Goal: Information Seeking & Learning: Learn about a topic

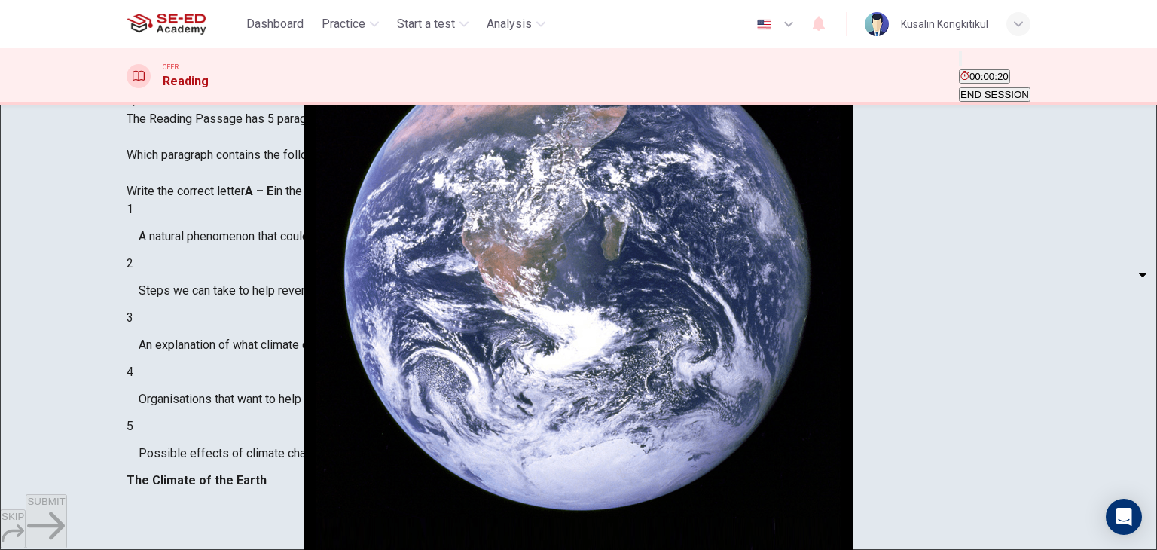
scroll to position [40, 0]
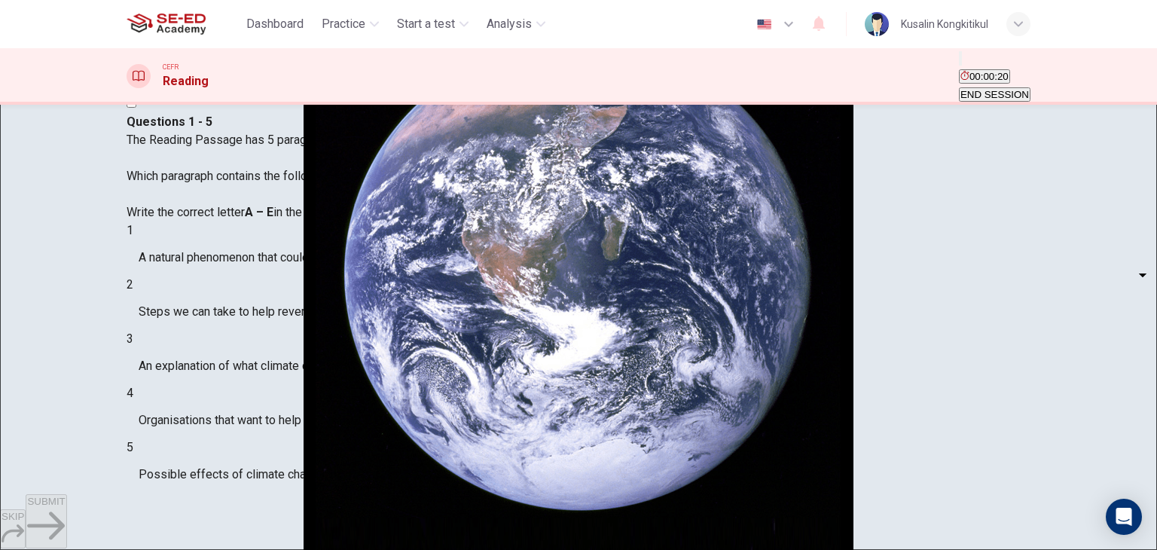
click at [241, 395] on body "This site uses cookies, as explained in our Privacy Policy . If you agree to th…" at bounding box center [578, 275] width 1157 height 550
click at [242, 549] on li "A" at bounding box center [578, 559] width 1157 height 18
type input "A"
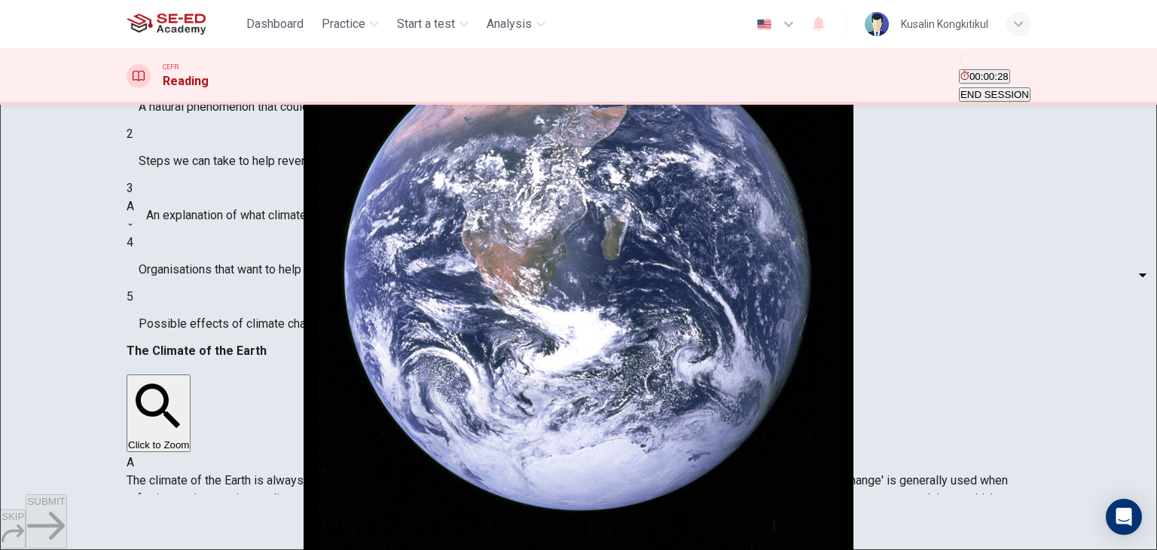
scroll to position [789, 0]
click at [198, 292] on body "This site uses cookies, as explained in our Privacy Policy . If you agree to th…" at bounding box center [578, 275] width 1157 height 550
drag, startPoint x: 208, startPoint y: 374, endPoint x: 207, endPoint y: 351, distance: 22.6
type input "D"
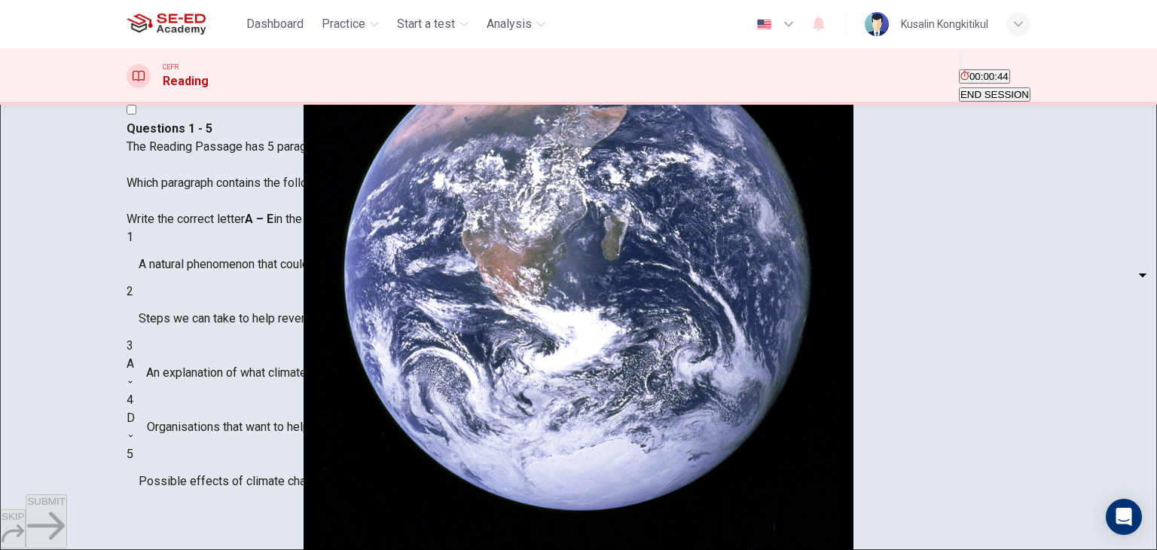
scroll to position [75, 0]
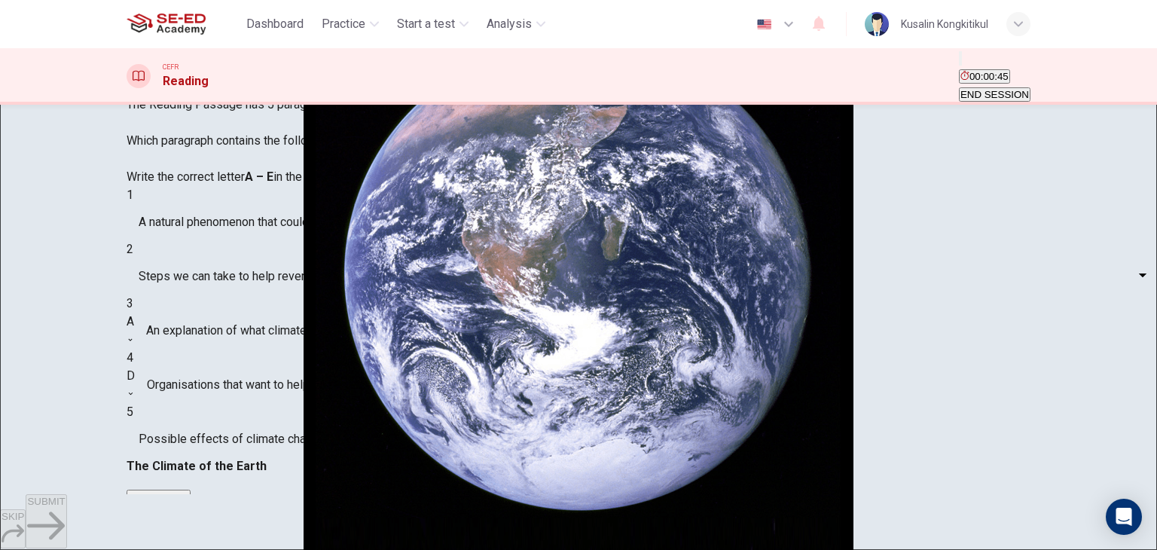
click at [234, 286] on body "This site uses cookies, as explained in our Privacy Policy . If you agree to th…" at bounding box center [578, 275] width 1157 height 550
type input "B"
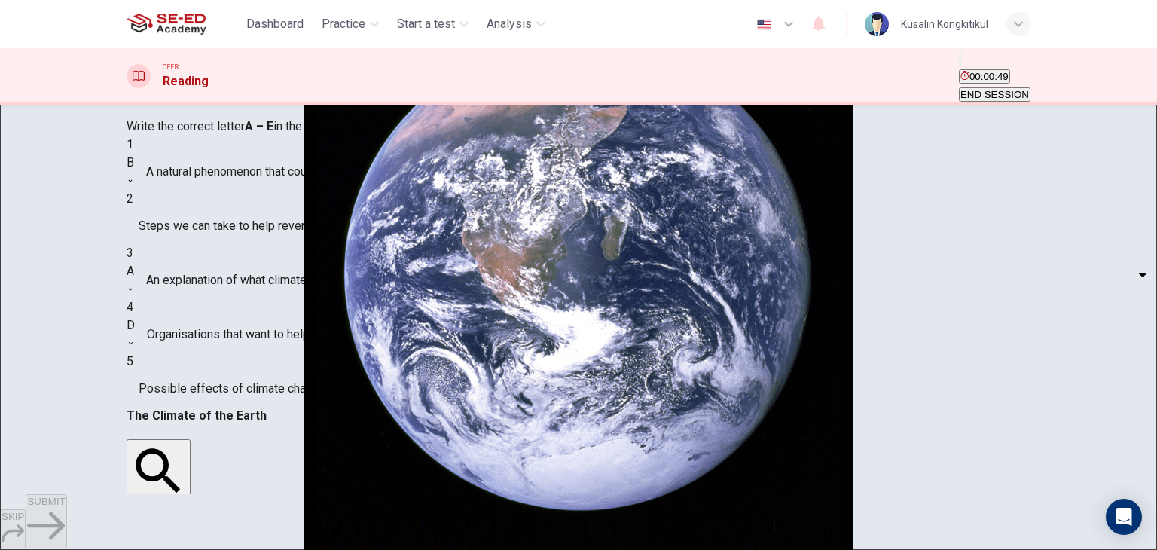
scroll to position [191, 0]
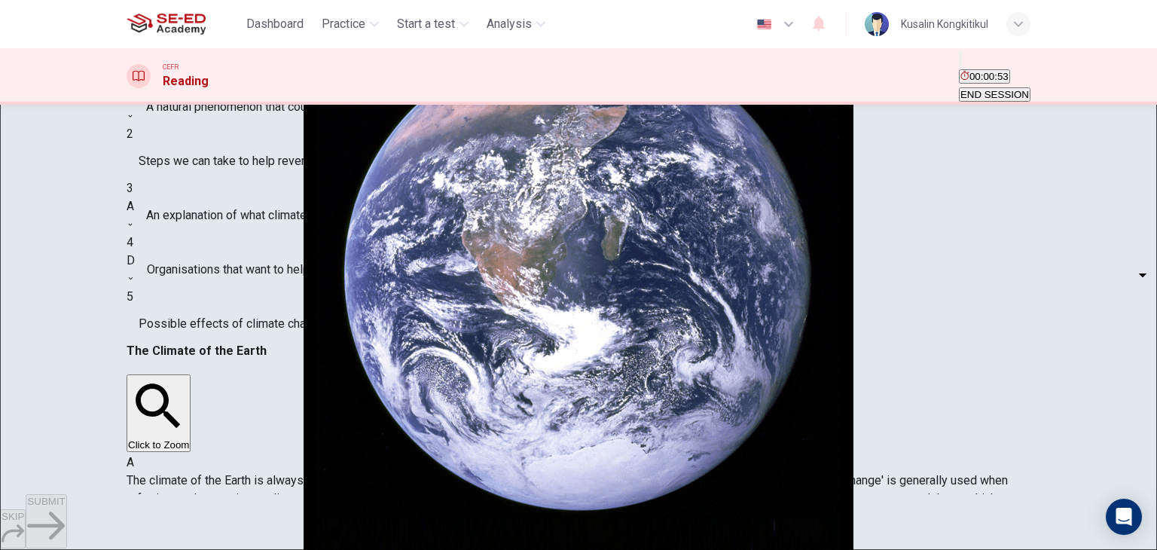
click at [250, 198] on body "This site uses cookies, as explained in our Privacy Policy . If you agree to th…" at bounding box center [578, 275] width 1157 height 550
type input "E"
drag, startPoint x: 189, startPoint y: 328, endPoint x: 214, endPoint y: 360, distance: 40.8
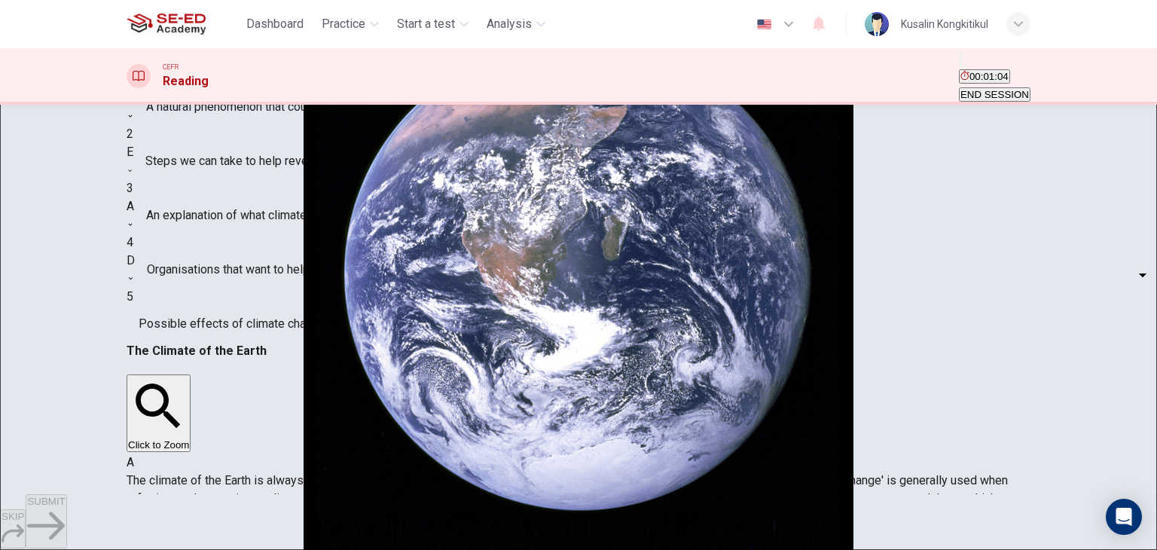
click at [190, 329] on body "This site uses cookies, as explained in our Privacy Policy . If you agree to th…" at bounding box center [578, 275] width 1157 height 550
click at [225, 335] on body "This site uses cookies, as explained in our Privacy Policy . If you agree to th…" at bounding box center [578, 275] width 1157 height 550
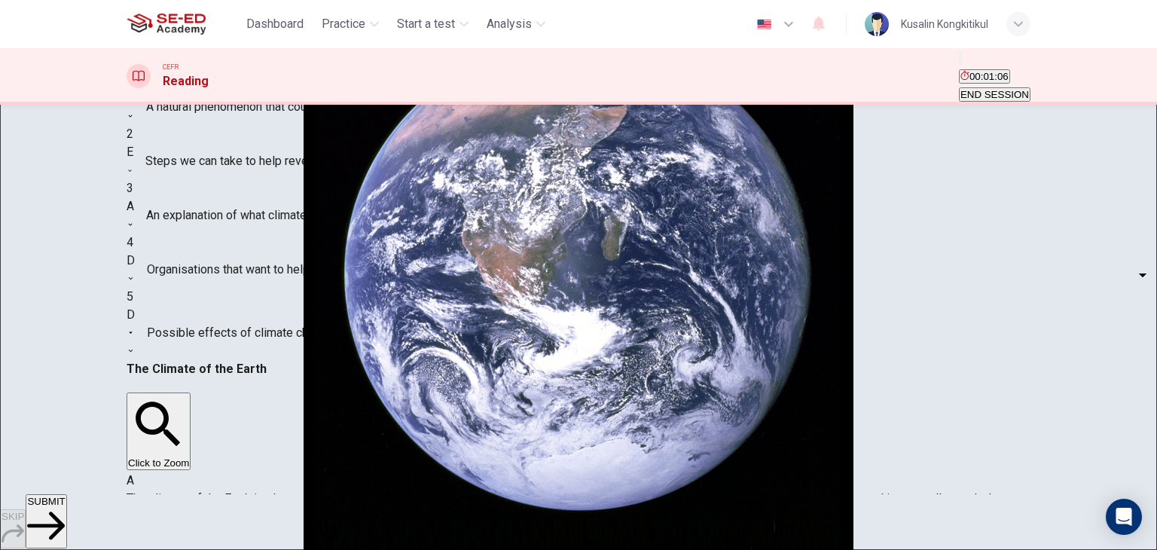
drag, startPoint x: 223, startPoint y: 394, endPoint x: 474, endPoint y: 432, distance: 253.7
type input "C"
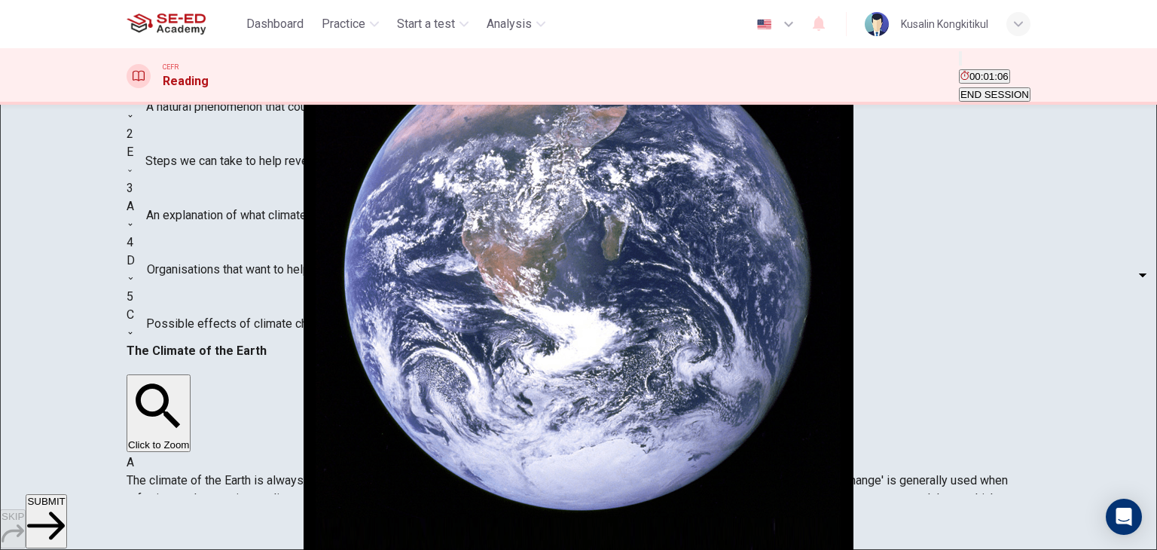
click at [65, 507] on span "SUBMIT" at bounding box center [46, 501] width 38 height 11
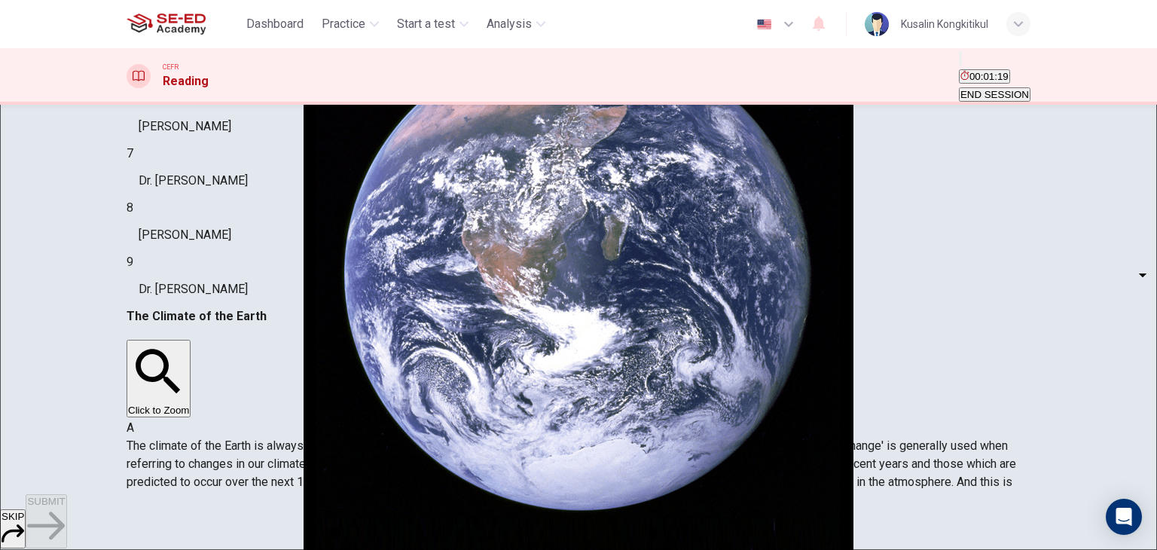
scroll to position [191, 0]
click at [237, 378] on body "This site uses cookies, as explained in our Privacy Policy . If you agree to th…" at bounding box center [578, 275] width 1157 height 550
click at [225, 549] on li "A" at bounding box center [578, 559] width 1157 height 18
type input "A"
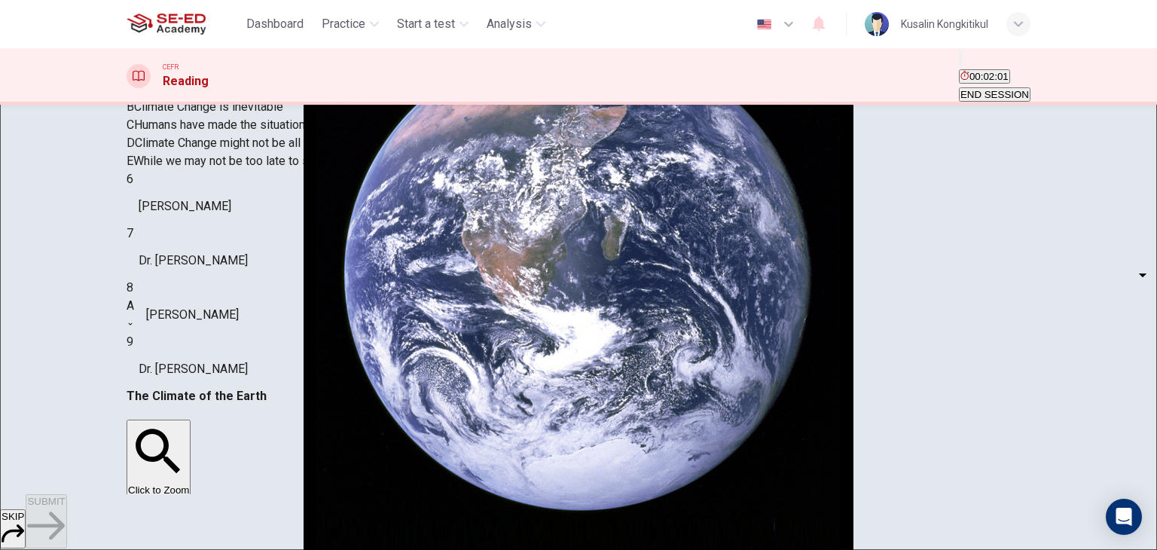
scroll to position [151, 0]
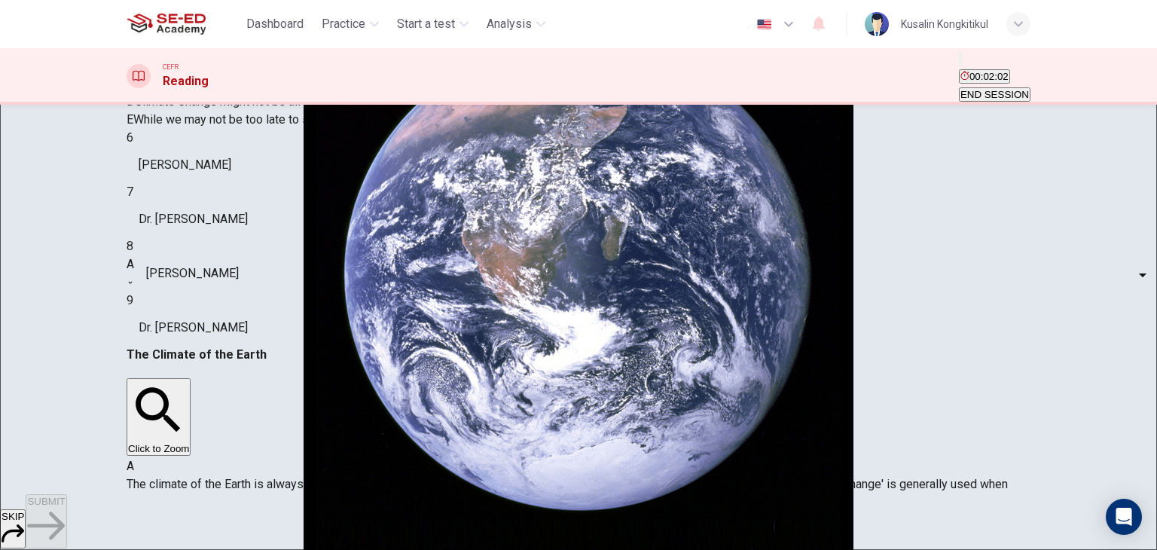
click at [216, 457] on body "This site uses cookies, as explained in our Privacy Policy . If you agree to th…" at bounding box center [578, 275] width 1157 height 550
type input "B"
click at [231, 334] on body "This site uses cookies, as explained in our Privacy Policy . If you agree to th…" at bounding box center [578, 275] width 1157 height 550
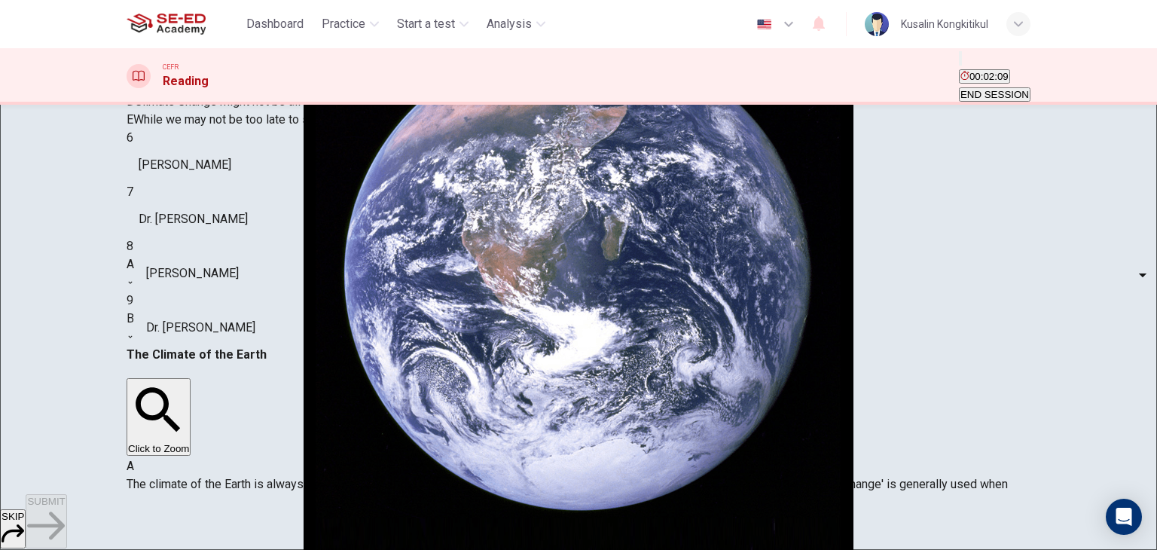
type input "D"
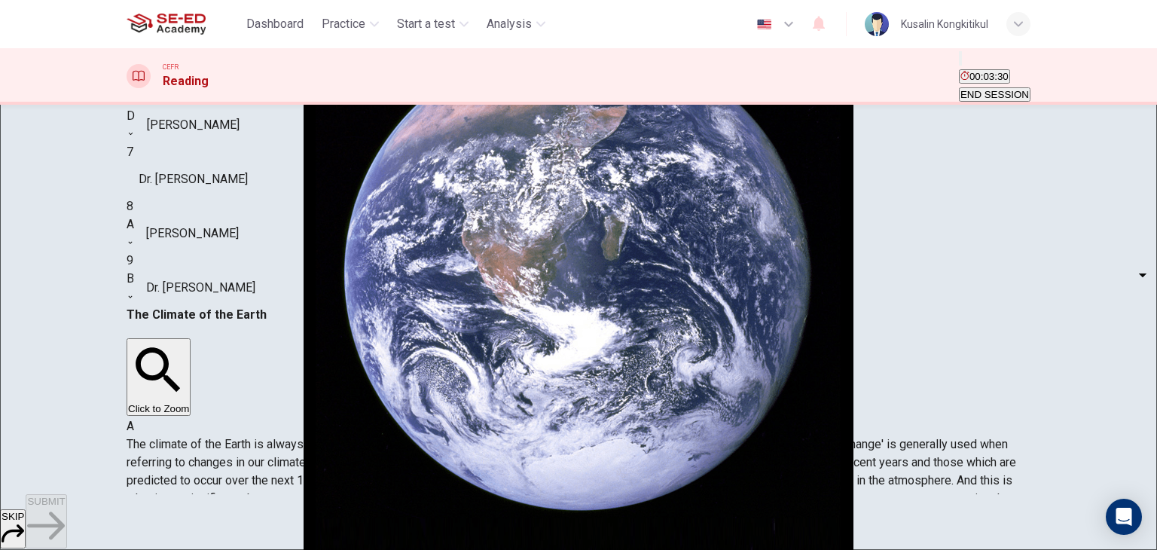
scroll to position [261, 0]
click at [235, 331] on body "This site uses cookies, as explained in our Privacy Policy . If you agree to th…" at bounding box center [578, 275] width 1157 height 550
type input "C"
click at [65, 507] on span "SUBMIT" at bounding box center [46, 501] width 38 height 11
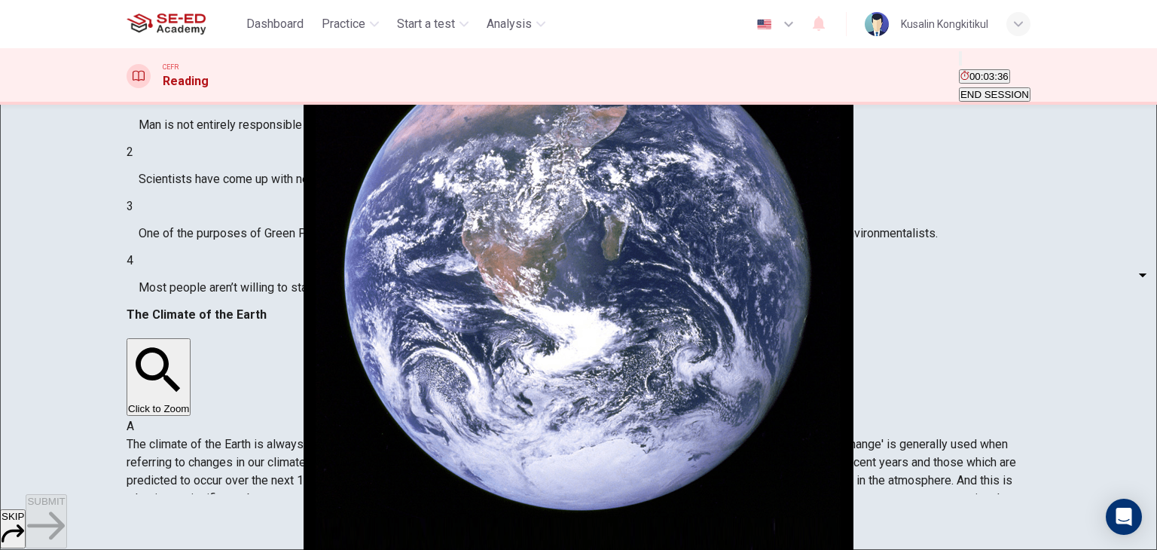
scroll to position [0, 0]
click at [230, 414] on body "This site uses cookies, as explained in our Privacy Policy . If you agree to th…" at bounding box center [578, 275] width 1157 height 550
type input "NO"
click at [211, 378] on body "This site uses cookies, as explained in our Privacy Policy . If you agree to th…" at bounding box center [578, 275] width 1157 height 550
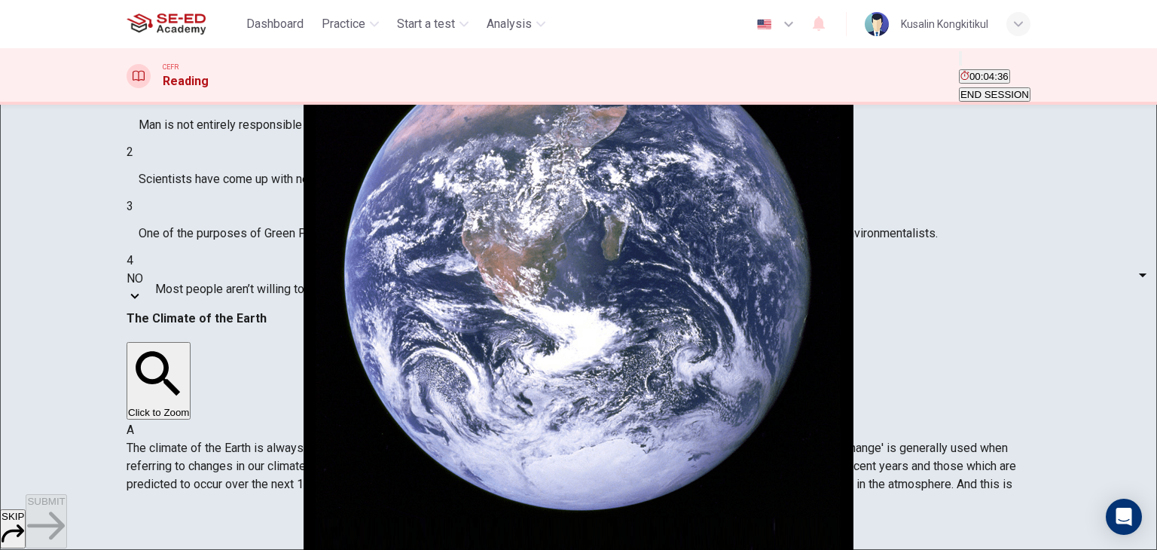
click at [219, 549] on li "YES" at bounding box center [578, 559] width 1157 height 18
type input "YES"
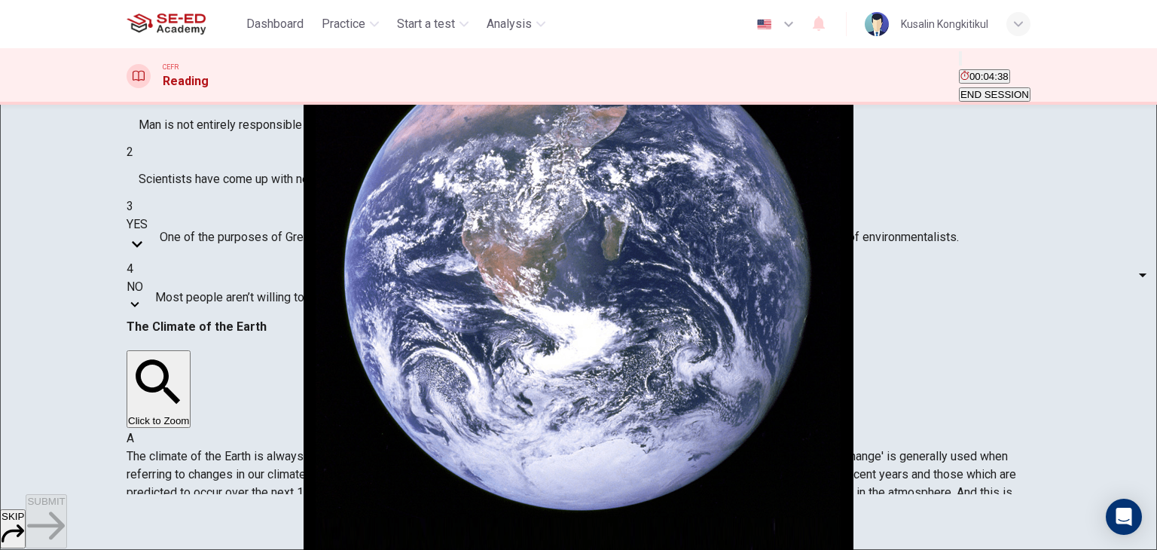
click at [261, 261] on body "This site uses cookies, as explained in our Privacy Policy . If you agree to th…" at bounding box center [578, 275] width 1157 height 550
click at [241, 549] on li "YES" at bounding box center [578, 559] width 1157 height 18
type input "YES"
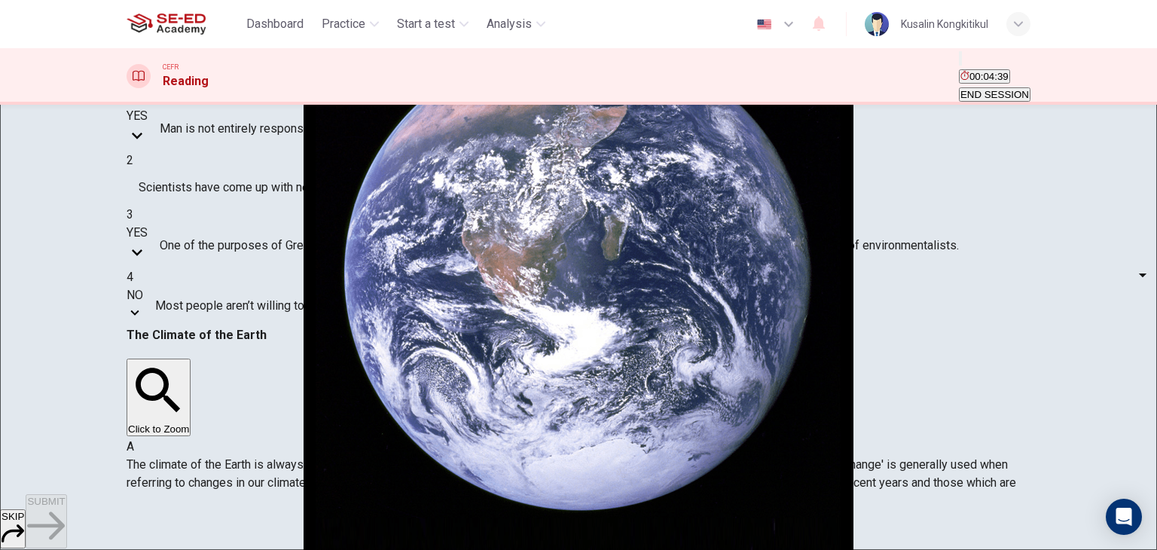
click at [245, 306] on body "This site uses cookies, as explained in our Privacy Policy . If you agree to th…" at bounding box center [578, 275] width 1157 height 550
type input "NOT GIVEN"
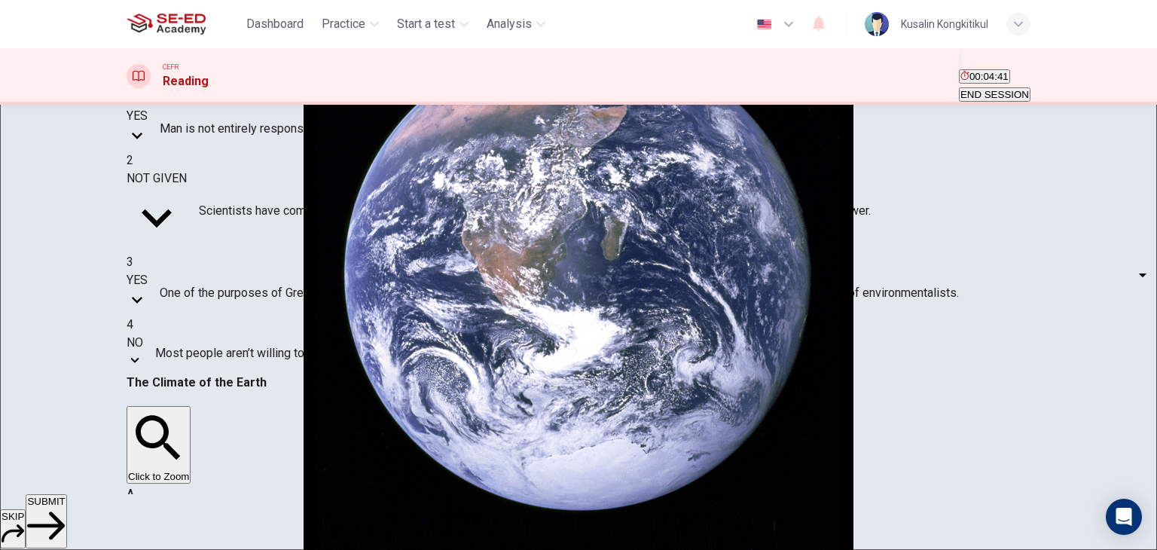
click at [66, 514] on button "SUBMIT" at bounding box center [46, 521] width 41 height 54
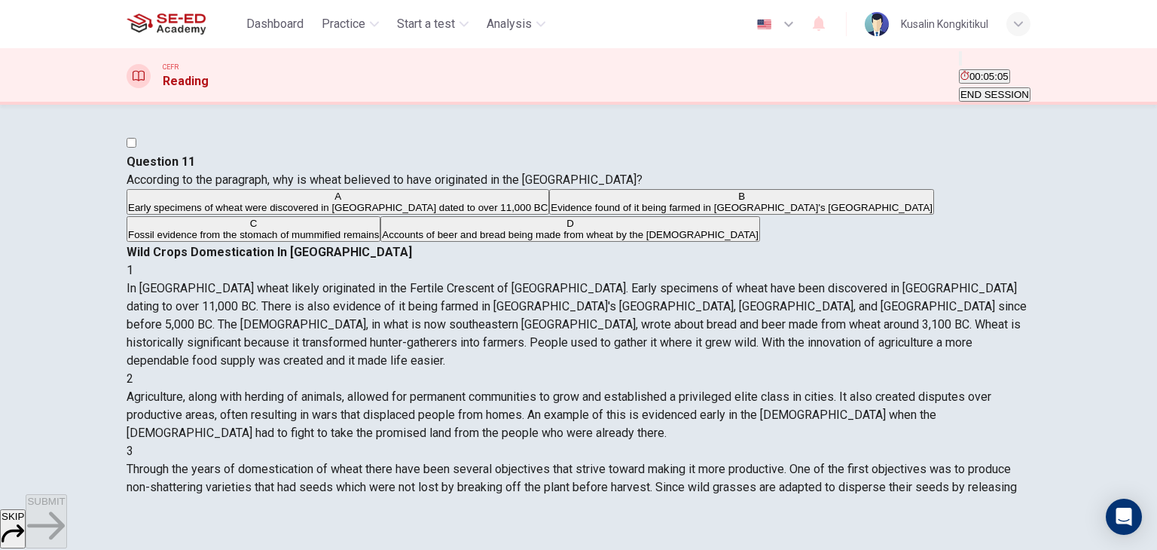
click at [454, 243] on div "A Early specimens of wheat were discovered in Iraq dated to over 11,000 BC B Ev…" at bounding box center [579, 216] width 904 height 54
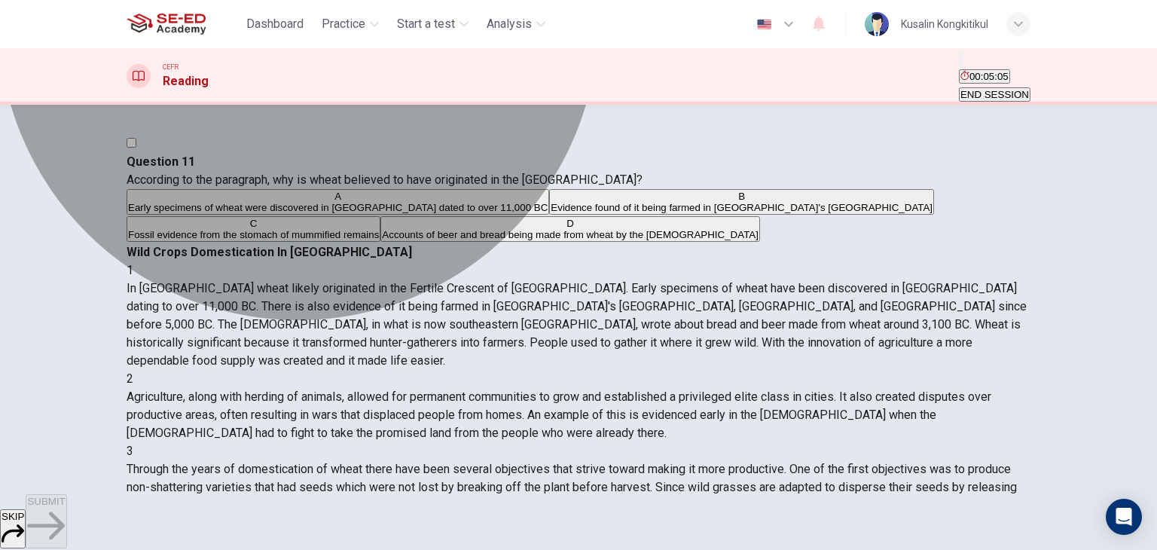
click at [551, 213] on span "Evidence found of it being farmed in Egypt's Nile Valley" at bounding box center [742, 207] width 382 height 11
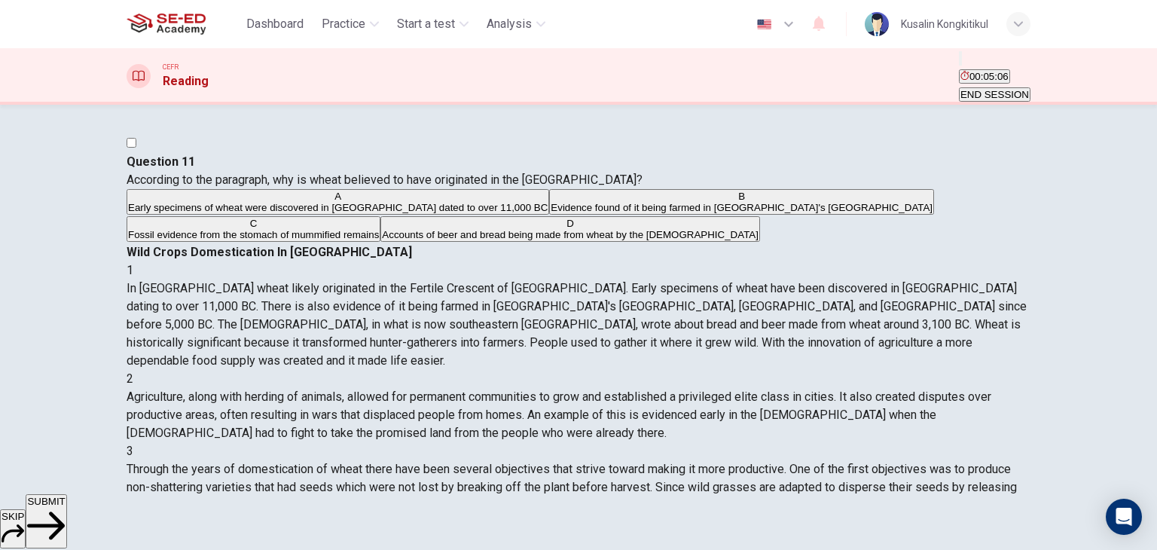
click at [65, 507] on span "SUBMIT" at bounding box center [46, 501] width 38 height 11
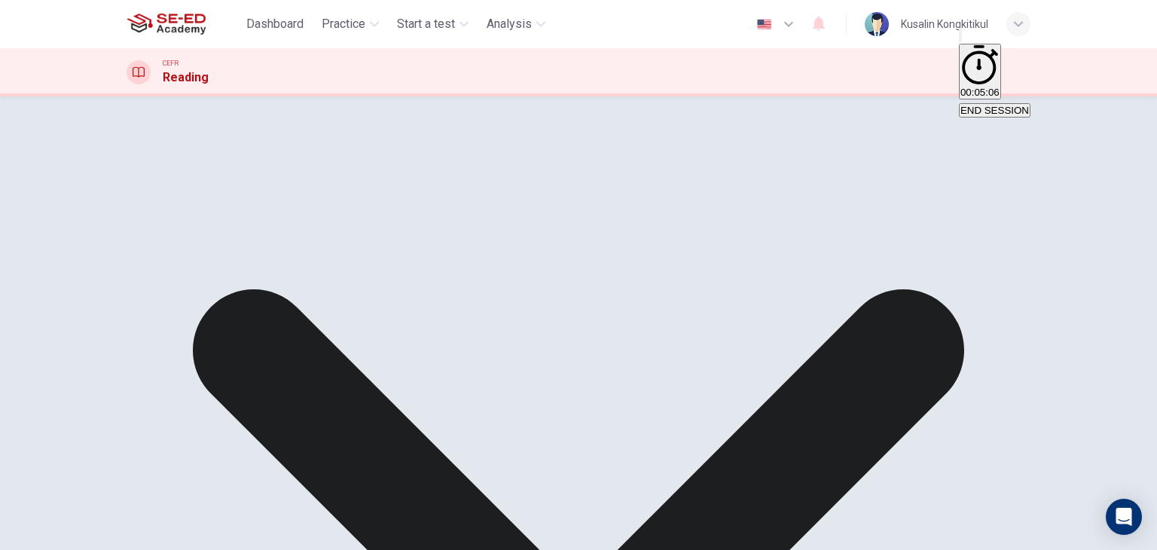
drag, startPoint x: 981, startPoint y: 78, endPoint x: 648, endPoint y: 97, distance: 333.6
click at [973, 103] on button "END SESSION" at bounding box center [995, 110] width 72 height 14
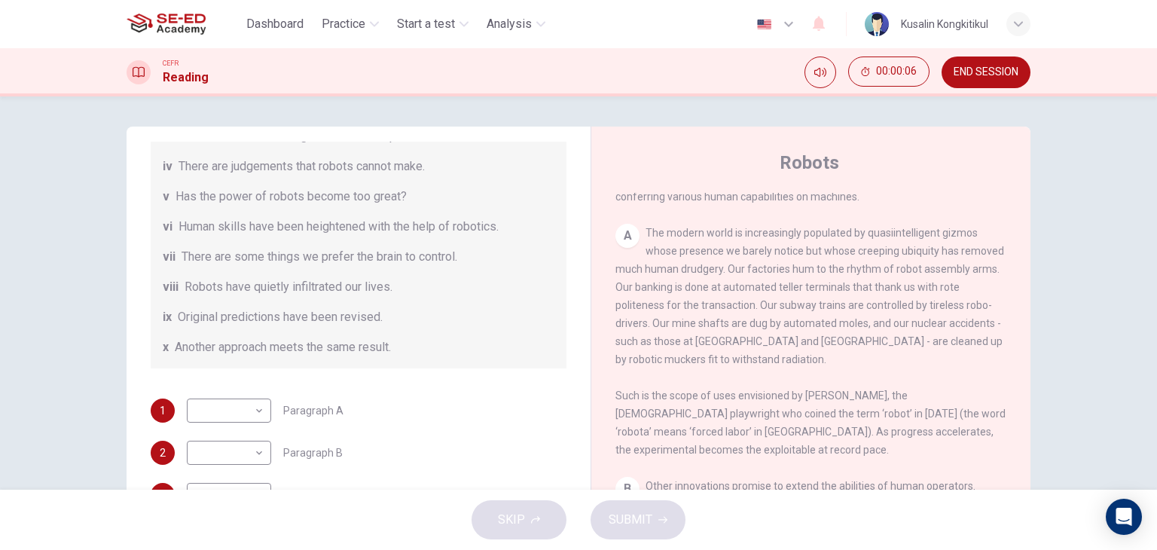
scroll to position [289, 0]
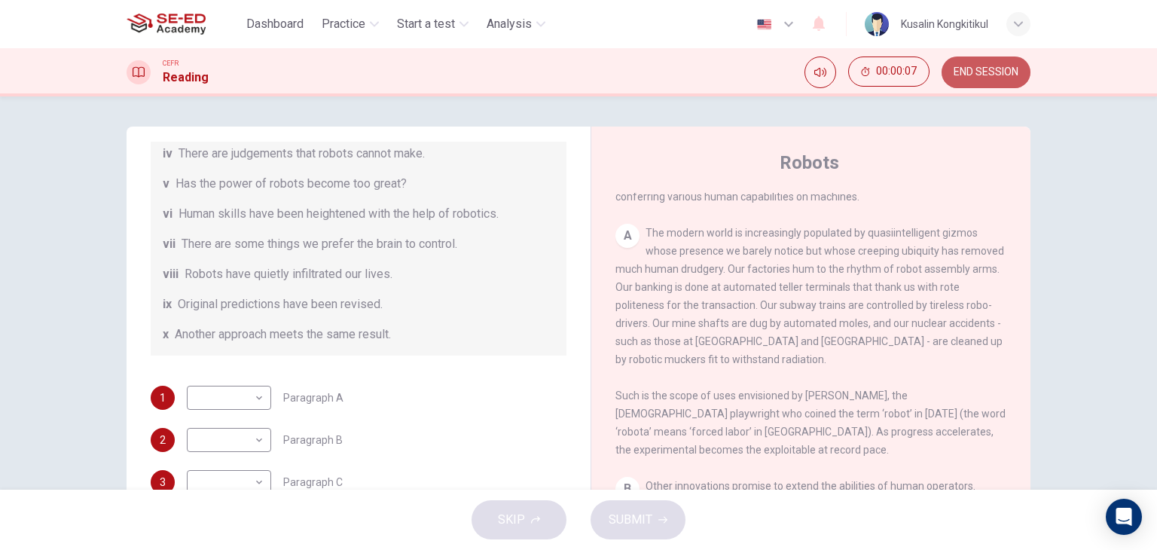
drag, startPoint x: 1008, startPoint y: 70, endPoint x: 654, endPoint y: 91, distance: 354.8
click at [1007, 70] on span "END SESSION" at bounding box center [986, 72] width 65 height 12
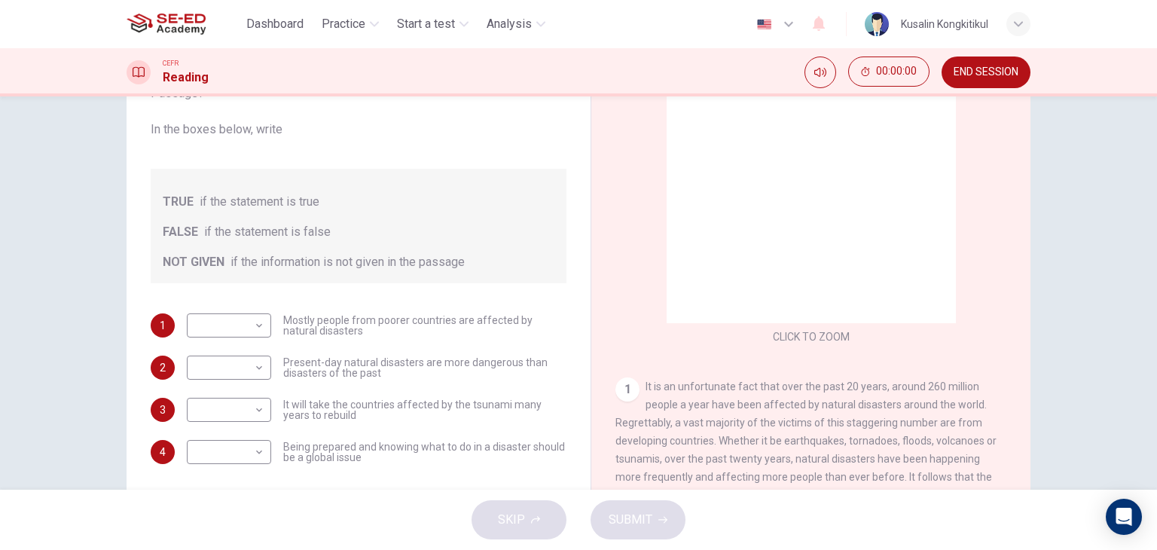
scroll to position [151, 0]
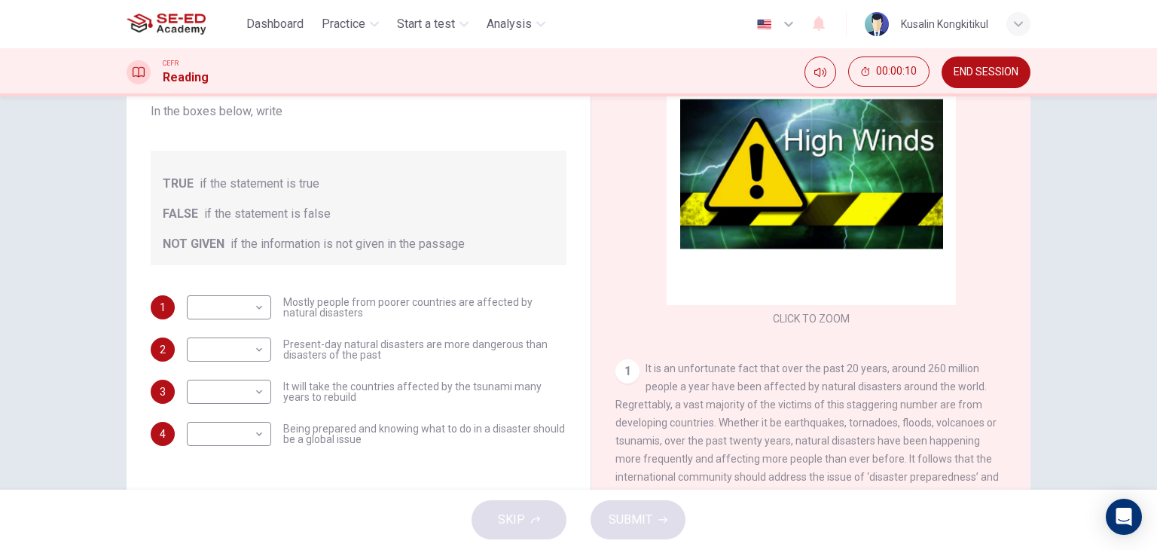
drag, startPoint x: 975, startPoint y: 68, endPoint x: 647, endPoint y: 103, distance: 329.7
click at [974, 69] on span "END SESSION" at bounding box center [986, 72] width 65 height 12
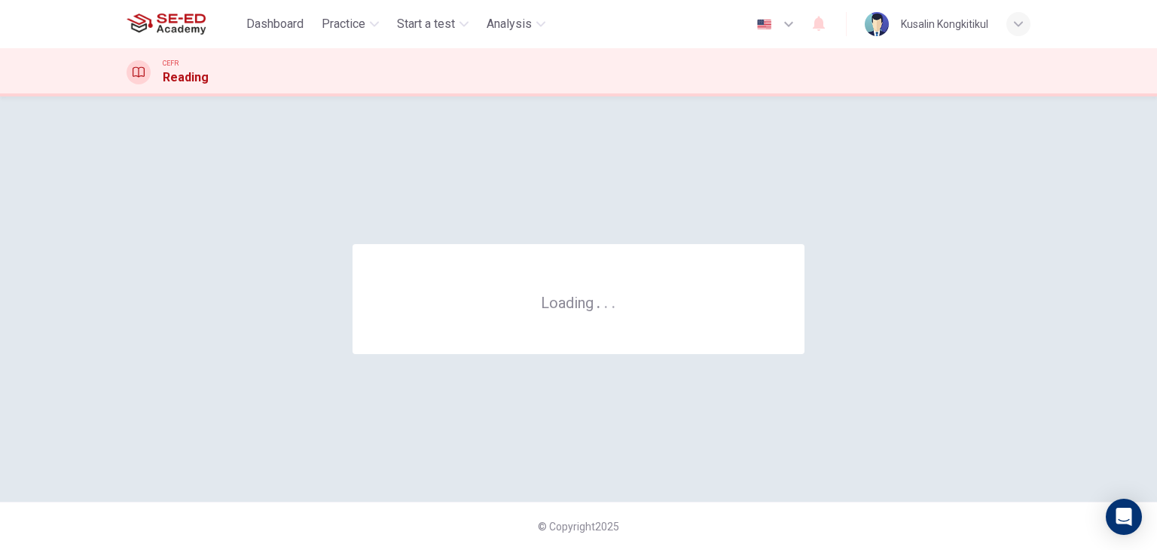
scroll to position [0, 0]
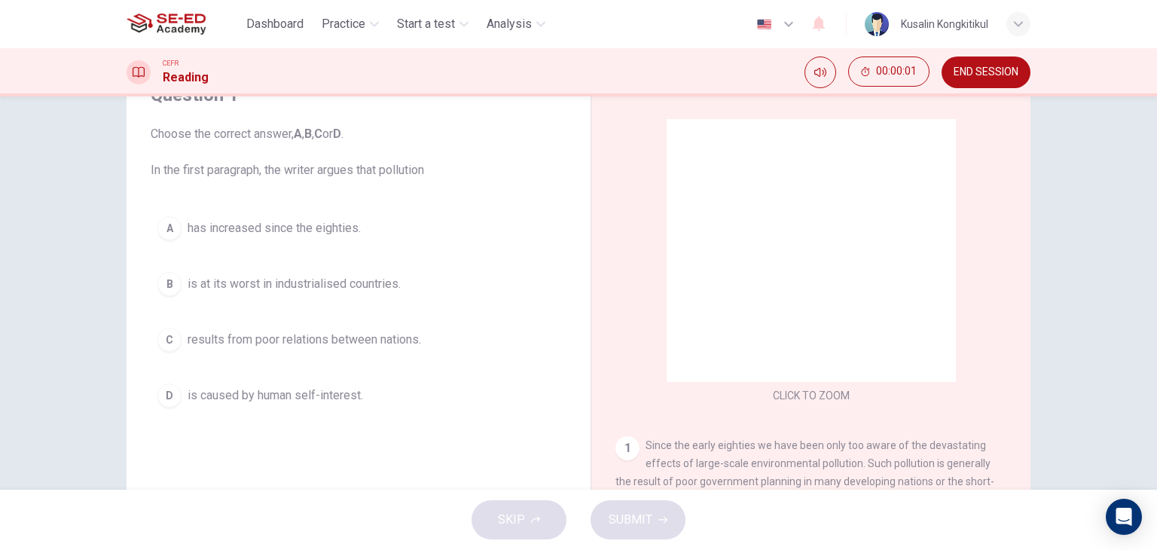
scroll to position [75, 0]
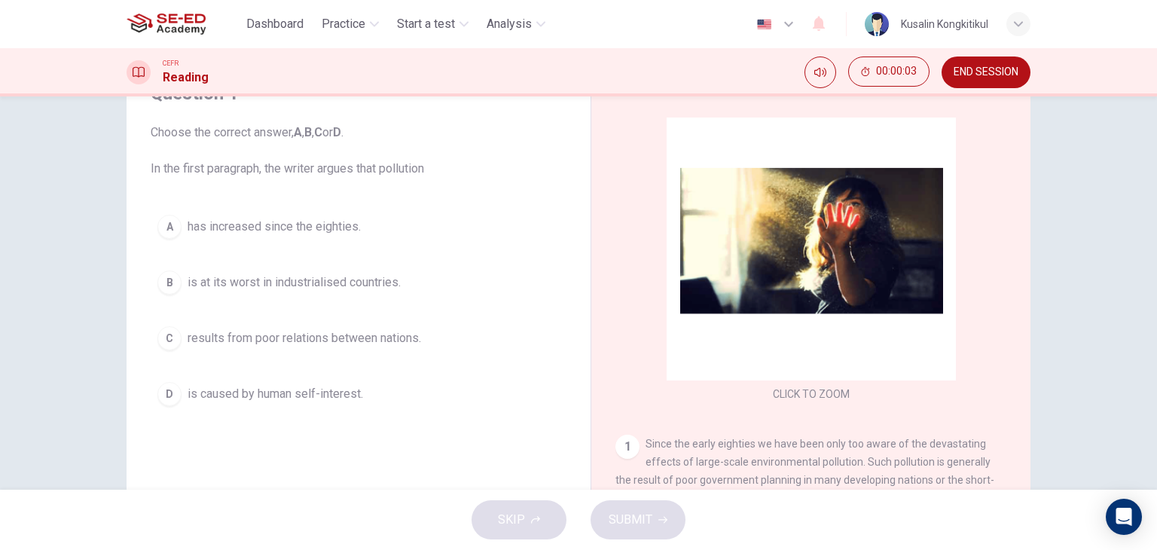
drag, startPoint x: 348, startPoint y: 387, endPoint x: 467, endPoint y: 396, distance: 119.3
click at [350, 388] on span "is caused by human self-interest." at bounding box center [276, 394] width 176 height 18
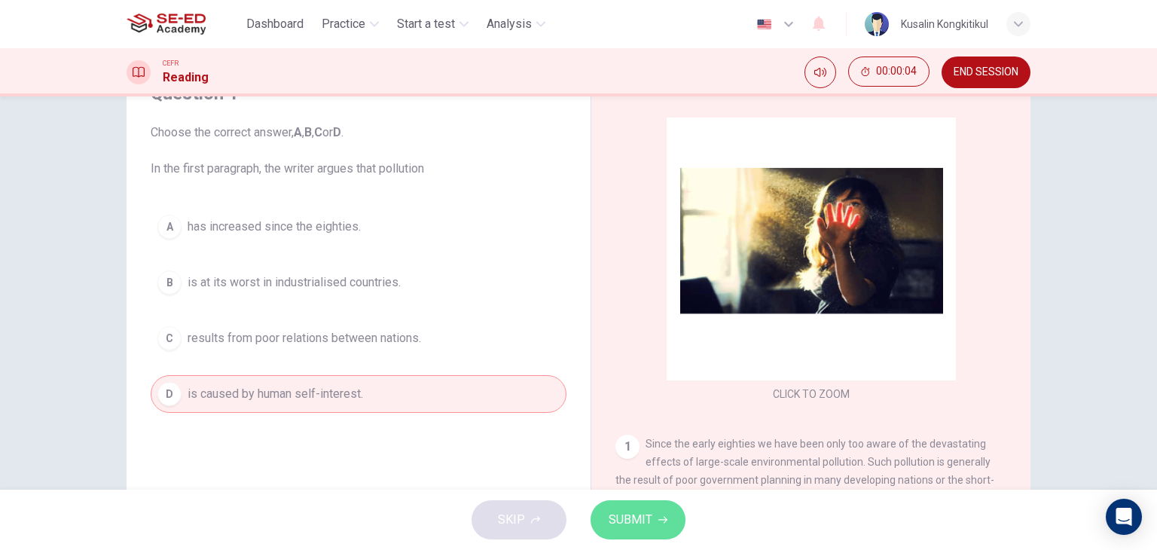
click at [618, 517] on span "SUBMIT" at bounding box center [631, 519] width 44 height 21
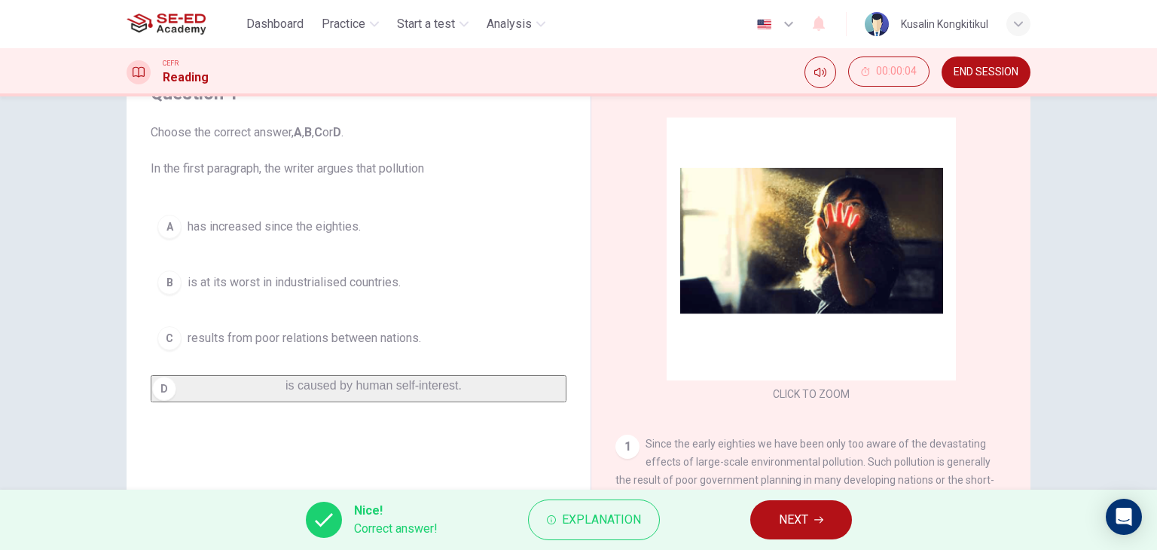
click at [772, 540] on div "Nice! Correct answer! Explanation NEXT" at bounding box center [578, 520] width 1157 height 60
click at [771, 523] on button "NEXT" at bounding box center [801, 519] width 102 height 39
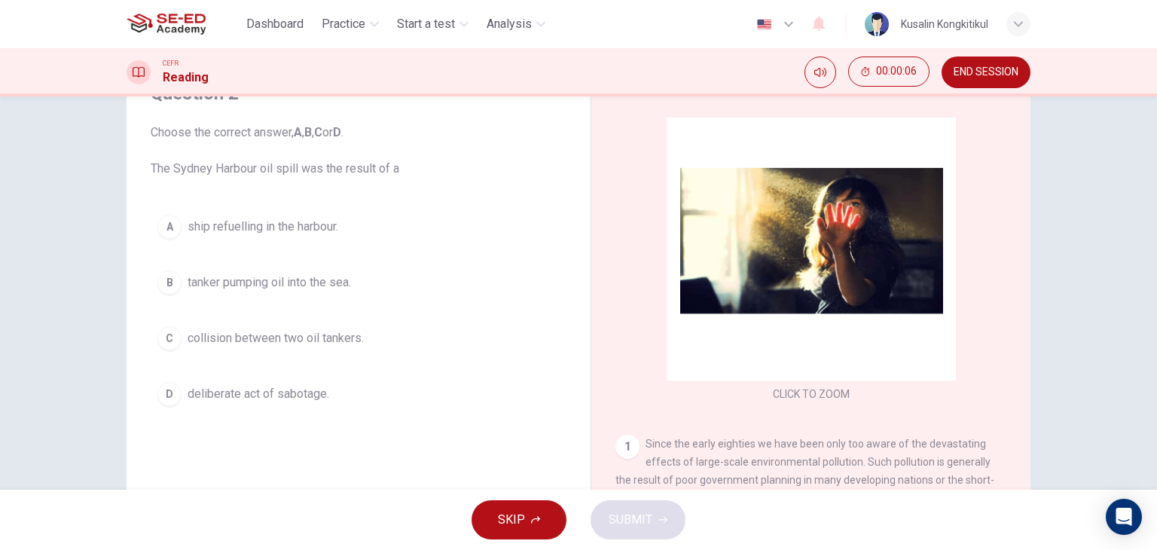
drag, startPoint x: 323, startPoint y: 290, endPoint x: 378, endPoint y: 338, distance: 72.1
click at [323, 290] on span "tanker pumping oil into the sea." at bounding box center [270, 283] width 164 height 18
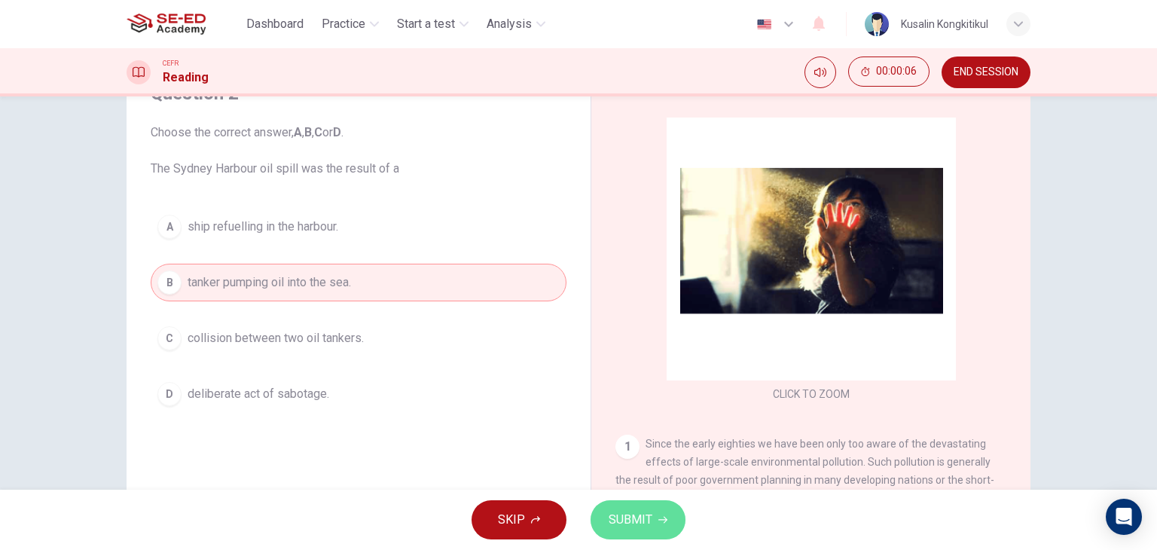
click at [645, 514] on span "SUBMIT" at bounding box center [631, 519] width 44 height 21
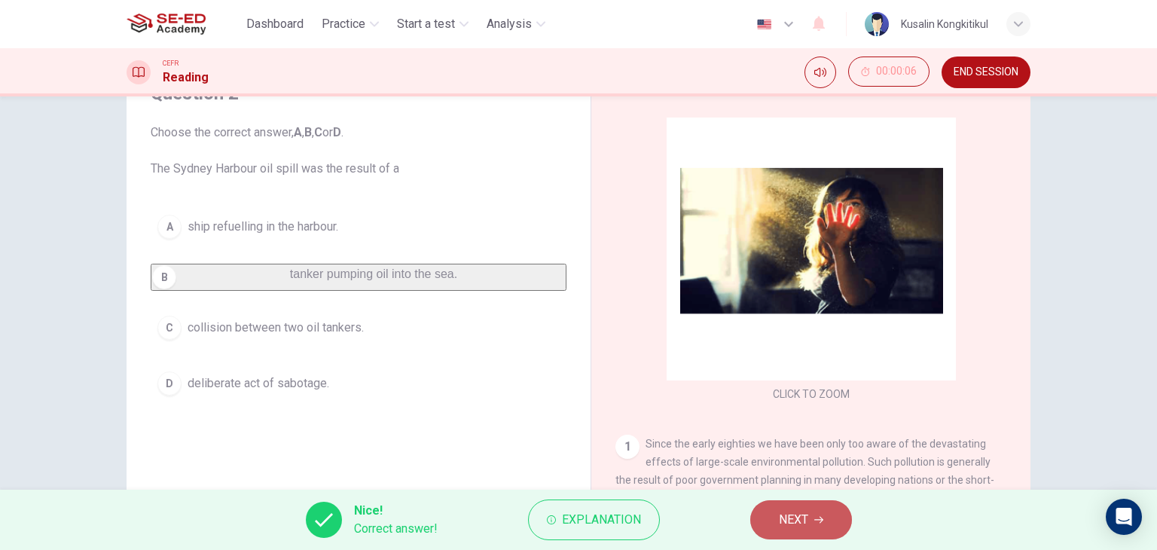
click at [799, 515] on span "NEXT" at bounding box center [793, 519] width 29 height 21
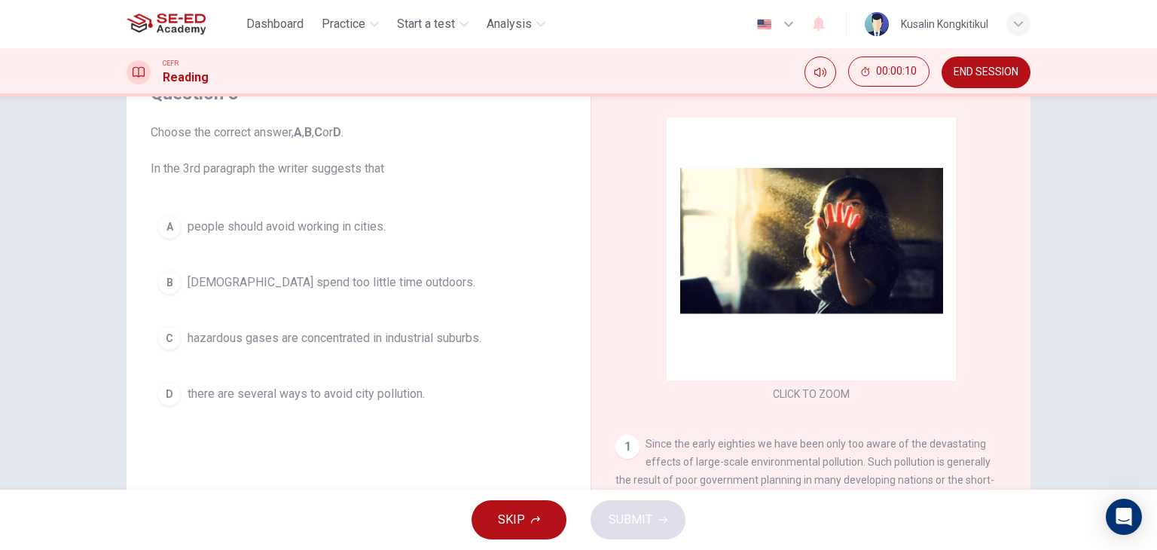
click at [356, 393] on span "there are several ways to avoid city pollution." at bounding box center [306, 394] width 237 height 18
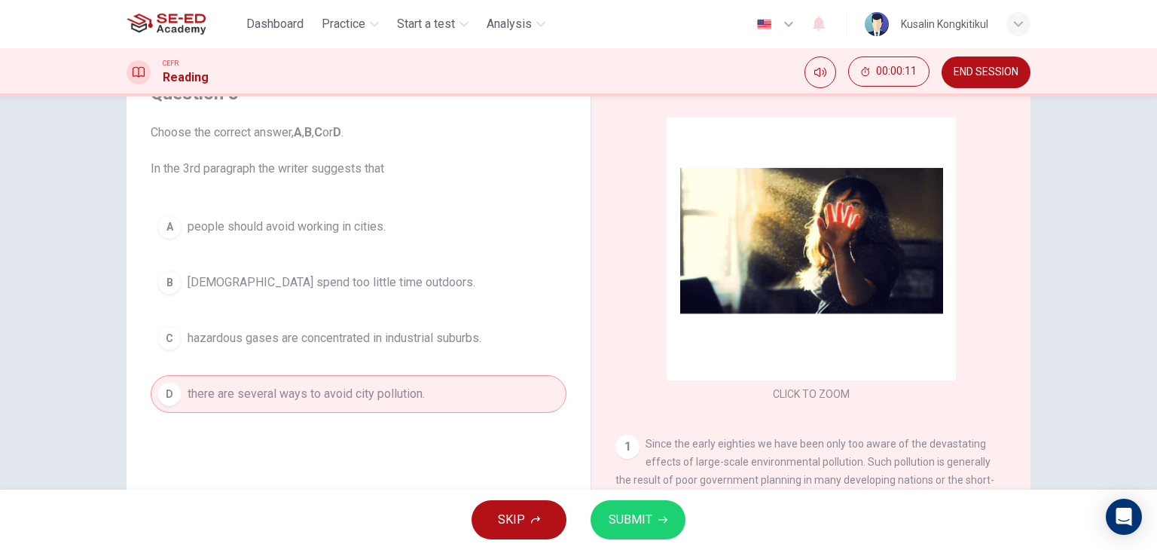
click at [640, 513] on span "SUBMIT" at bounding box center [631, 519] width 44 height 21
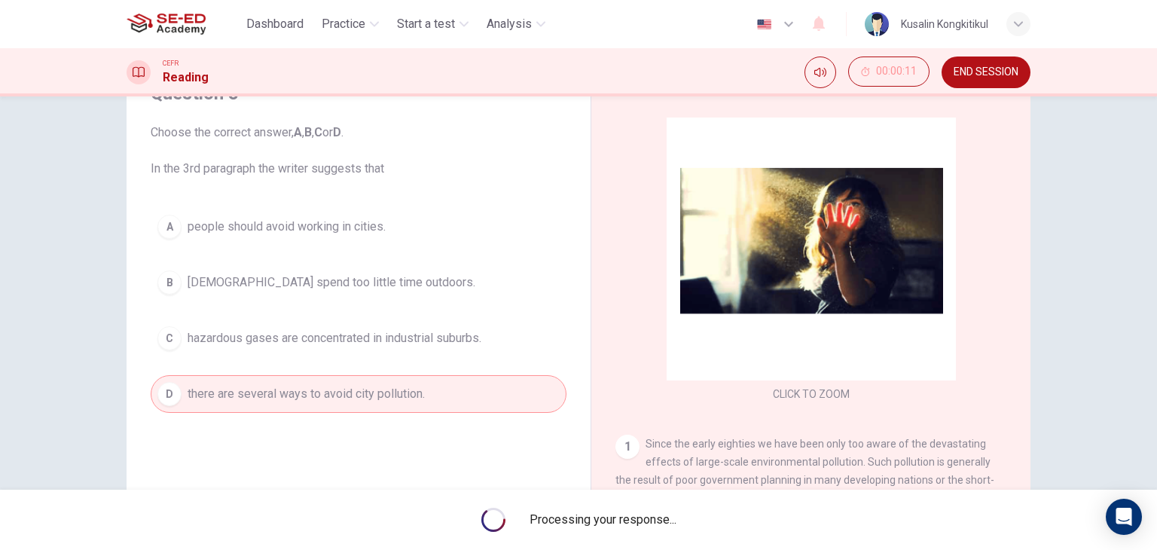
click at [639, 516] on span "Processing your response..." at bounding box center [603, 520] width 147 height 18
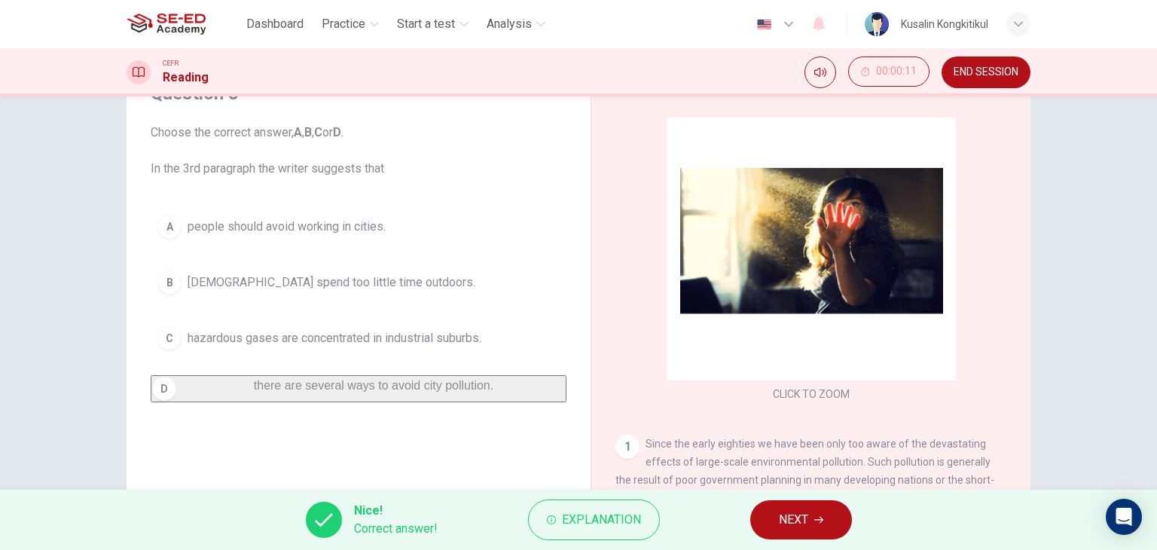
click at [781, 500] on button "NEXT" at bounding box center [801, 519] width 102 height 39
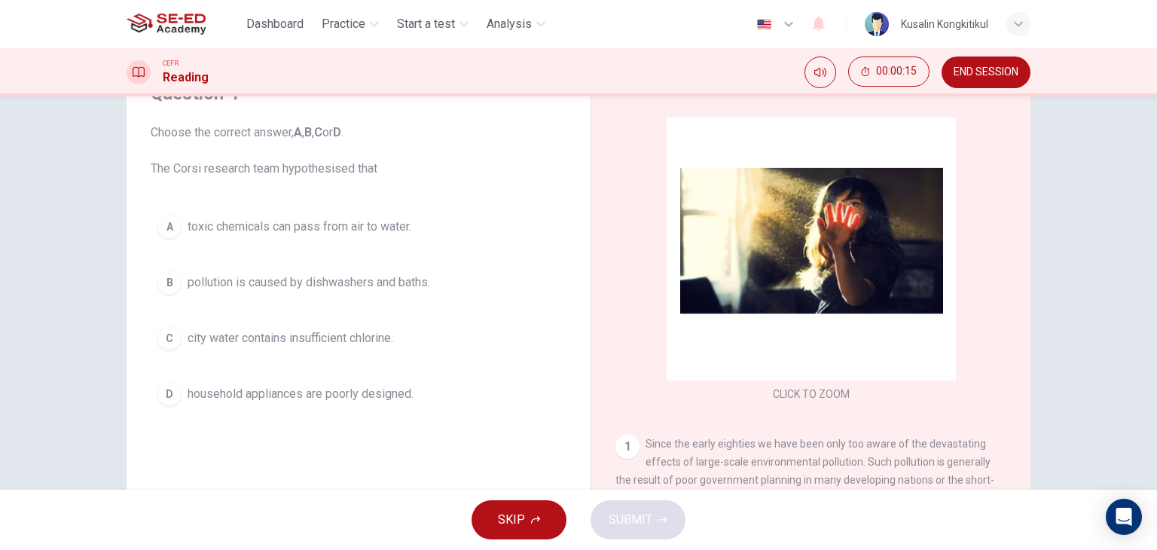
click at [387, 223] on span "toxic chemicals can pass from air to water." at bounding box center [300, 227] width 224 height 18
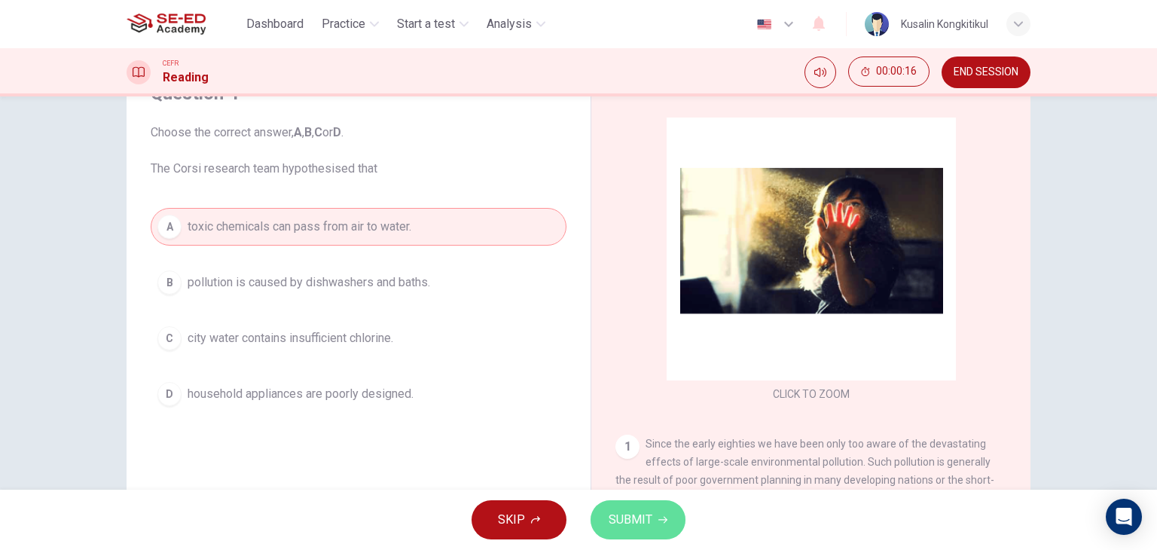
click at [612, 528] on span "SUBMIT" at bounding box center [631, 519] width 44 height 21
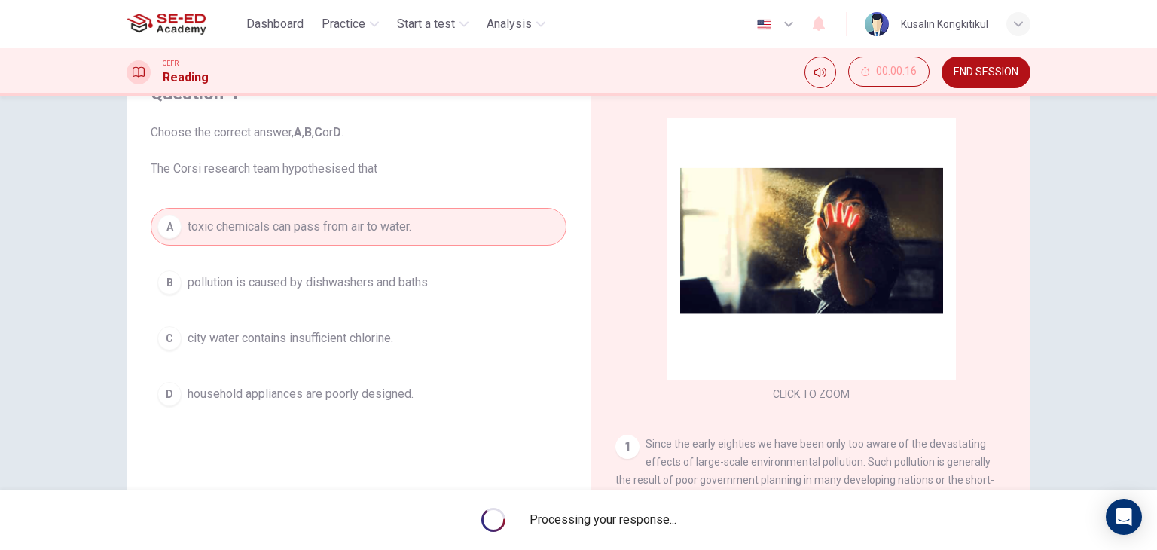
click at [613, 528] on div "Processing your response..." at bounding box center [578, 520] width 1157 height 60
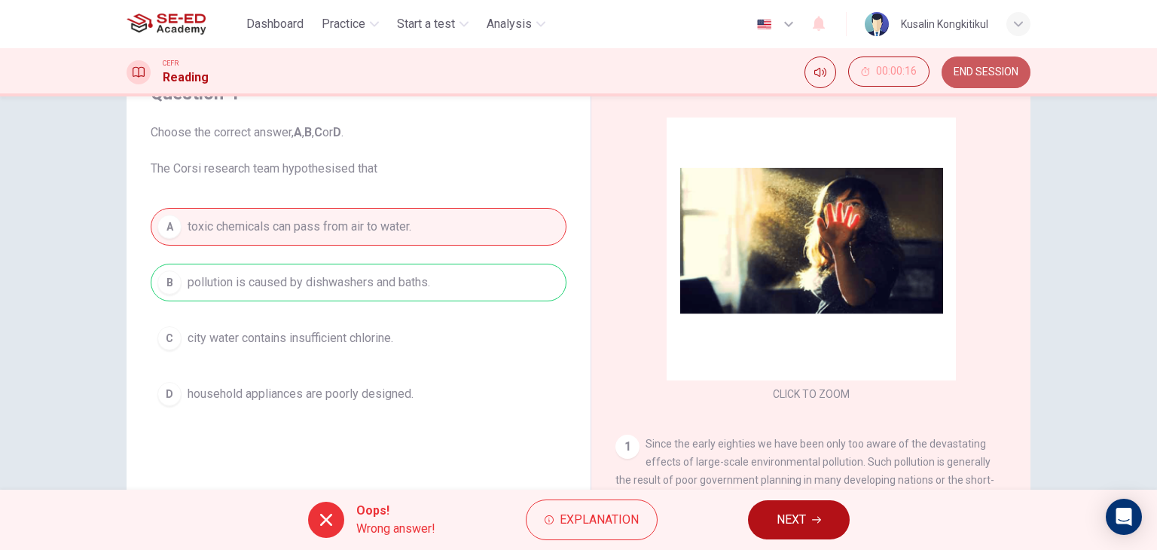
click at [980, 75] on span "END SESSION" at bounding box center [986, 72] width 65 height 12
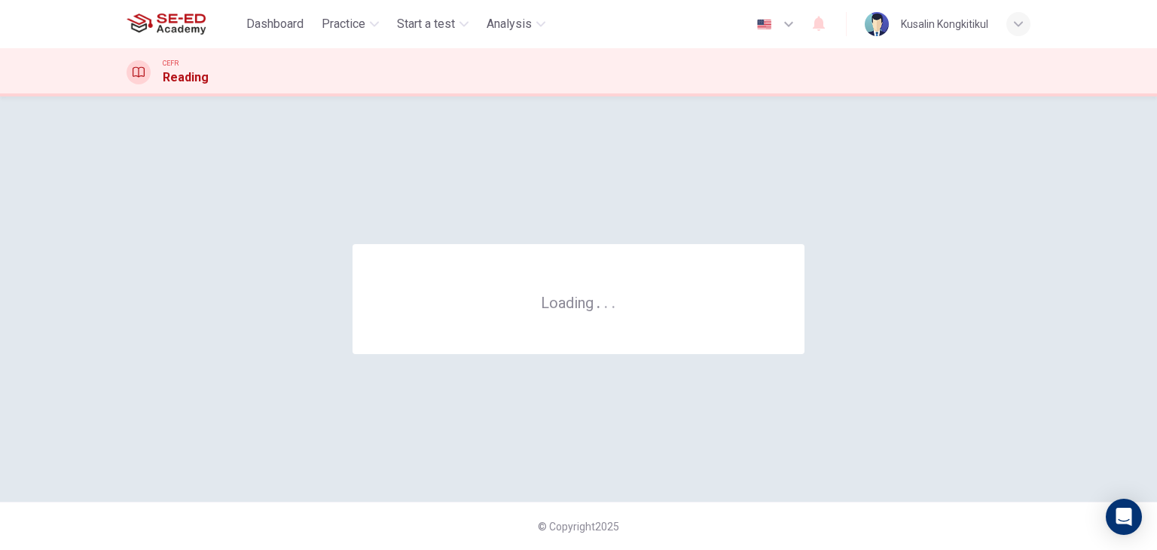
scroll to position [0, 0]
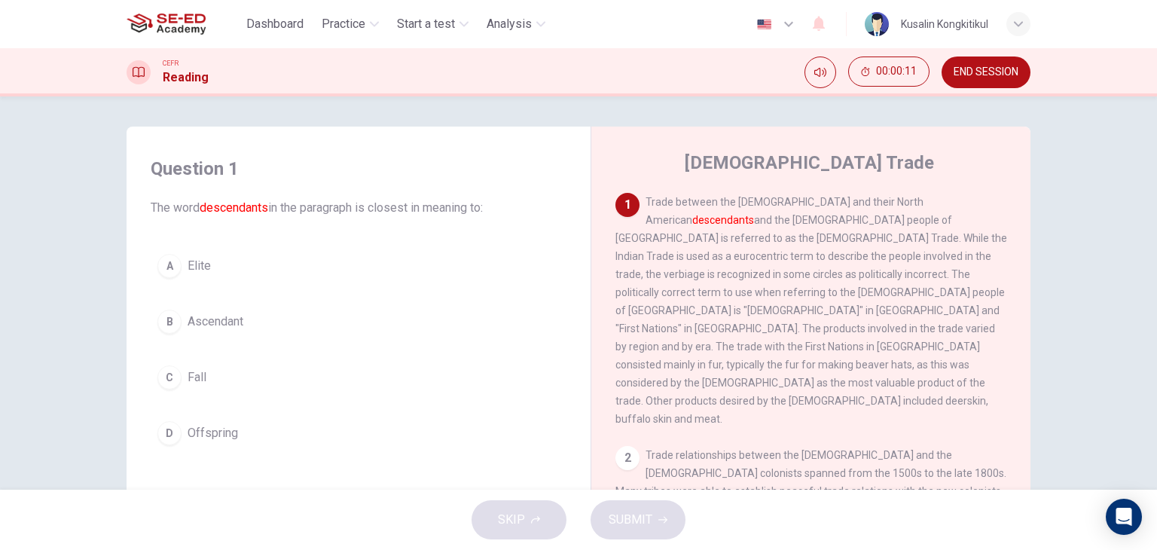
click at [193, 264] on span "Elite" at bounding box center [199, 266] width 23 height 18
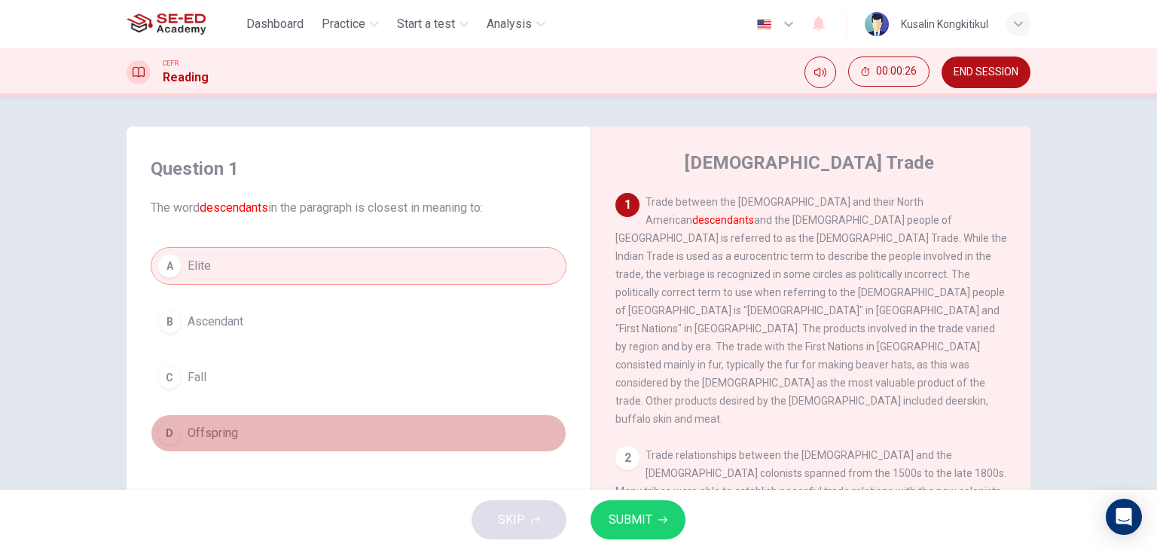
click at [227, 447] on button "D Offspring" at bounding box center [359, 433] width 416 height 38
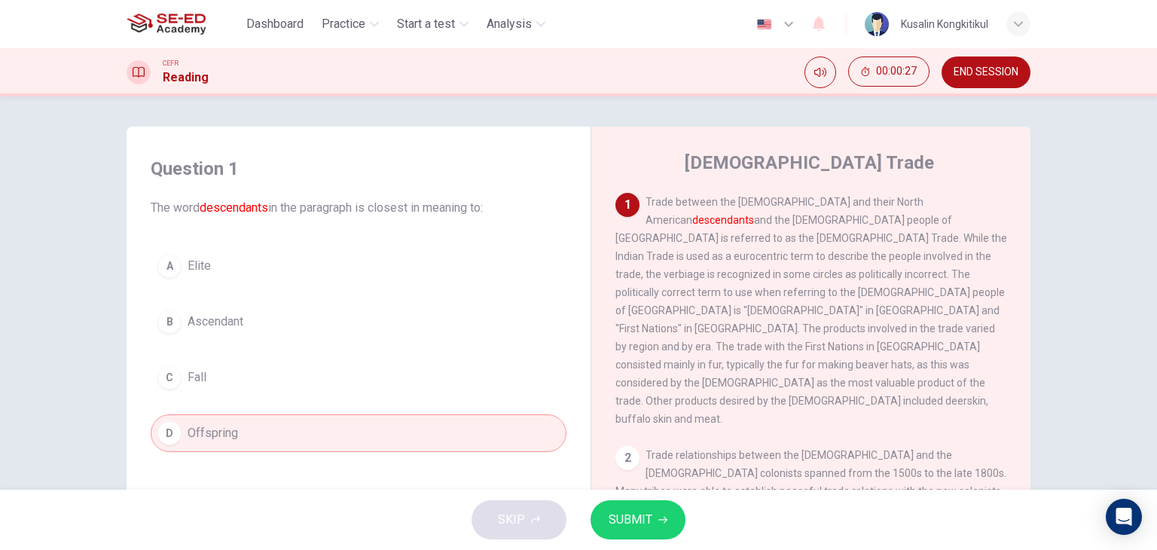
click at [649, 519] on span "SUBMIT" at bounding box center [631, 519] width 44 height 21
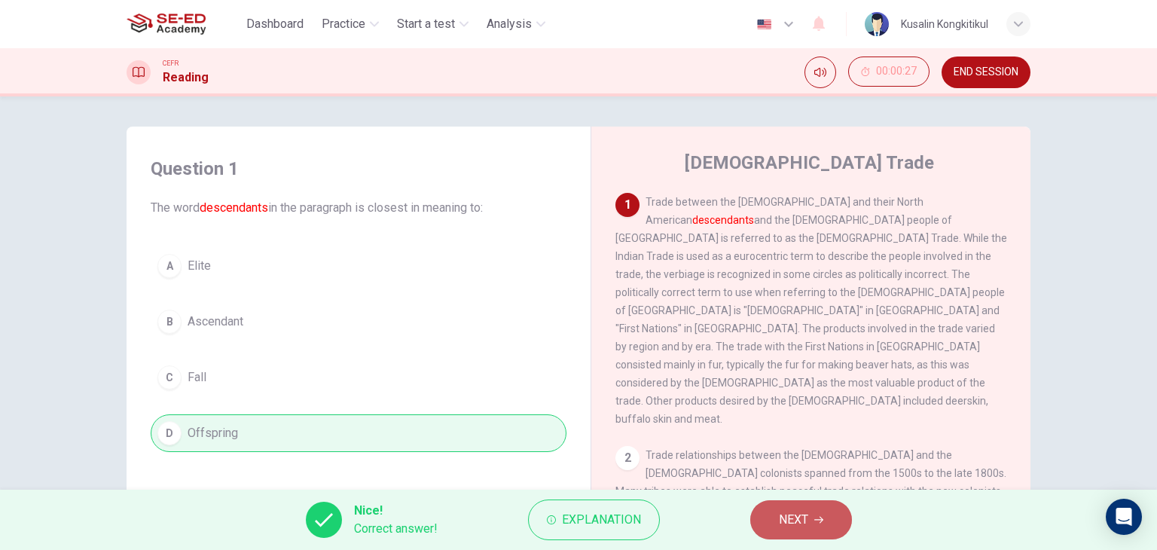
click at [787, 518] on span "NEXT" at bounding box center [793, 519] width 29 height 21
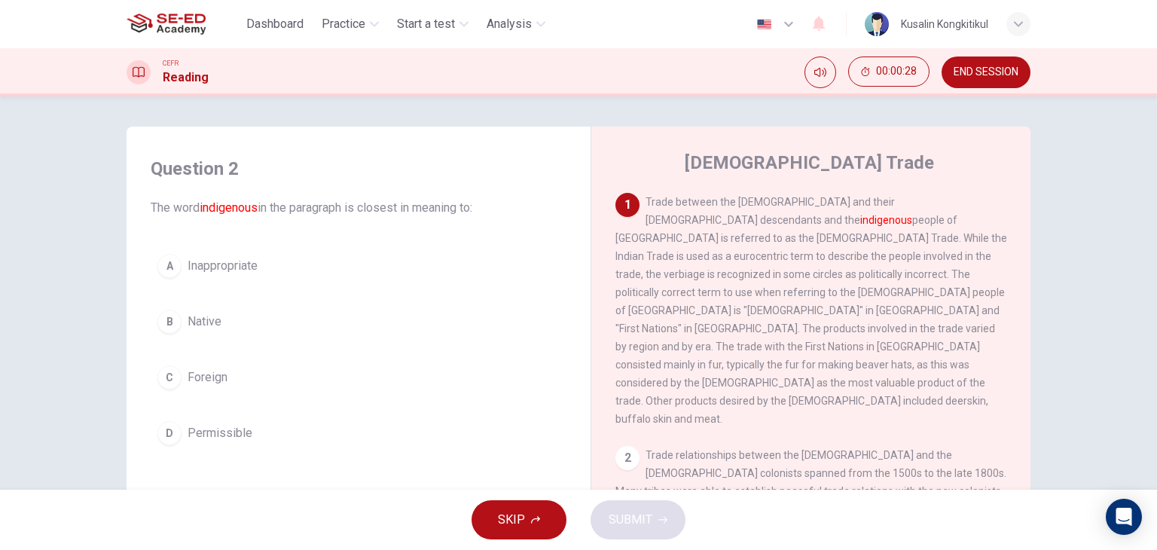
click at [208, 333] on button "B Native" at bounding box center [359, 322] width 416 height 38
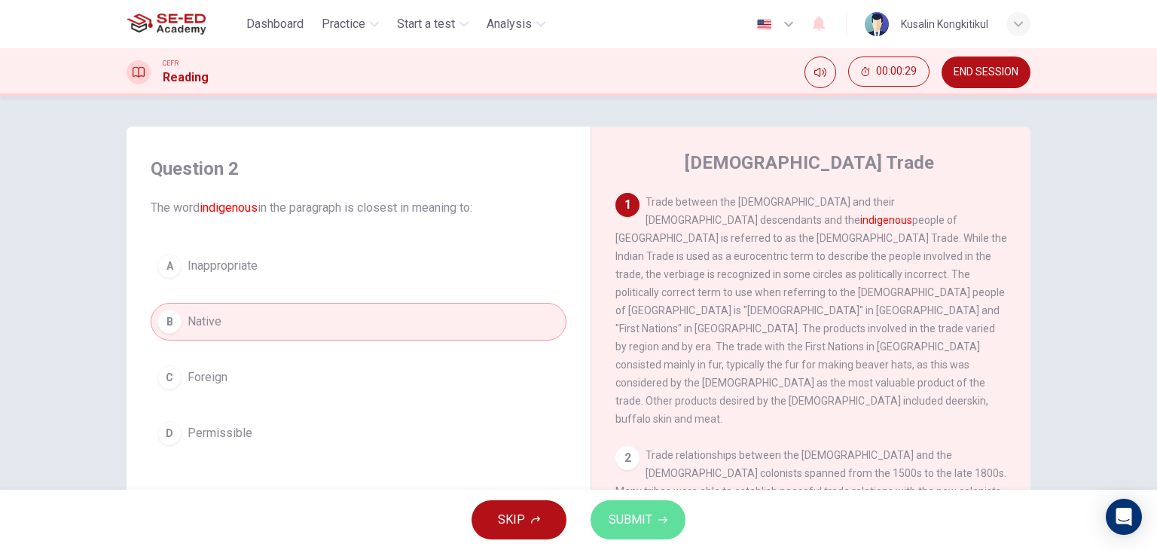
click at [666, 530] on button "SUBMIT" at bounding box center [638, 519] width 95 height 39
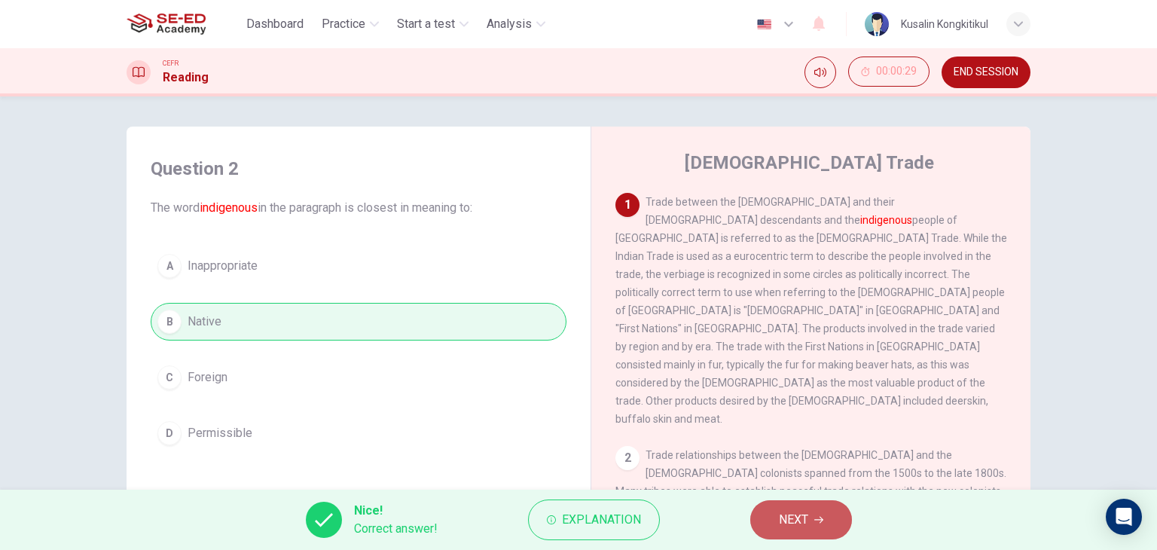
click at [793, 522] on span "NEXT" at bounding box center [793, 519] width 29 height 21
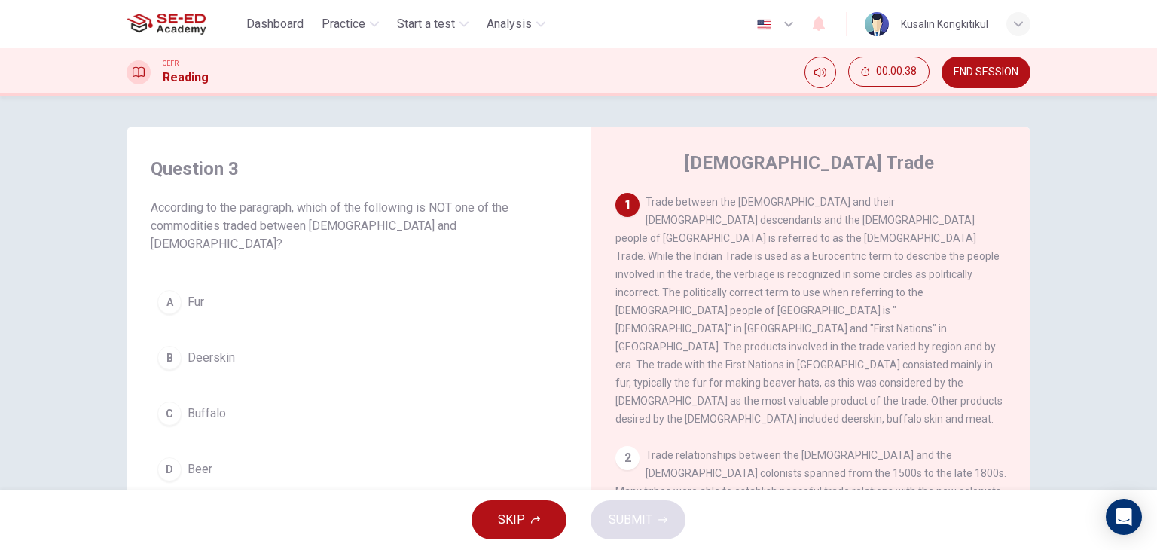
click at [188, 460] on span "Beer" at bounding box center [200, 469] width 25 height 18
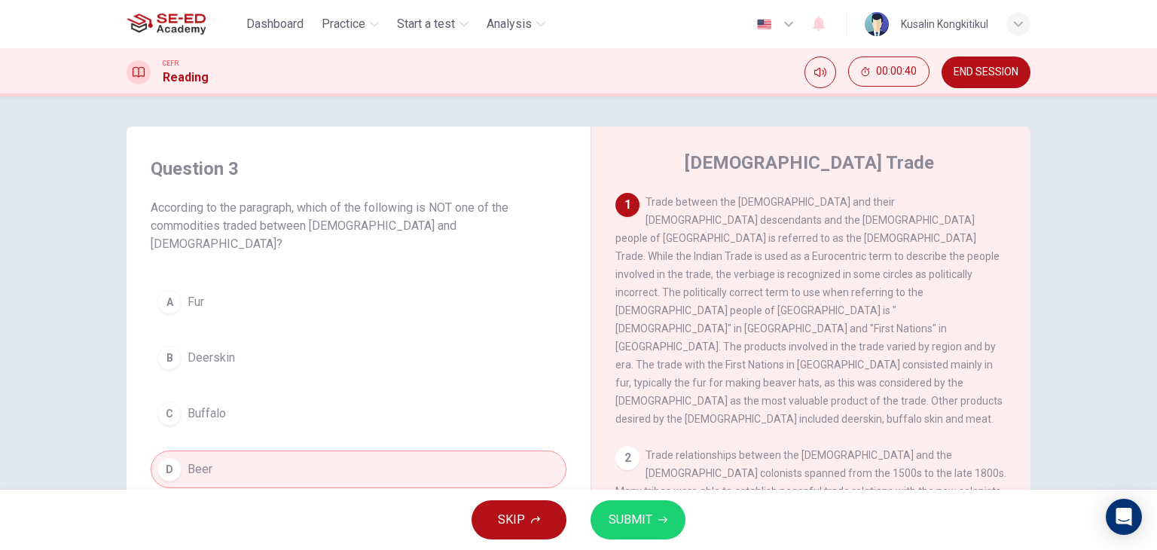
click at [650, 517] on span "SUBMIT" at bounding box center [631, 519] width 44 height 21
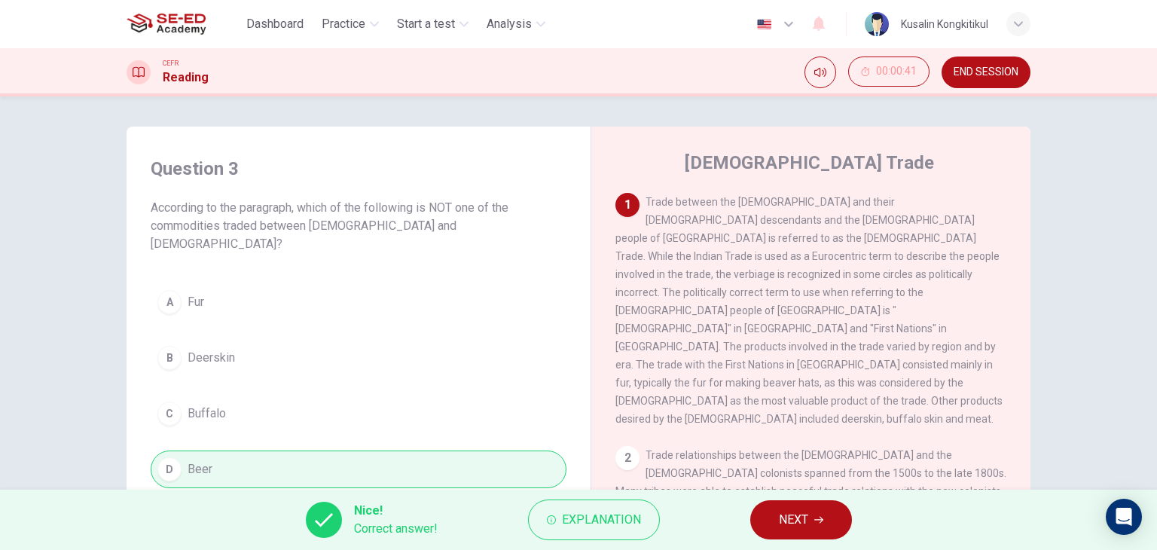
click at [807, 528] on span "NEXT" at bounding box center [793, 519] width 29 height 21
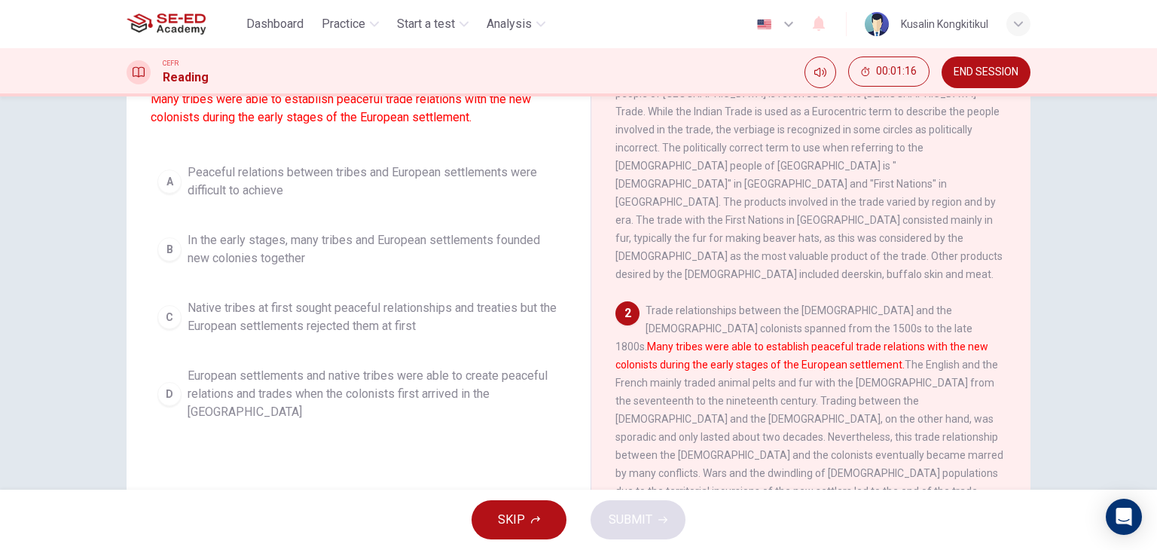
scroll to position [151, 0]
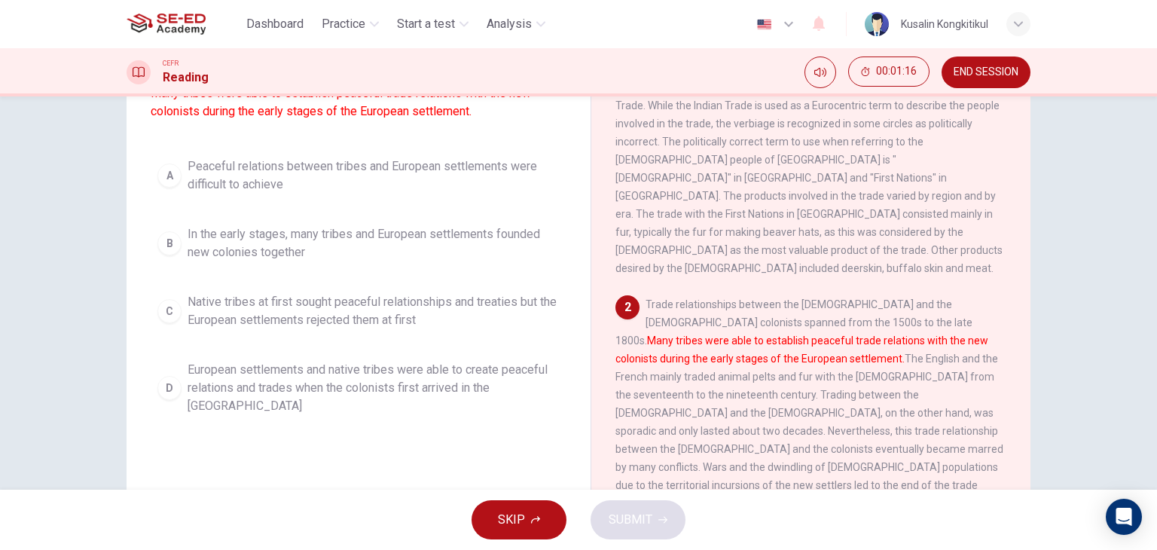
drag, startPoint x: 527, startPoint y: 384, endPoint x: 555, endPoint y: 475, distance: 96.1
click at [527, 384] on span "European settlements and native tribes were able to create peaceful relations a…" at bounding box center [374, 388] width 372 height 54
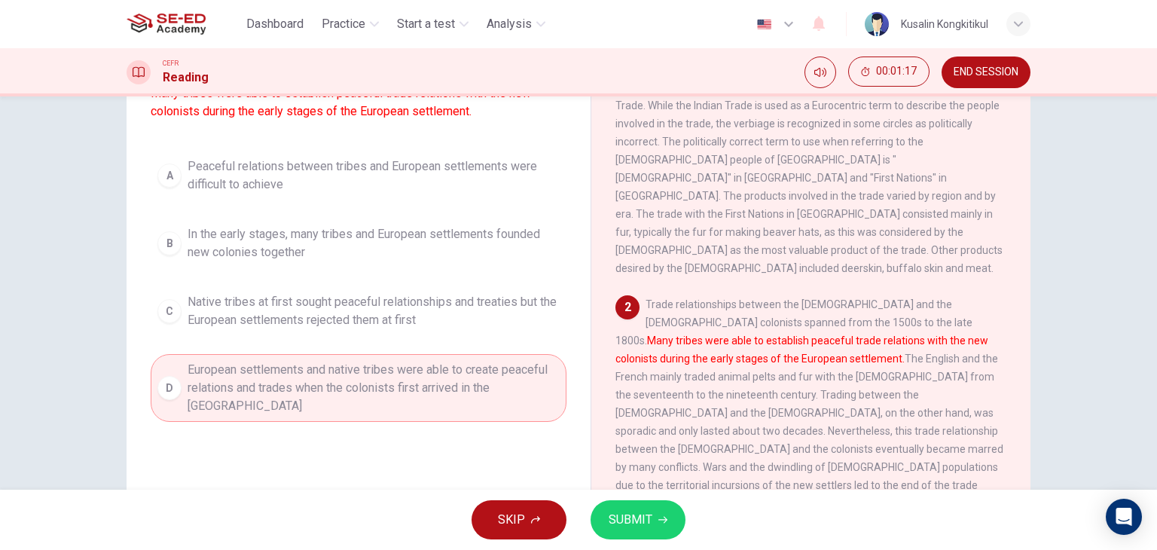
click at [647, 528] on span "SUBMIT" at bounding box center [631, 519] width 44 height 21
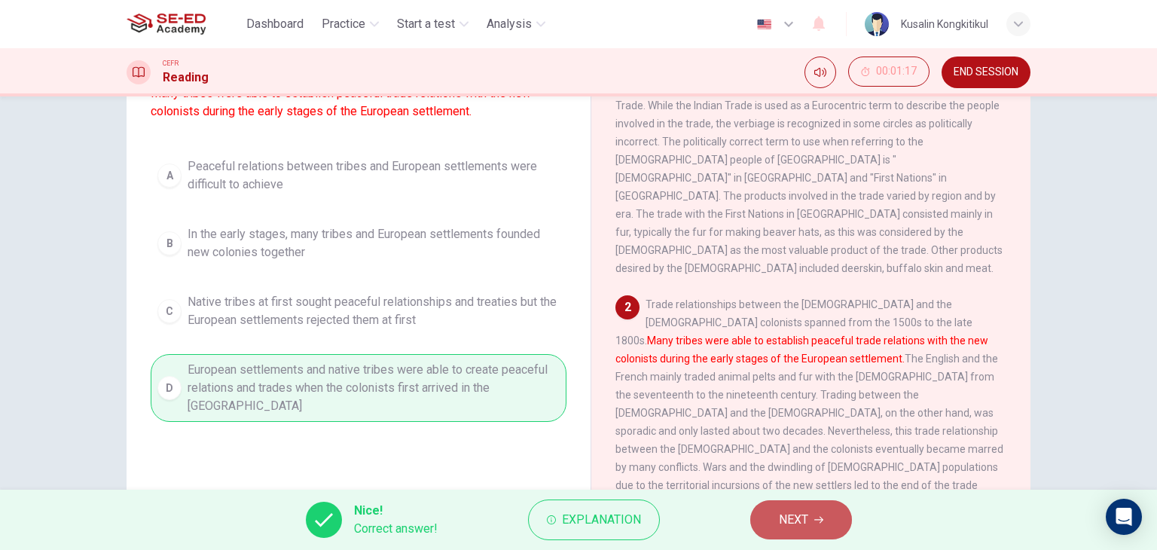
click at [798, 523] on span "NEXT" at bounding box center [793, 519] width 29 height 21
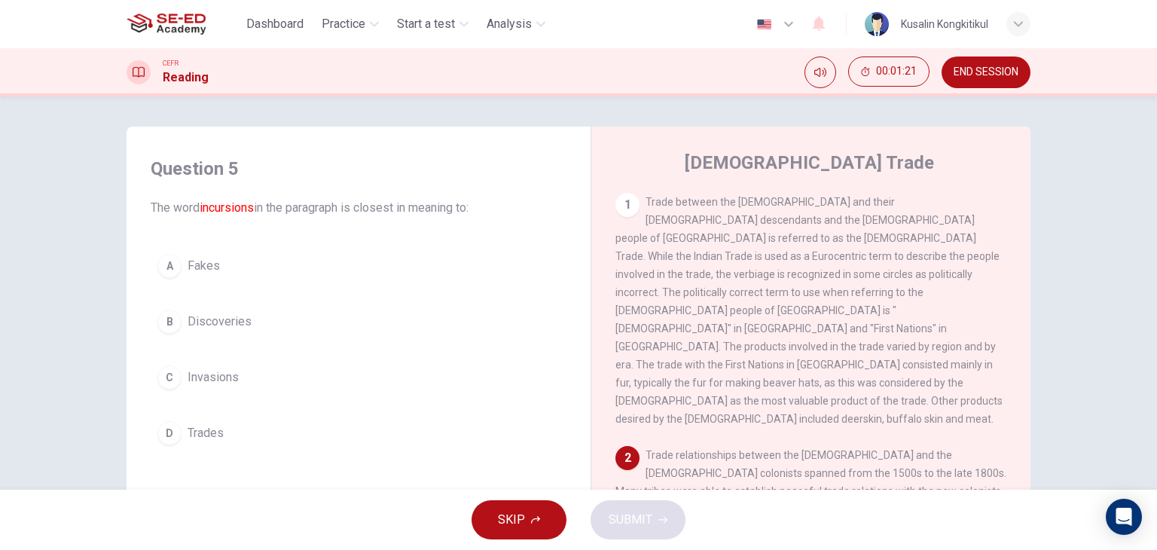
scroll to position [0, 0]
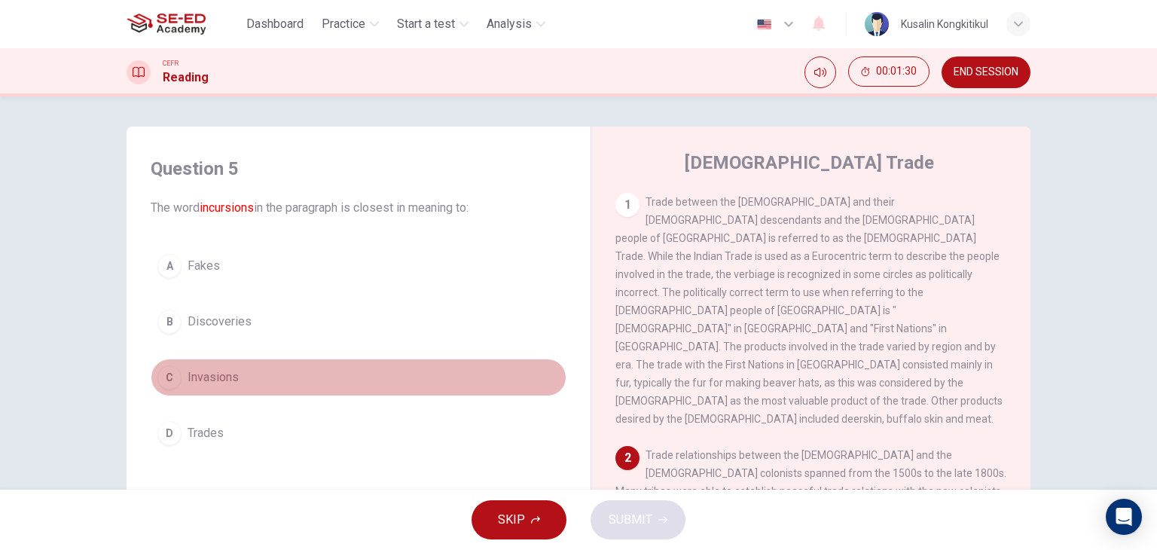
drag, startPoint x: 219, startPoint y: 380, endPoint x: 732, endPoint y: 451, distance: 518.1
click at [220, 379] on span "Invasions" at bounding box center [213, 377] width 51 height 18
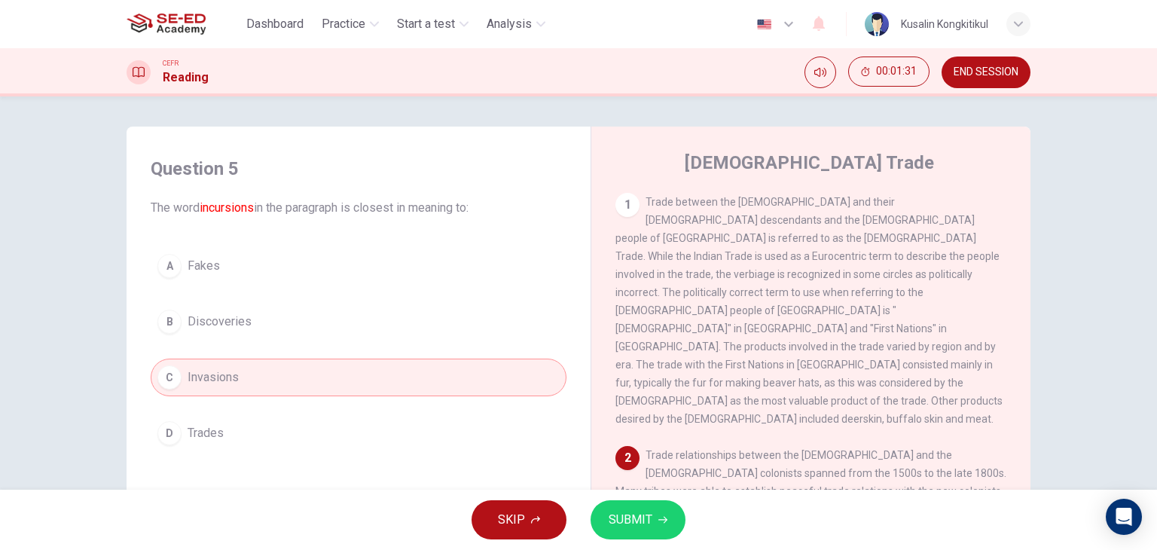
click at [627, 519] on span "SUBMIT" at bounding box center [631, 519] width 44 height 21
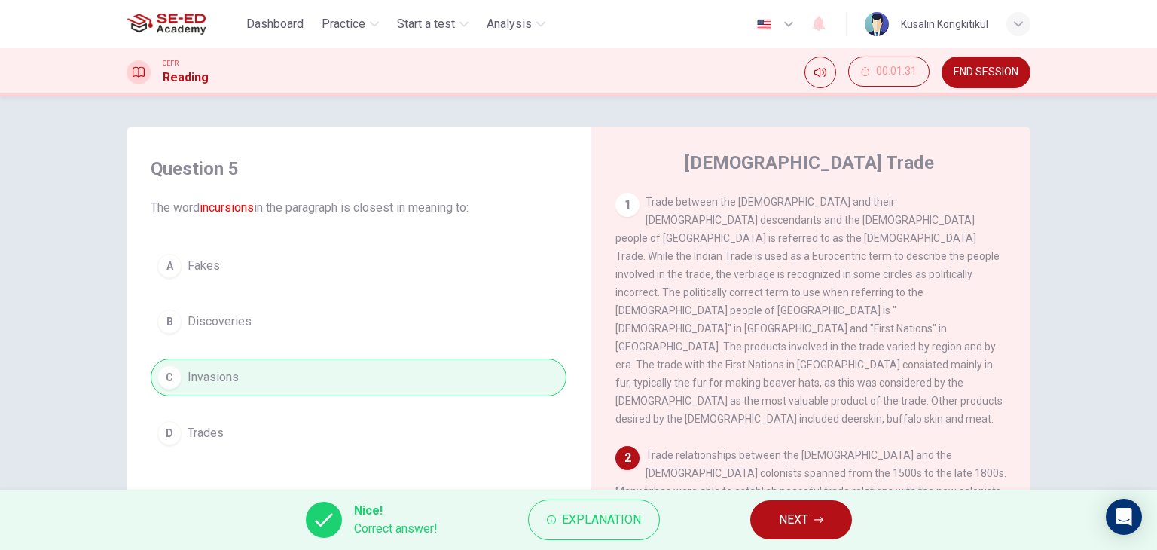
click at [801, 506] on button "NEXT" at bounding box center [801, 519] width 102 height 39
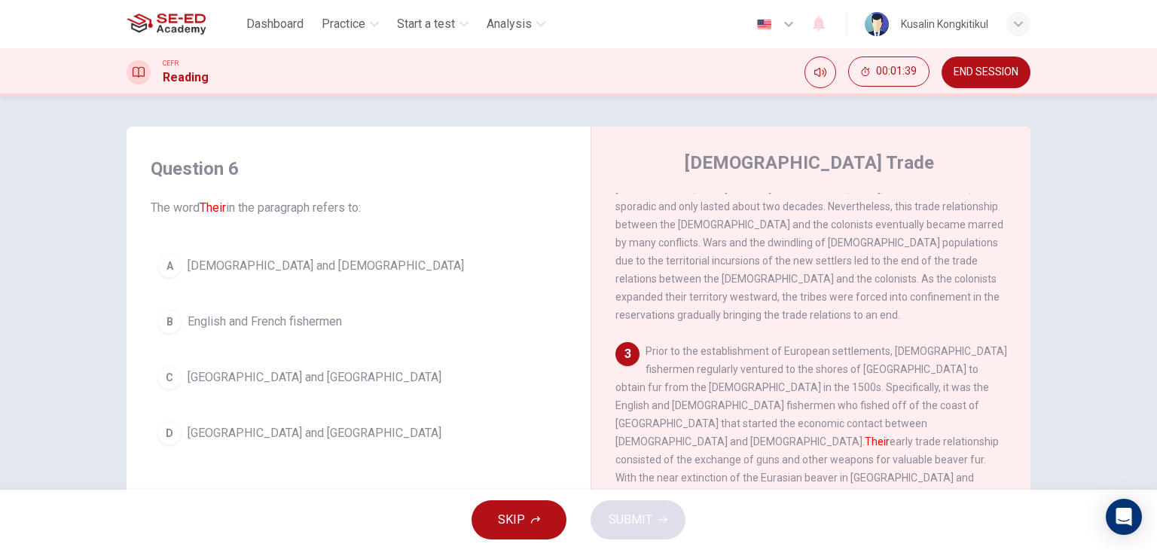
scroll to position [377, 0]
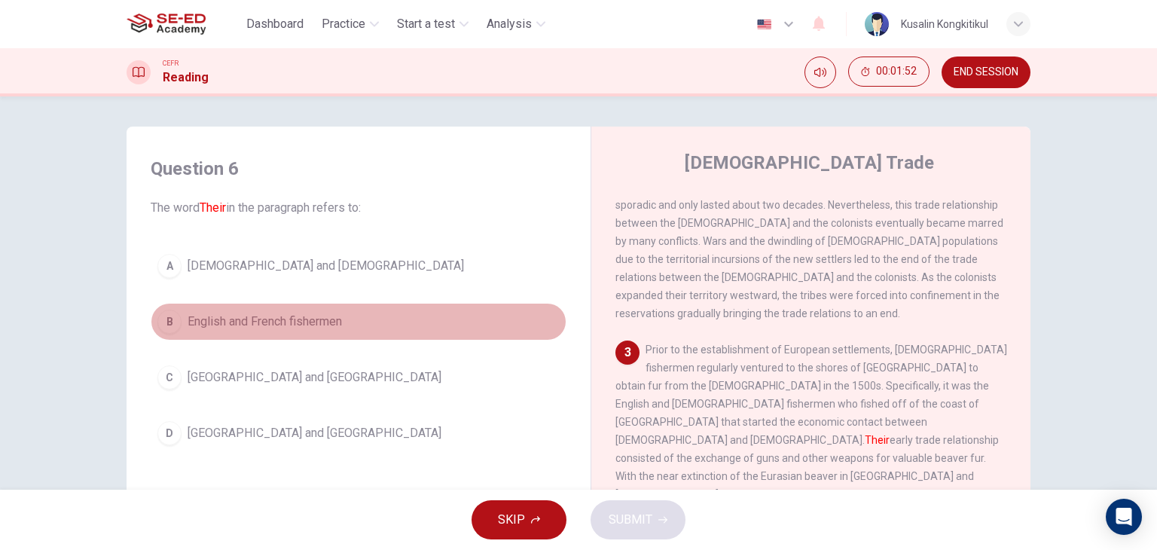
click at [326, 320] on span "English and French fishermen" at bounding box center [265, 322] width 154 height 18
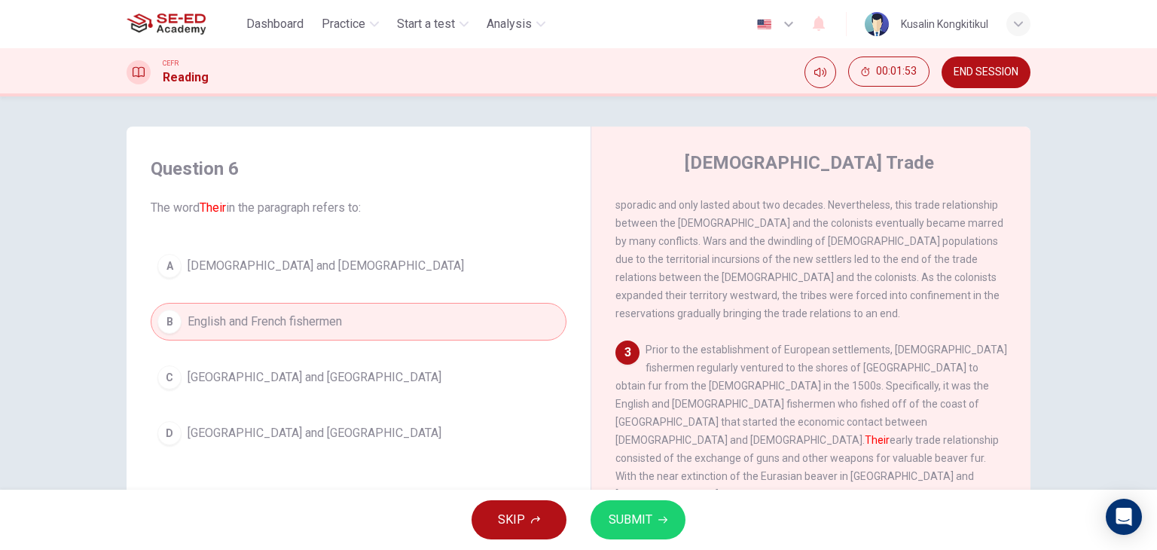
click at [676, 512] on button "SUBMIT" at bounding box center [638, 519] width 95 height 39
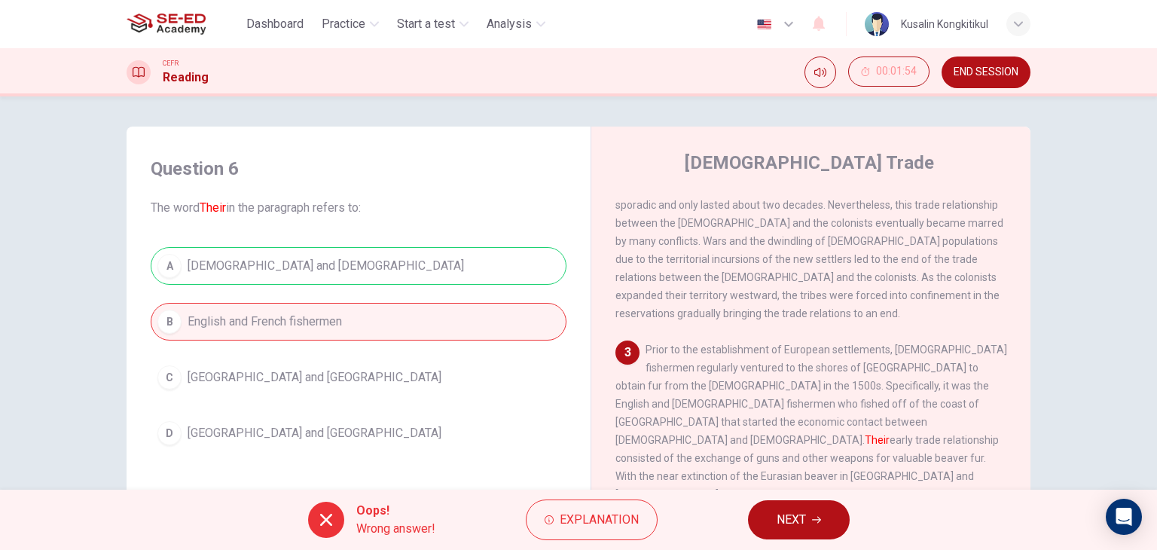
drag, startPoint x: 317, startPoint y: 314, endPoint x: 367, endPoint y: 254, distance: 78.1
click at [367, 254] on div "A Native Americans and Europeans B English and French fishermen C Canada and En…" at bounding box center [359, 349] width 416 height 205
drag, startPoint x: 367, startPoint y: 254, endPoint x: 968, endPoint y: 8, distance: 649.8
click at [488, 212] on div "Question 6 The word Their in the paragraph refers to: A Native Americans and Eu…" at bounding box center [359, 305] width 440 height 326
click at [972, 70] on span "END SESSION" at bounding box center [986, 72] width 65 height 12
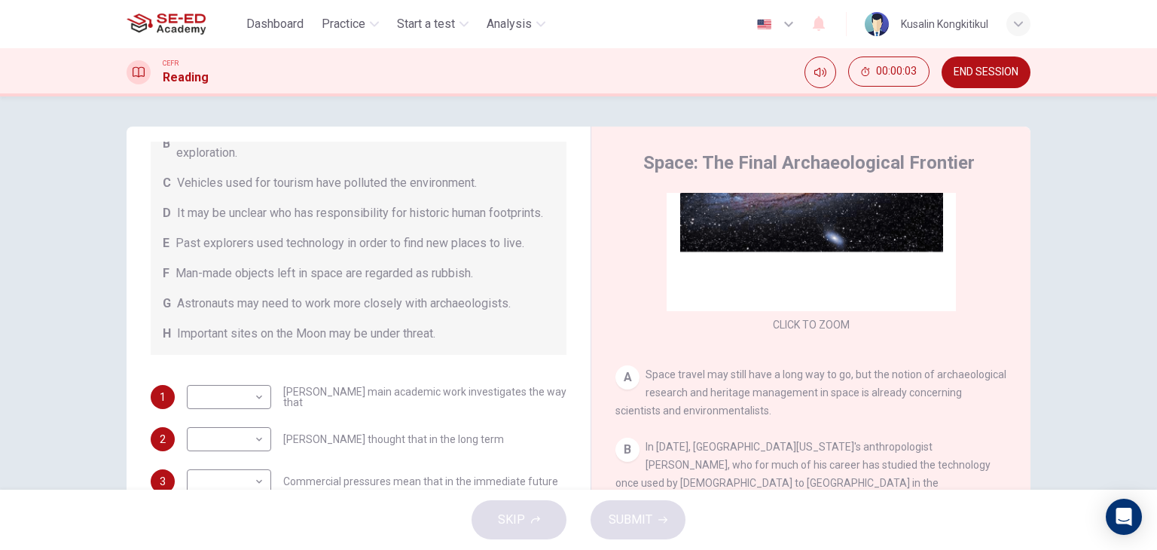
scroll to position [151, 0]
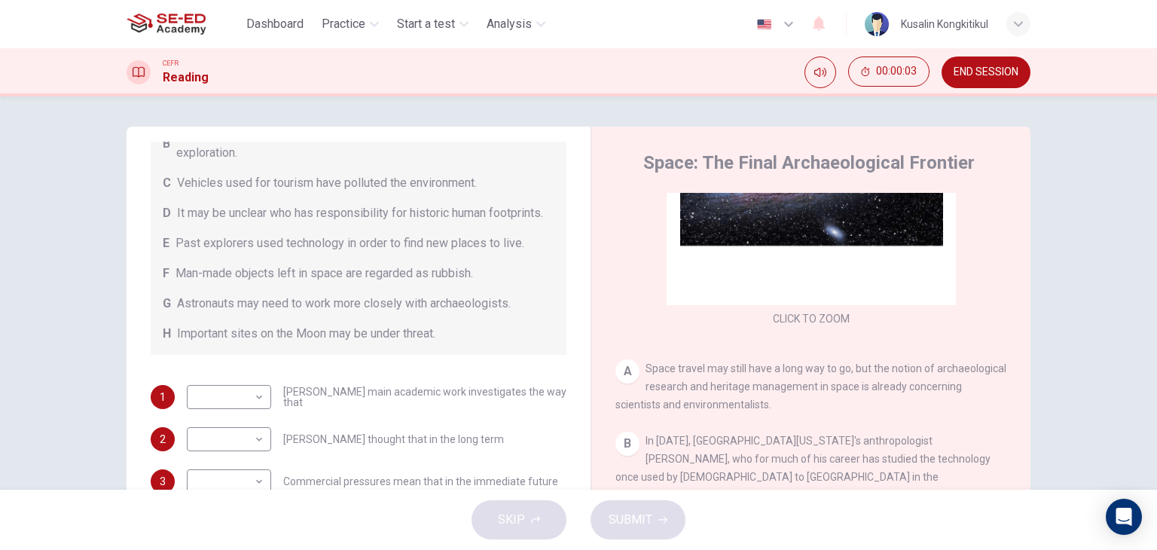
click at [1019, 68] on button "END SESSION" at bounding box center [986, 73] width 89 height 32
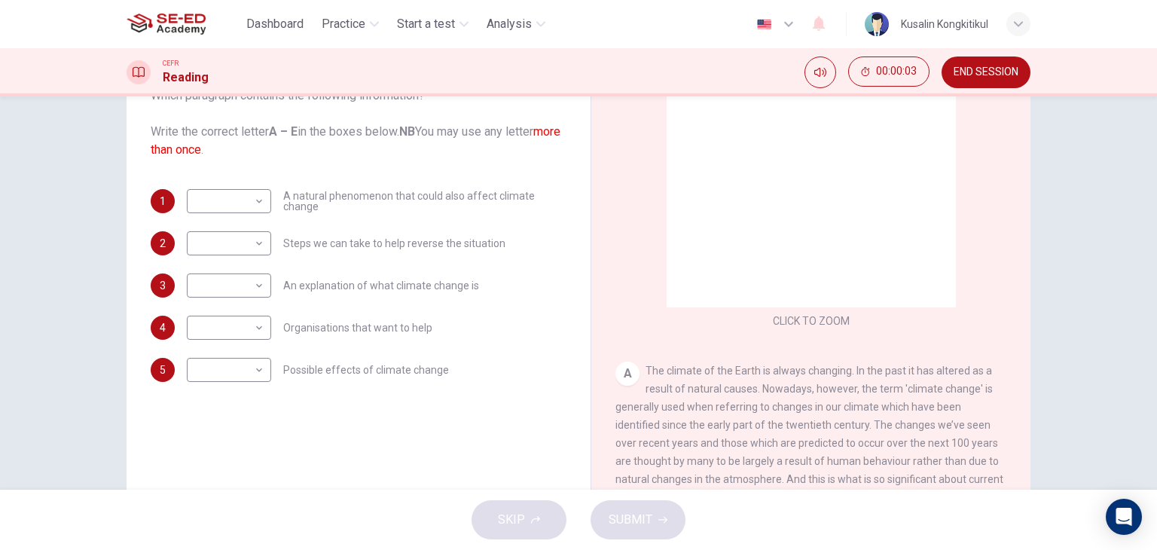
scroll to position [151, 0]
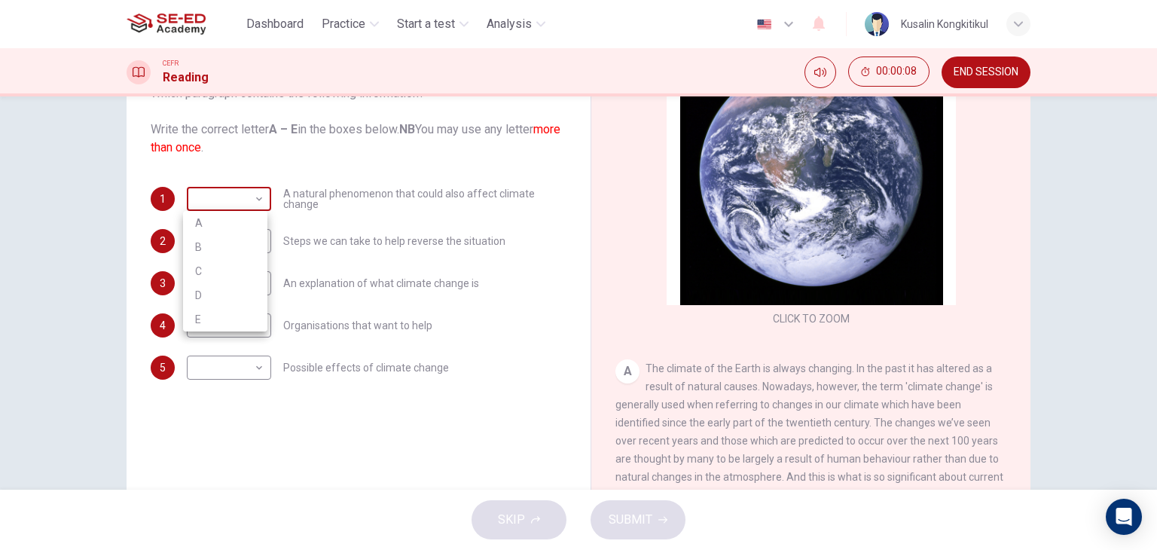
click at [229, 194] on body "This site uses cookies, as explained in our Privacy Policy . If you agree to th…" at bounding box center [578, 275] width 1157 height 550
click at [235, 242] on li "B" at bounding box center [225, 247] width 84 height 24
type input "B"
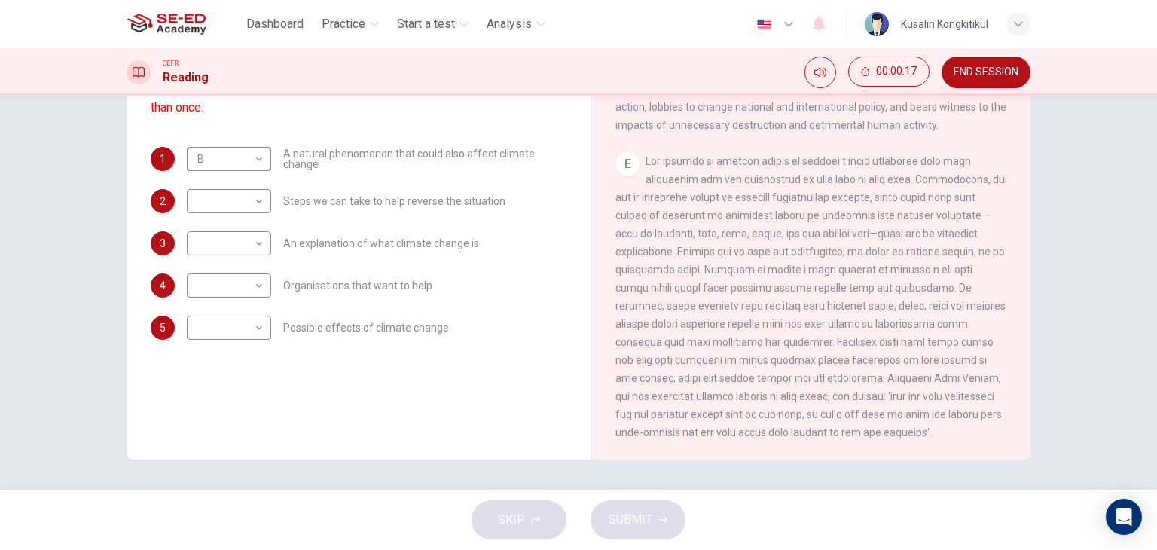
scroll to position [789, 0]
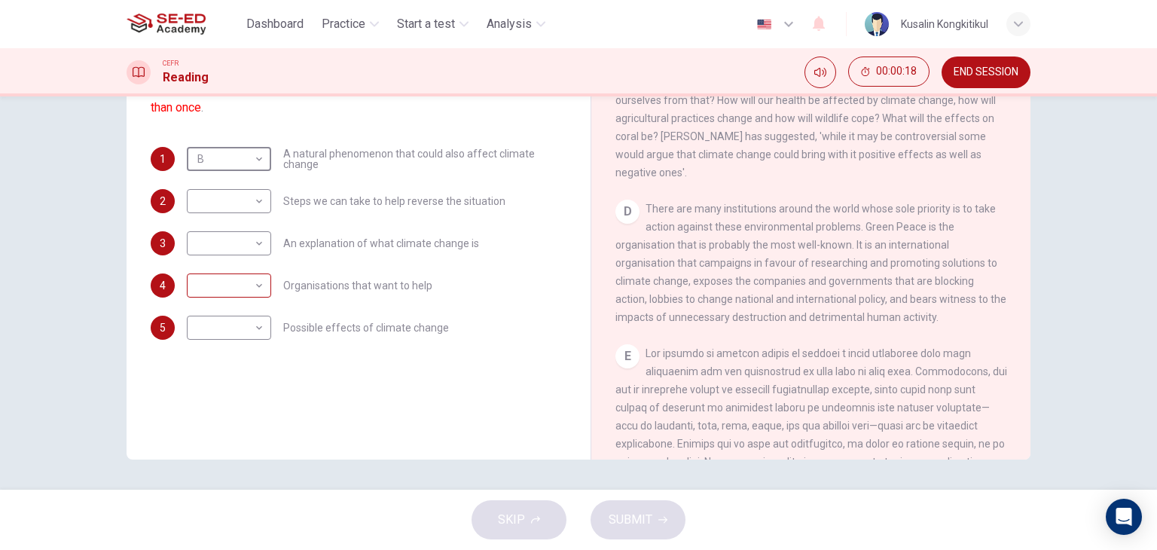
click at [205, 288] on body "This site uses cookies, as explained in our Privacy Policy . If you agree to th…" at bounding box center [578, 275] width 1157 height 550
click at [220, 371] on li "D" at bounding box center [225, 381] width 84 height 24
type input "D"
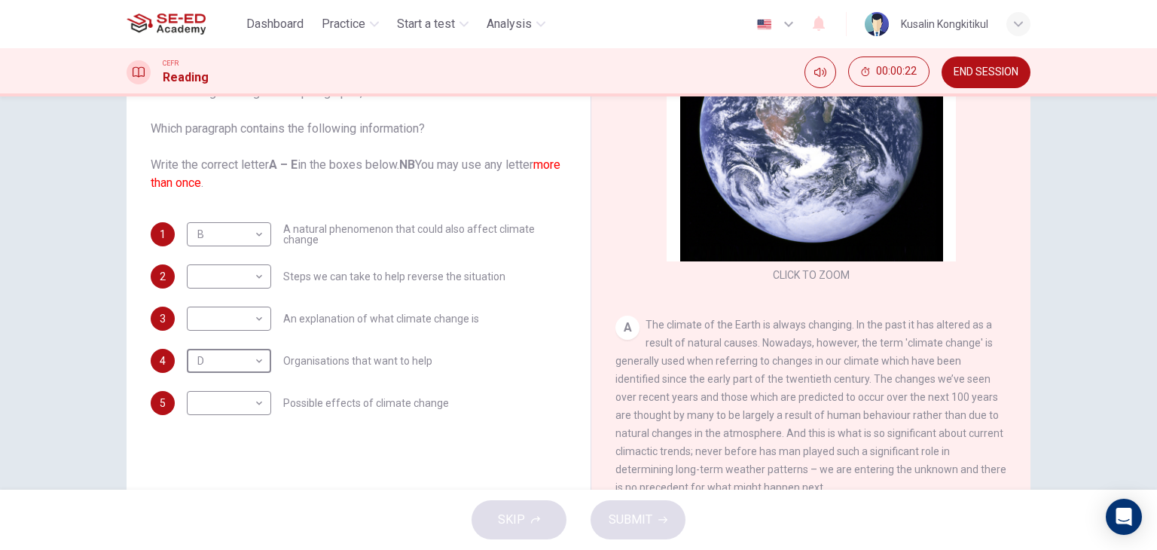
scroll to position [0, 0]
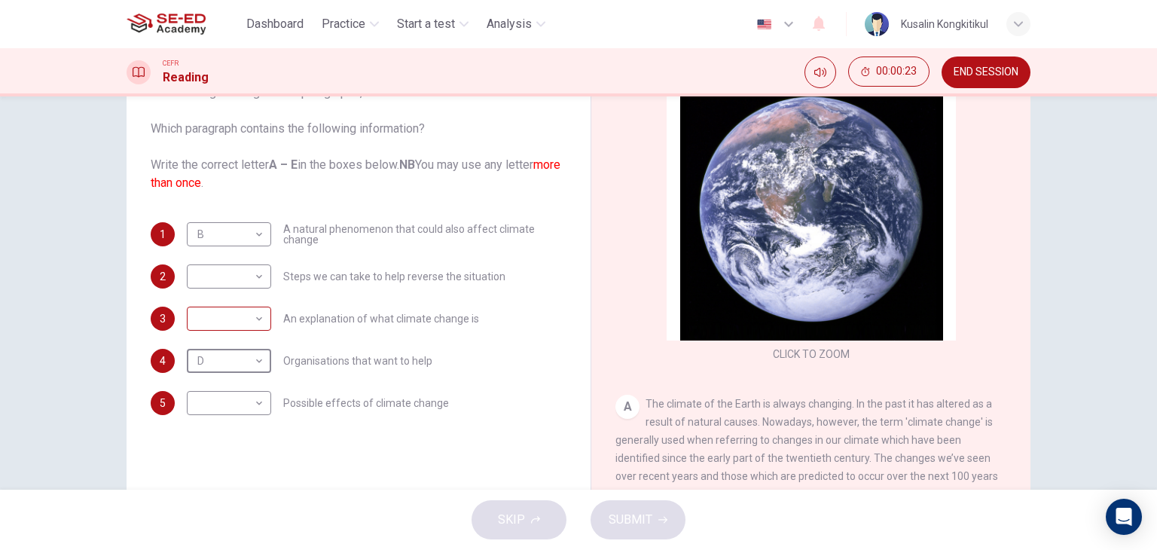
click at [230, 319] on body "This site uses cookies, as explained in our Privacy Policy . If you agree to th…" at bounding box center [578, 275] width 1157 height 550
click at [233, 341] on li "A" at bounding box center [225, 342] width 84 height 24
type input "A"
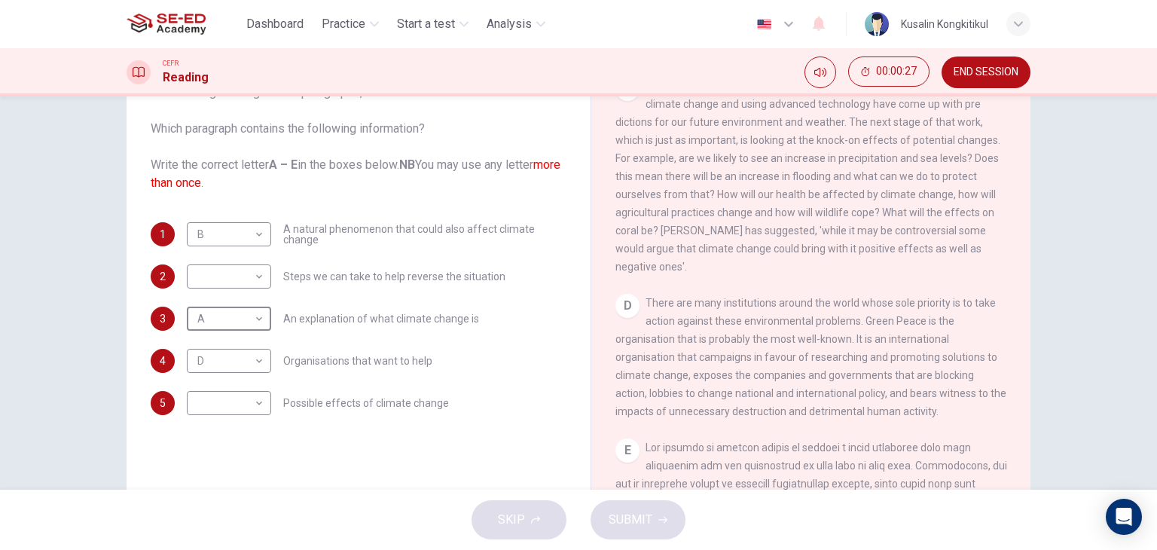
scroll to position [980, 0]
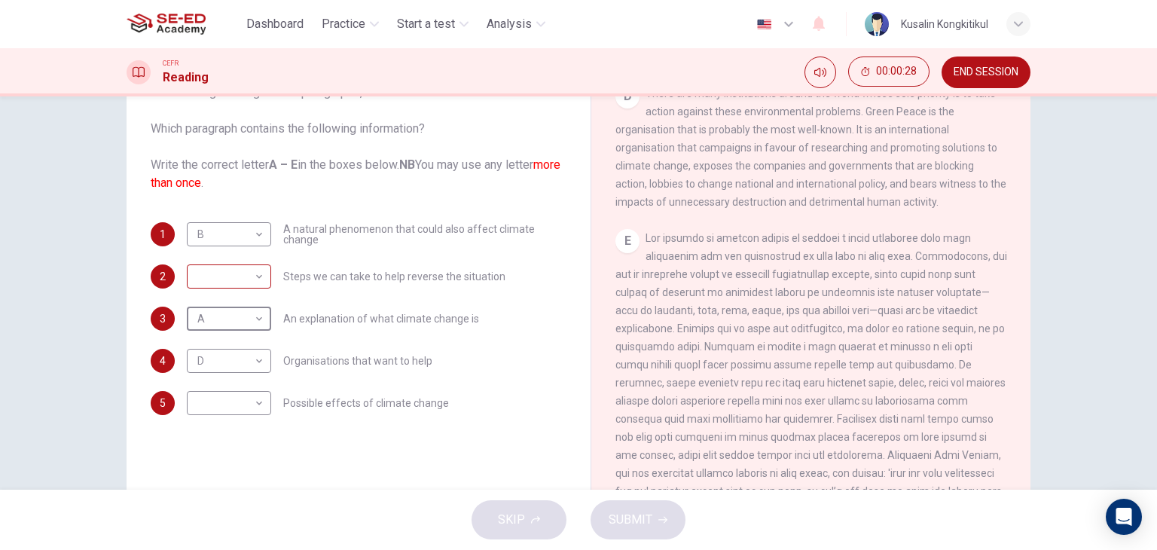
click at [250, 280] on body "This site uses cookies, as explained in our Privacy Policy . If you agree to th…" at bounding box center [578, 275] width 1157 height 550
click at [228, 398] on li "E" at bounding box center [225, 396] width 84 height 24
type input "E"
click at [237, 399] on body "This site uses cookies, as explained in our Privacy Policy . If you agree to th…" at bounding box center [578, 275] width 1157 height 550
click at [218, 478] on li "C" at bounding box center [225, 475] width 84 height 24
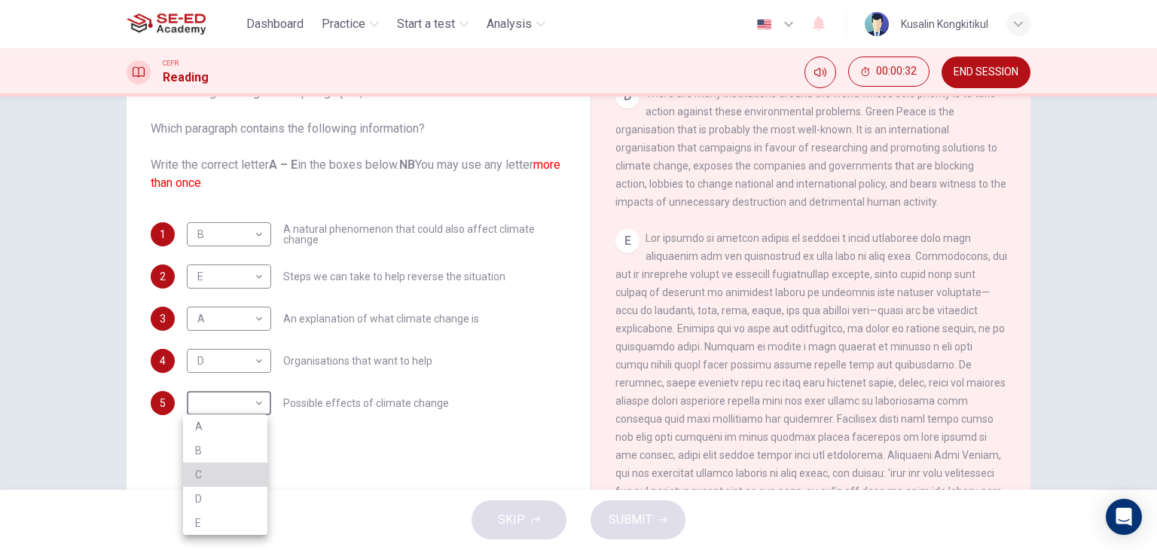
type input "C"
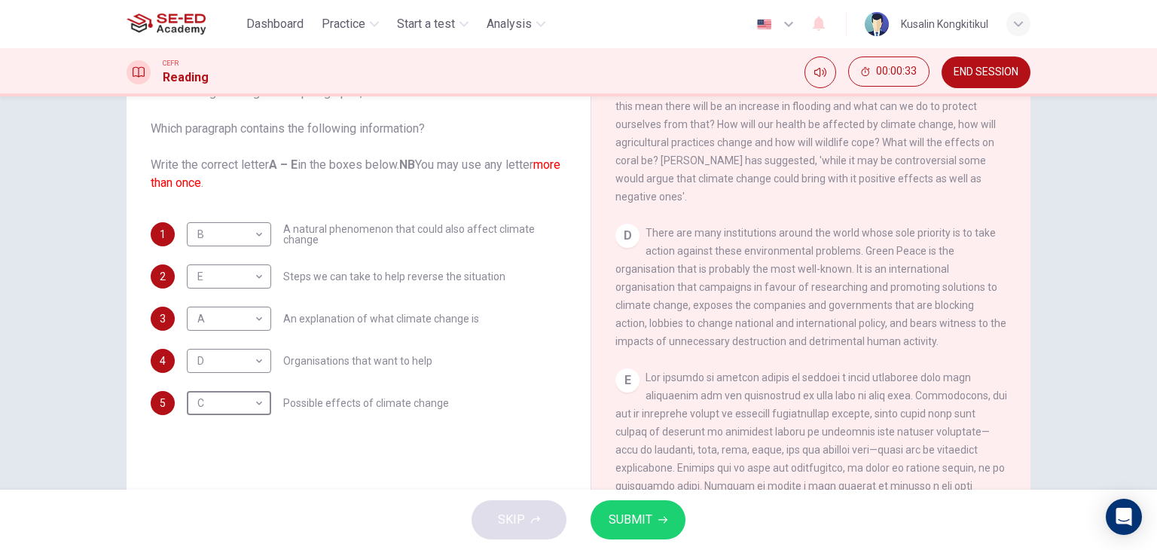
scroll to position [603, 0]
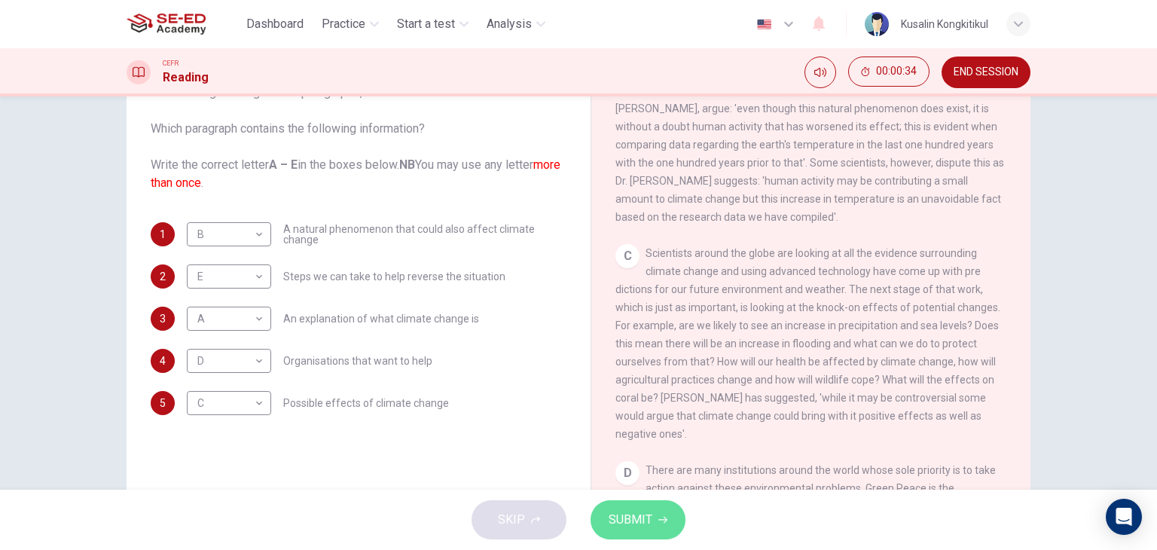
click at [659, 515] on icon "button" at bounding box center [663, 519] width 9 height 9
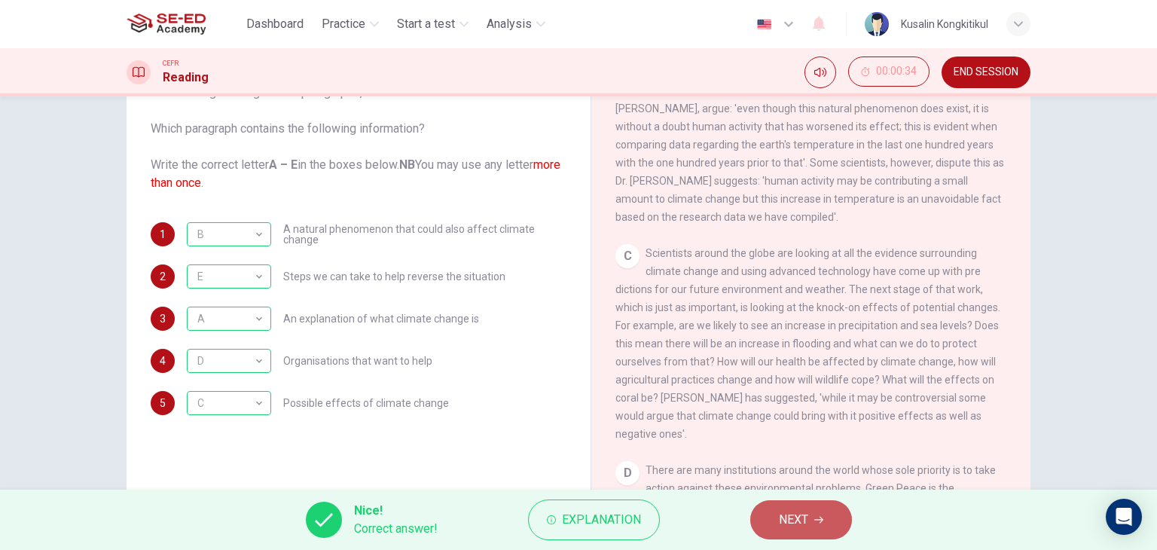
click at [809, 506] on button "NEXT" at bounding box center [801, 519] width 102 height 39
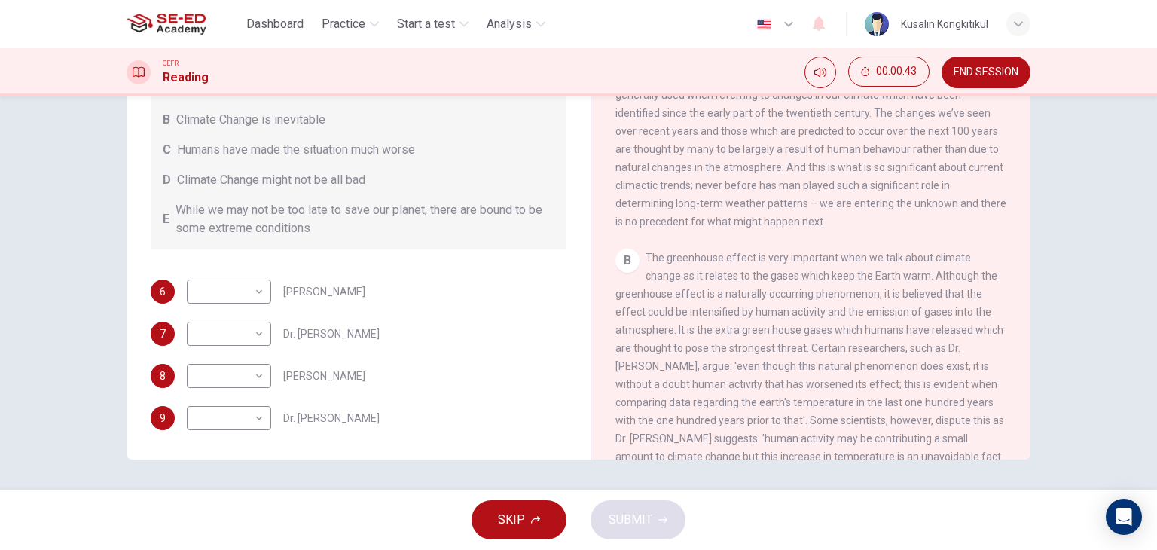
scroll to position [301, 0]
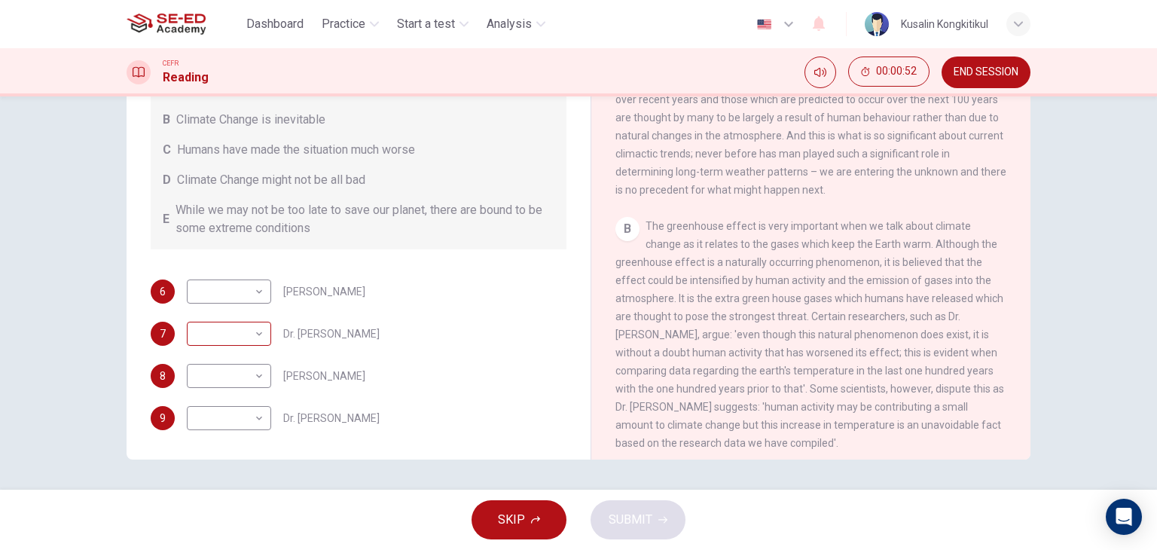
click at [226, 331] on body "This site uses cookies, as explained in our Privacy Policy . If you agree to th…" at bounding box center [578, 275] width 1157 height 550
click at [237, 404] on li "C" at bounding box center [225, 405] width 84 height 24
type input "C"
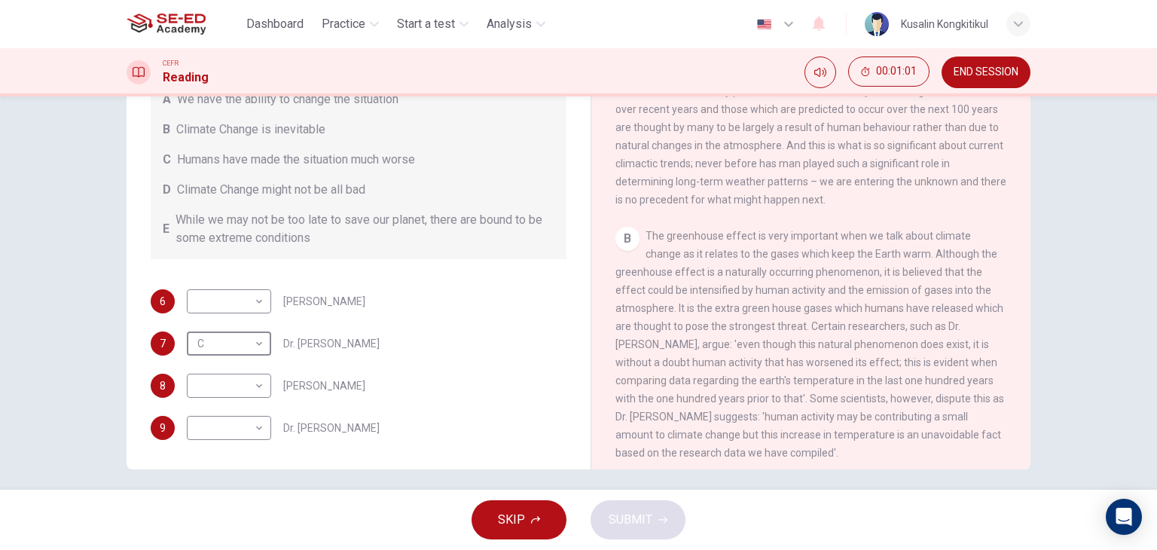
scroll to position [191, 0]
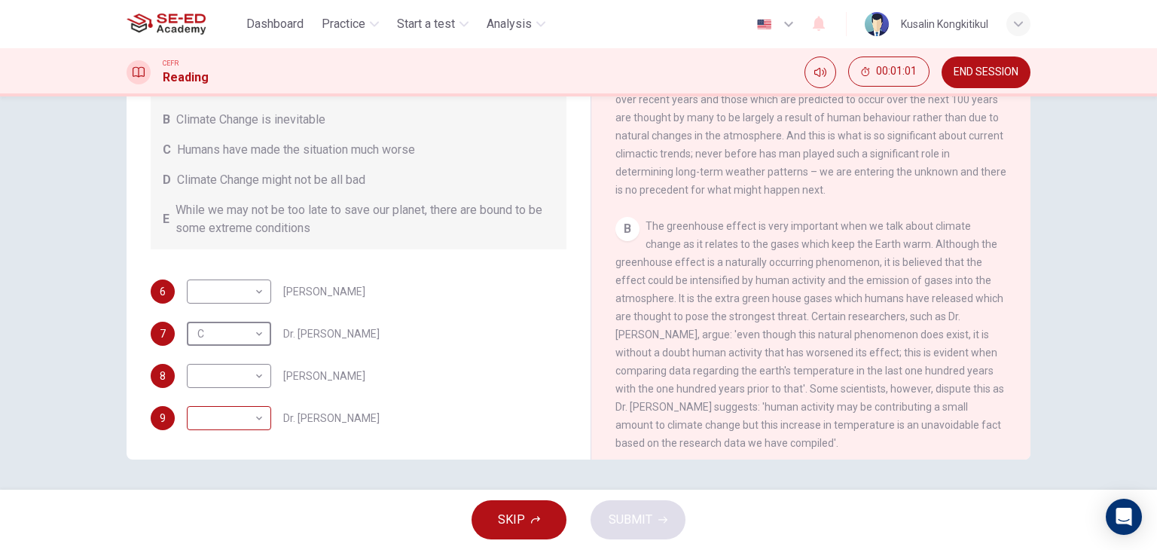
click at [232, 414] on body "This site uses cookies, as explained in our Privacy Policy . If you agree to th…" at bounding box center [578, 275] width 1157 height 550
click at [226, 454] on li "B" at bounding box center [225, 454] width 84 height 24
type input "B"
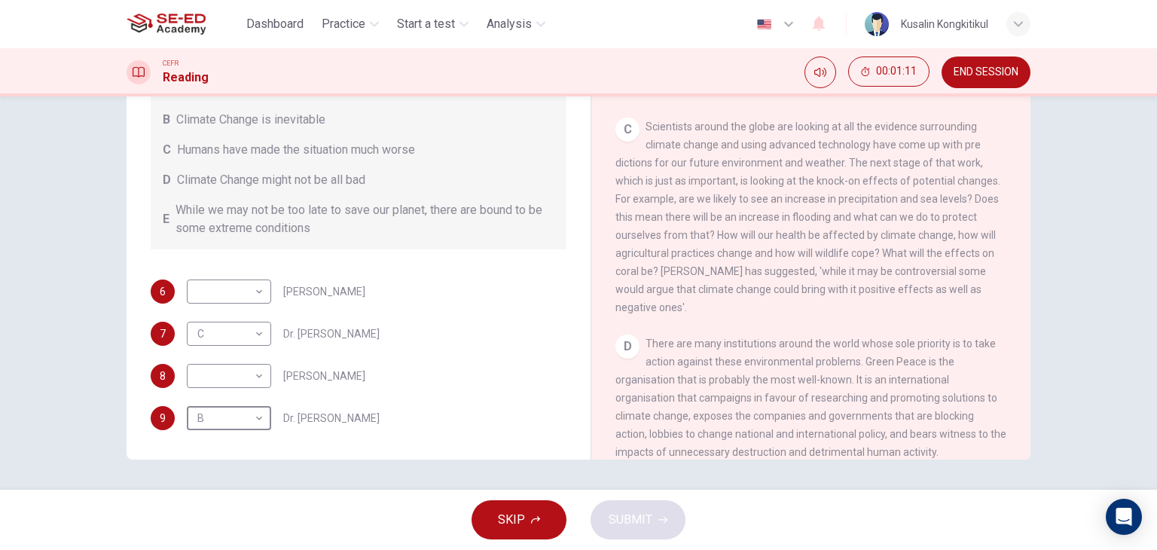
scroll to position [638, 0]
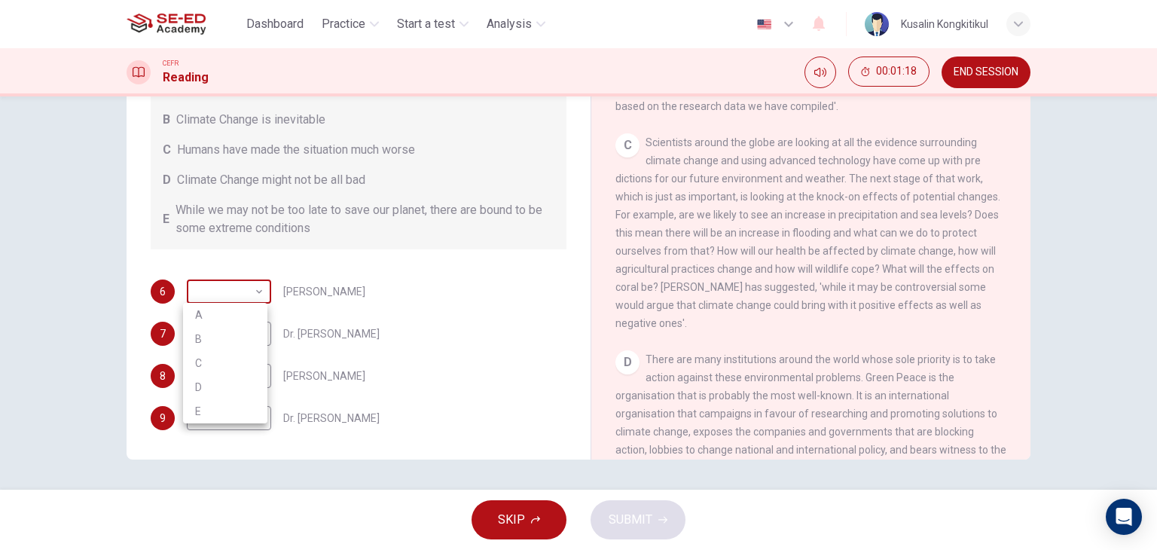
click at [250, 293] on body "This site uses cookies, as explained in our Privacy Policy . If you agree to th…" at bounding box center [578, 275] width 1157 height 550
click at [223, 390] on li "D" at bounding box center [225, 387] width 84 height 24
type input "D"
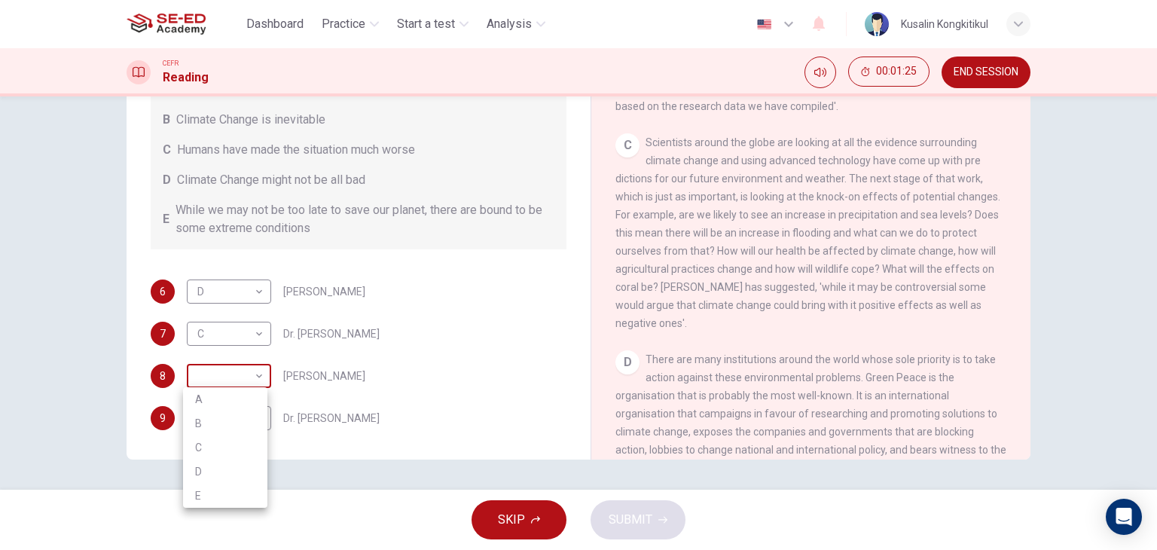
click at [232, 374] on body "This site uses cookies, as explained in our Privacy Policy . If you agree to th…" at bounding box center [578, 275] width 1157 height 550
click at [834, 332] on div at bounding box center [578, 275] width 1157 height 550
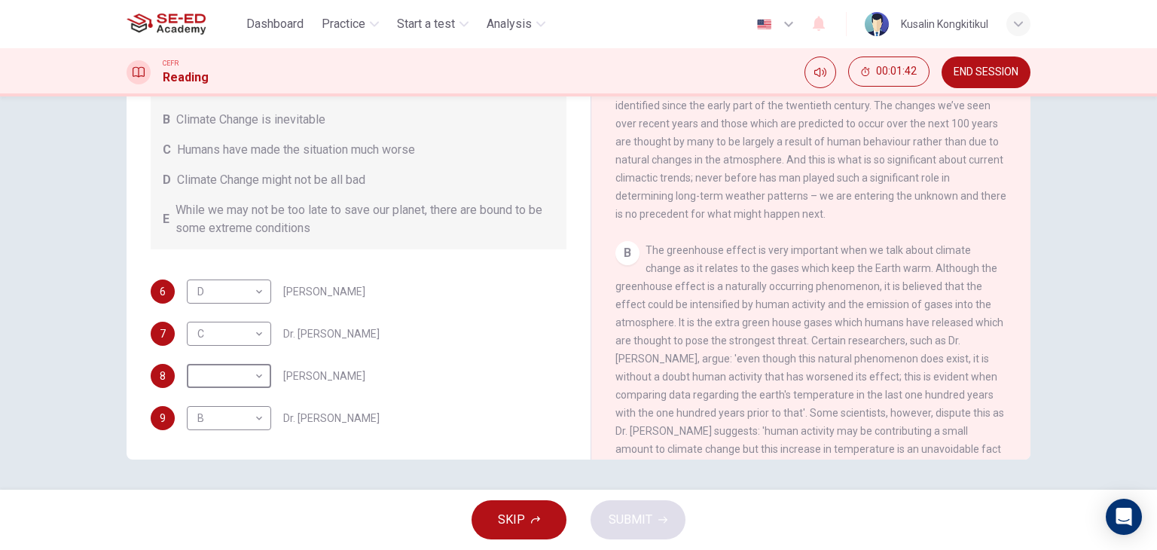
scroll to position [261, 0]
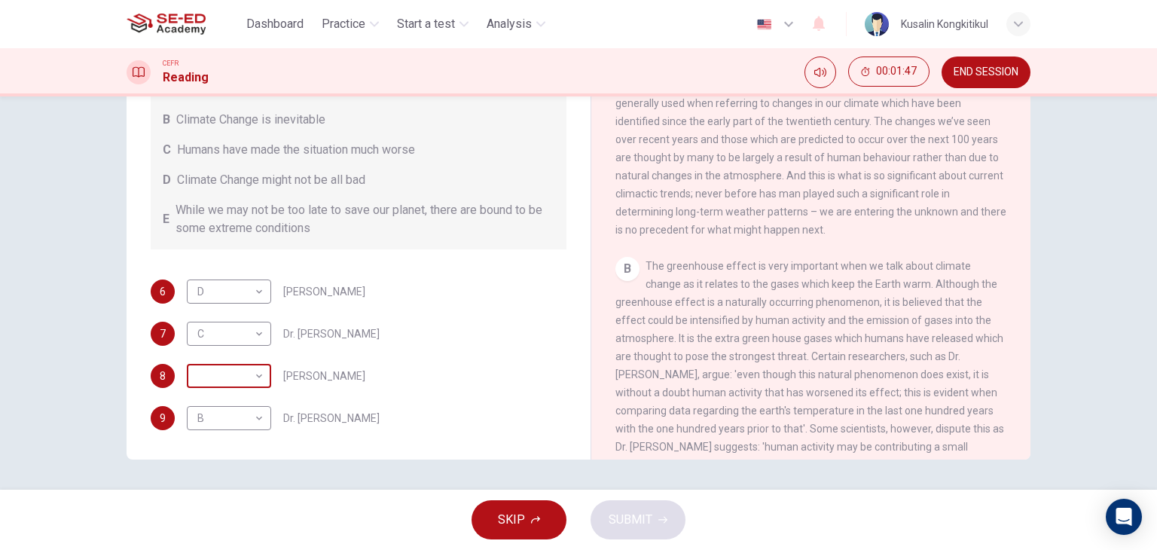
click at [250, 384] on body "This site uses cookies, as explained in our Privacy Policy . If you agree to th…" at bounding box center [578, 275] width 1157 height 550
click at [346, 361] on div at bounding box center [578, 275] width 1157 height 550
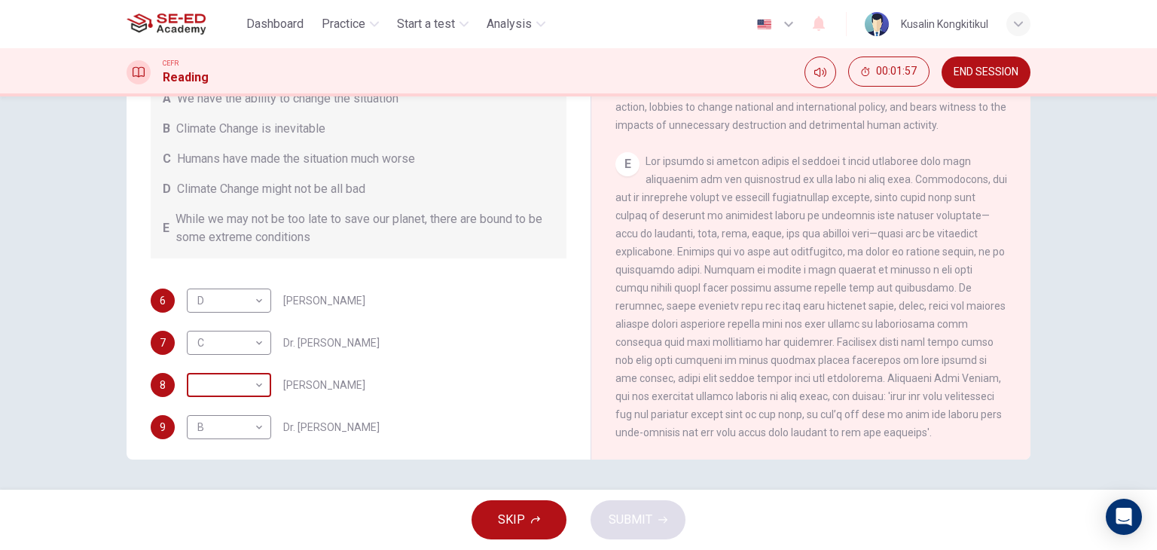
scroll to position [18, 0]
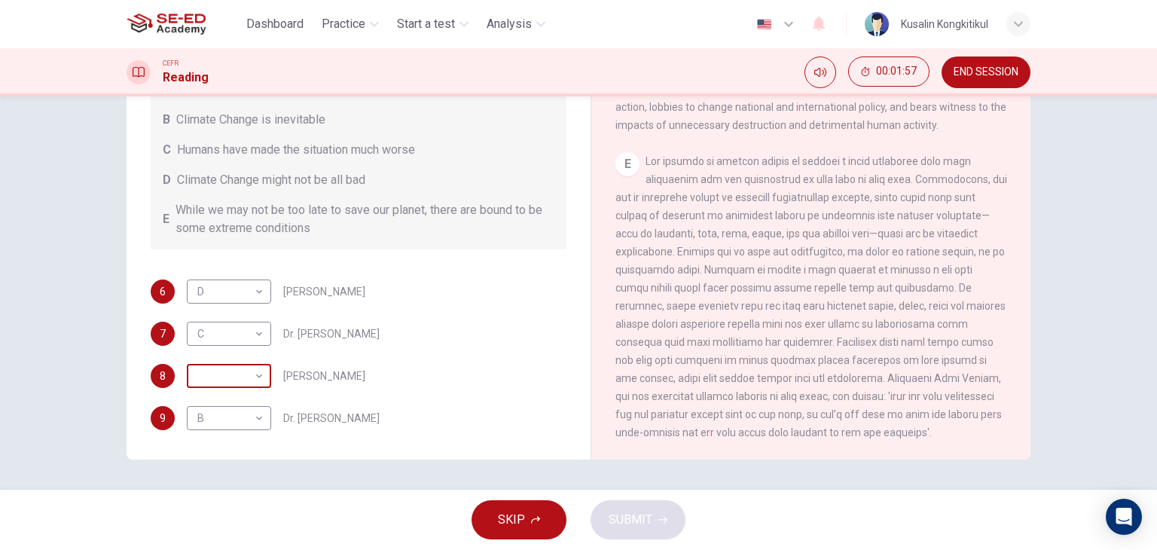
click at [243, 373] on body "This site uses cookies, as explained in our Privacy Policy . If you agree to th…" at bounding box center [578, 275] width 1157 height 550
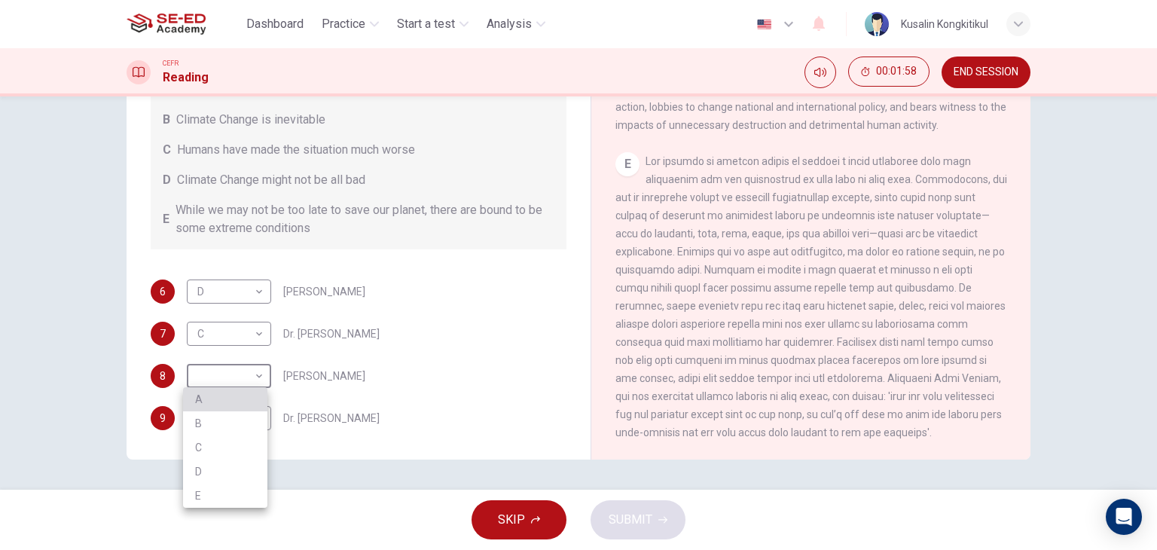
click at [224, 399] on li "A" at bounding box center [225, 399] width 84 height 24
type input "A"
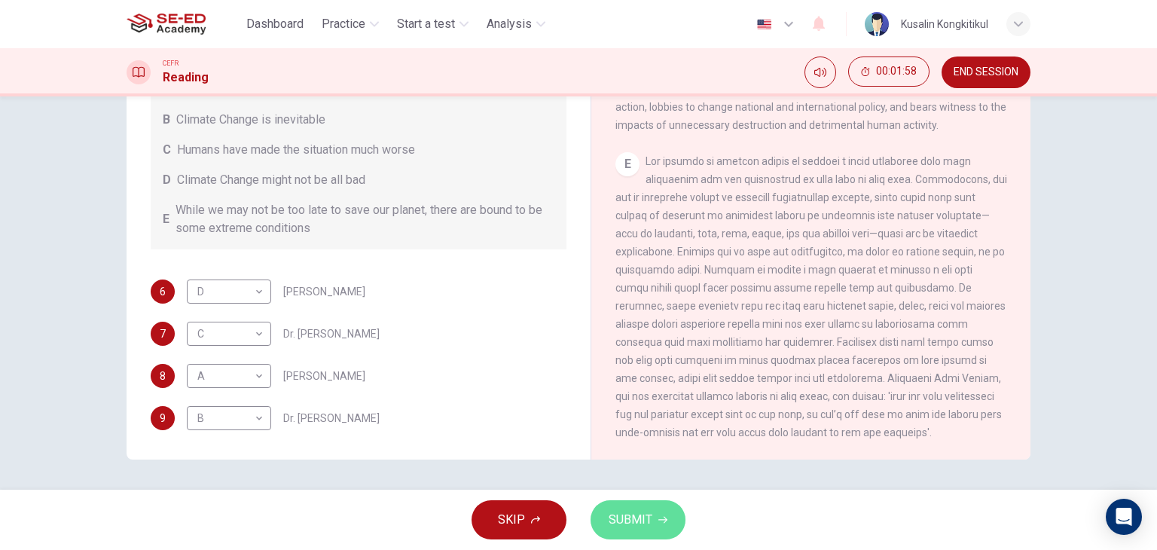
click at [636, 518] on span "SUBMIT" at bounding box center [631, 519] width 44 height 21
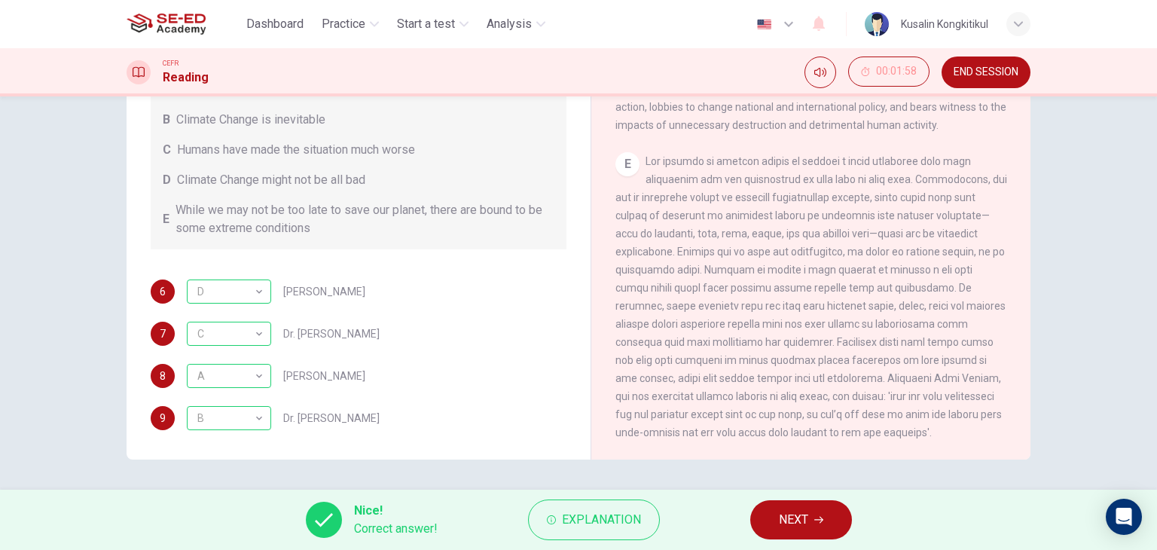
click at [764, 521] on button "NEXT" at bounding box center [801, 519] width 102 height 39
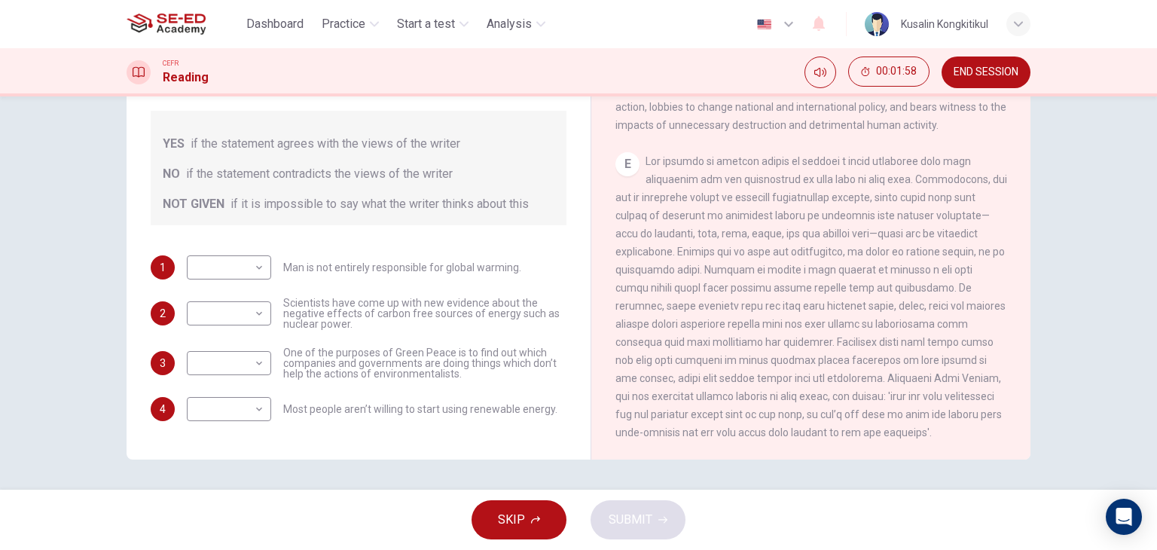
scroll to position [0, 0]
click at [217, 278] on body "This site uses cookies, as explained in our Privacy Policy . If you agree to th…" at bounding box center [578, 275] width 1157 height 550
click at [214, 297] on li "YES" at bounding box center [225, 291] width 84 height 24
type input "YES"
click at [222, 322] on body "This site uses cookies, as explained in our Privacy Policy . If you agree to th…" at bounding box center [578, 275] width 1157 height 550
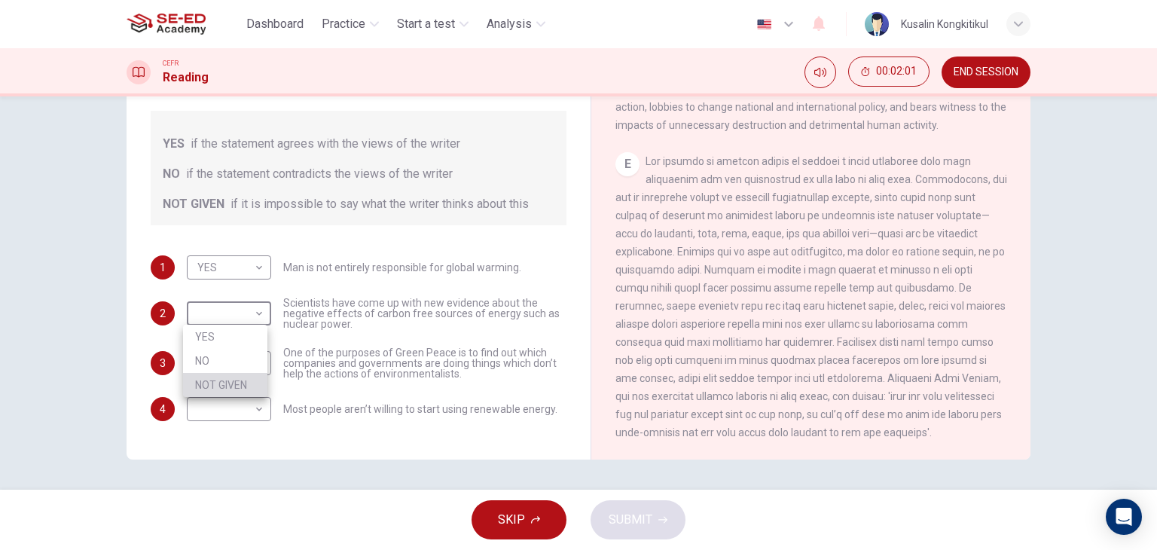
click at [233, 386] on li "NOT GIVEN" at bounding box center [225, 385] width 84 height 24
type input "NOT GIVEN"
click at [244, 365] on body "This site uses cookies, as explained in our Privacy Policy . If you agree to th…" at bounding box center [578, 275] width 1157 height 550
click at [247, 381] on li "YES" at bounding box center [225, 386] width 84 height 24
type input "YES"
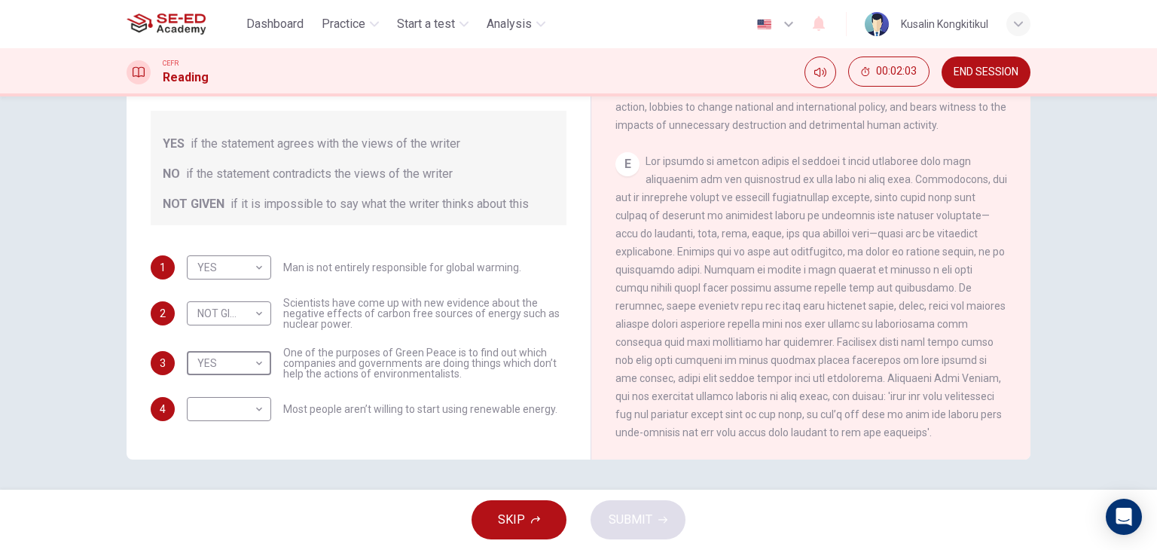
click at [247, 410] on body "This site uses cookies, as explained in our Privacy Policy . If you agree to th…" at bounding box center [578, 275] width 1157 height 550
click at [238, 453] on li "NO" at bounding box center [225, 457] width 84 height 24
type input "NO"
click at [631, 516] on span "SUBMIT" at bounding box center [631, 519] width 44 height 21
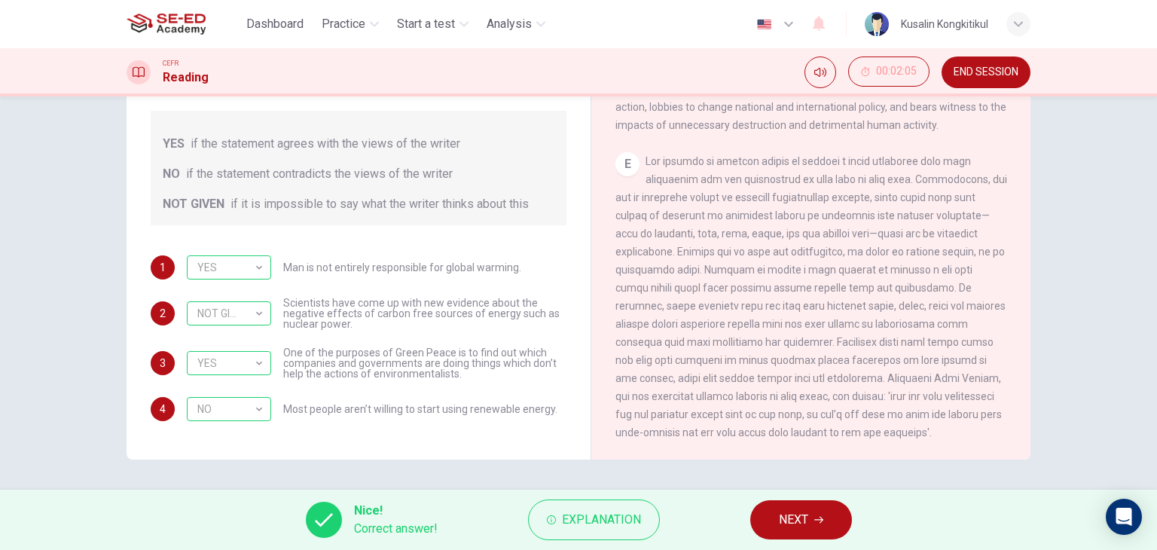
click at [835, 522] on button "NEXT" at bounding box center [801, 519] width 102 height 39
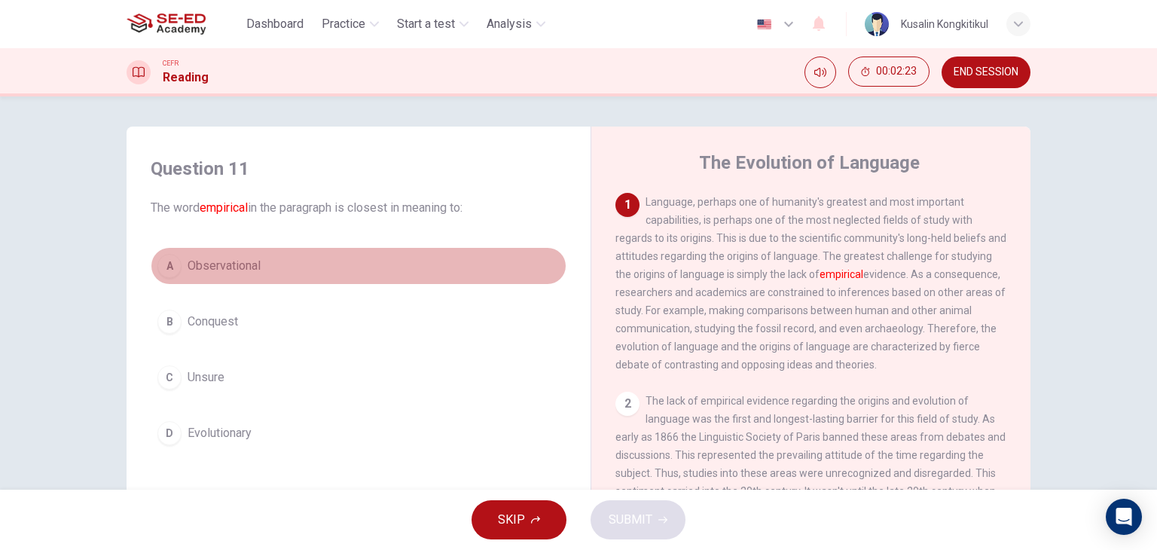
drag, startPoint x: 211, startPoint y: 266, endPoint x: 502, endPoint y: 385, distance: 314.3
click at [212, 266] on span "Observational" at bounding box center [224, 266] width 73 height 18
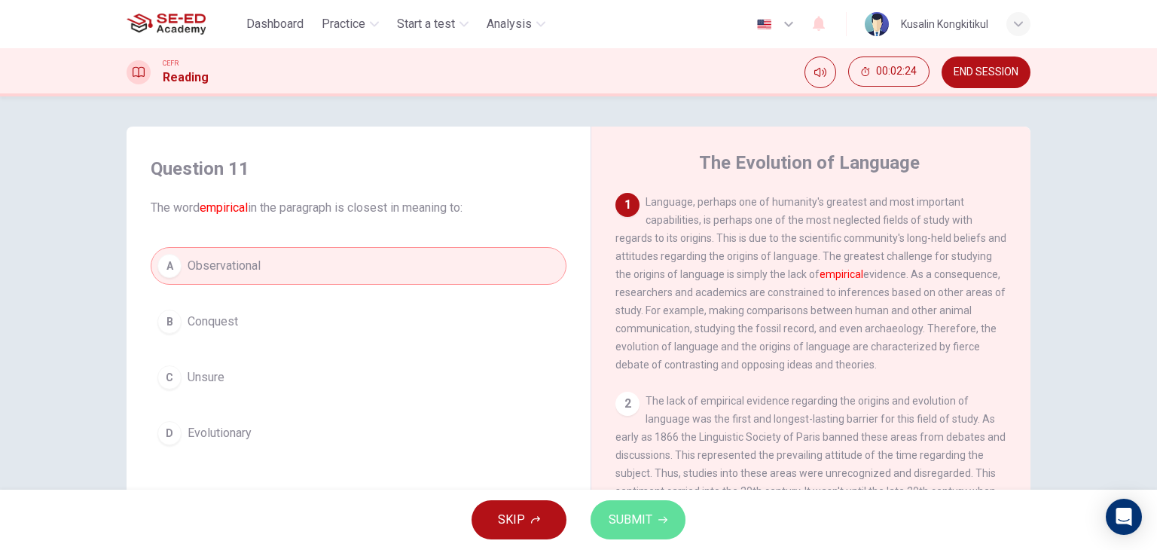
click at [631, 518] on span "SUBMIT" at bounding box center [631, 519] width 44 height 21
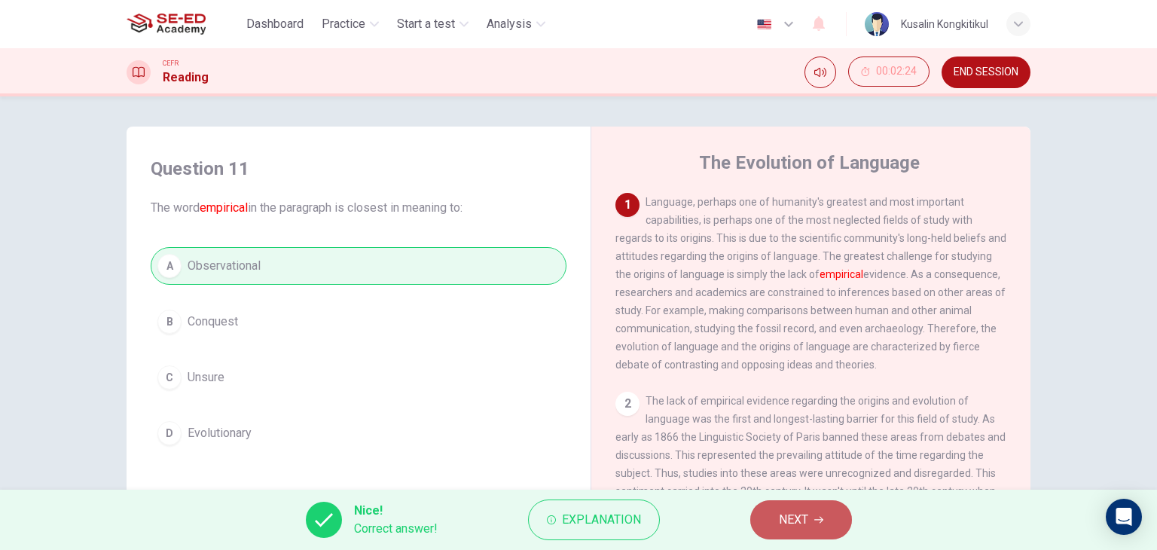
click at [814, 512] on button "NEXT" at bounding box center [801, 519] width 102 height 39
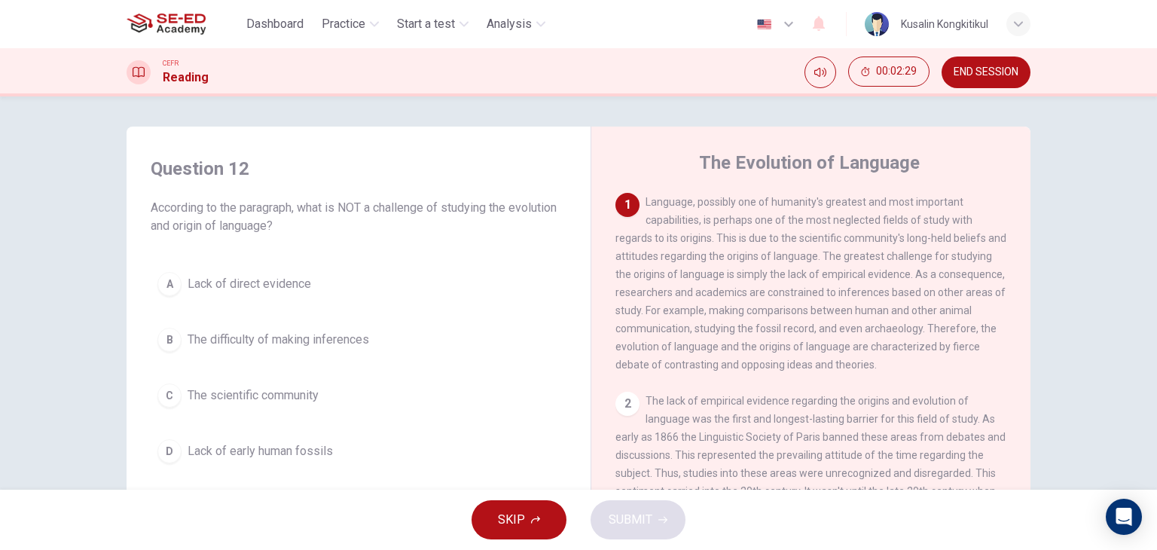
drag, startPoint x: 323, startPoint y: 460, endPoint x: 447, endPoint y: 472, distance: 124.2
click at [324, 460] on button "D Lack of early human fossils" at bounding box center [359, 452] width 416 height 38
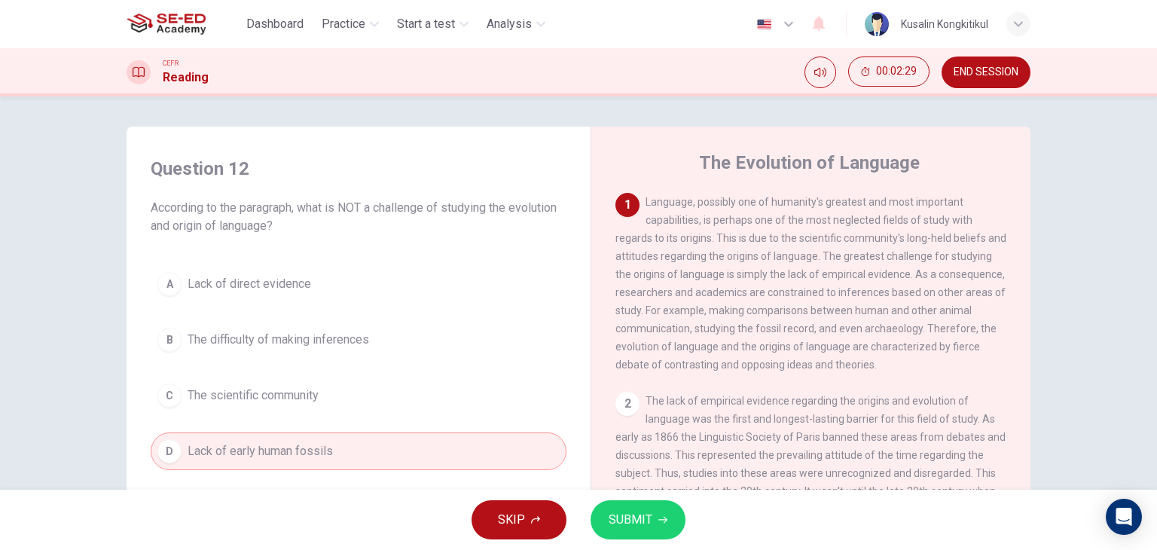
click at [653, 530] on button "SUBMIT" at bounding box center [638, 519] width 95 height 39
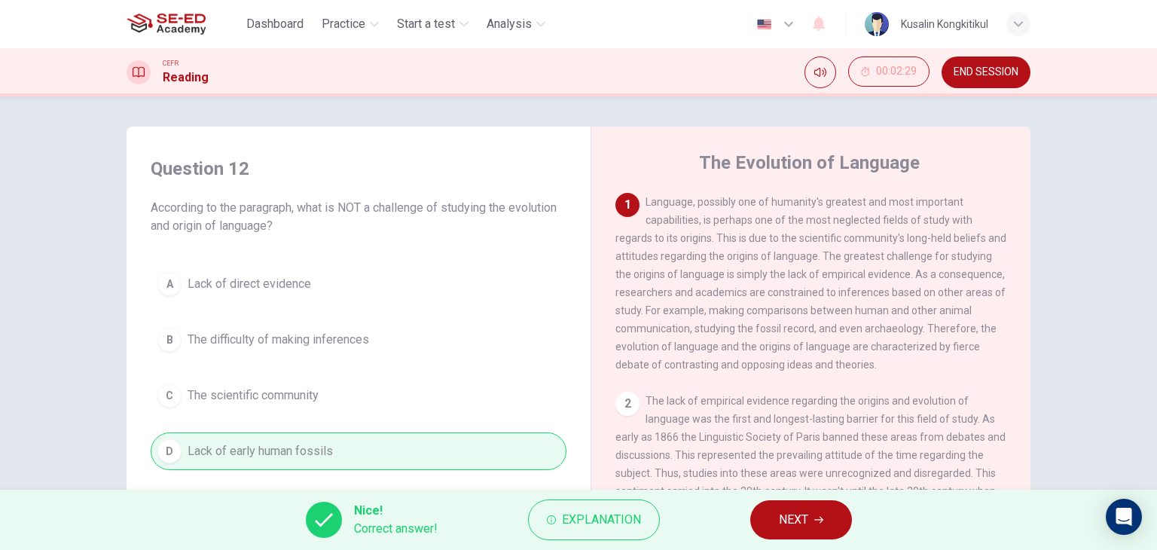
click at [762, 524] on button "NEXT" at bounding box center [801, 519] width 102 height 39
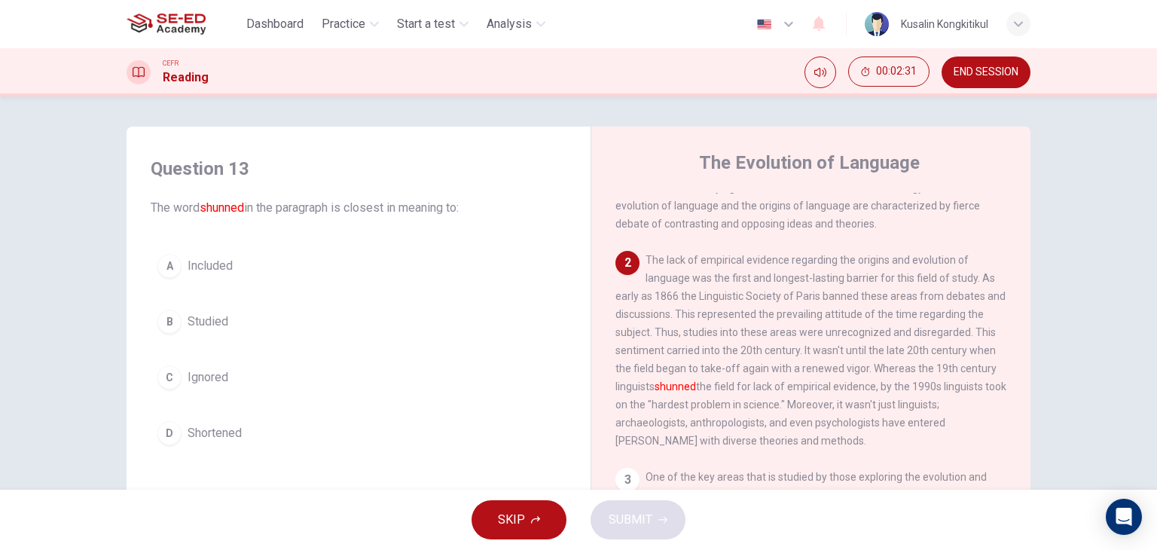
scroll to position [151, 0]
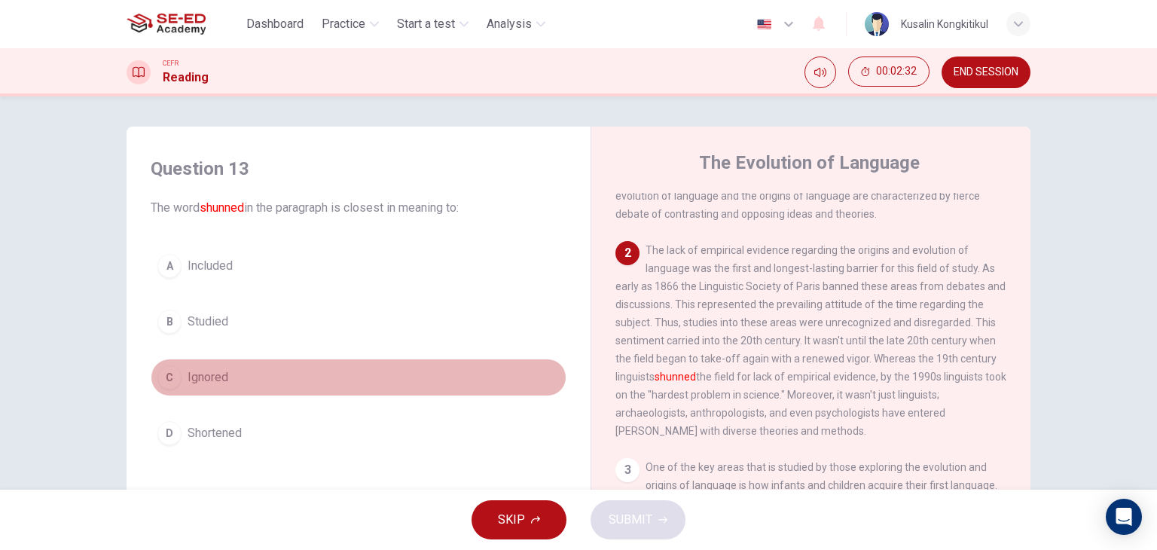
click at [224, 376] on span "Ignored" at bounding box center [208, 377] width 41 height 18
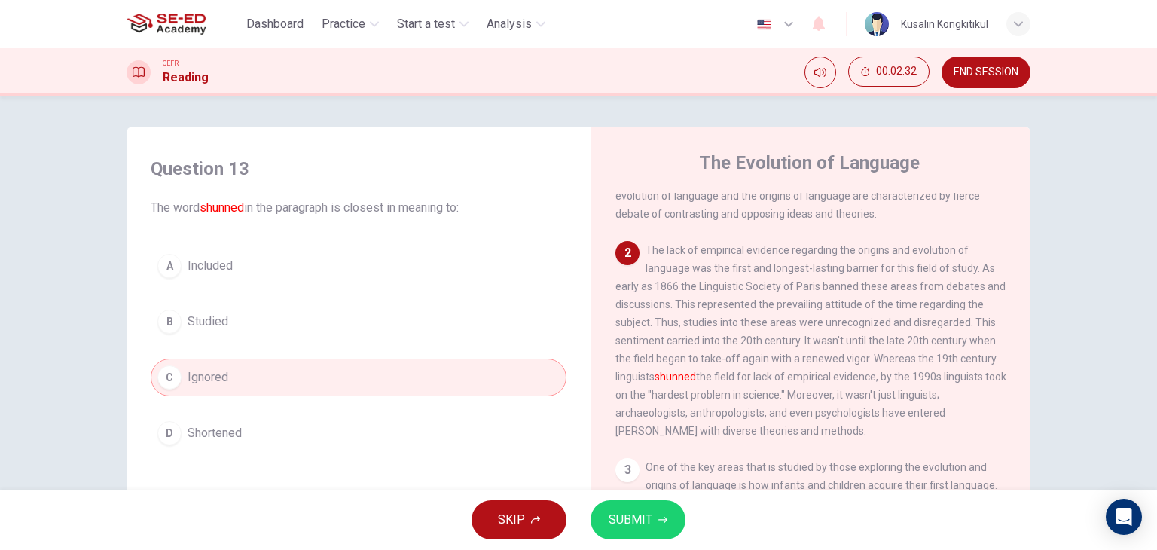
click at [652, 519] on button "SUBMIT" at bounding box center [638, 519] width 95 height 39
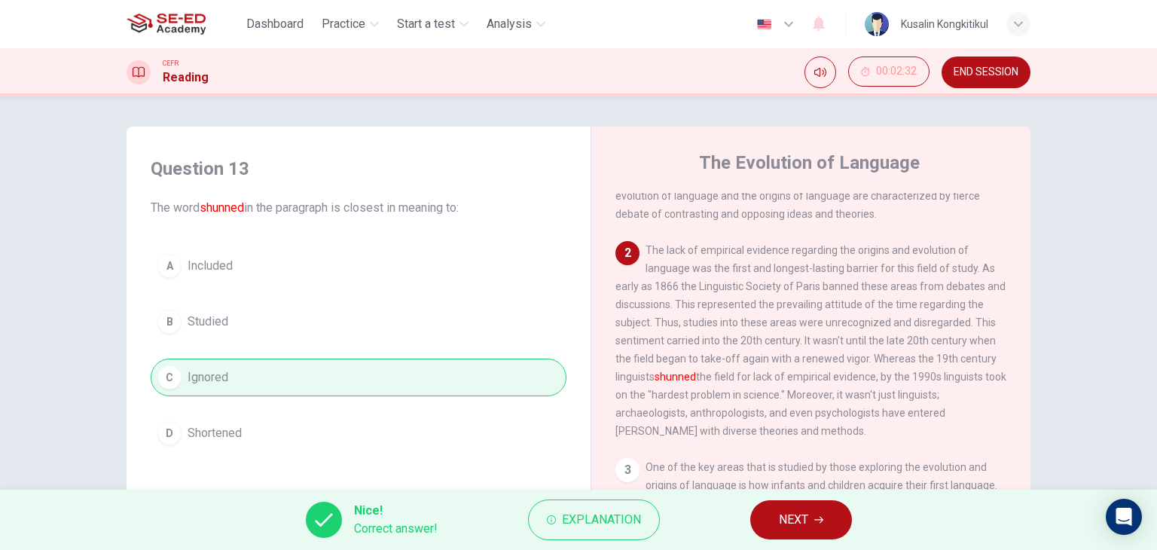
click at [793, 518] on span "NEXT" at bounding box center [793, 519] width 29 height 21
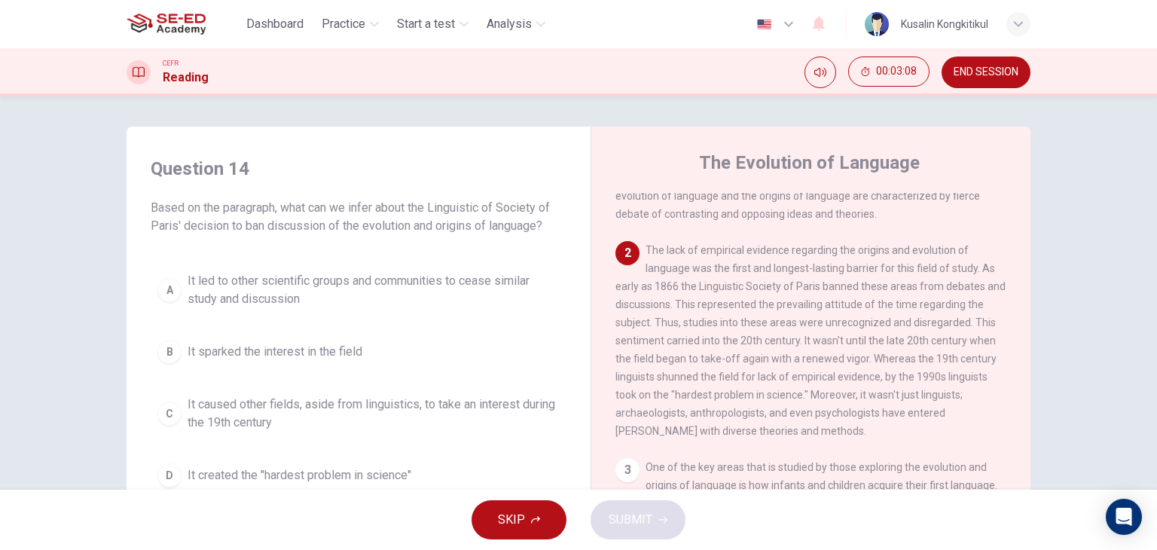
drag, startPoint x: 345, startPoint y: 271, endPoint x: 520, endPoint y: 353, distance: 193.1
click at [346, 274] on button "A It led to other scientific groups and communities to cease similar study and …" at bounding box center [359, 290] width 416 height 50
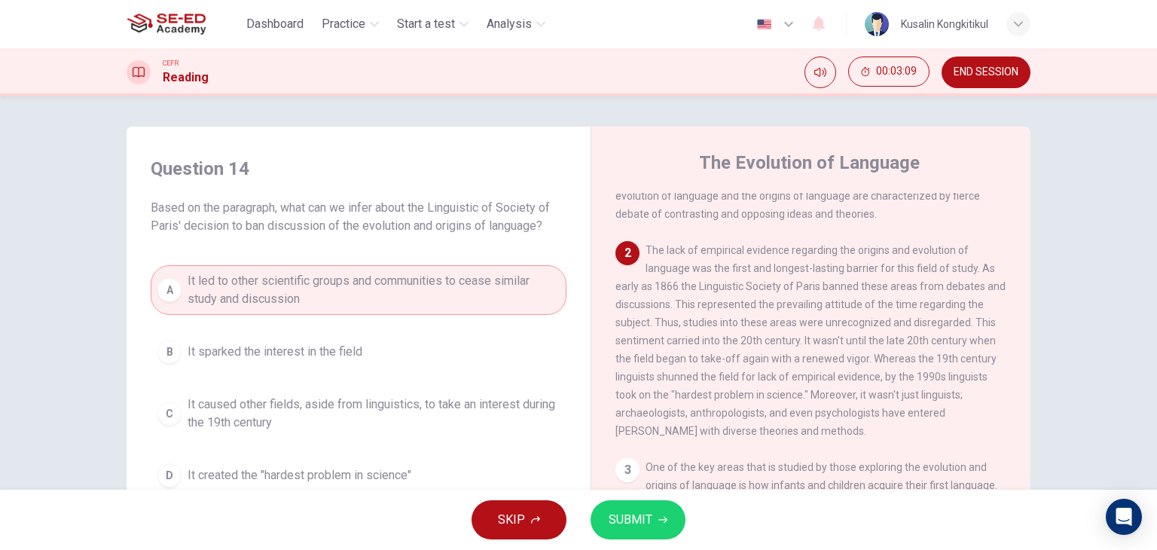
click at [661, 525] on button "SUBMIT" at bounding box center [638, 519] width 95 height 39
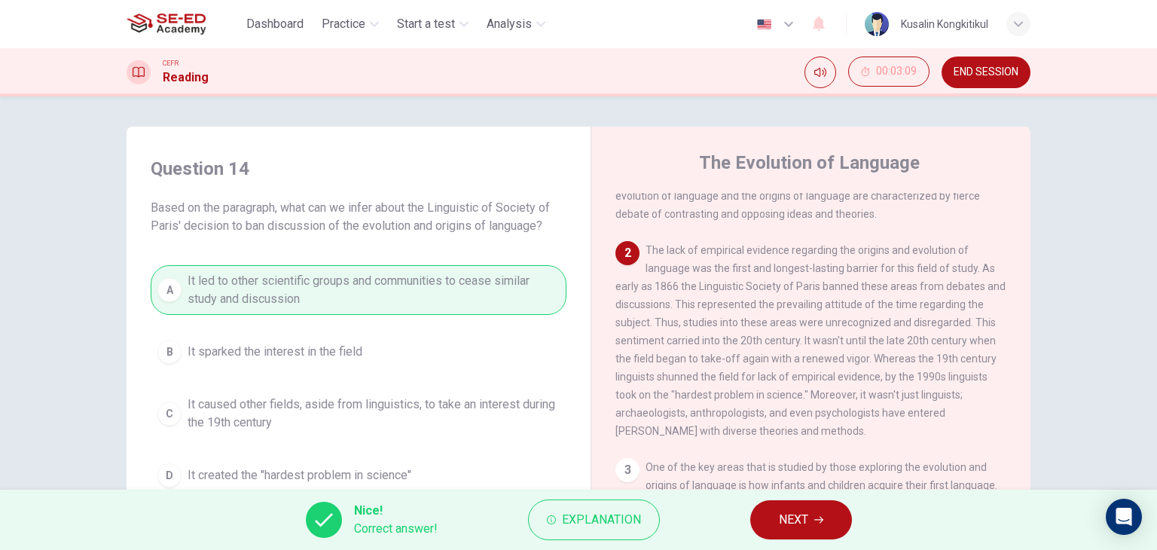
click at [796, 522] on span "NEXT" at bounding box center [793, 519] width 29 height 21
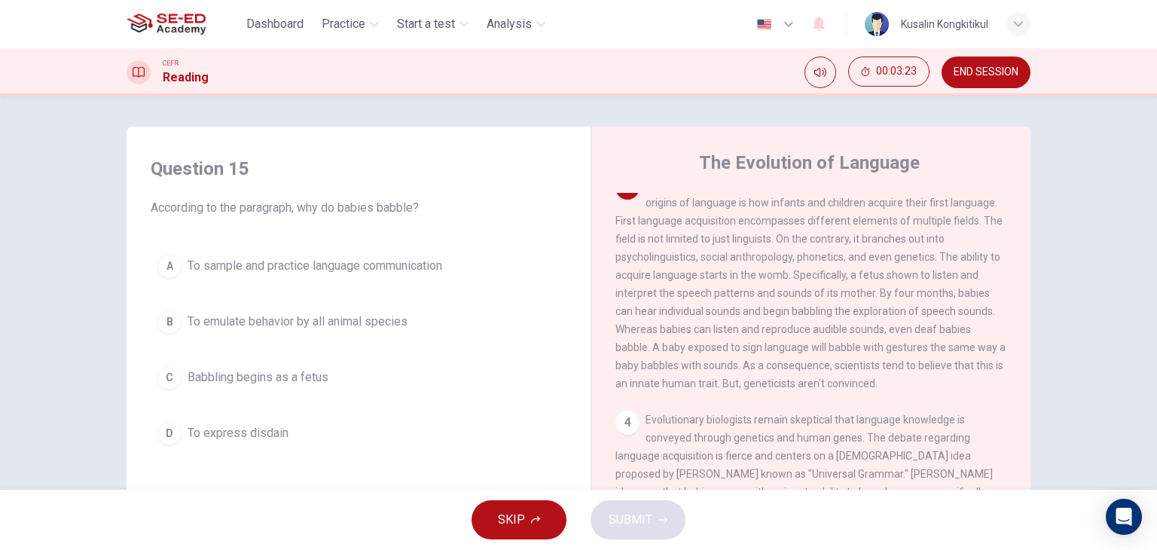
scroll to position [452, 0]
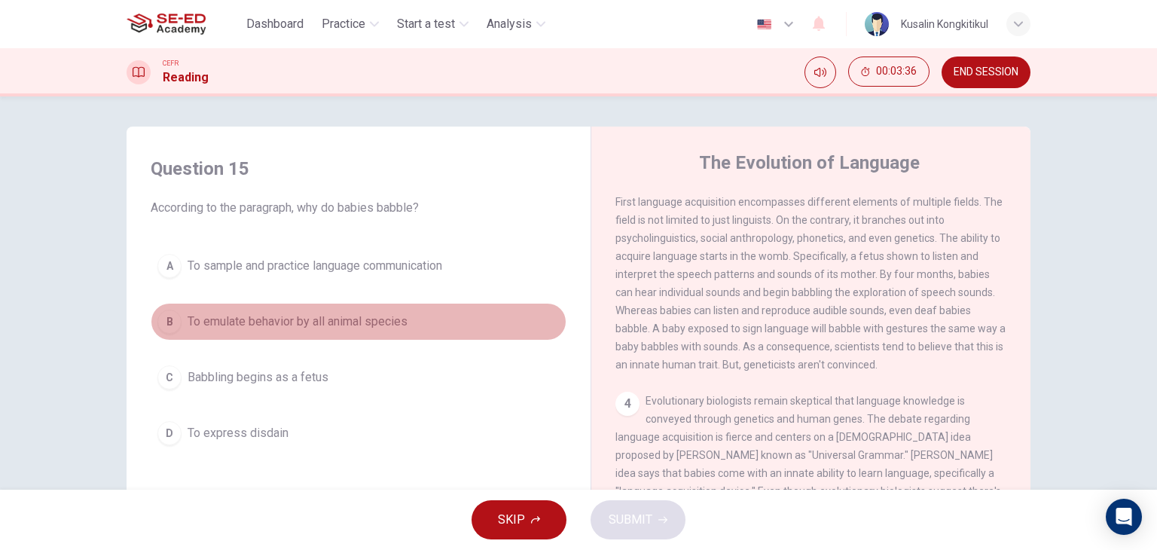
drag, startPoint x: 286, startPoint y: 338, endPoint x: 540, endPoint y: 377, distance: 256.8
click at [286, 338] on button "B To emulate behavior by all animal species" at bounding box center [359, 322] width 416 height 38
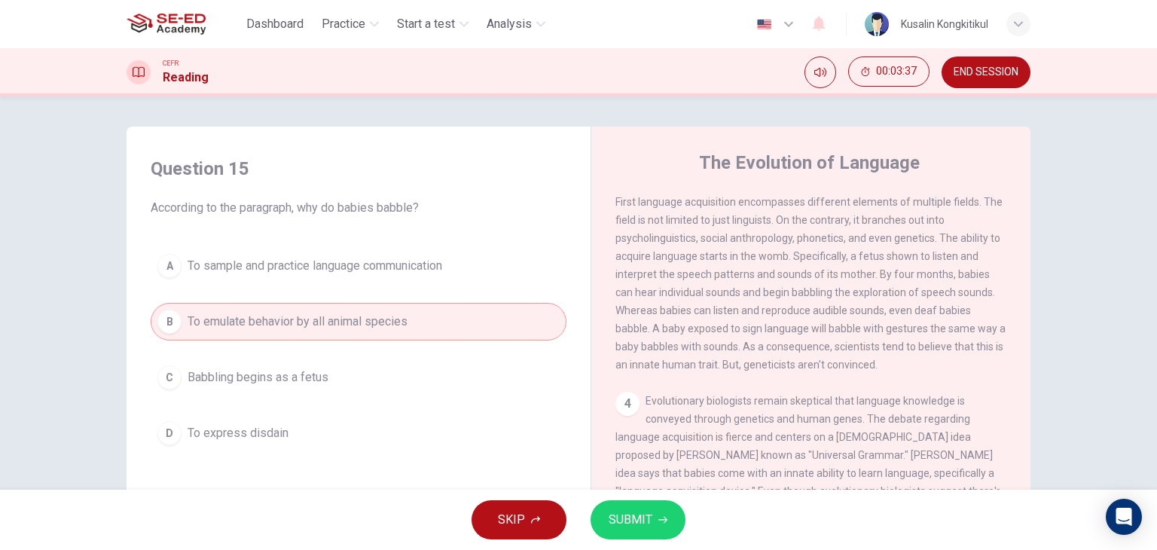
click at [668, 530] on button "SUBMIT" at bounding box center [638, 519] width 95 height 39
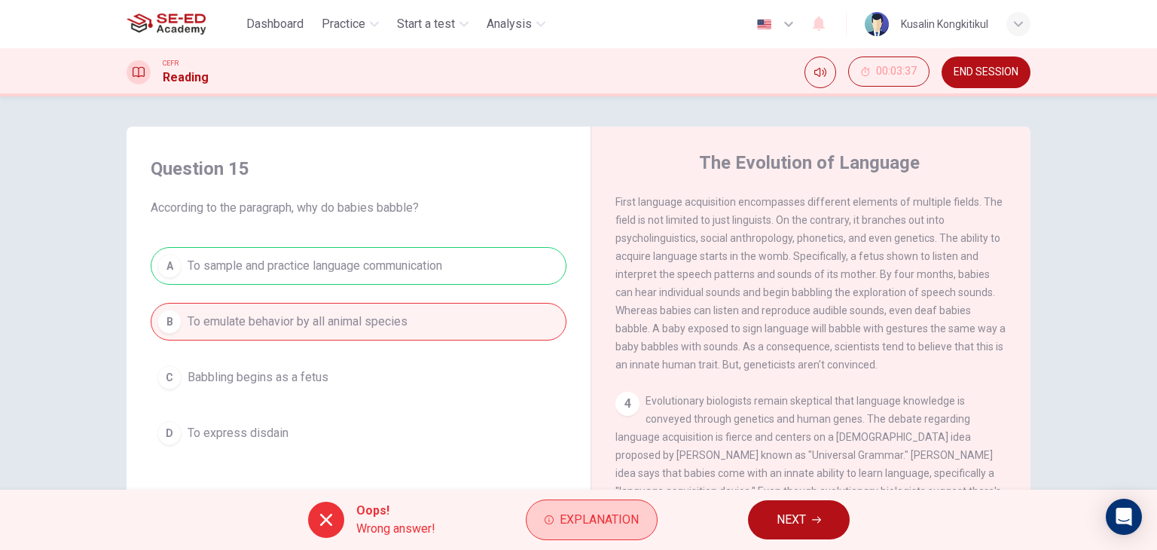
click at [604, 521] on span "Explanation" at bounding box center [599, 519] width 79 height 21
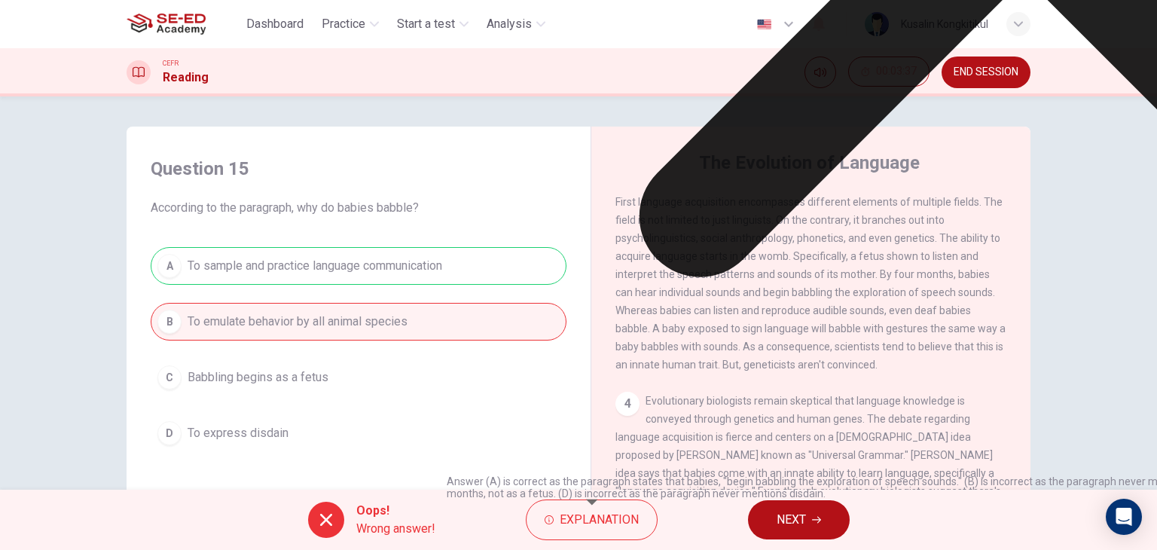
click at [763, 428] on div "4 Evolutionary biologists remain skeptical that language knowledge is conveyed …" at bounding box center [812, 518] width 392 height 253
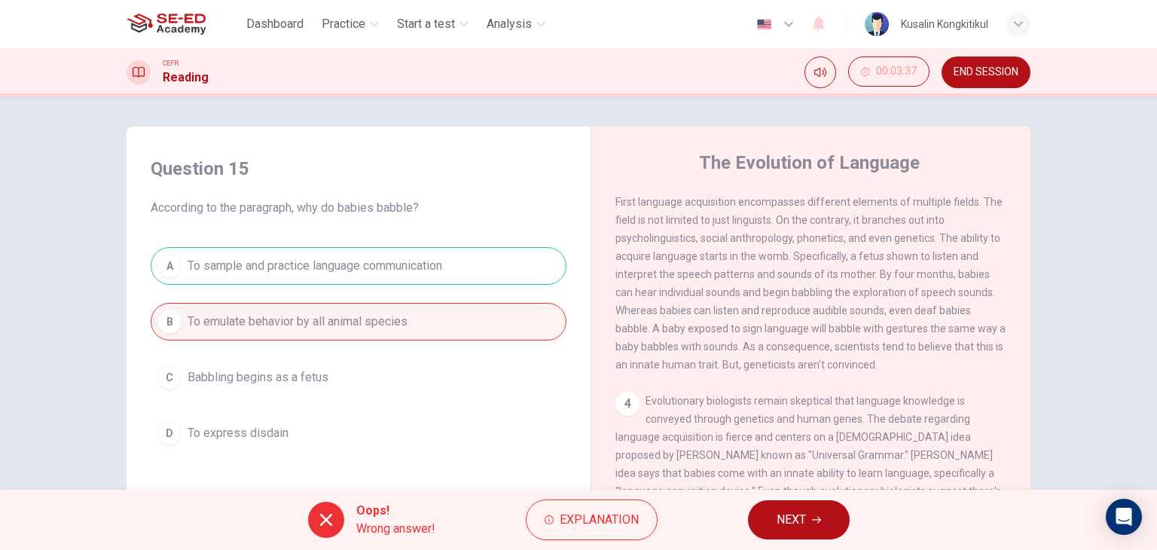
drag, startPoint x: 983, startPoint y: 58, endPoint x: 655, endPoint y: 81, distance: 328.6
click at [983, 60] on button "END SESSION" at bounding box center [986, 73] width 89 height 32
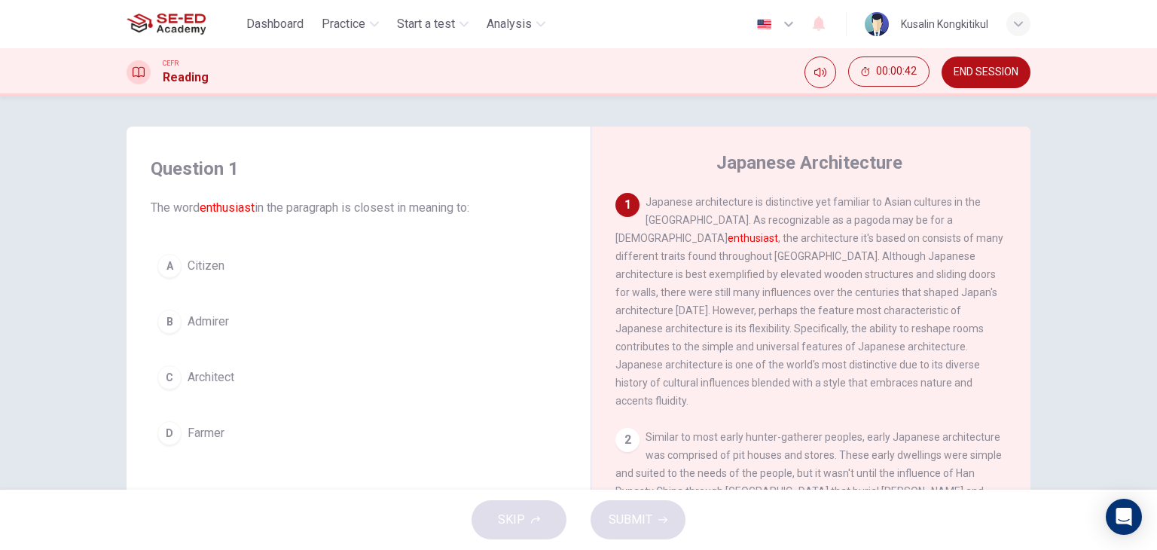
click at [271, 307] on button "B Admirer" at bounding box center [359, 322] width 416 height 38
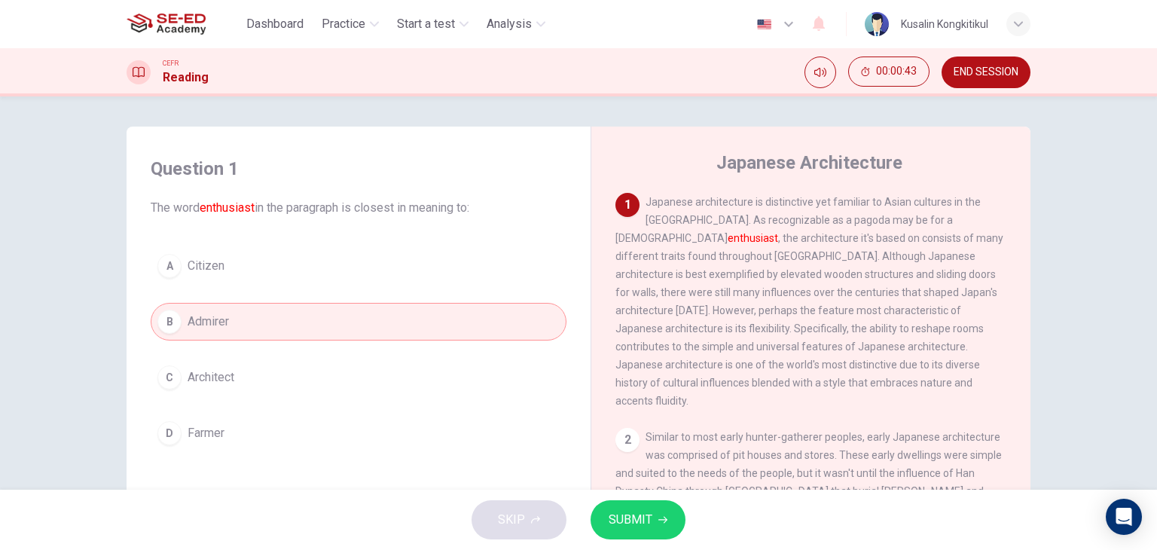
click at [643, 528] on span "SUBMIT" at bounding box center [631, 519] width 44 height 21
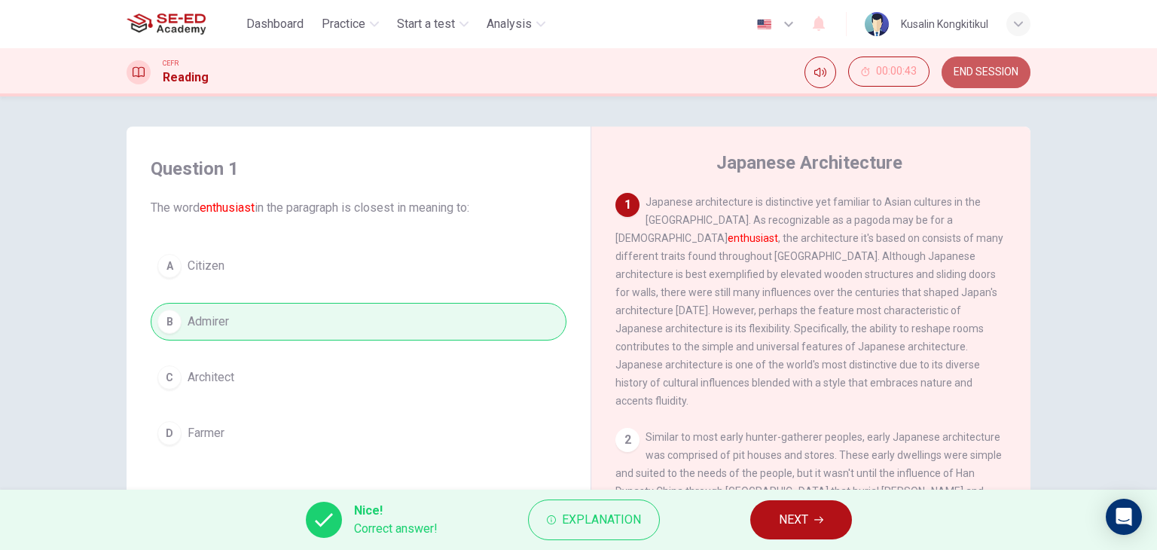
click at [986, 84] on button "END SESSION" at bounding box center [986, 73] width 89 height 32
click at [805, 508] on button "NEXT" at bounding box center [801, 519] width 102 height 39
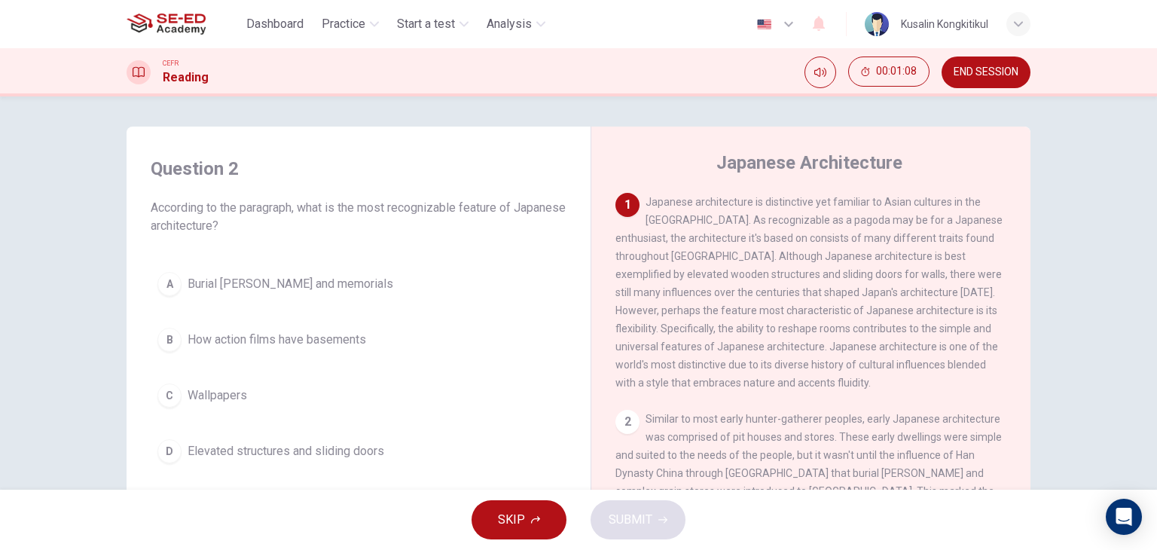
click at [329, 458] on span "Elevated structures and sliding doors" at bounding box center [286, 451] width 197 height 18
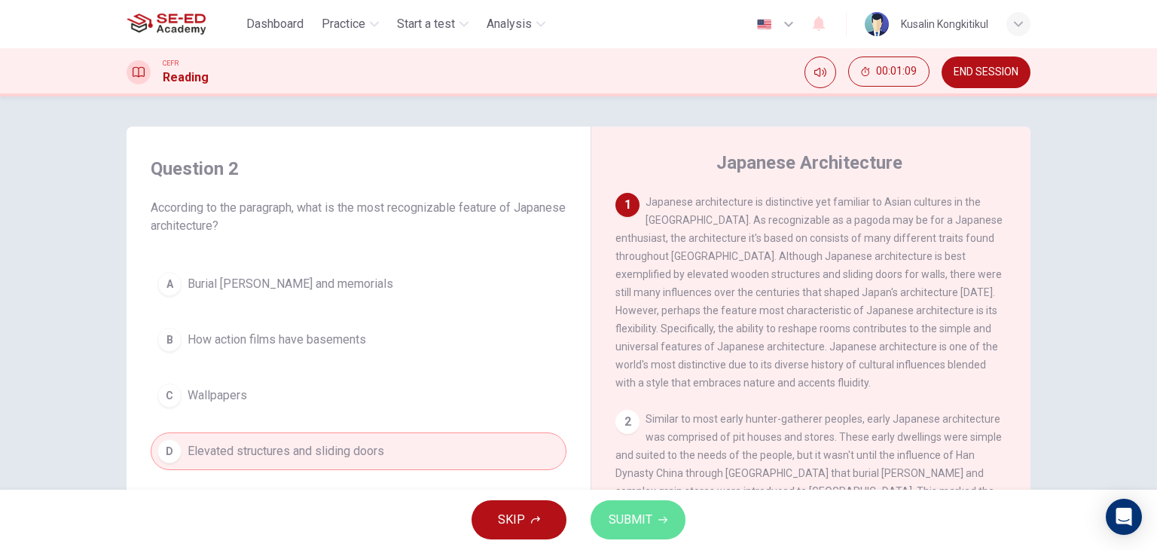
click at [640, 515] on span "SUBMIT" at bounding box center [631, 519] width 44 height 21
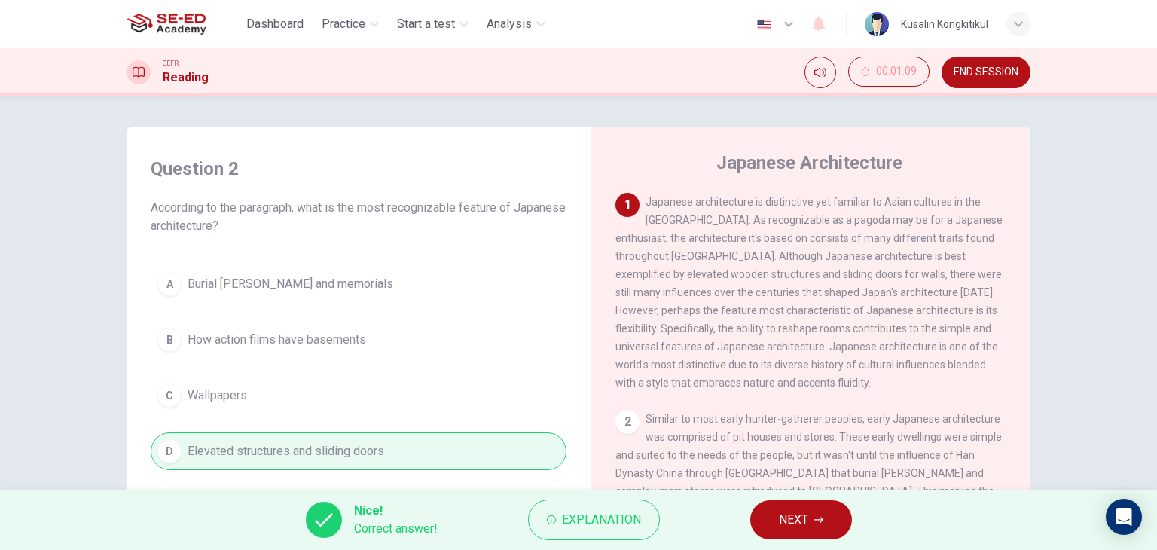
click at [781, 523] on span "NEXT" at bounding box center [793, 519] width 29 height 21
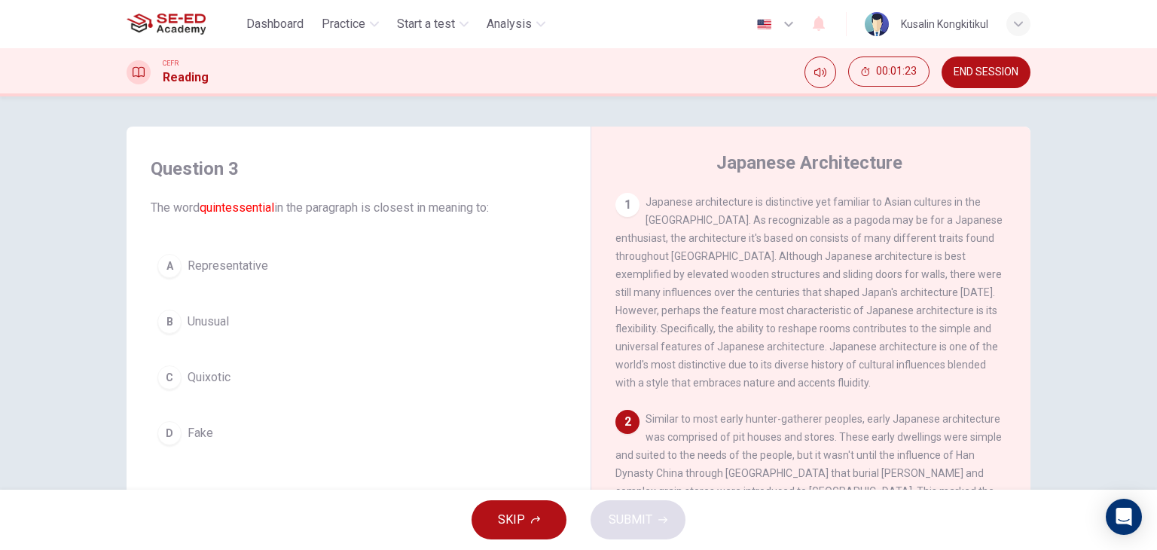
click at [254, 279] on button "A Representative" at bounding box center [359, 266] width 416 height 38
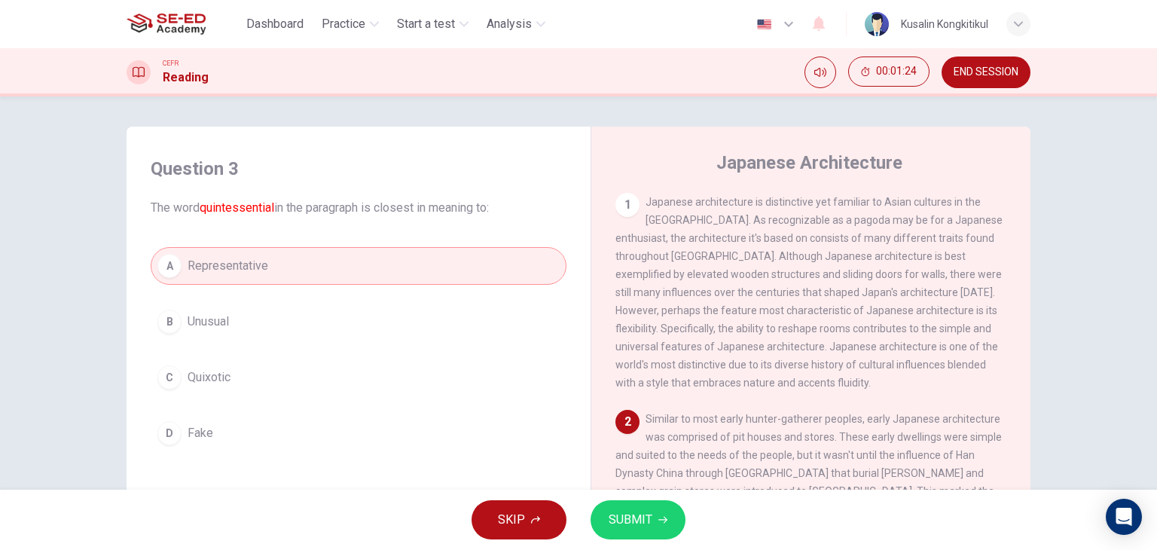
click at [595, 521] on button "SUBMIT" at bounding box center [638, 519] width 95 height 39
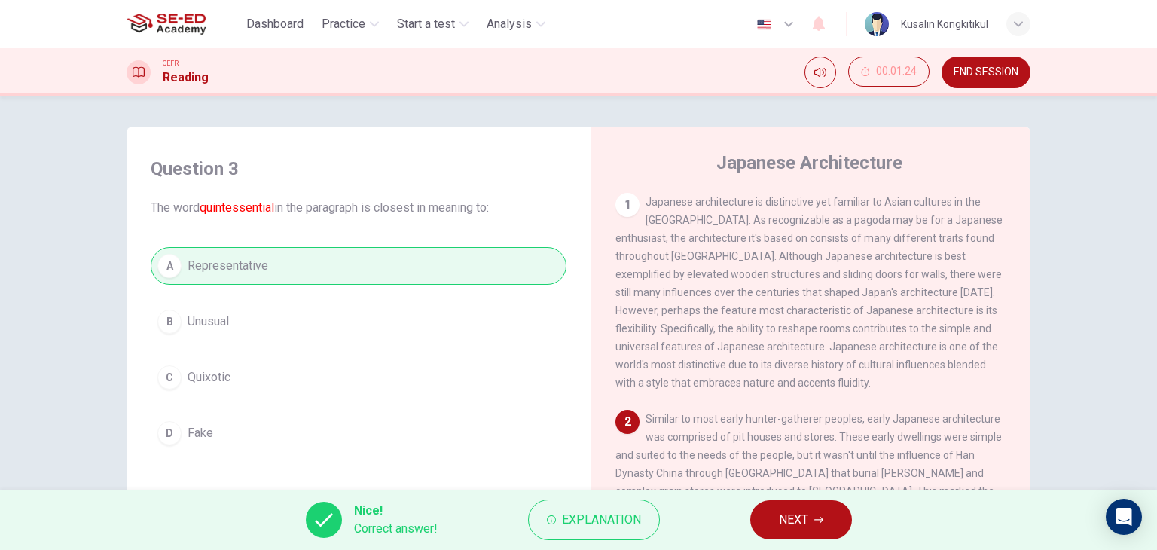
click at [796, 532] on button "NEXT" at bounding box center [801, 519] width 102 height 39
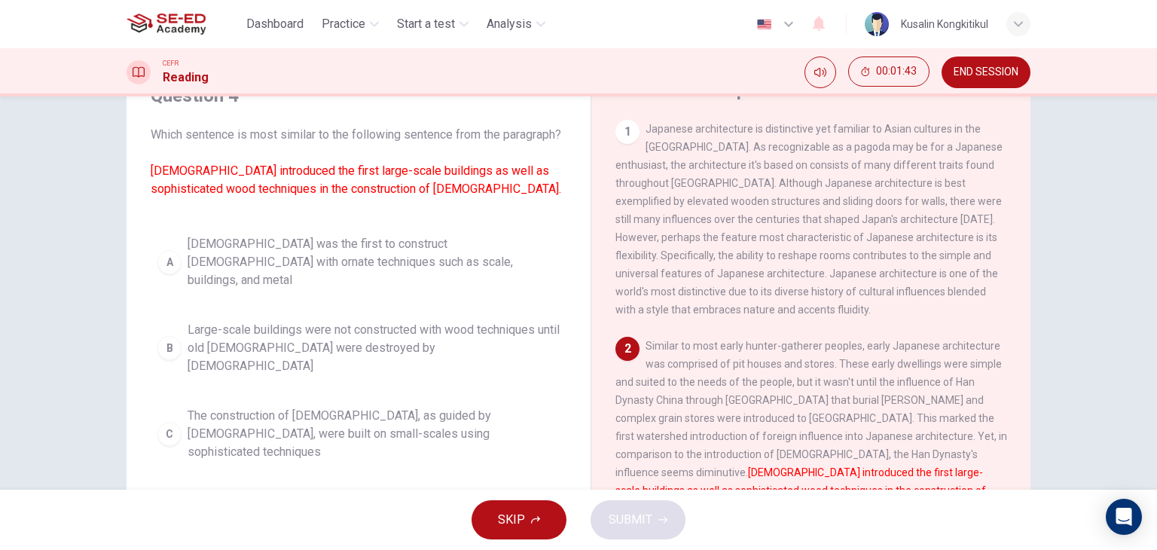
scroll to position [115, 0]
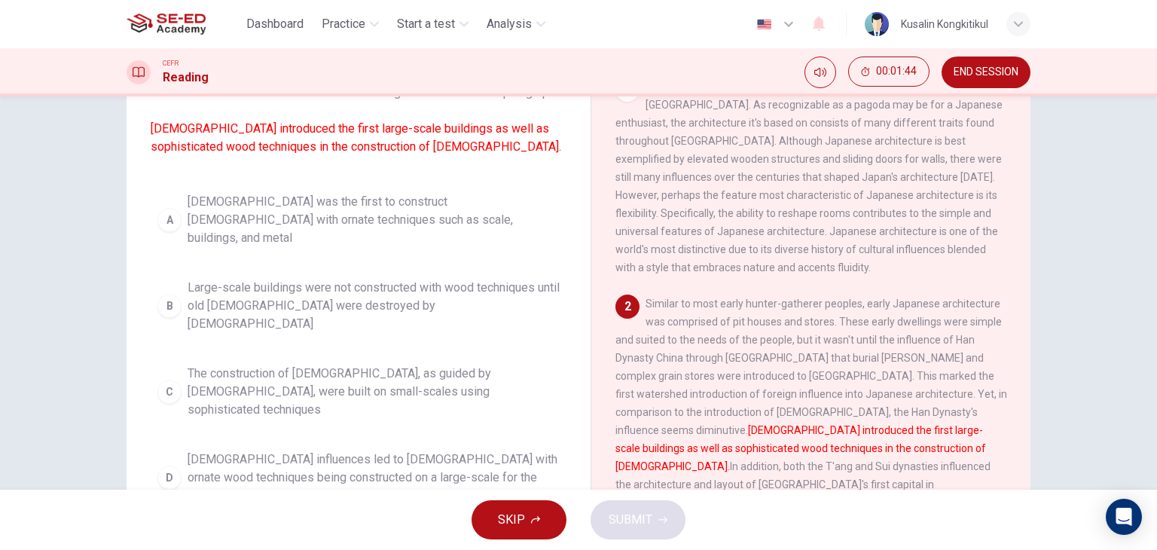
click at [362, 475] on div "Question 4 Which sentence is most similar to the following sentence from the pa…" at bounding box center [359, 280] width 440 height 509
click at [374, 454] on button "D Buddhist influences led to temples with ornate wood techniques being construc…" at bounding box center [359, 478] width 416 height 68
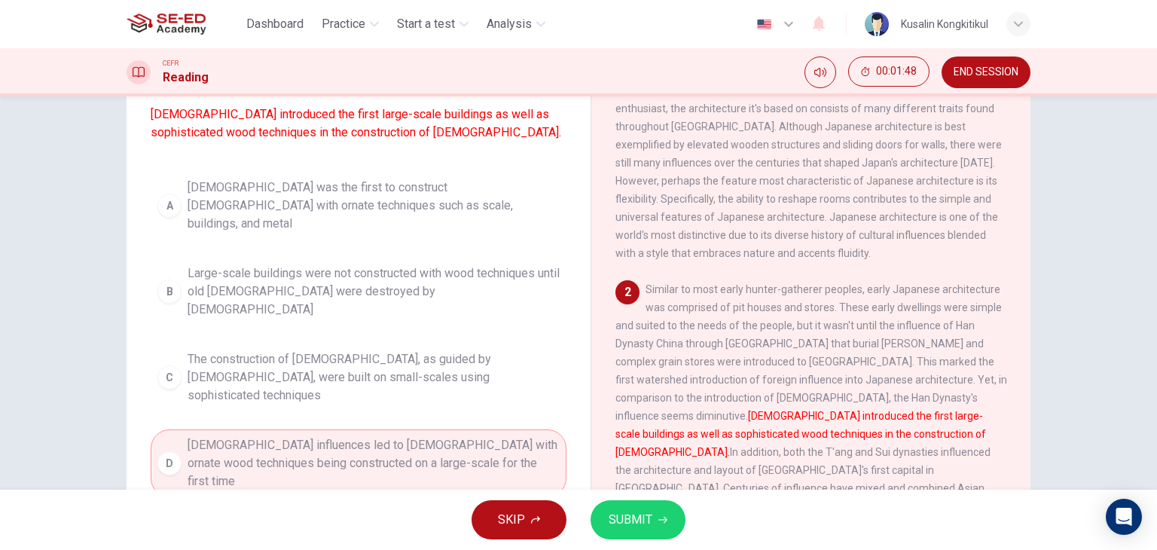
scroll to position [151, 0]
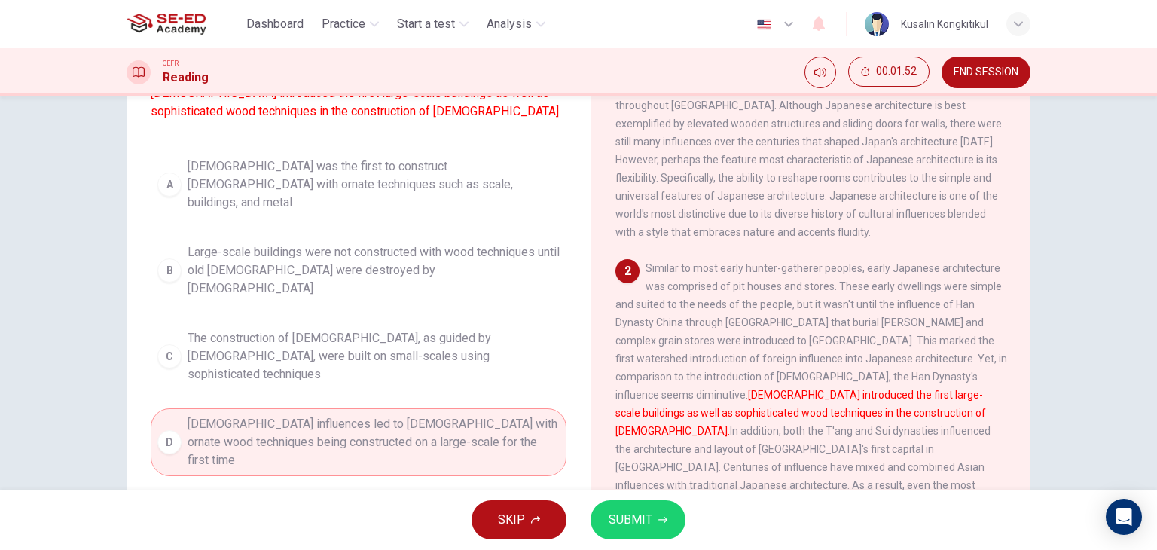
click at [456, 173] on button "A Buddhism was the first to construct temples with ornate techniques such as sc…" at bounding box center [359, 185] width 416 height 68
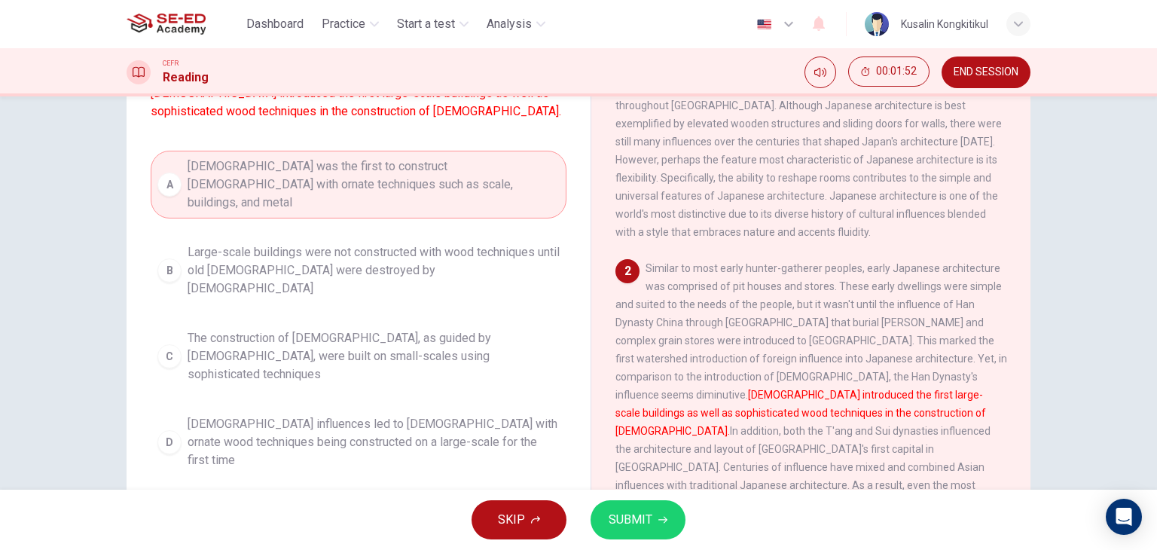
click at [637, 513] on span "SUBMIT" at bounding box center [631, 519] width 44 height 21
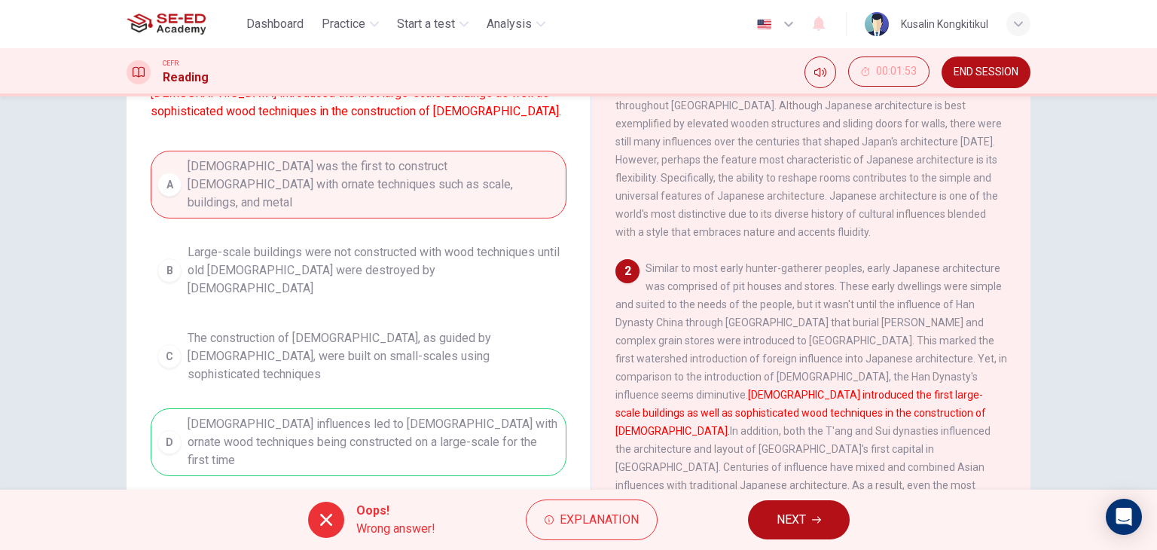
click at [793, 527] on span "NEXT" at bounding box center [791, 519] width 29 height 21
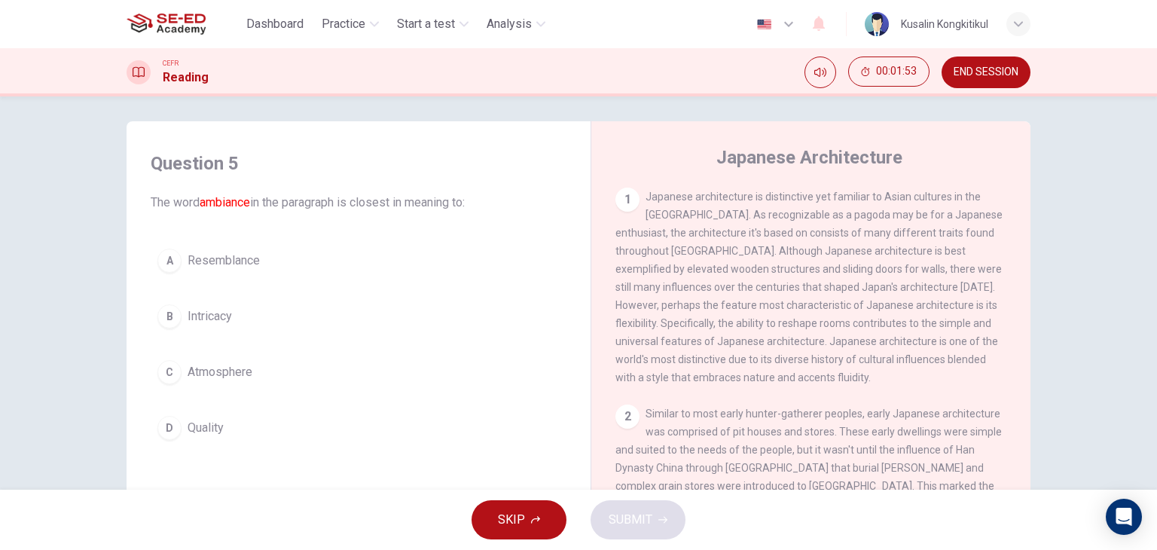
scroll to position [0, 0]
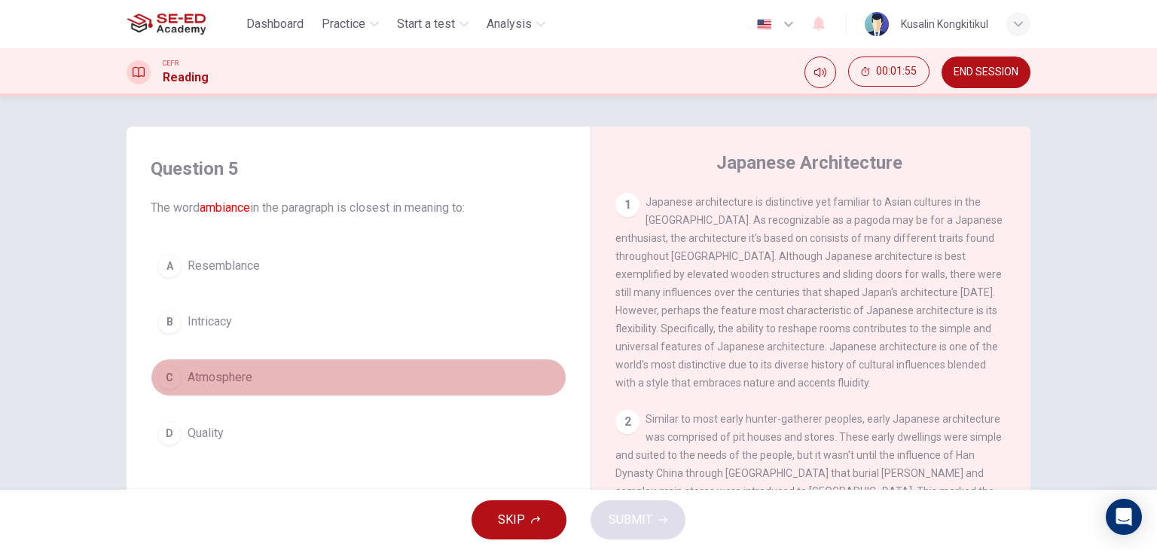
click at [213, 393] on button "C Atmosphere" at bounding box center [359, 378] width 416 height 38
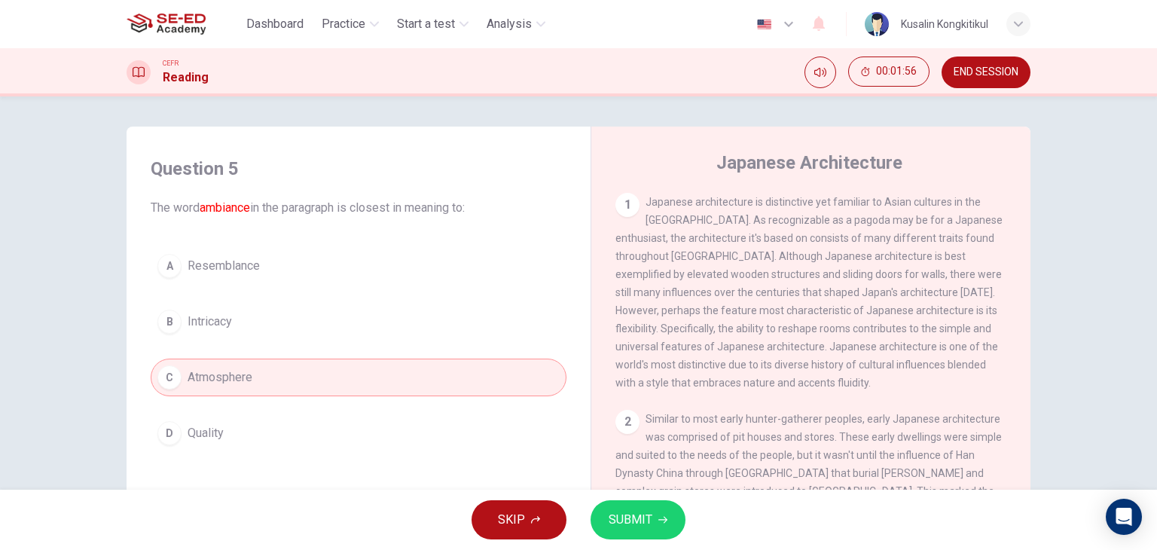
drag, startPoint x: 692, startPoint y: 522, endPoint x: 692, endPoint y: 535, distance: 12.8
click at [692, 530] on div "SKIP SUBMIT" at bounding box center [578, 520] width 1157 height 60
click at [647, 528] on span "SUBMIT" at bounding box center [631, 519] width 44 height 21
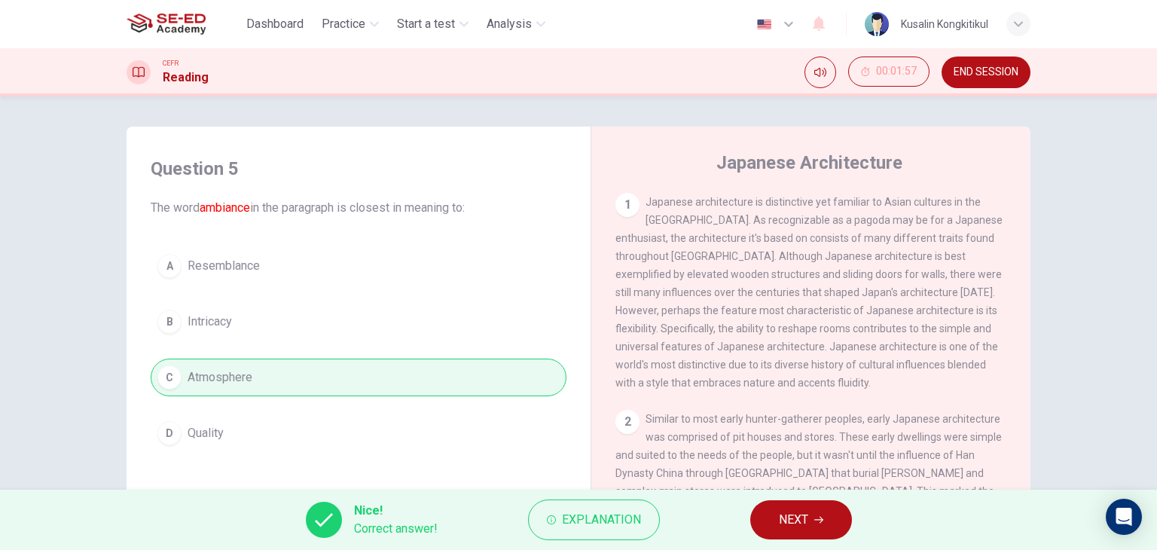
click at [732, 522] on div "Nice! Correct answer! Explanation NEXT" at bounding box center [578, 520] width 1157 height 60
drag, startPoint x: 747, startPoint y: 522, endPoint x: 793, endPoint y: 522, distance: 45.2
click at [751, 522] on div "Nice! Correct answer! Explanation NEXT" at bounding box center [578, 520] width 1157 height 60
click at [793, 522] on span "NEXT" at bounding box center [793, 519] width 29 height 21
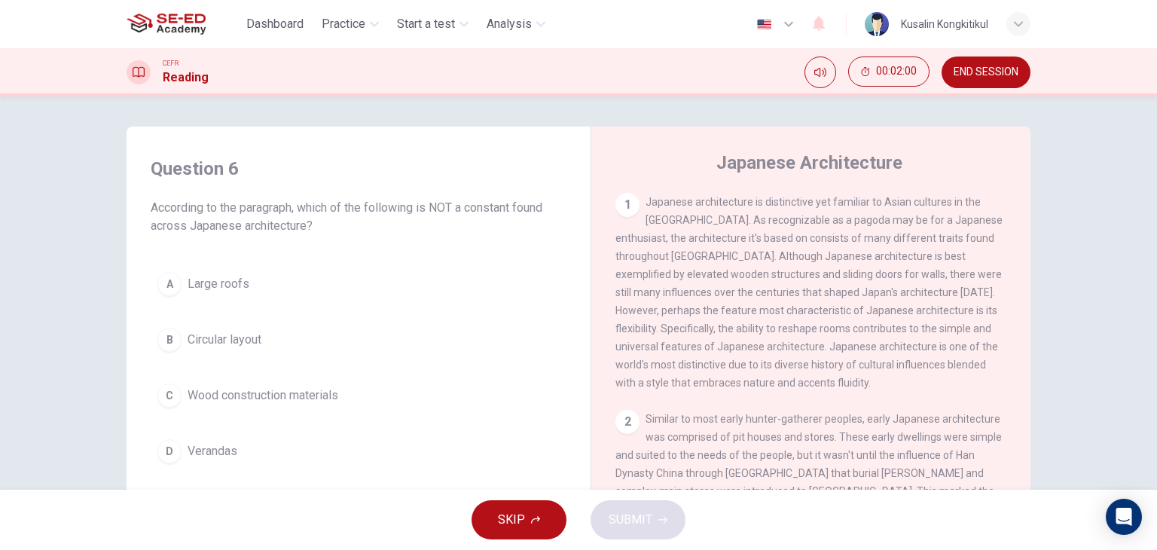
click at [265, 353] on button "B Circular layout" at bounding box center [359, 340] width 416 height 38
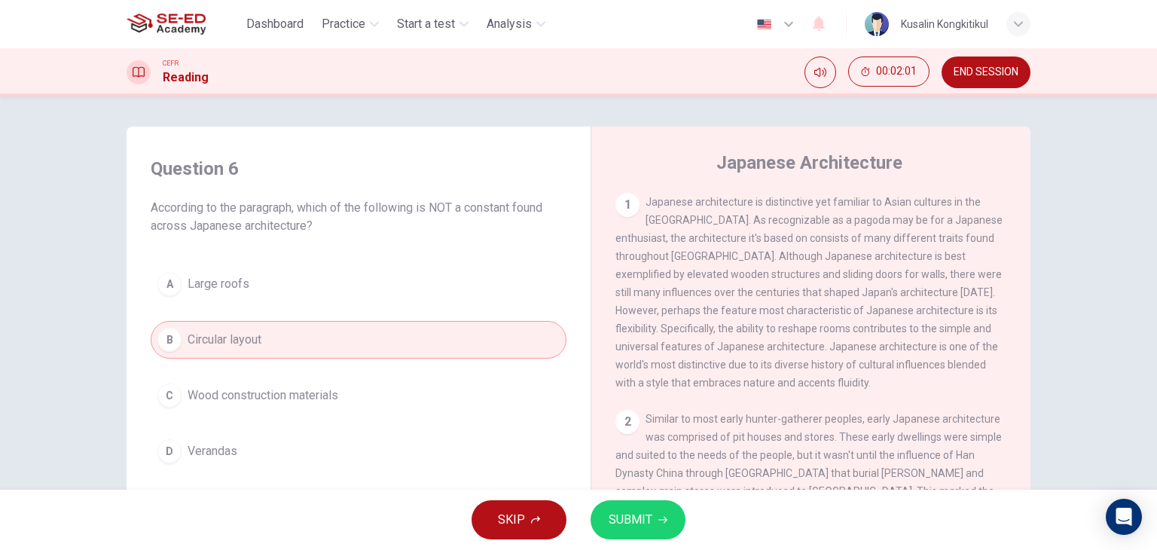
click at [630, 512] on span "SUBMIT" at bounding box center [631, 519] width 44 height 21
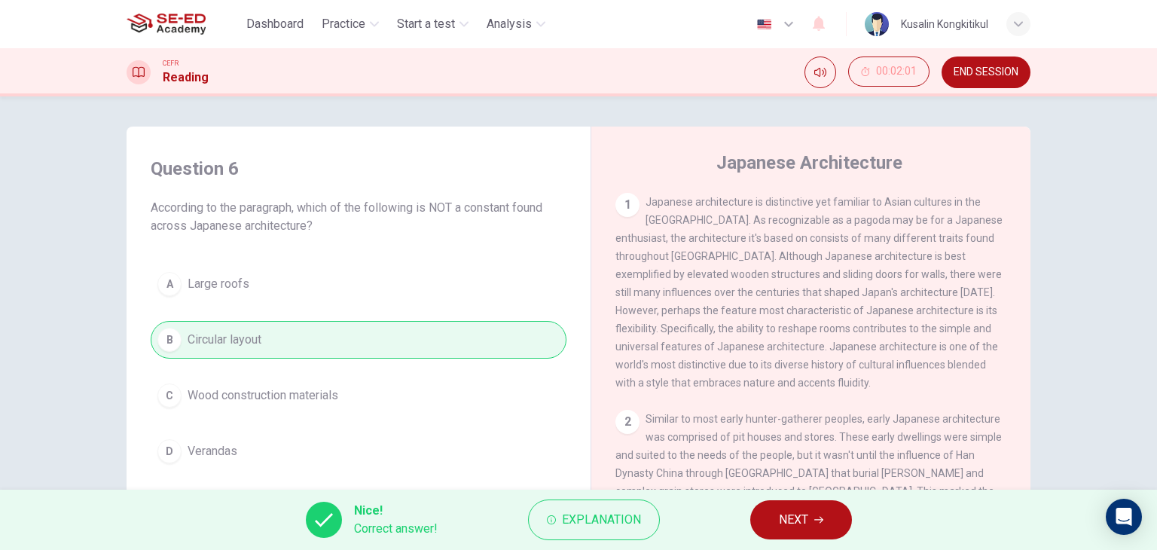
click at [783, 528] on span "NEXT" at bounding box center [793, 519] width 29 height 21
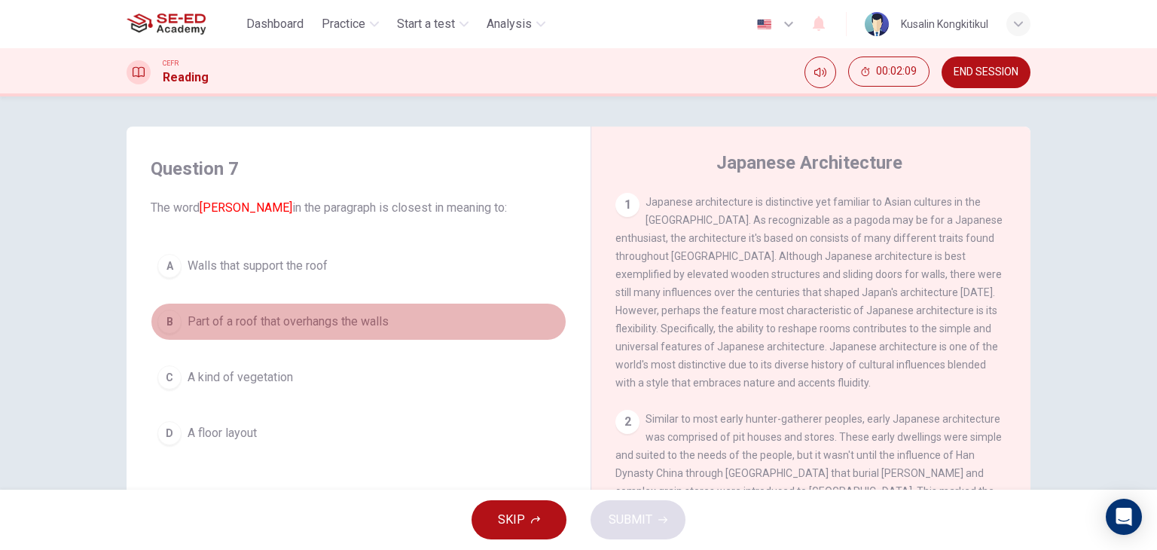
drag, startPoint x: 290, startPoint y: 314, endPoint x: 628, endPoint y: 402, distance: 349.4
click at [308, 318] on span "Part of a roof that overhangs the walls" at bounding box center [288, 322] width 201 height 18
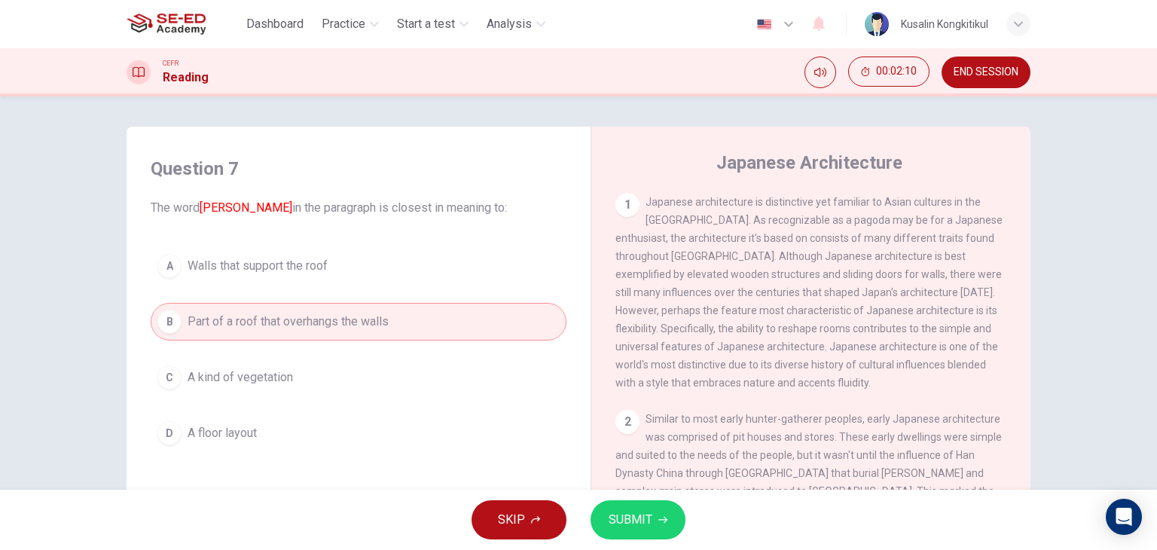
click at [637, 509] on button "SUBMIT" at bounding box center [638, 519] width 95 height 39
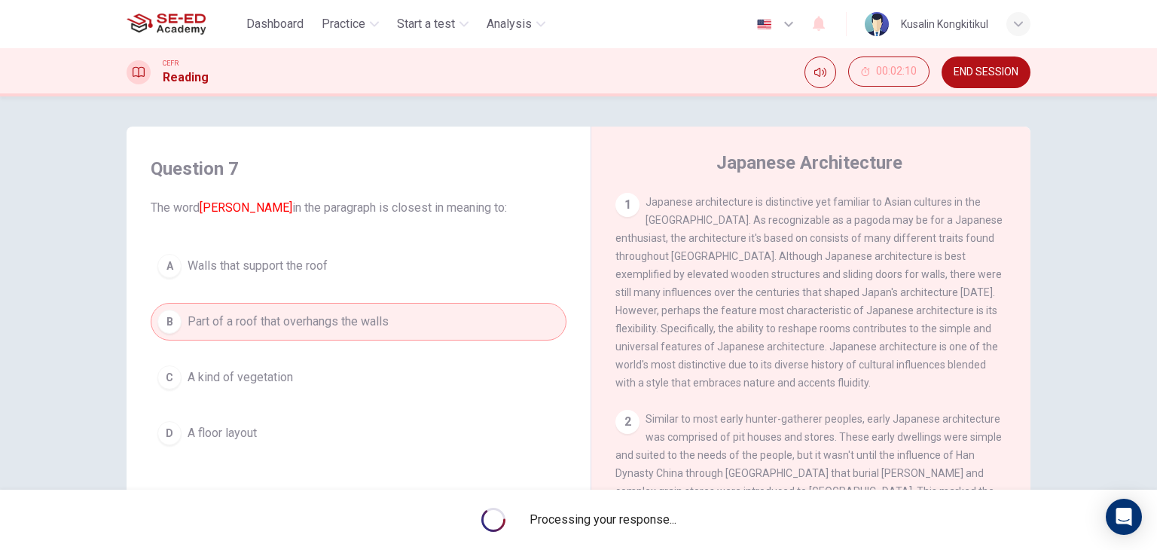
drag, startPoint x: 637, startPoint y: 509, endPoint x: 720, endPoint y: 252, distance: 269.3
click at [637, 513] on span "Processing your response..." at bounding box center [603, 520] width 147 height 18
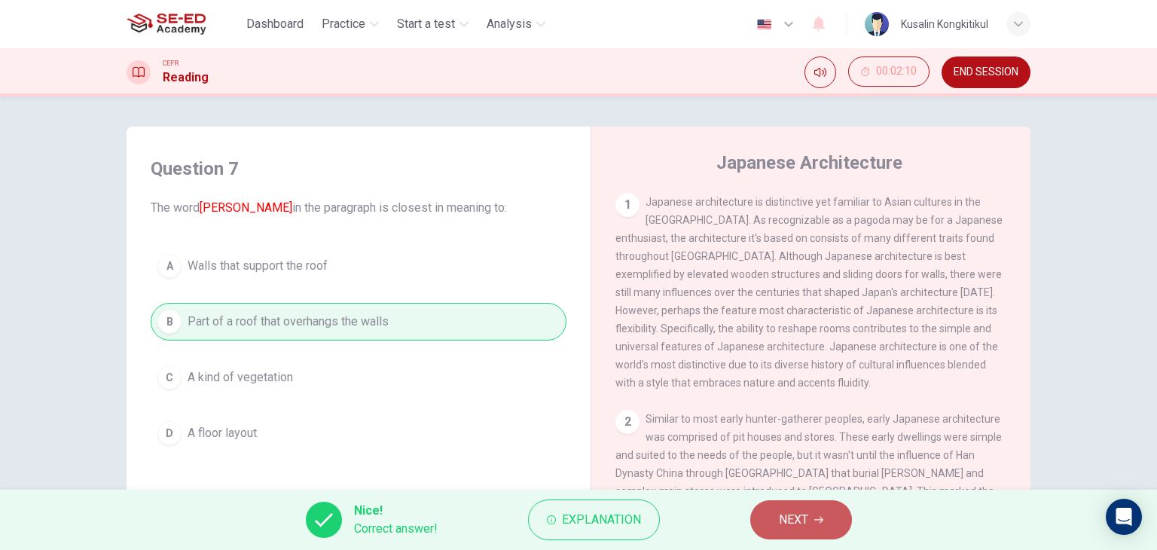
click at [793, 510] on span "NEXT" at bounding box center [793, 519] width 29 height 21
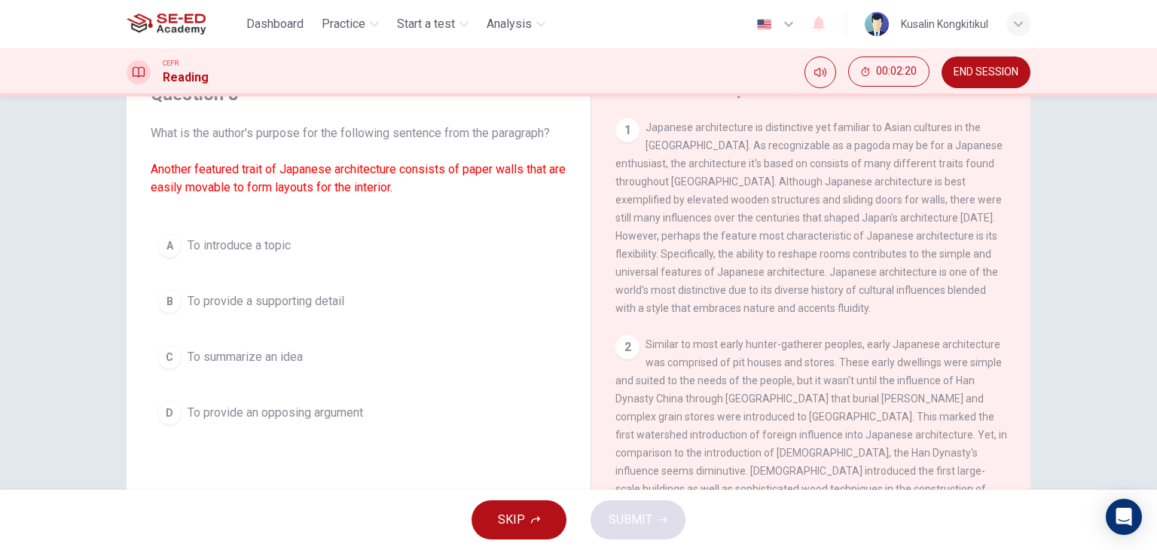
scroll to position [75, 0]
click at [307, 303] on span "To provide a supporting detail" at bounding box center [266, 301] width 157 height 18
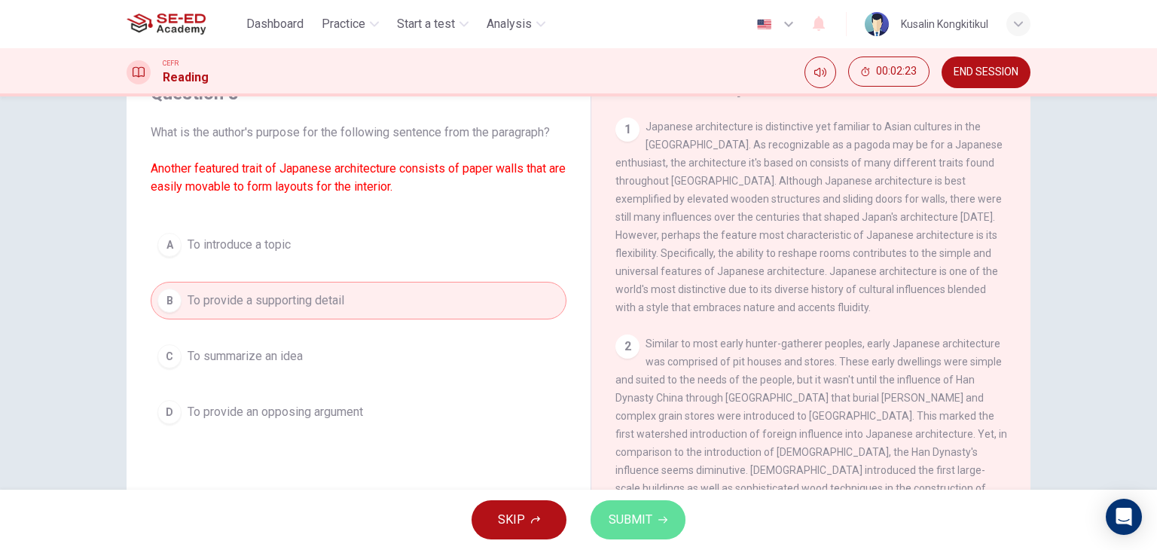
click at [660, 522] on button "SUBMIT" at bounding box center [638, 519] width 95 height 39
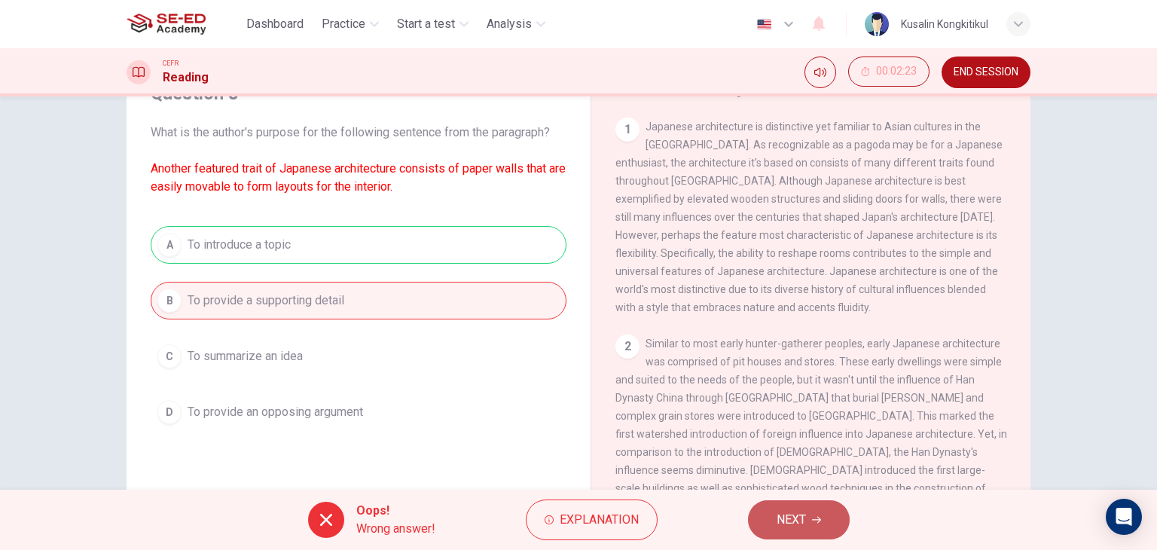
click at [779, 525] on span "NEXT" at bounding box center [791, 519] width 29 height 21
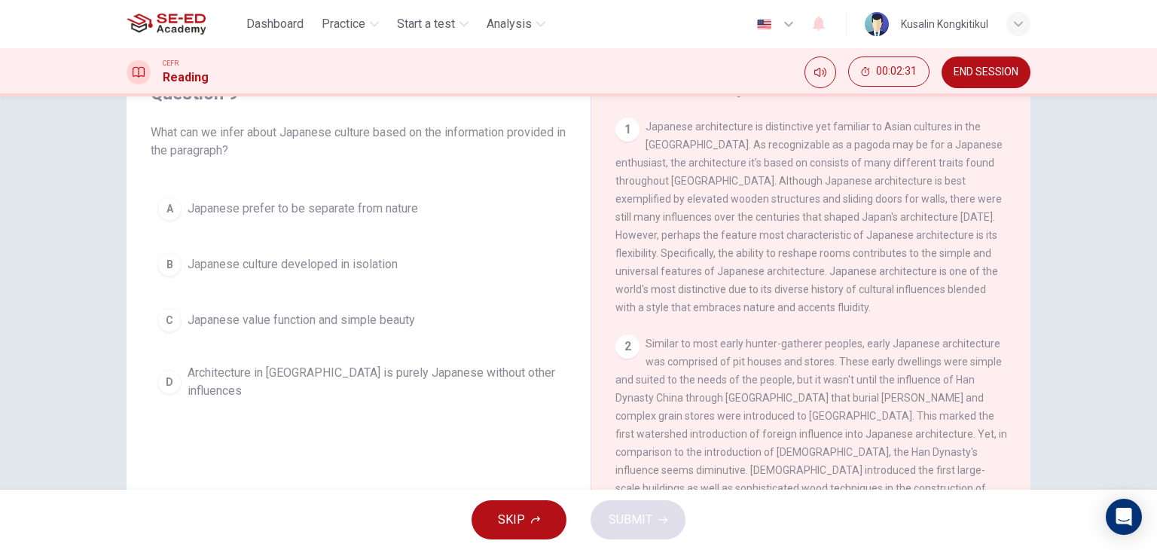
click at [350, 329] on button "C Japanese value function and simple beauty" at bounding box center [359, 320] width 416 height 38
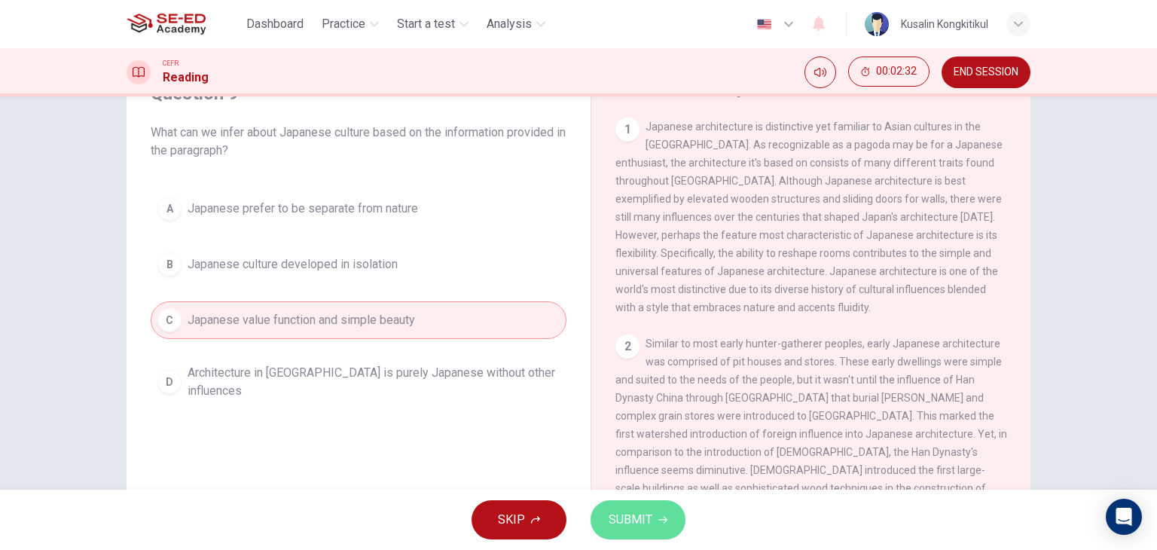
click at [642, 527] on span "SUBMIT" at bounding box center [631, 519] width 44 height 21
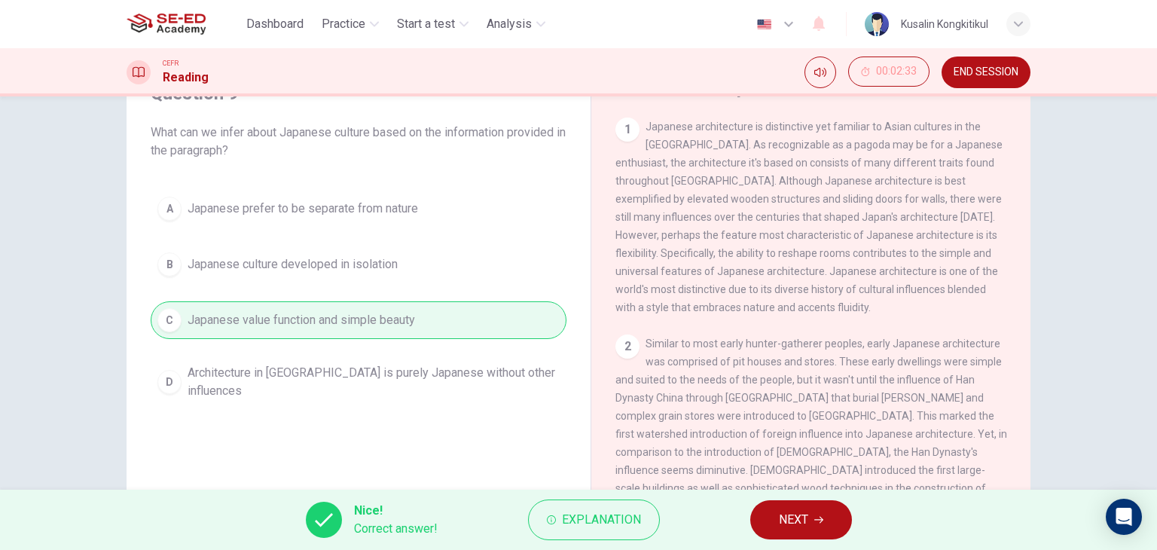
drag, startPoint x: 296, startPoint y: 346, endPoint x: 306, endPoint y: 356, distance: 13.9
click at [296, 347] on div "A Japanese prefer to be separate from nature B Japanese culture developed in is…" at bounding box center [359, 298] width 416 height 217
click at [794, 514] on span "NEXT" at bounding box center [793, 519] width 29 height 21
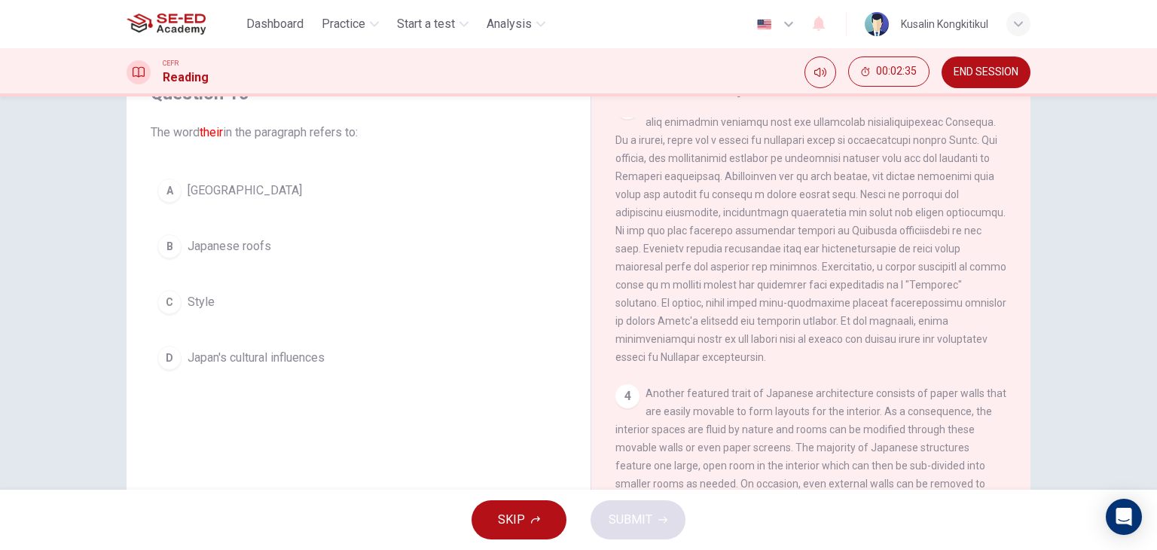
scroll to position [754, 0]
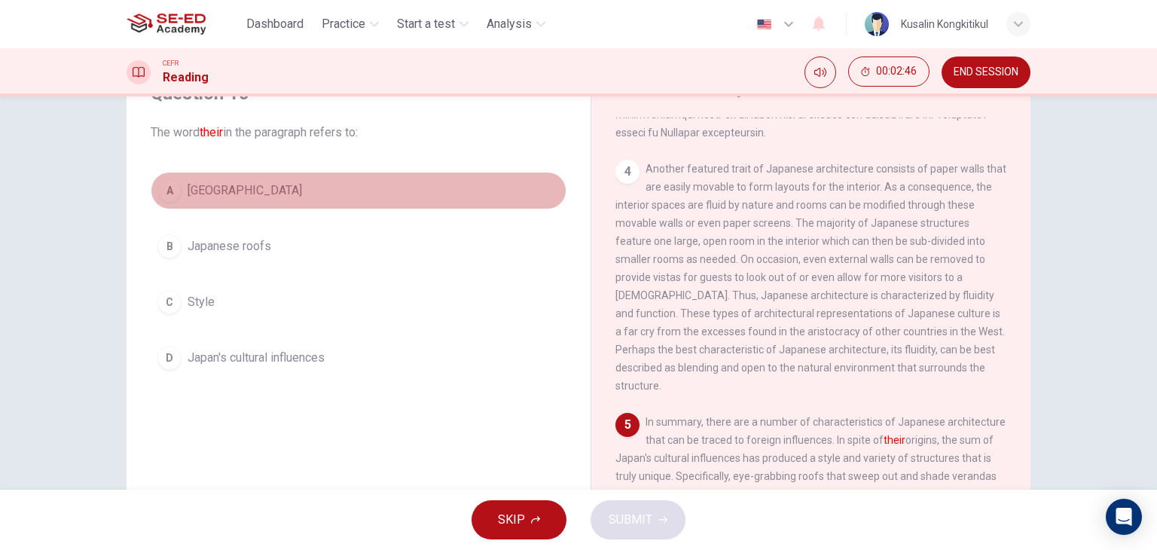
click at [191, 205] on button "A Japan" at bounding box center [359, 191] width 416 height 38
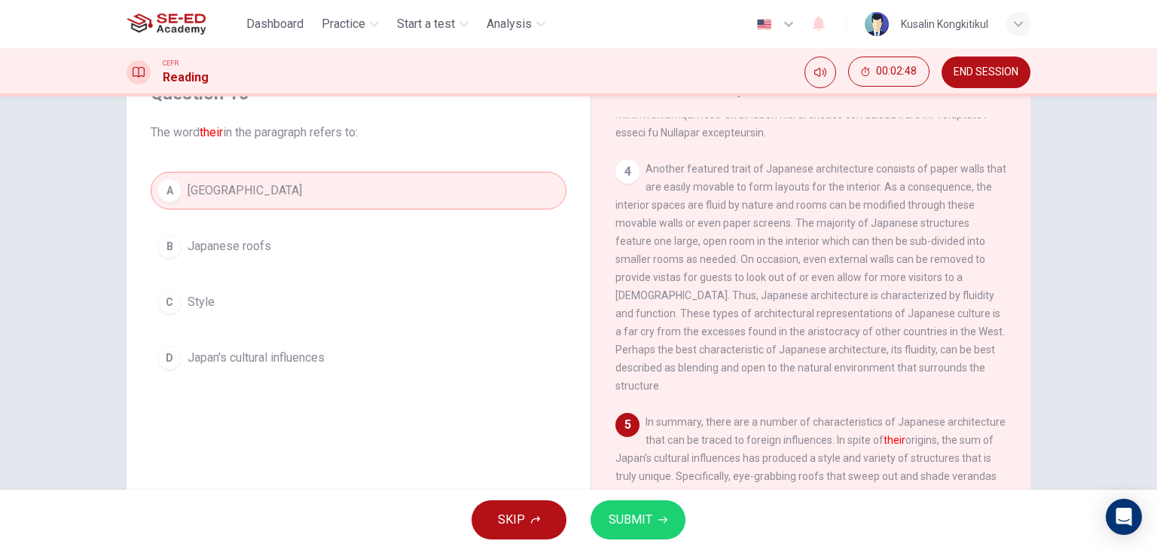
click at [636, 515] on span "SUBMIT" at bounding box center [631, 519] width 44 height 21
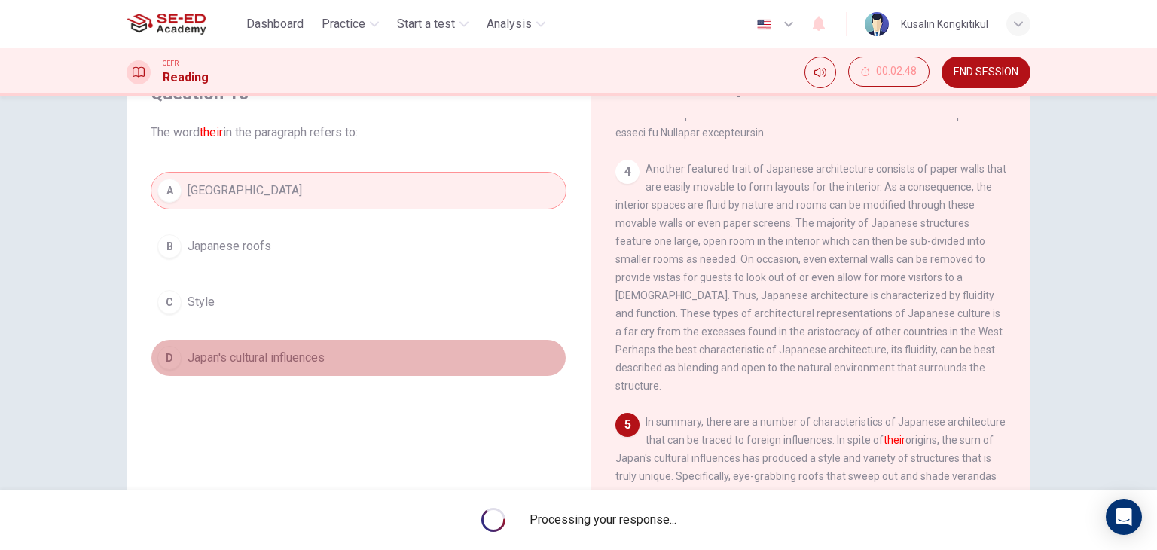
click at [243, 359] on span "Japan's cultural influences" at bounding box center [256, 358] width 137 height 18
click at [247, 359] on div "A Japan B Japanese roofs C Style D Japan's cultural influences" at bounding box center [359, 274] width 416 height 205
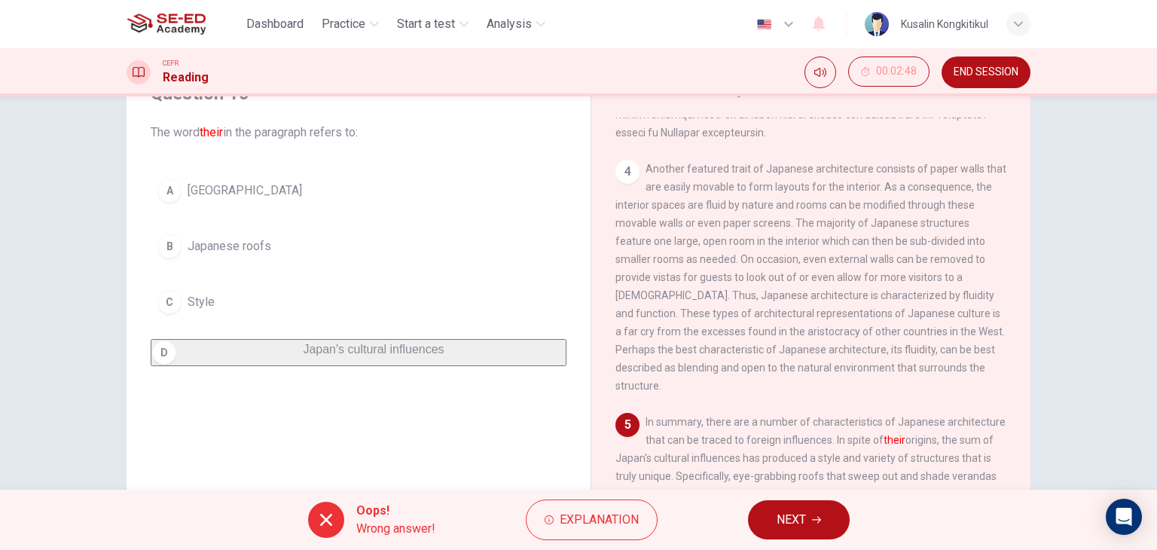
click at [247, 360] on div "A Japan B Japanese roofs C Style D Japan's cultural influences" at bounding box center [359, 269] width 416 height 194
click at [781, 518] on span "NEXT" at bounding box center [791, 519] width 29 height 21
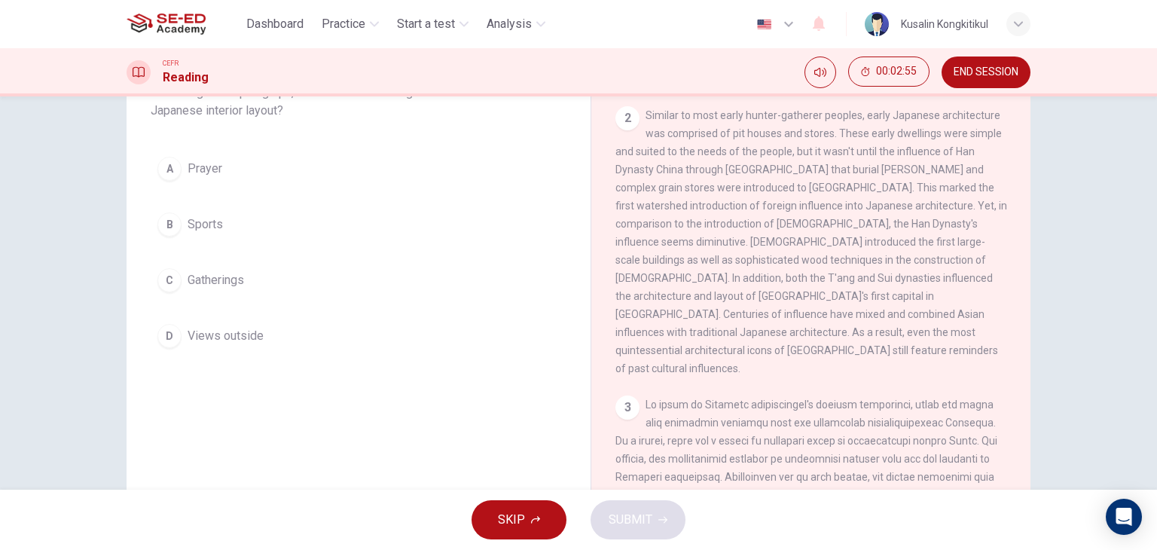
scroll to position [0, 0]
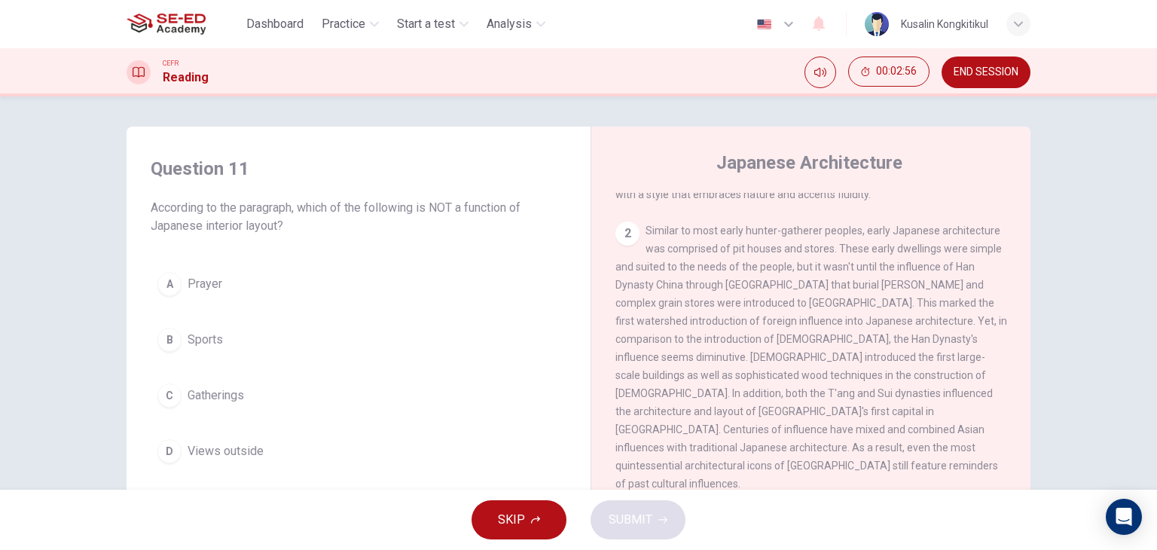
click at [1007, 74] on span "END SESSION" at bounding box center [986, 72] width 65 height 12
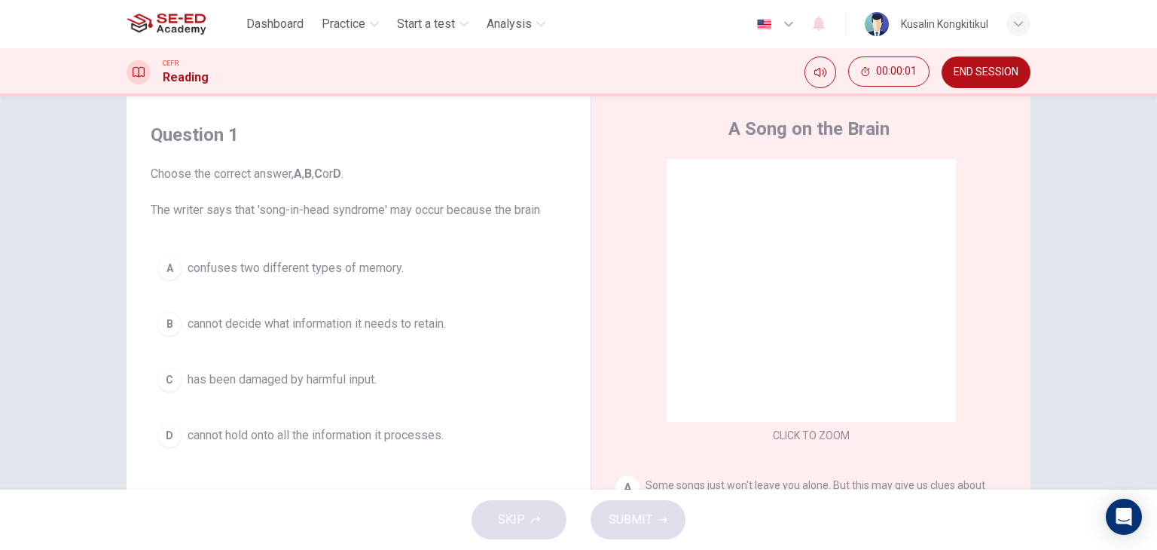
scroll to position [75, 0]
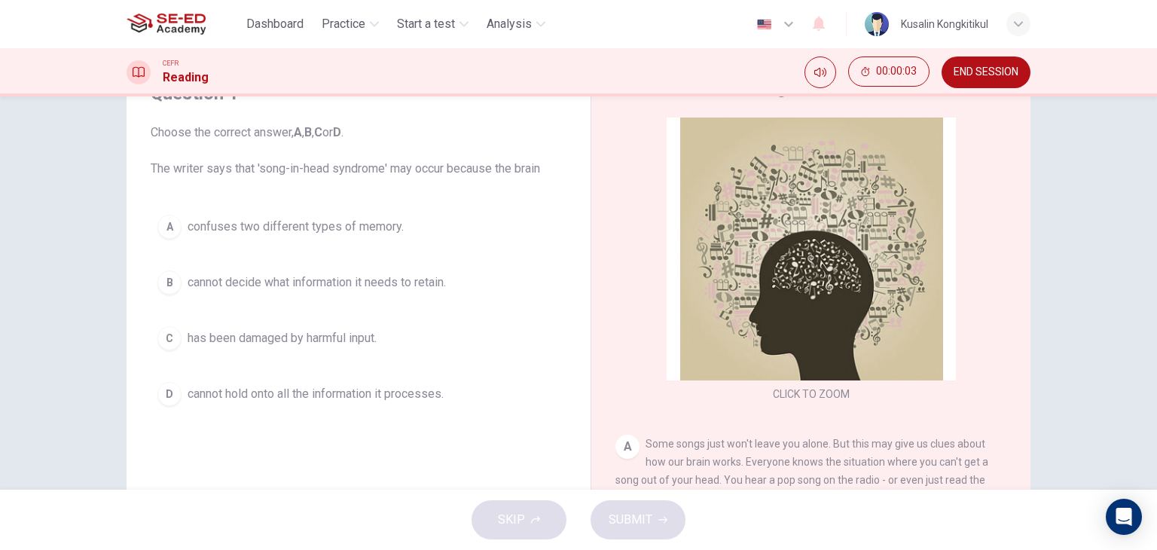
click at [352, 289] on span "cannot decide what information it needs to retain." at bounding box center [317, 283] width 258 height 18
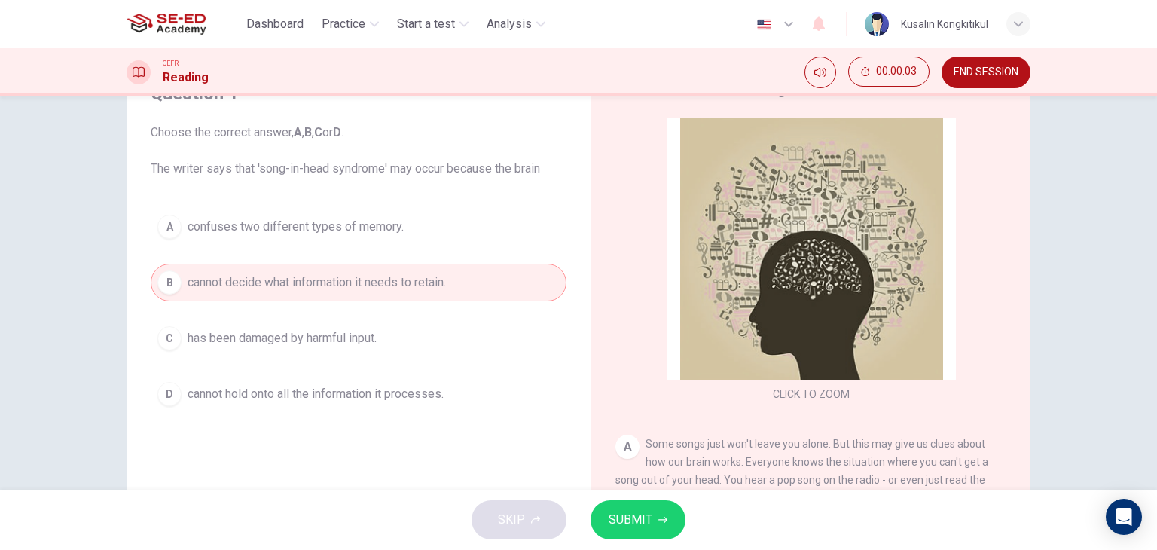
click at [642, 519] on span "SUBMIT" at bounding box center [631, 519] width 44 height 21
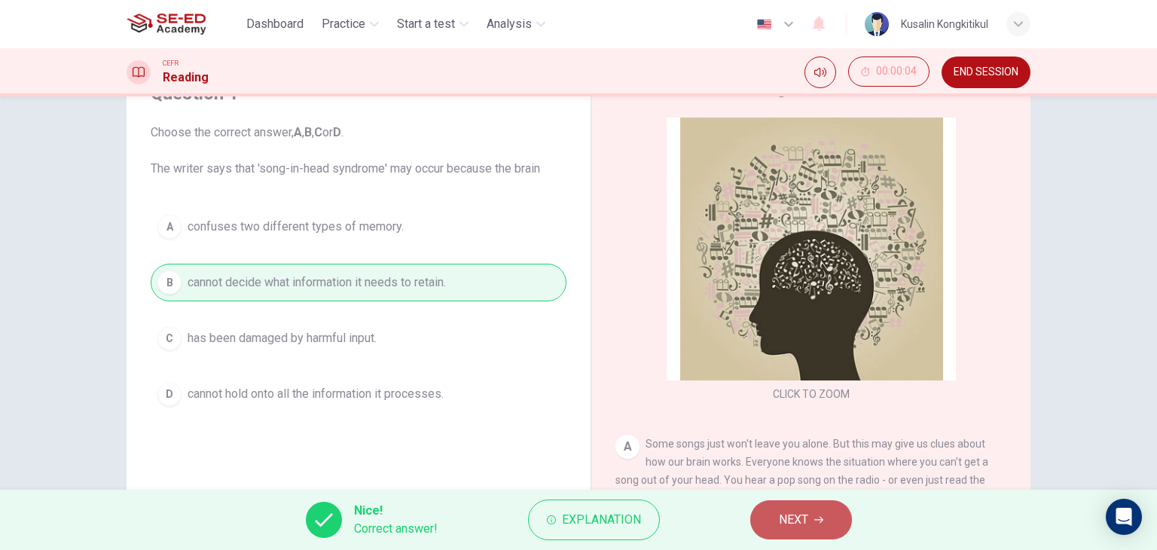
click at [778, 526] on button "NEXT" at bounding box center [801, 519] width 102 height 39
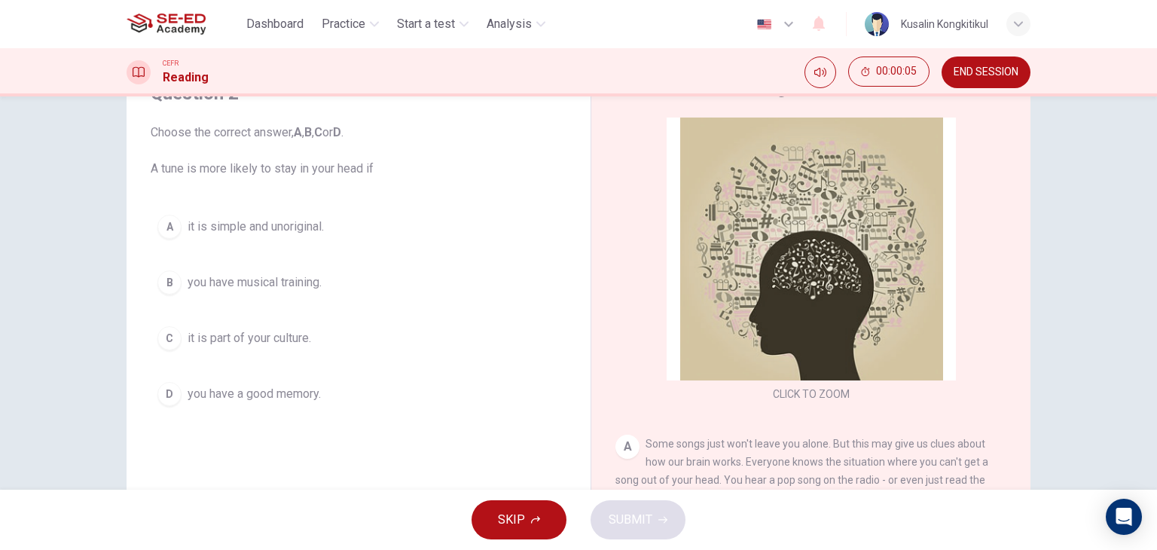
click at [327, 231] on button "A it is simple and unoriginal." at bounding box center [359, 227] width 416 height 38
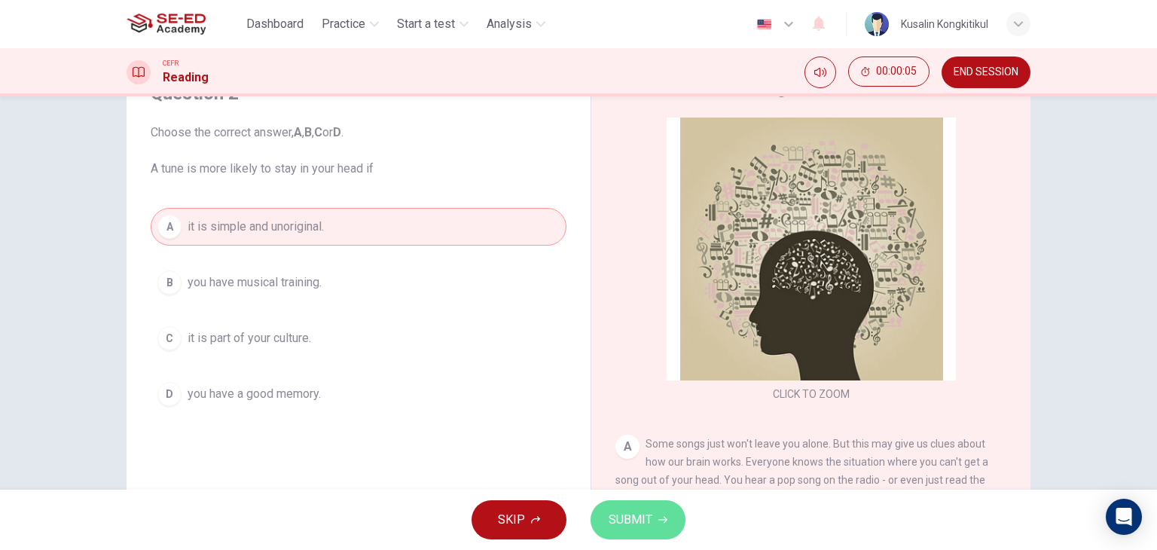
click at [603, 506] on button "SUBMIT" at bounding box center [638, 519] width 95 height 39
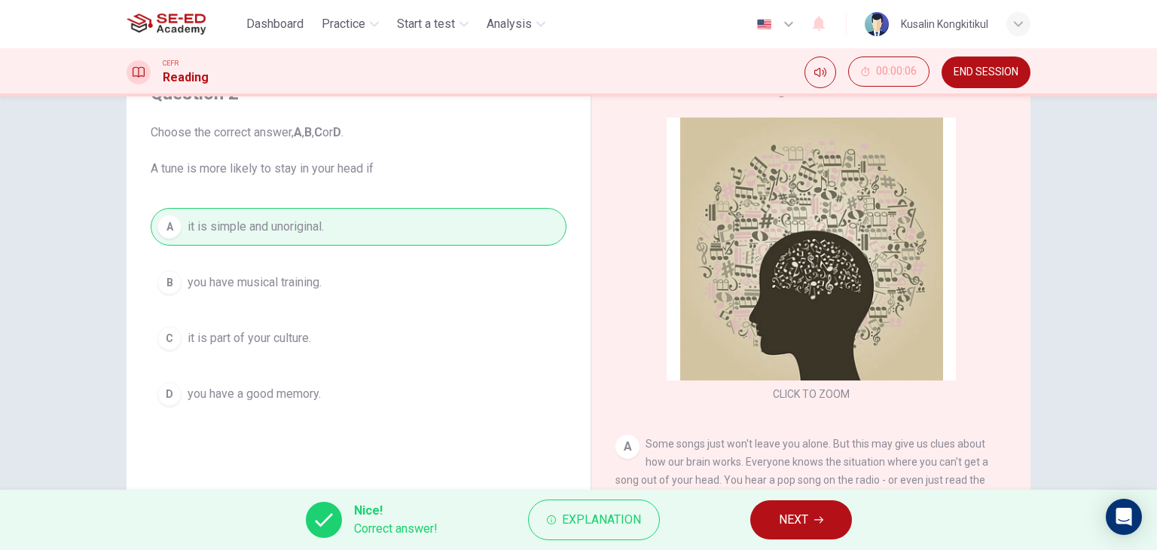
click at [793, 518] on span "NEXT" at bounding box center [793, 519] width 29 height 21
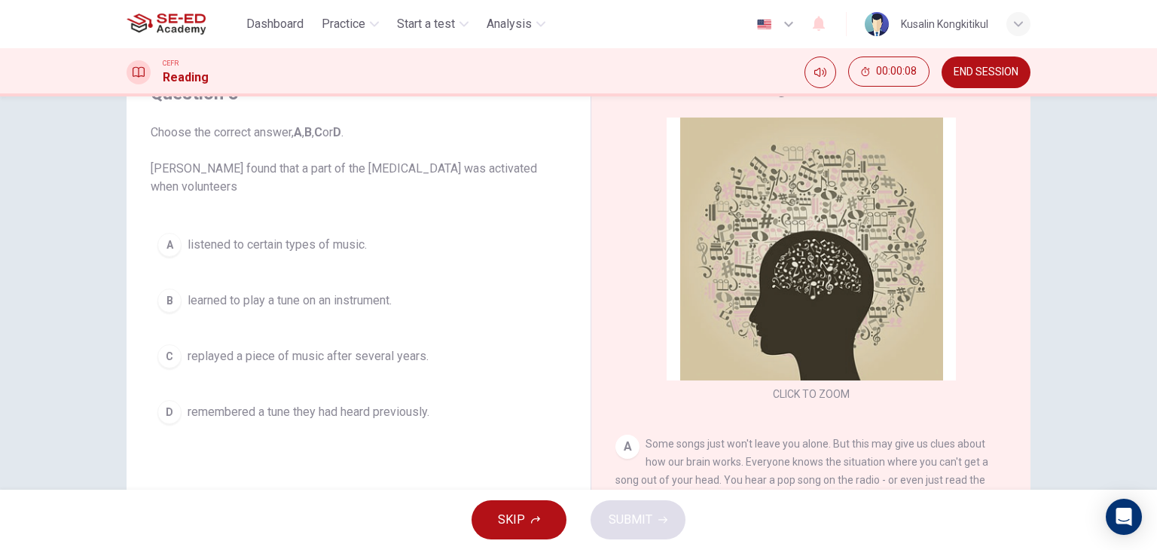
click at [381, 426] on button "D remembered a tune they had heard previously." at bounding box center [359, 412] width 416 height 38
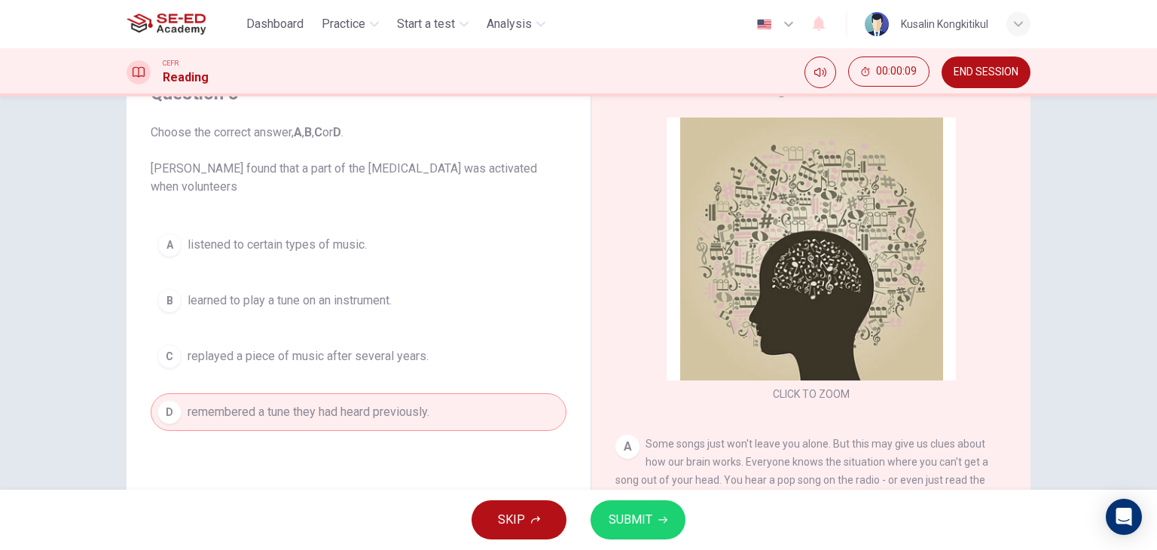
click at [642, 519] on span "SUBMIT" at bounding box center [631, 519] width 44 height 21
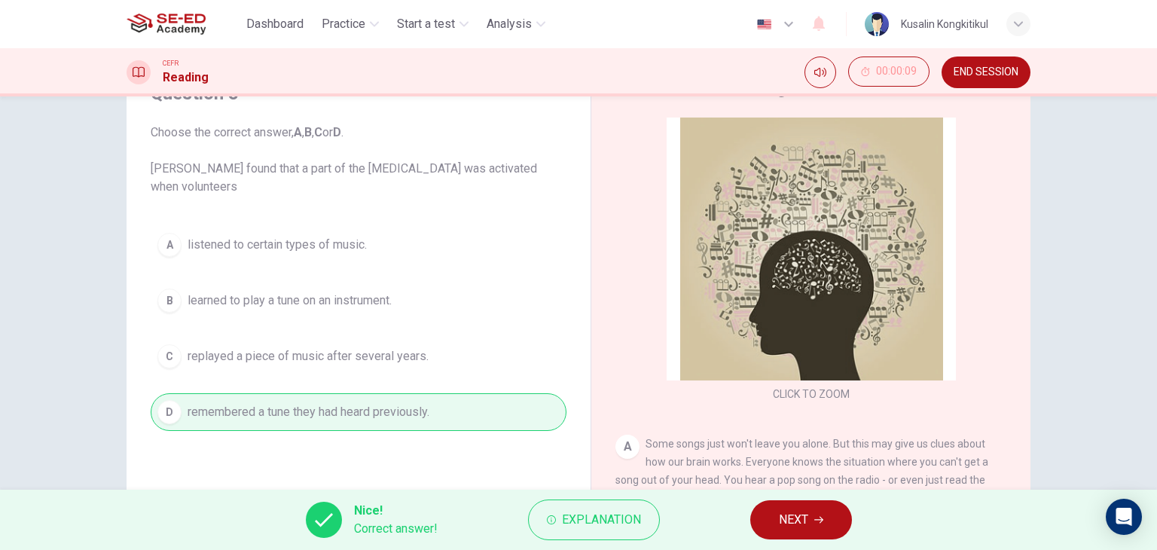
click at [789, 521] on span "NEXT" at bounding box center [793, 519] width 29 height 21
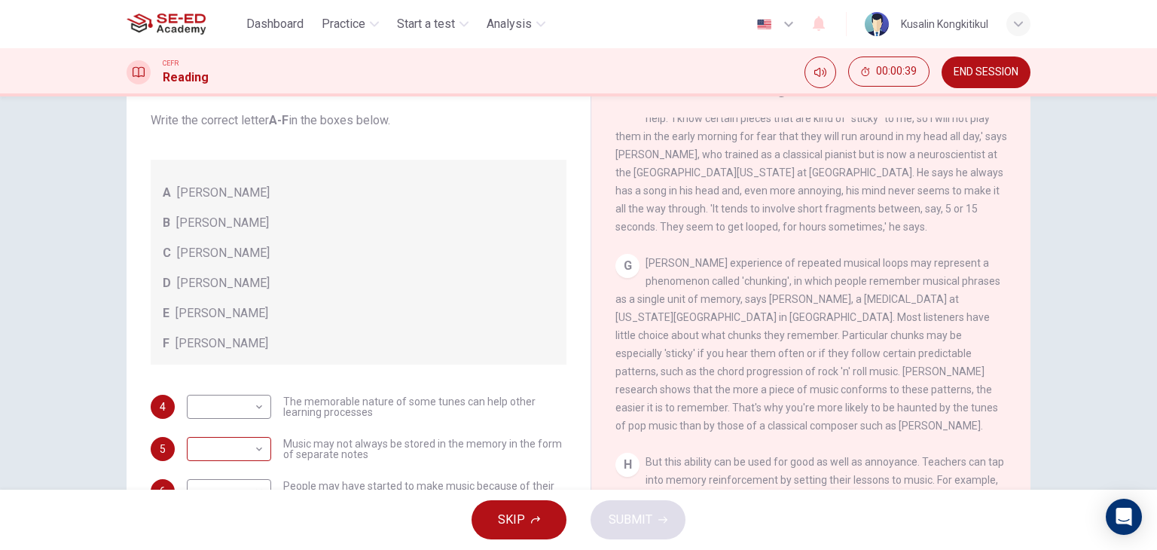
click at [239, 450] on body "This site uses cookies, as explained in our Privacy Policy . If you agree to th…" at bounding box center [578, 275] width 1157 height 550
click at [235, 471] on li "D" at bounding box center [225, 478] width 84 height 24
type input "D"
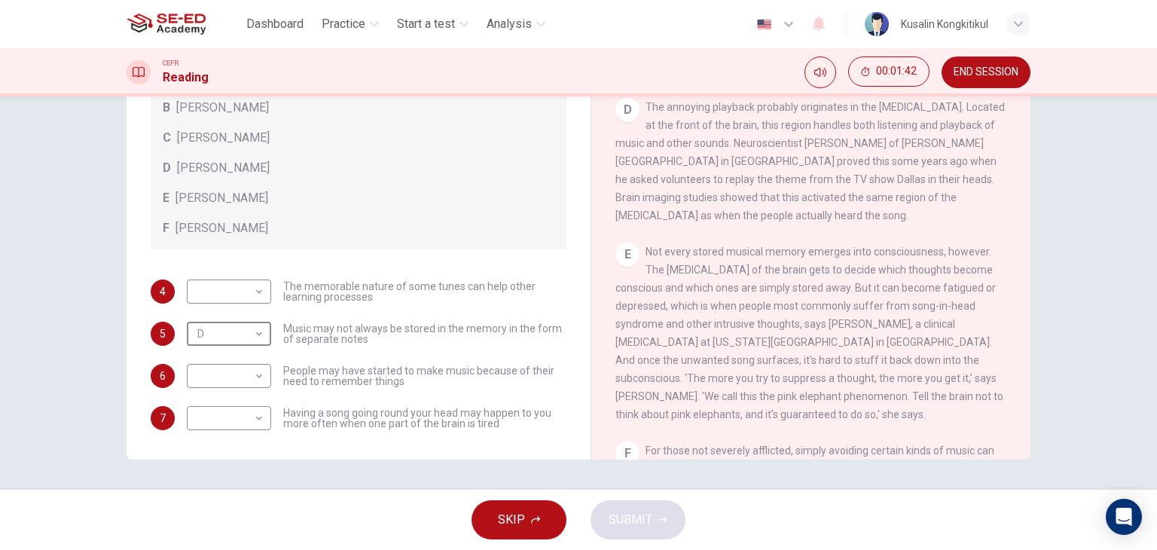
scroll to position [603, 0]
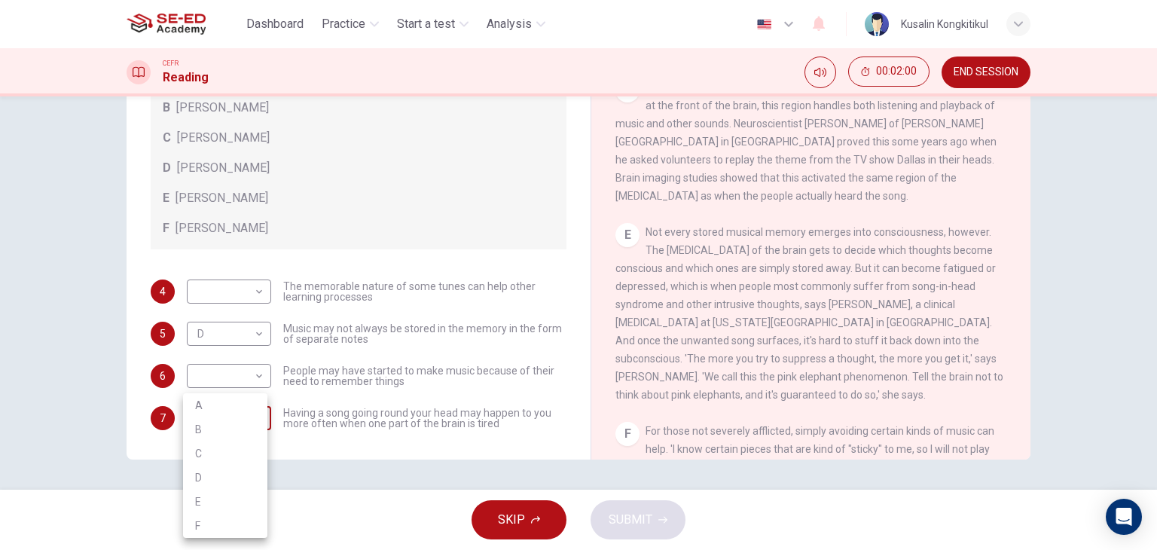
click at [208, 429] on body "This site uses cookies, as explained in our Privacy Policy . If you agree to th…" at bounding box center [578, 275] width 1157 height 550
click at [241, 435] on li "B" at bounding box center [225, 429] width 84 height 24
type input "B"
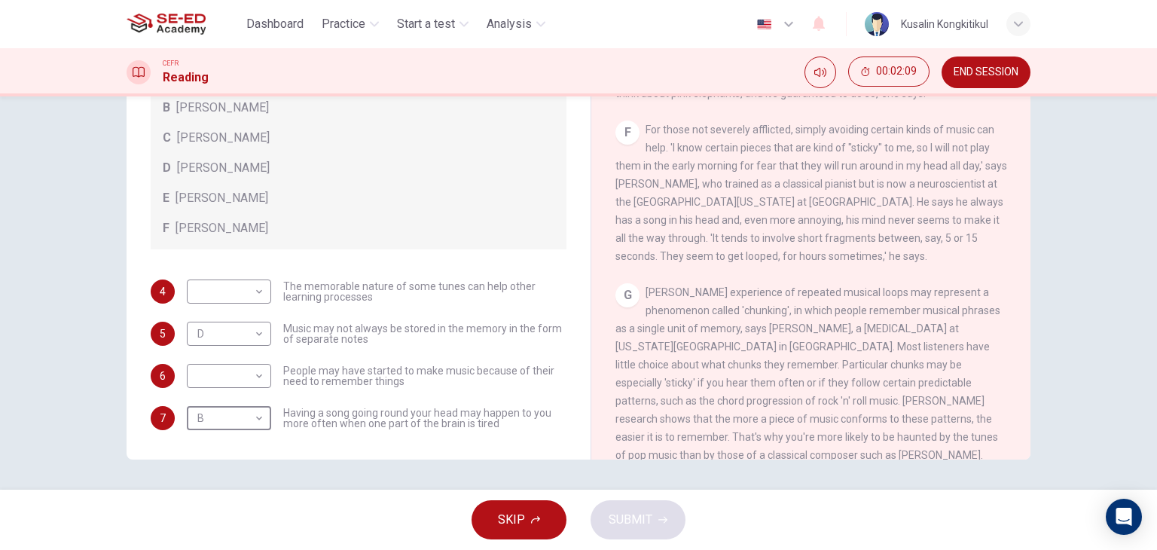
scroll to position [1200, 0]
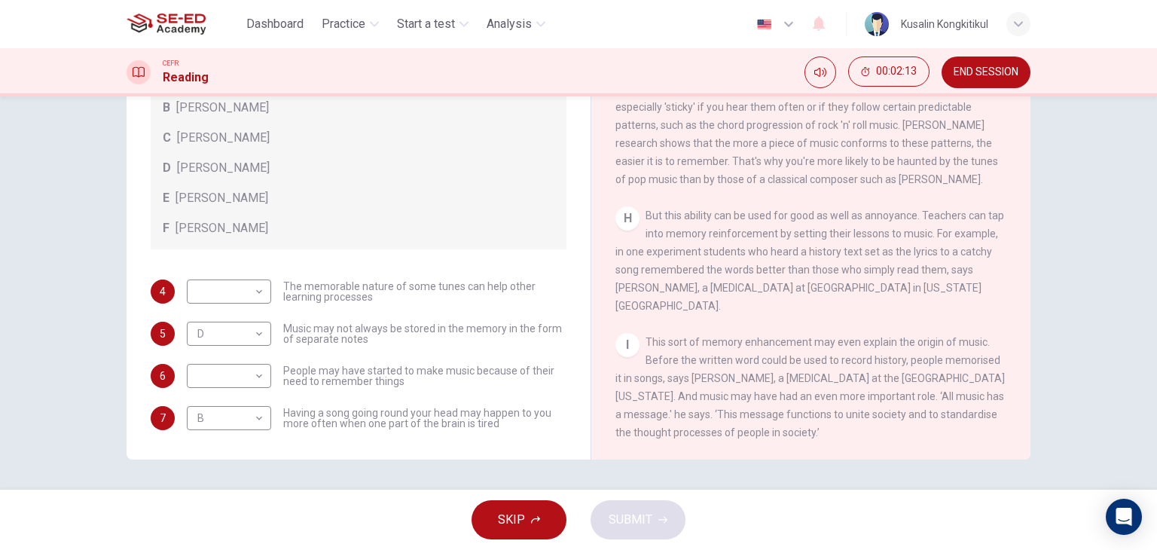
drag, startPoint x: 706, startPoint y: 227, endPoint x: 820, endPoint y: 248, distance: 115.7
click at [820, 248] on span "But this ability can be used for good as well as annoyance. Teachers can tap in…" at bounding box center [810, 260] width 389 height 102
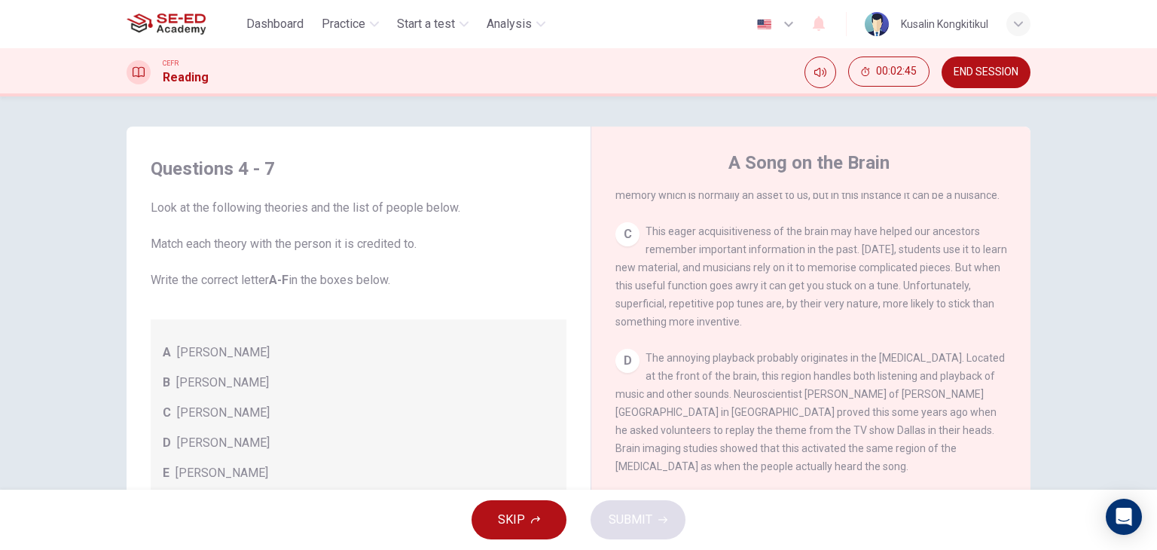
scroll to position [521, 0]
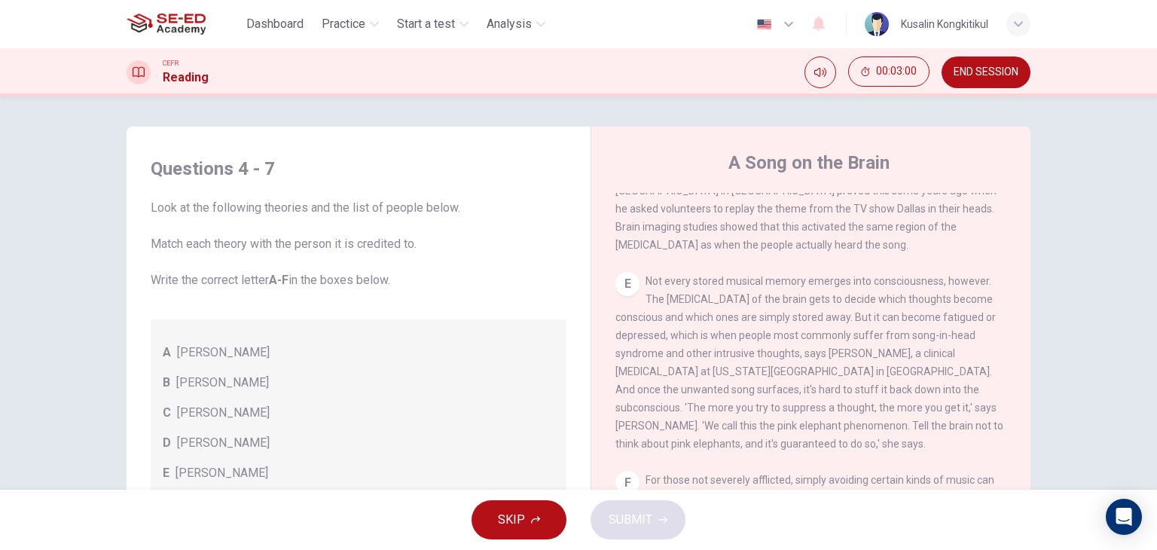
drag, startPoint x: 552, startPoint y: 423, endPoint x: 551, endPoint y: 396, distance: 26.4
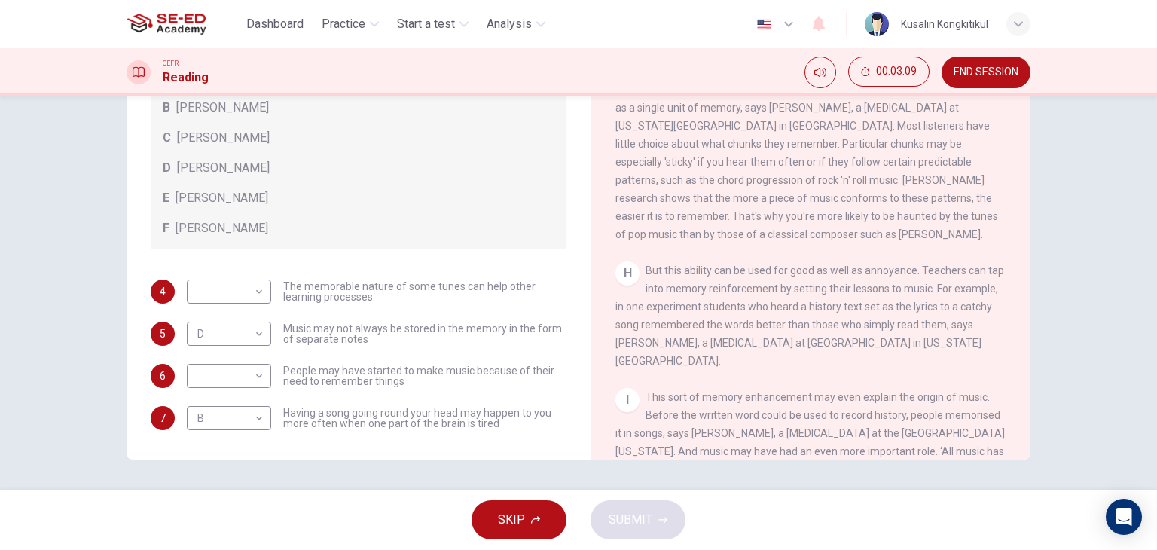
scroll to position [1124, 0]
drag, startPoint x: 784, startPoint y: 218, endPoint x: 870, endPoint y: 209, distance: 86.3
click at [870, 209] on span "[PERSON_NAME] experience of repeated musical loops may represent a phenomenon c…" at bounding box center [808, 153] width 385 height 175
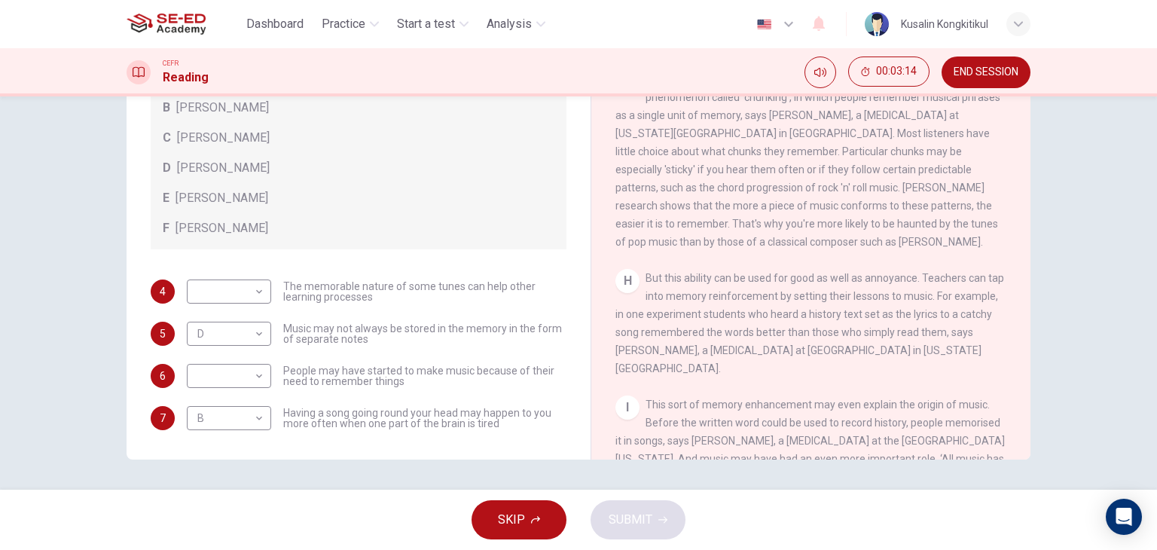
scroll to position [1200, 0]
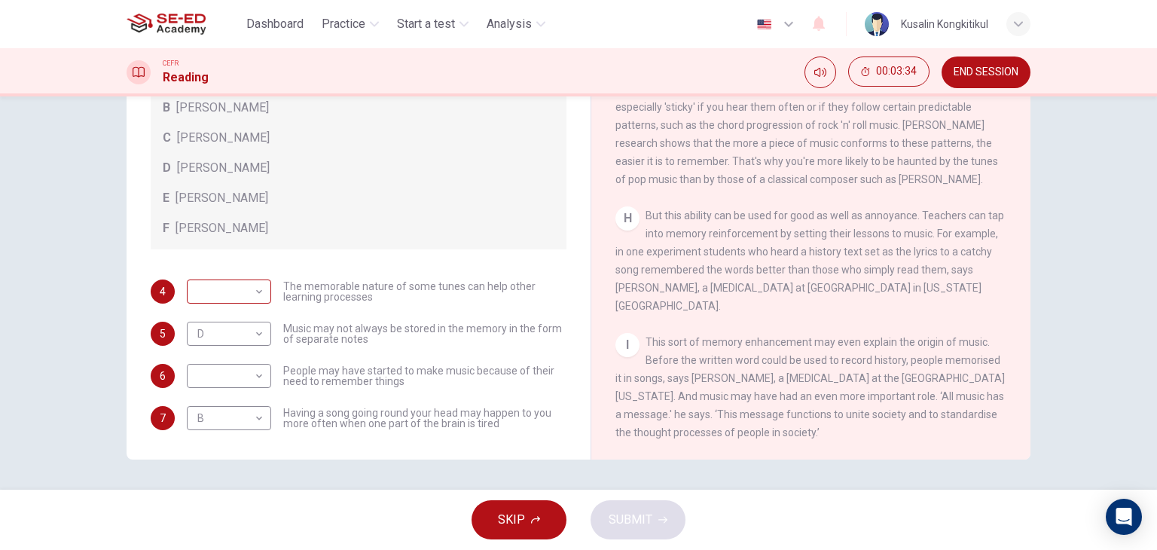
click at [238, 301] on body "This site uses cookies, as explained in our Privacy Policy . If you agree to th…" at bounding box center [578, 275] width 1157 height 550
click at [209, 408] on li "E" at bounding box center [225, 411] width 84 height 24
type input "E"
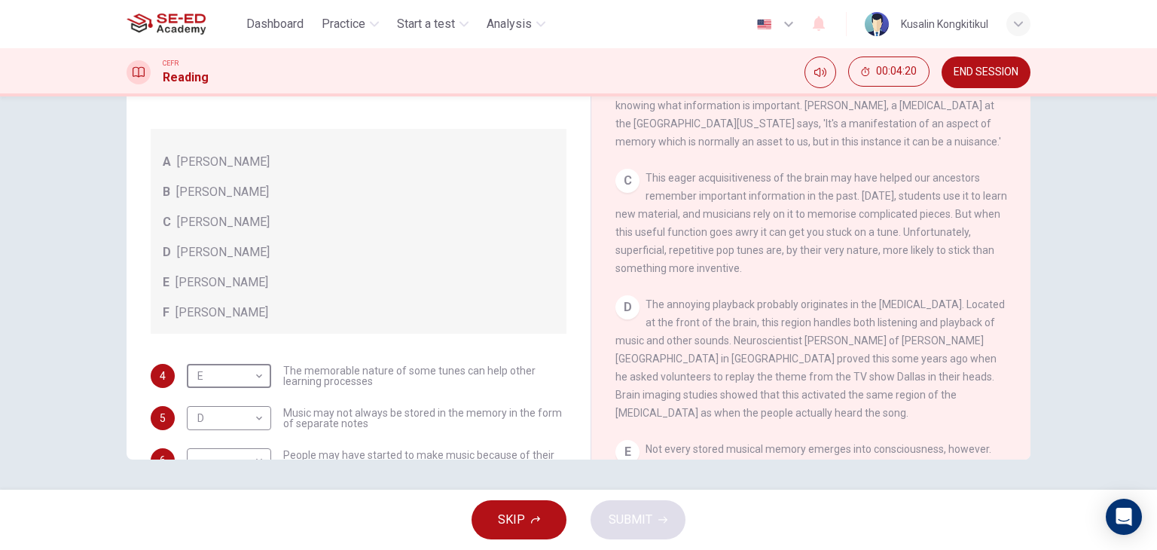
scroll to position [295, 0]
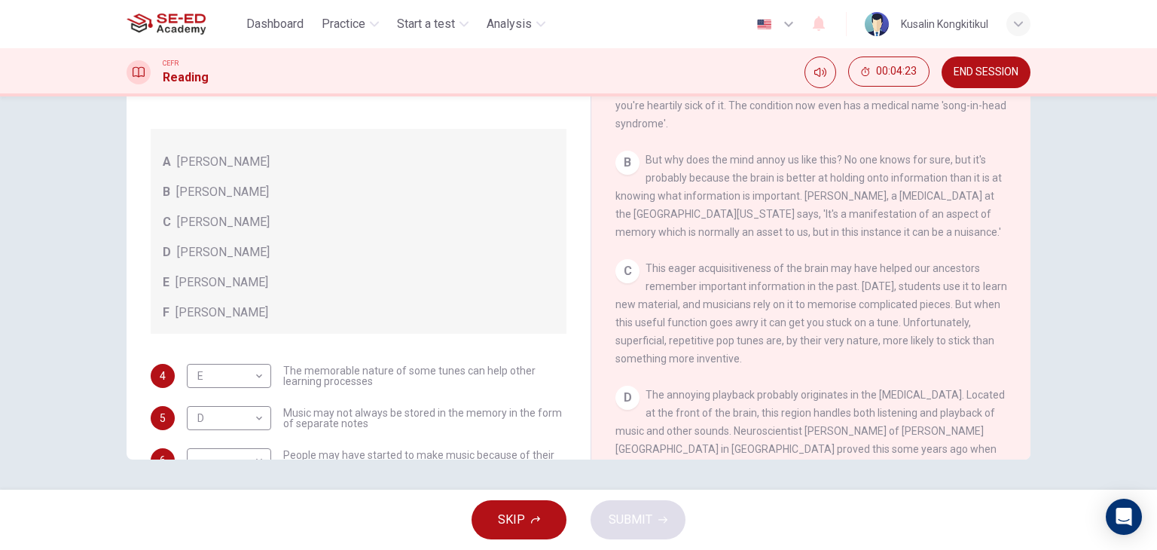
drag, startPoint x: 175, startPoint y: 172, endPoint x: 280, endPoint y: 194, distance: 107.7
click at [250, 175] on div "A [PERSON_NAME] B [PERSON_NAME] C [PERSON_NAME] D [PERSON_NAME] E [PERSON_NAME]…" at bounding box center [359, 231] width 416 height 205
drag, startPoint x: 187, startPoint y: 197, endPoint x: 953, endPoint y: 341, distance: 779.7
click at [256, 203] on div "A Roger Chaffin B Susan Ball C Steven Brown D Caroline Palmer E Sandra Calvert …" at bounding box center [359, 231] width 416 height 205
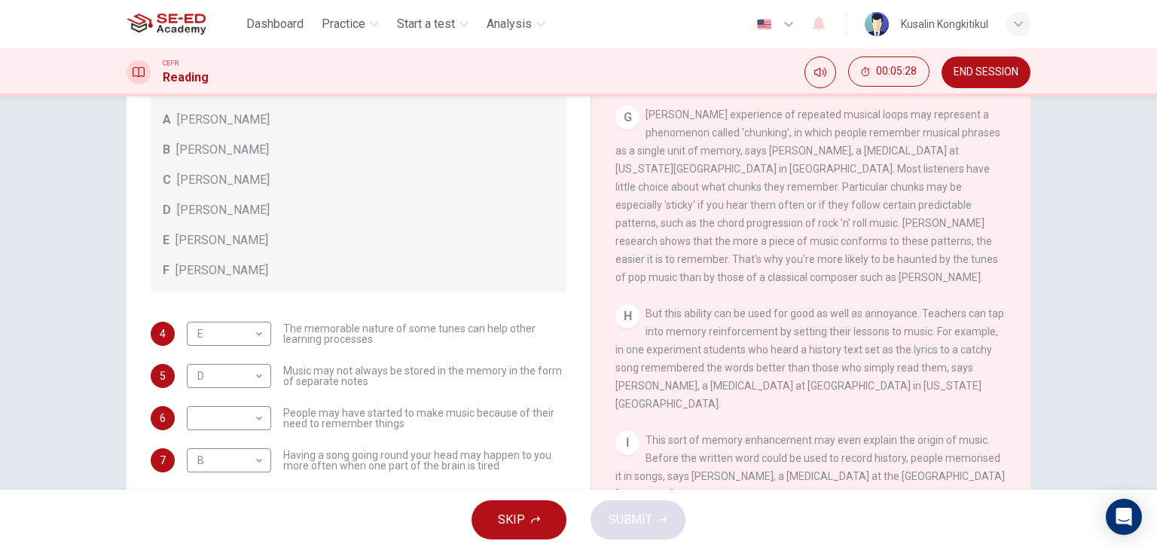
scroll to position [151, 0]
click at [229, 408] on body "This site uses cookies, as explained in our Privacy Policy . If you agree to th…" at bounding box center [578, 275] width 1157 height 550
click at [443, 409] on div at bounding box center [578, 275] width 1157 height 550
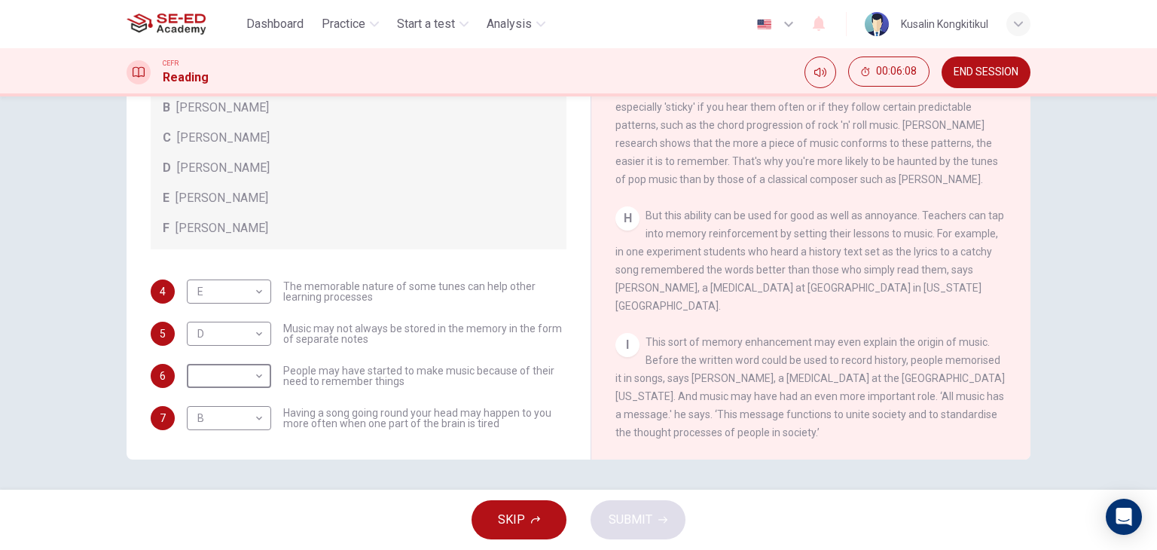
scroll to position [1200, 0]
click at [256, 362] on body "This site uses cookies, as explained in our Privacy Policy . If you agree to th…" at bounding box center [578, 275] width 1157 height 550
drag, startPoint x: 226, startPoint y: 520, endPoint x: 596, endPoint y: 519, distance: 370.0
click at [226, 521] on li "F" at bounding box center [225, 520] width 84 height 24
type input "F"
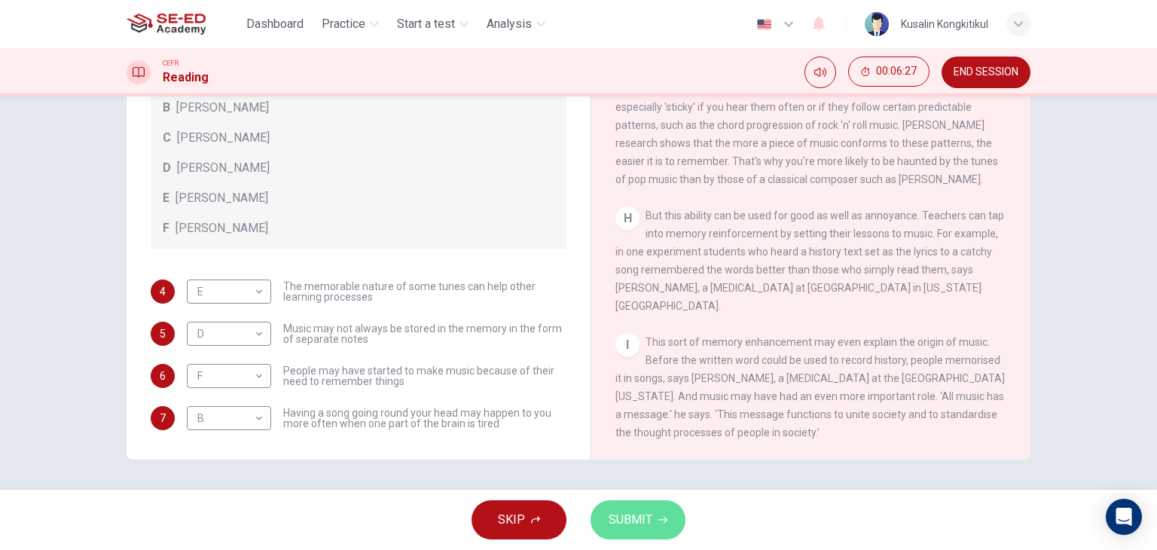
click at [637, 519] on span "SUBMIT" at bounding box center [631, 519] width 44 height 21
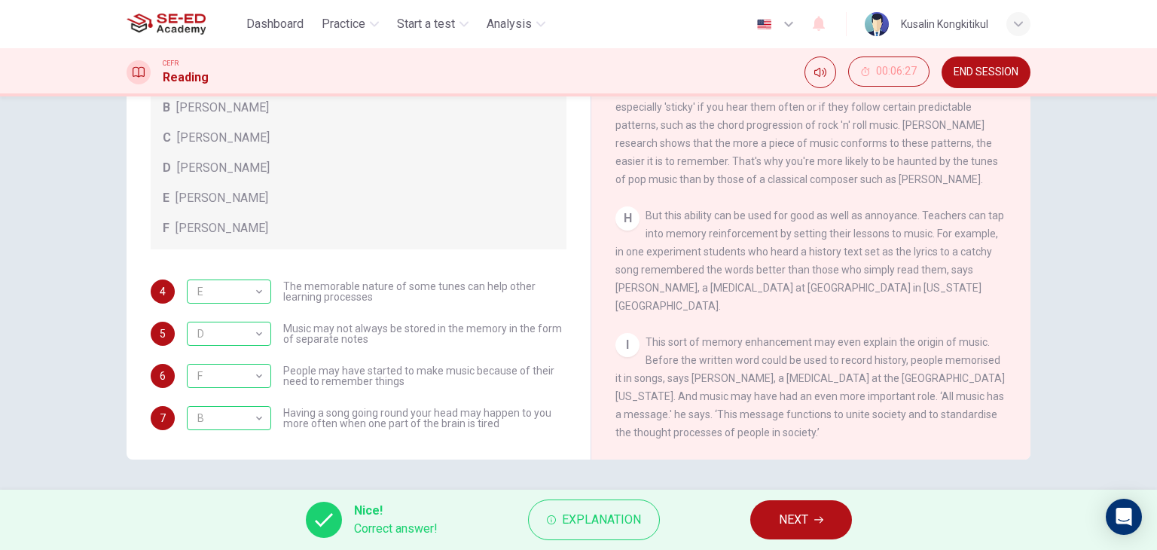
click at [825, 509] on button "NEXT" at bounding box center [801, 519] width 102 height 39
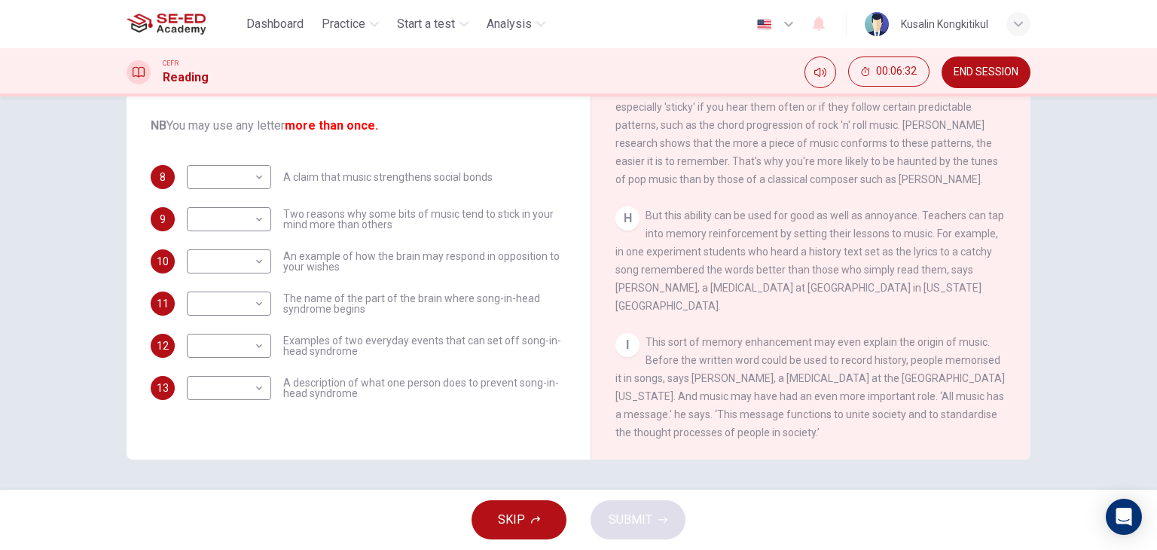
drag, startPoint x: 769, startPoint y: 381, endPoint x: 923, endPoint y: 370, distance: 154.9
click at [923, 370] on span "This sort of memory enhancement may even explain the origin of music. Before th…" at bounding box center [811, 387] width 390 height 102
drag, startPoint x: 765, startPoint y: 425, endPoint x: 970, endPoint y: 414, distance: 205.2
click at [970, 414] on span "This sort of memory enhancement may even explain the origin of music. Before th…" at bounding box center [811, 387] width 390 height 102
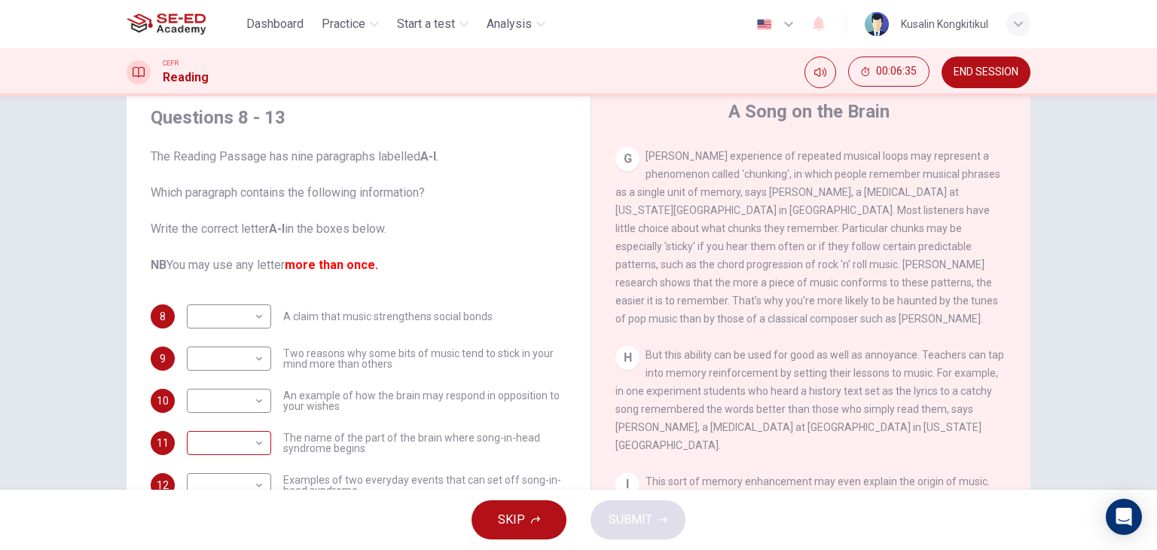
scroll to position [151, 0]
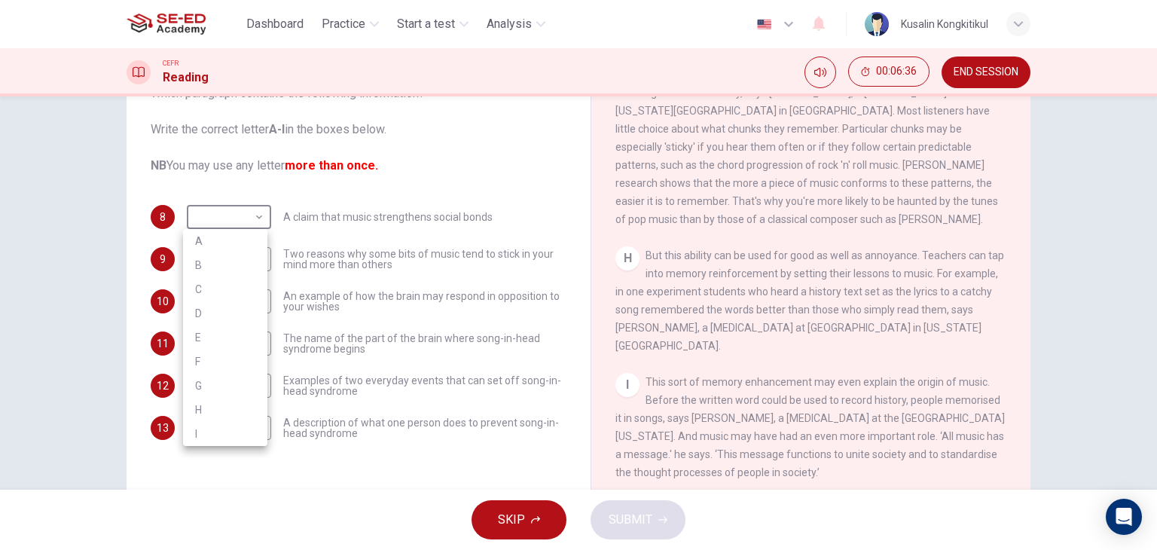
click at [244, 224] on body "This site uses cookies, as explained in our Privacy Policy . If you agree to th…" at bounding box center [578, 275] width 1157 height 550
click at [206, 432] on li "I" at bounding box center [225, 434] width 84 height 24
type input "I"
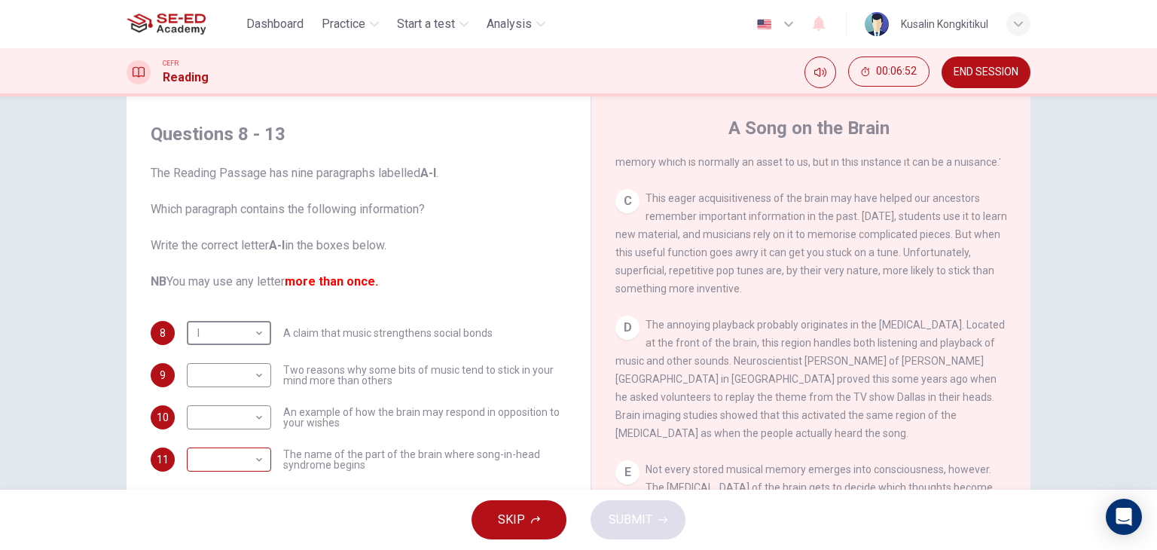
scroll to position [75, 0]
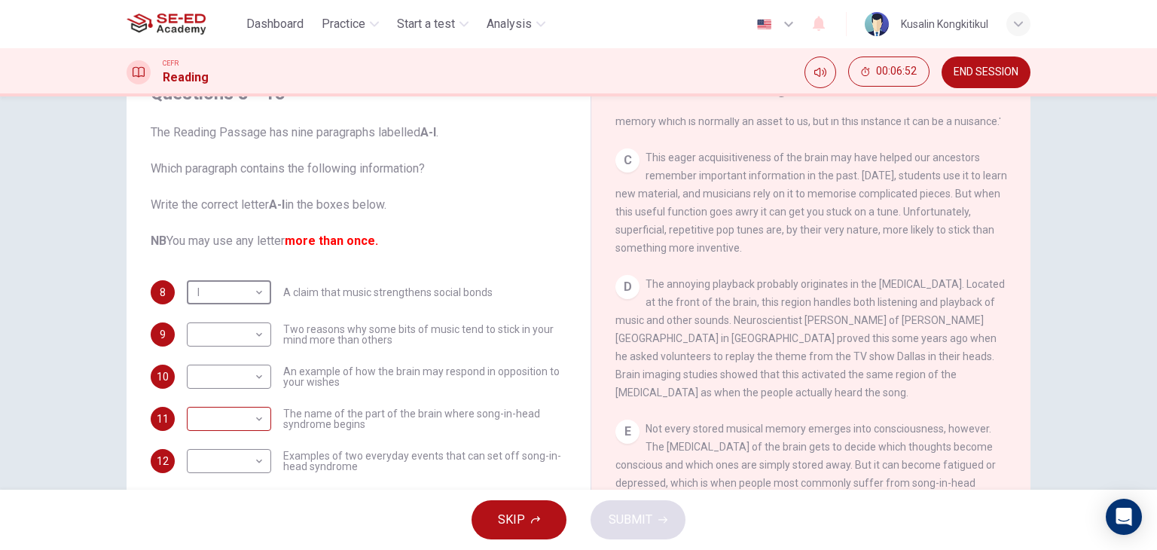
click at [251, 425] on body "This site uses cookies, as explained in our Privacy Policy . If you agree to th…" at bounding box center [578, 275] width 1157 height 550
click at [223, 405] on li "D" at bounding box center [225, 405] width 84 height 24
type input "D"
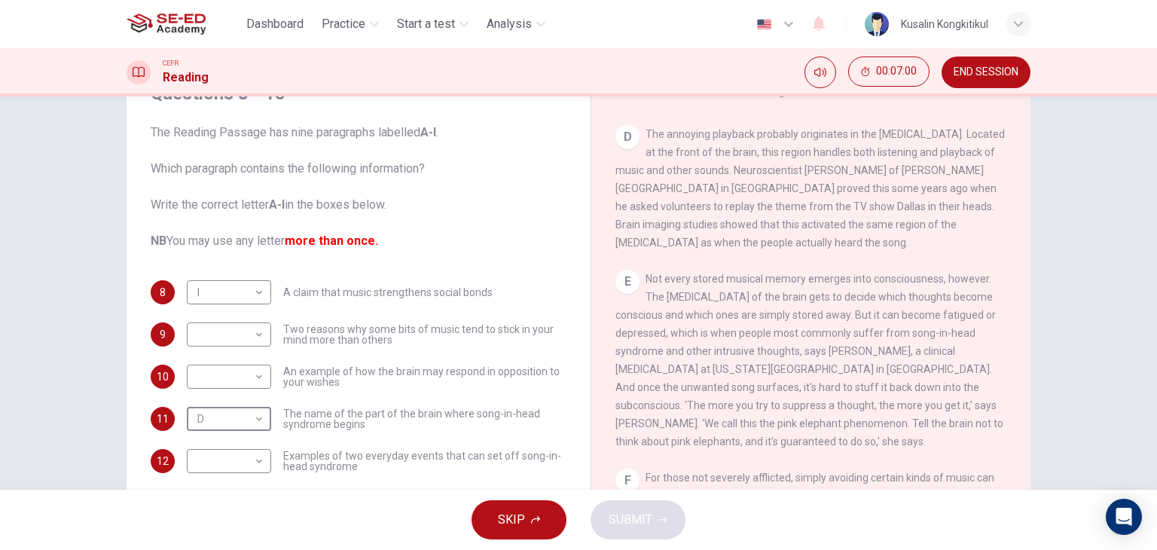
scroll to position [672, 0]
click at [260, 326] on body "This site uses cookies, as explained in our Privacy Policy . If you agree to th…" at bounding box center [578, 275] width 1157 height 550
click at [332, 383] on div at bounding box center [578, 275] width 1157 height 550
click at [253, 384] on body "This site uses cookies, as explained in our Privacy Policy . If you agree to th…" at bounding box center [578, 275] width 1157 height 550
click at [239, 426] on li "E" at bounding box center [225, 429] width 84 height 24
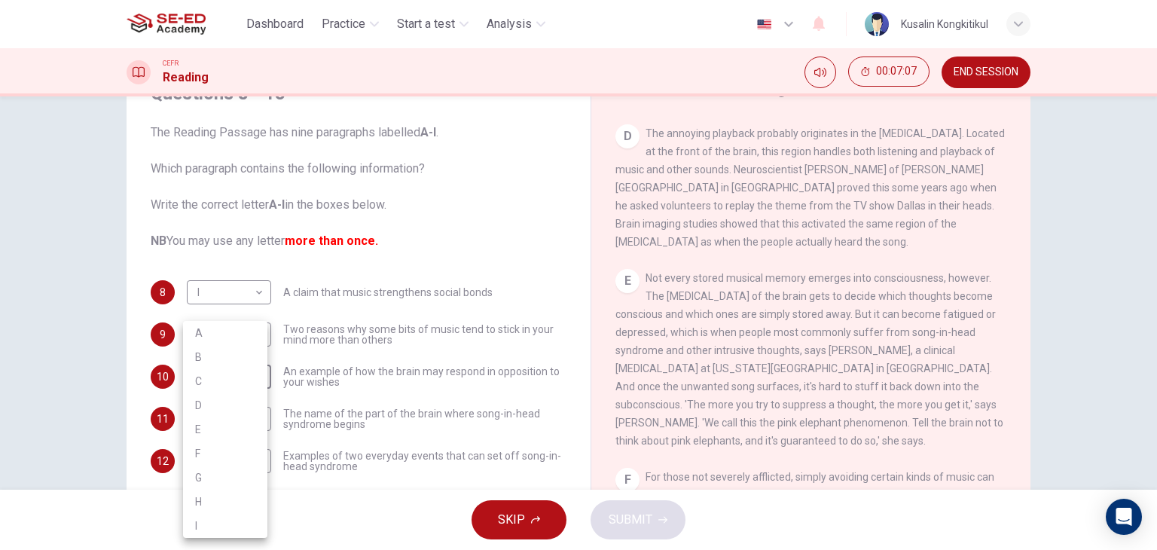
type input "E"
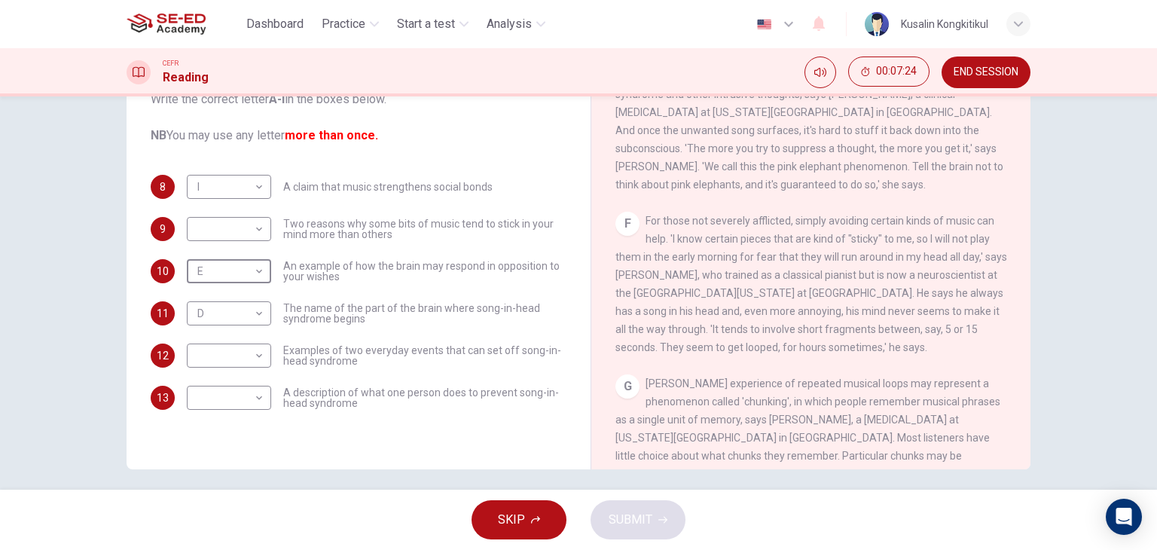
scroll to position [191, 0]
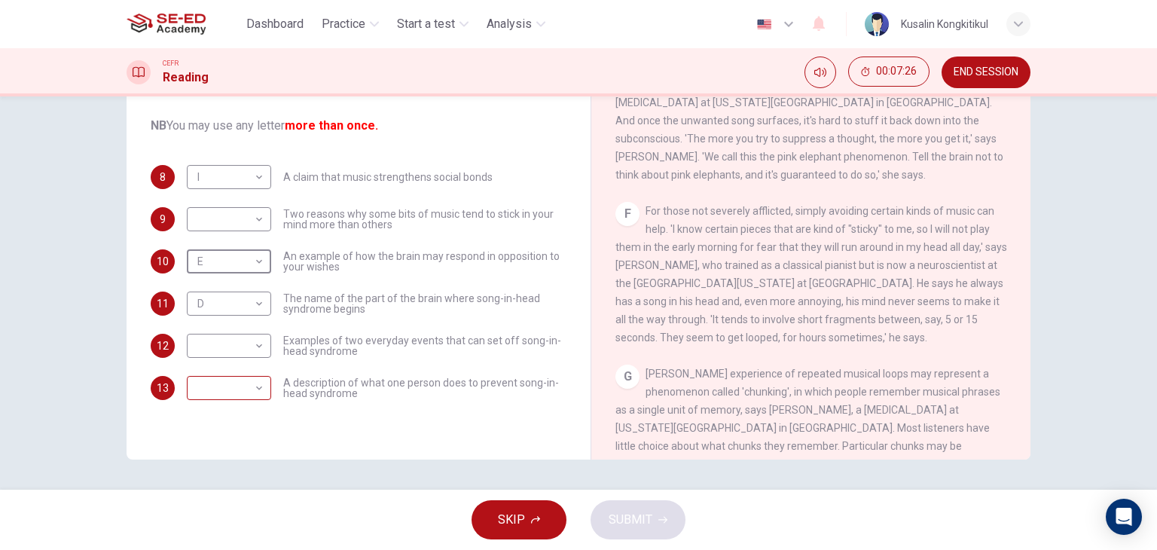
click at [207, 393] on body "This site uses cookies, as explained in our Privacy Policy . If you agree to th…" at bounding box center [578, 275] width 1157 height 550
click at [215, 464] on li "F" at bounding box center [225, 454] width 84 height 24
type input "F"
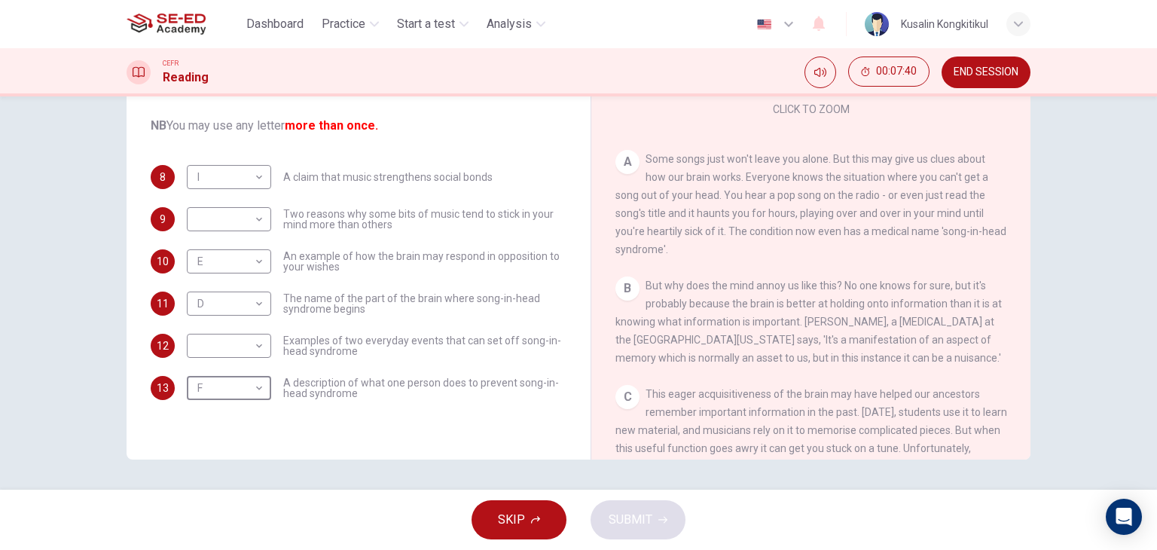
scroll to position [0, 0]
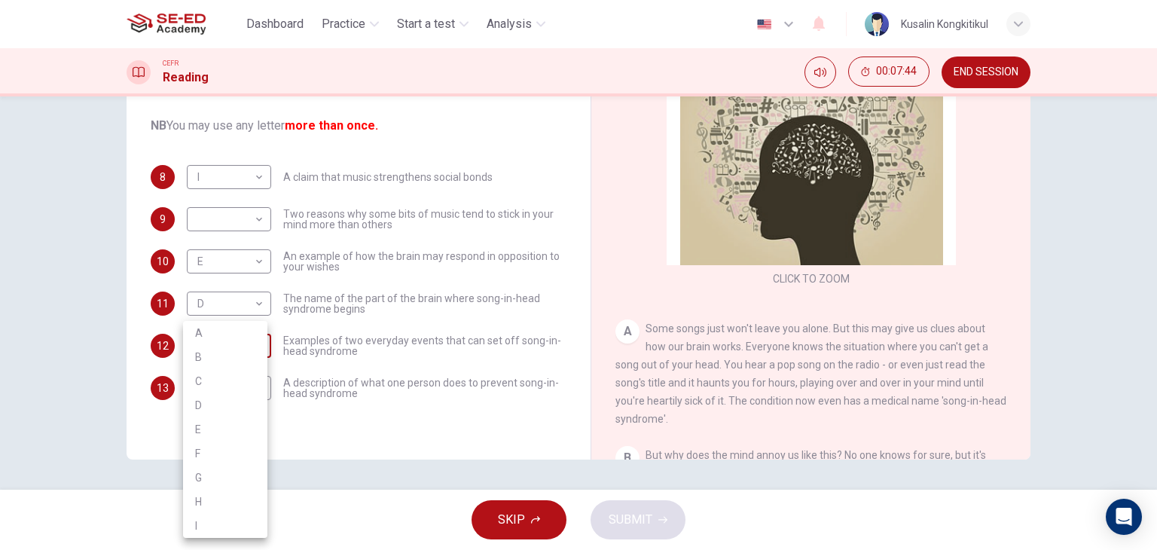
click at [205, 347] on body "This site uses cookies, as explained in our Privacy Policy . If you agree to th…" at bounding box center [578, 275] width 1157 height 550
click at [234, 338] on li "A" at bounding box center [225, 333] width 84 height 24
type input "A"
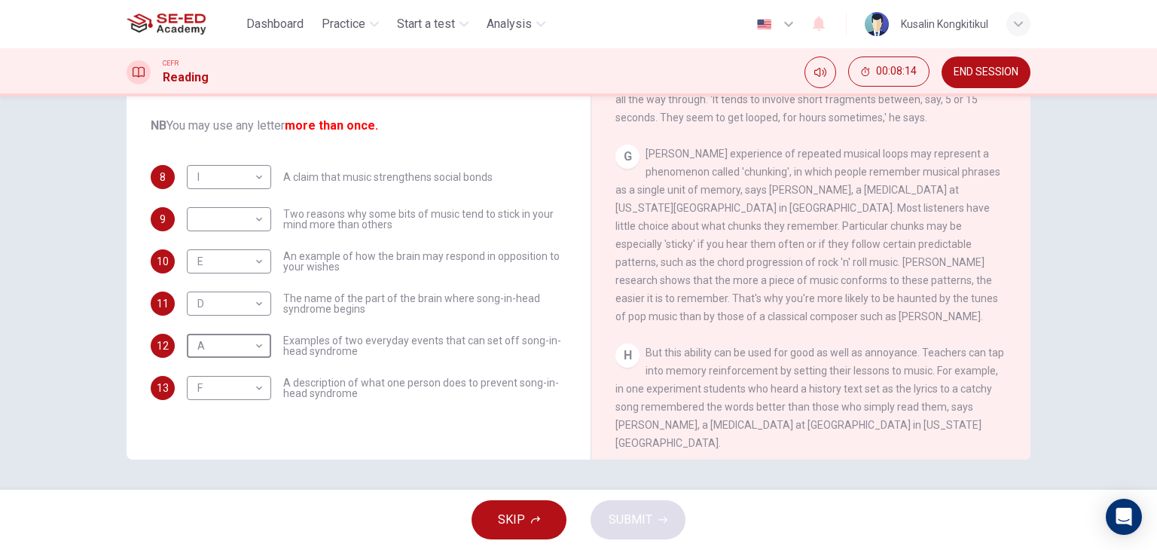
scroll to position [1055, 0]
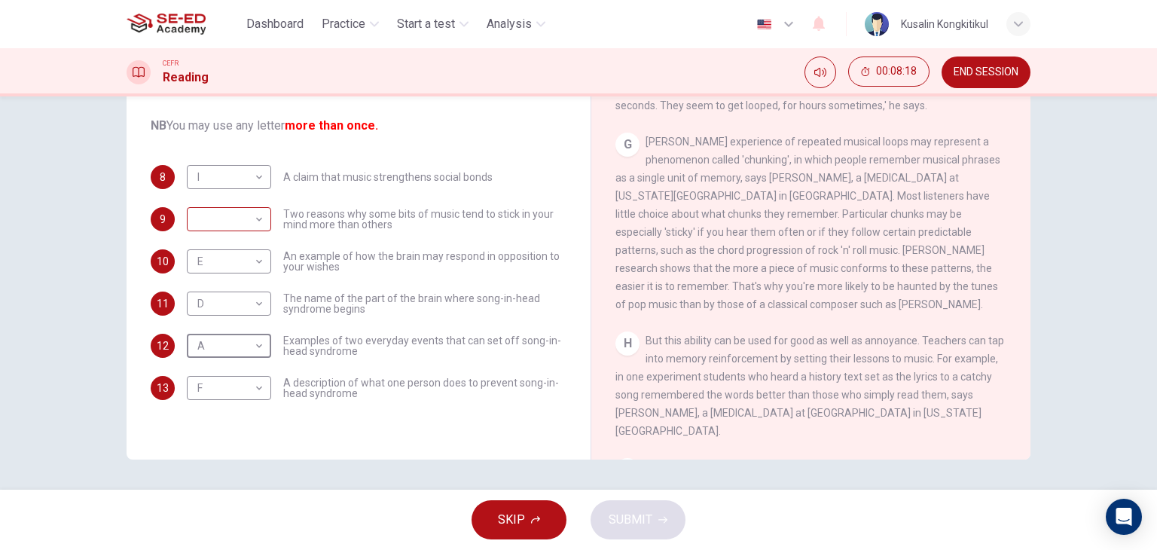
click at [228, 227] on body "This site uses cookies, as explained in our Privacy Policy . If you agree to th…" at bounding box center [578, 275] width 1157 height 550
drag, startPoint x: 219, startPoint y: 381, endPoint x: 332, endPoint y: 402, distance: 115.1
click at [221, 381] on li "G" at bounding box center [225, 387] width 84 height 24
type input "G"
click at [619, 512] on span "SUBMIT" at bounding box center [631, 519] width 44 height 21
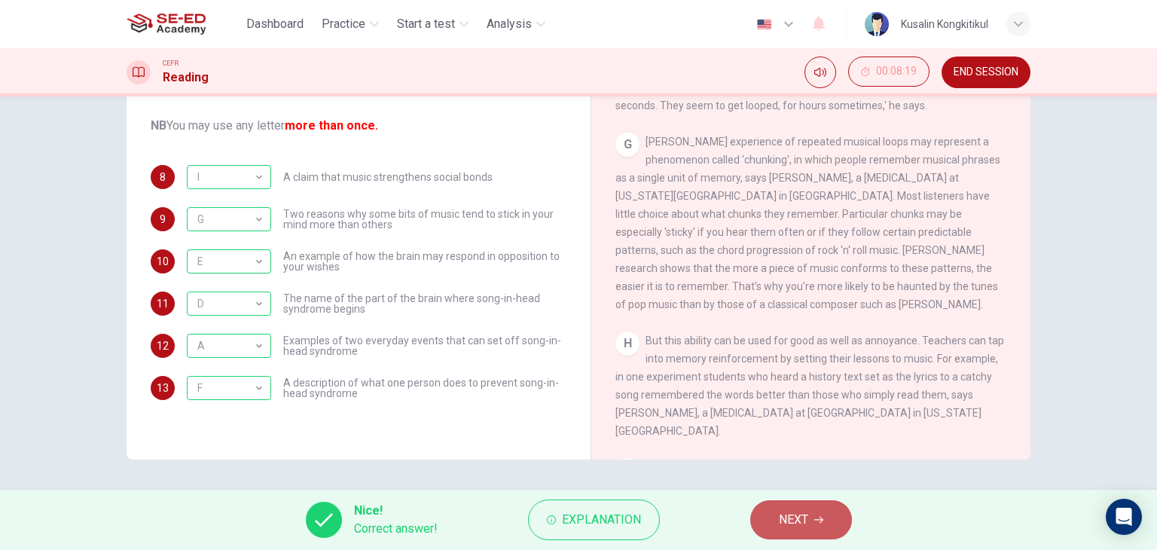
click at [833, 518] on button "NEXT" at bounding box center [801, 519] width 102 height 39
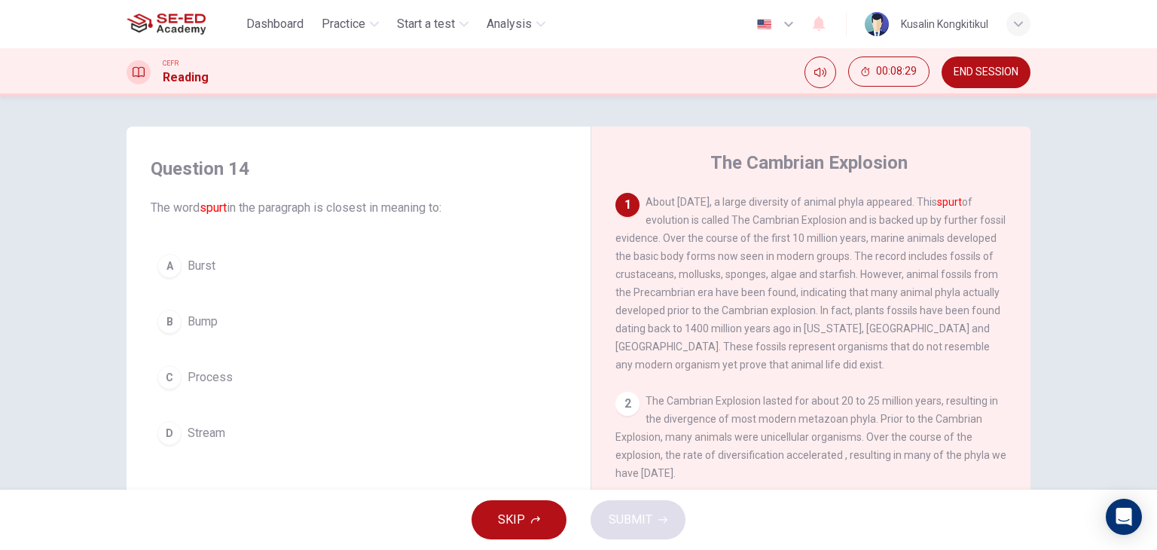
click at [210, 272] on span "Burst" at bounding box center [202, 266] width 28 height 18
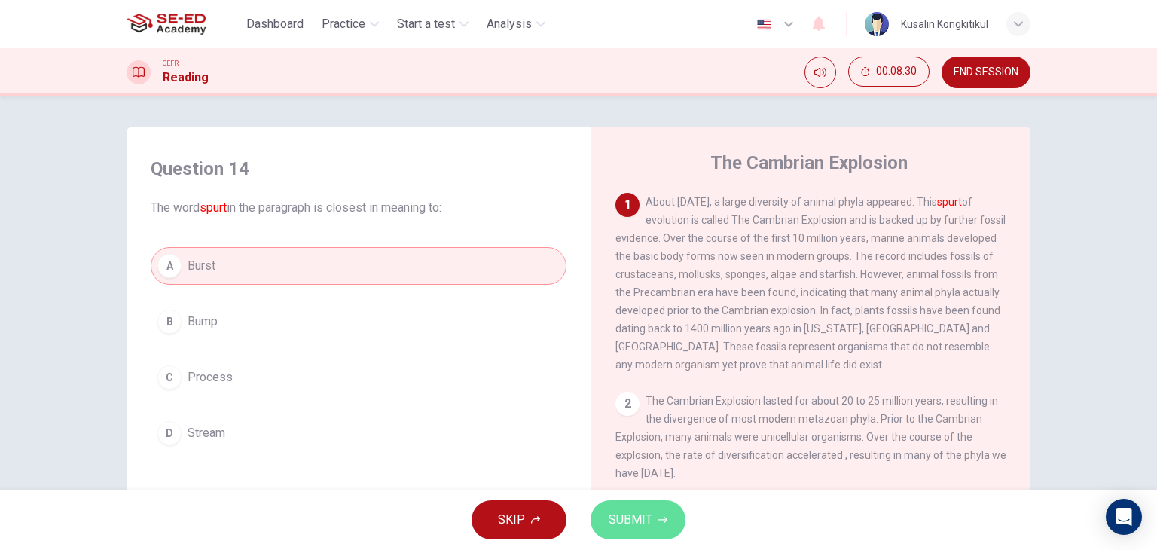
click at [648, 514] on span "SUBMIT" at bounding box center [631, 519] width 44 height 21
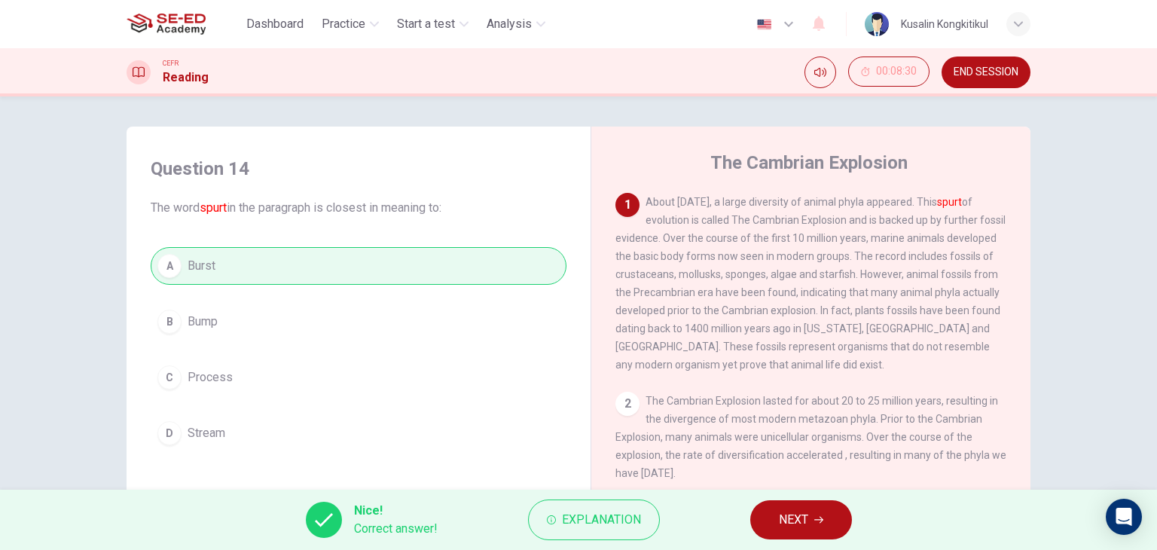
click at [778, 525] on button "NEXT" at bounding box center [801, 519] width 102 height 39
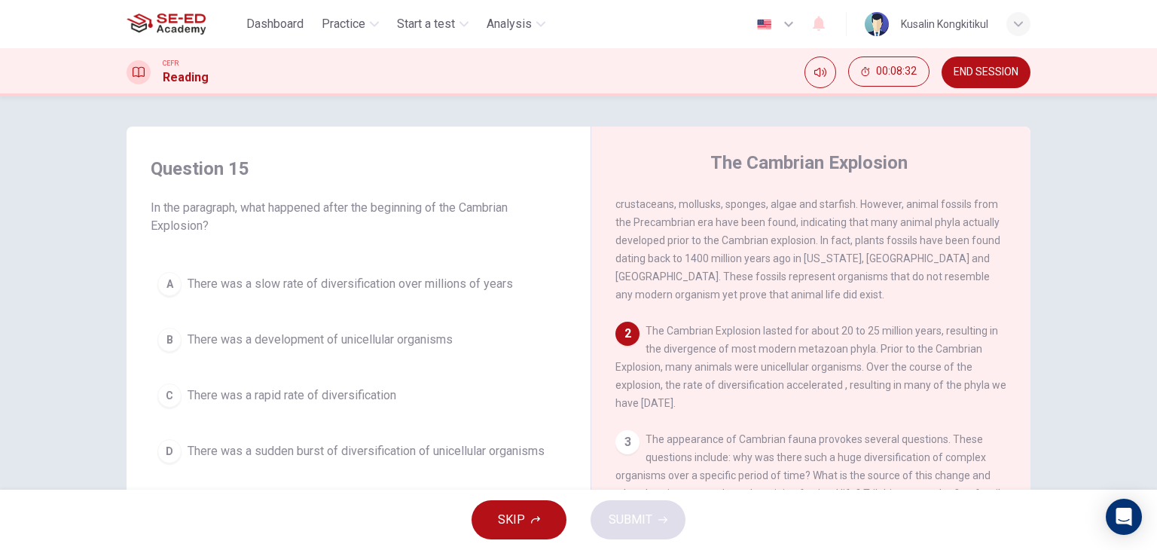
scroll to position [75, 0]
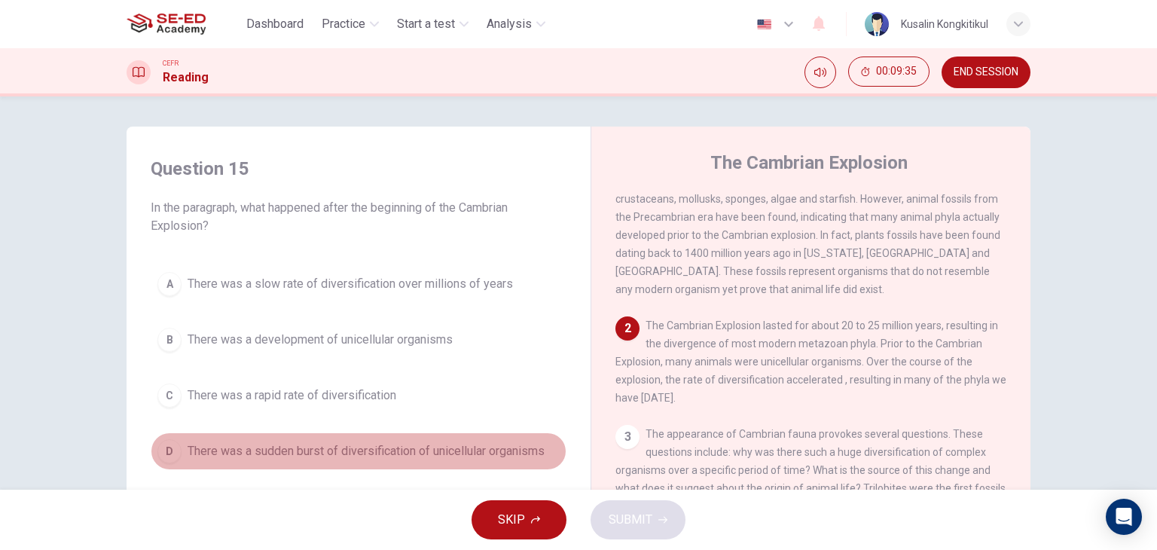
drag, startPoint x: 453, startPoint y: 459, endPoint x: 466, endPoint y: 463, distance: 13.6
click at [453, 459] on button "D There was a sudden burst of diversification of unicellular organisms" at bounding box center [359, 452] width 416 height 38
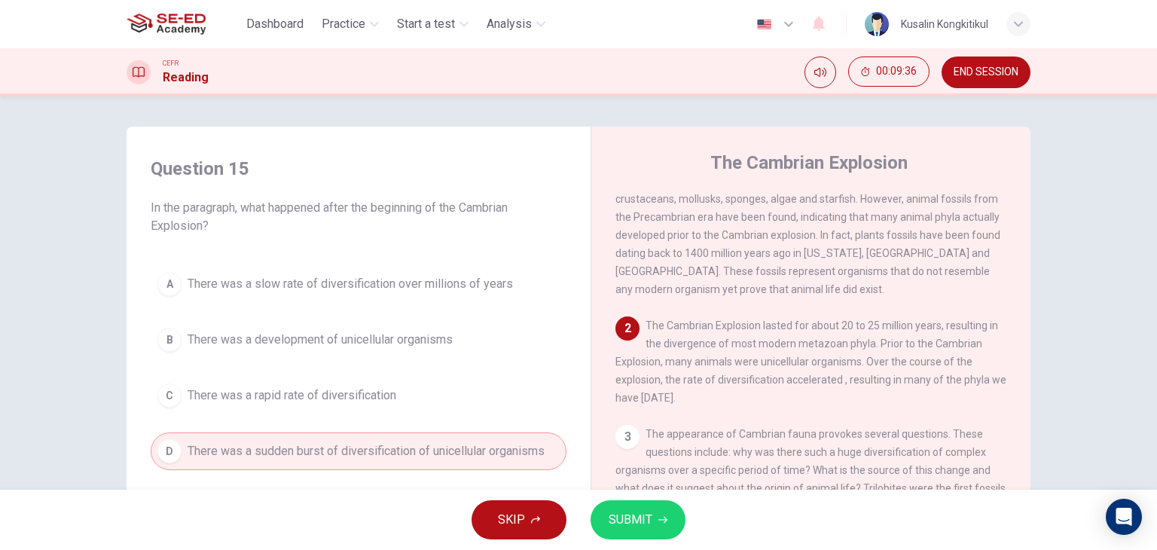
click at [668, 518] on button "SUBMIT" at bounding box center [638, 519] width 95 height 39
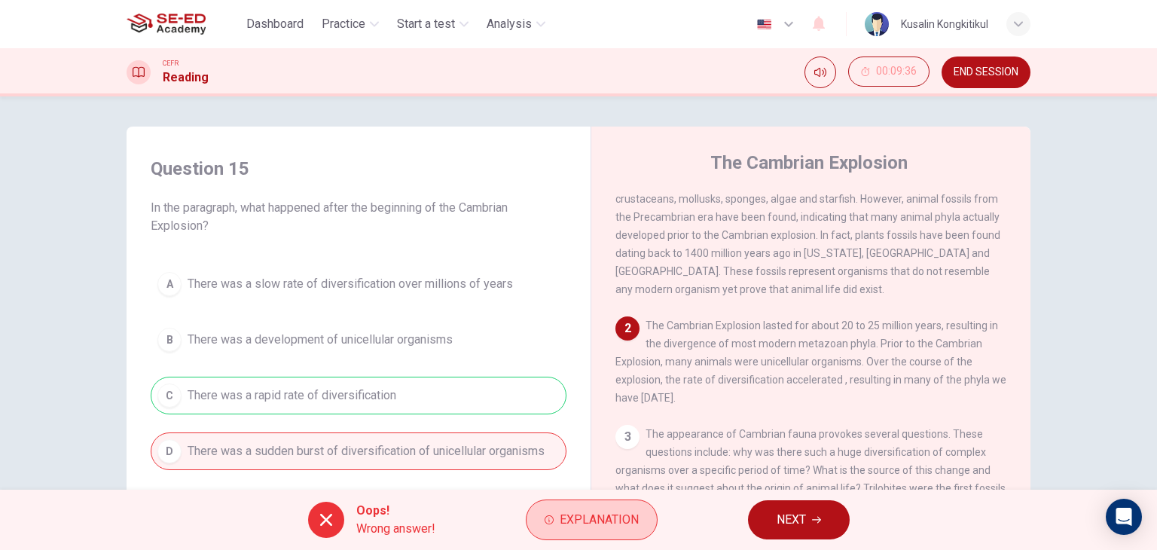
click at [624, 525] on span "Explanation" at bounding box center [599, 519] width 79 height 21
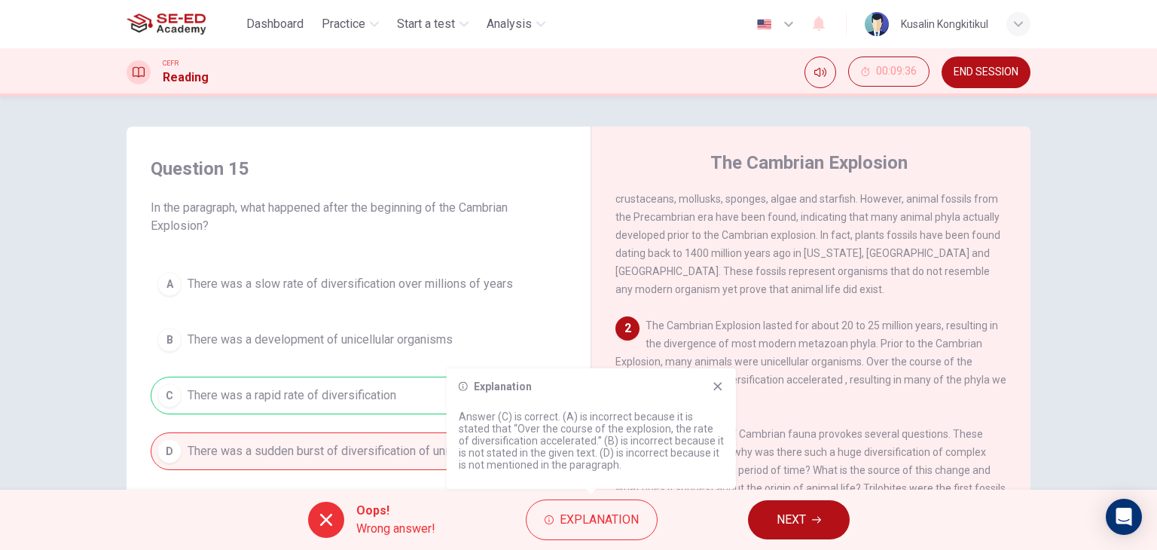
click at [873, 421] on div "1 About 542 million years ago, a large diversity of animal phyla appeared. This…" at bounding box center [821, 421] width 411 height 457
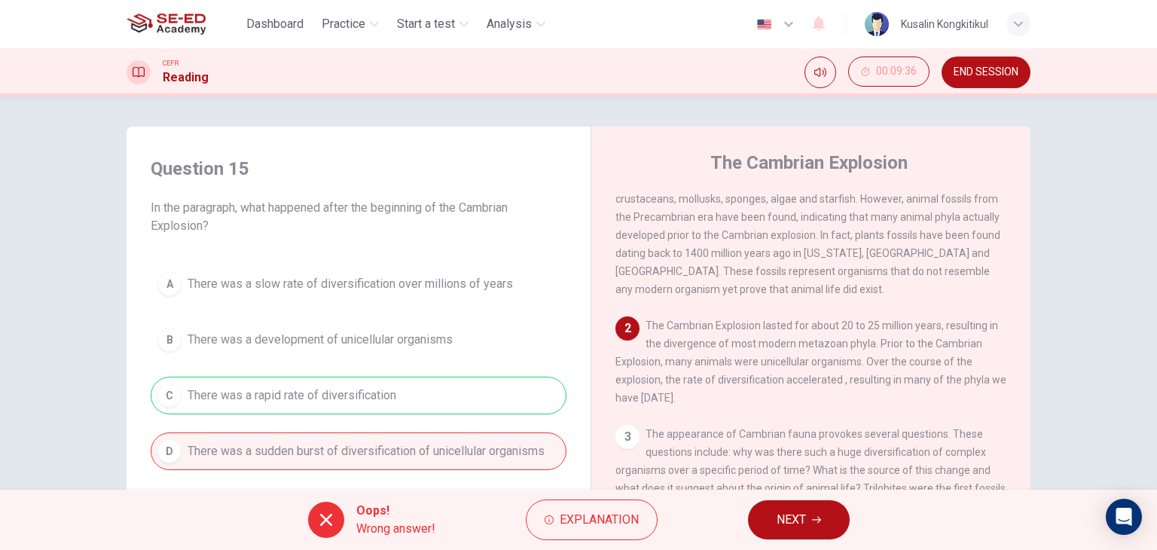
drag, startPoint x: 689, startPoint y: 392, endPoint x: 741, endPoint y: 400, distance: 52.6
click at [741, 400] on div "2 The Cambrian Explosion lasted for about 20 to 25 million years, resulting in …" at bounding box center [812, 361] width 392 height 90
drag, startPoint x: 750, startPoint y: 393, endPoint x: 386, endPoint y: 463, distance: 370.6
click at [368, 464] on div "Question 15 In the paragraph, what happened after the beginning of the Cambrian…" at bounding box center [579, 389] width 904 height 524
drag, startPoint x: 790, startPoint y: 374, endPoint x: 817, endPoint y: 368, distance: 27.6
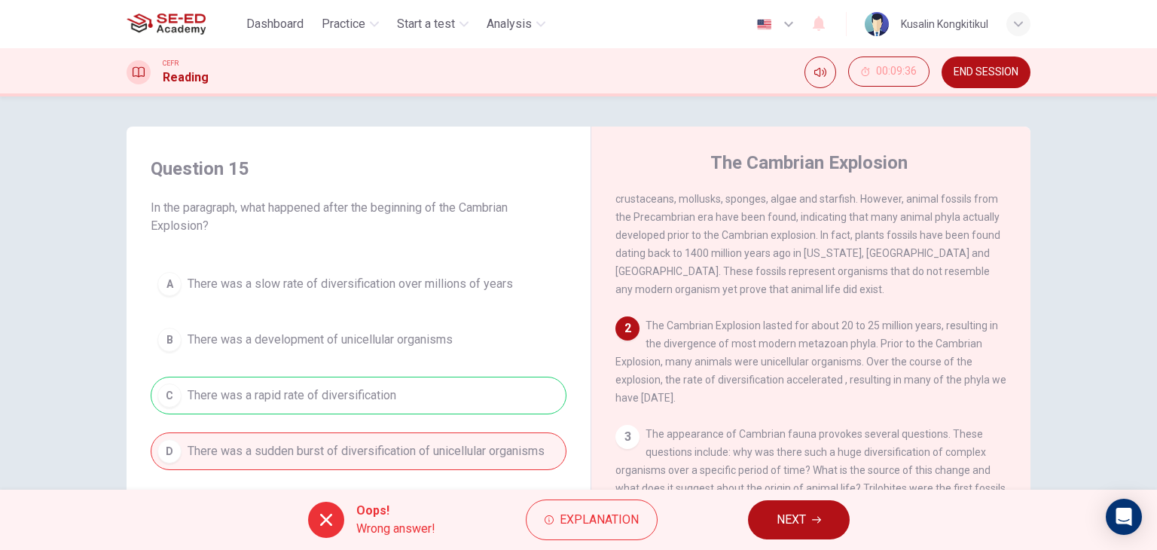
click at [817, 368] on span "The Cambrian Explosion lasted for about 20 to 25 million years, resulting in th…" at bounding box center [811, 361] width 391 height 84
click at [1004, 66] on span "END SESSION" at bounding box center [986, 72] width 65 height 12
